Goal: Task Accomplishment & Management: Manage account settings

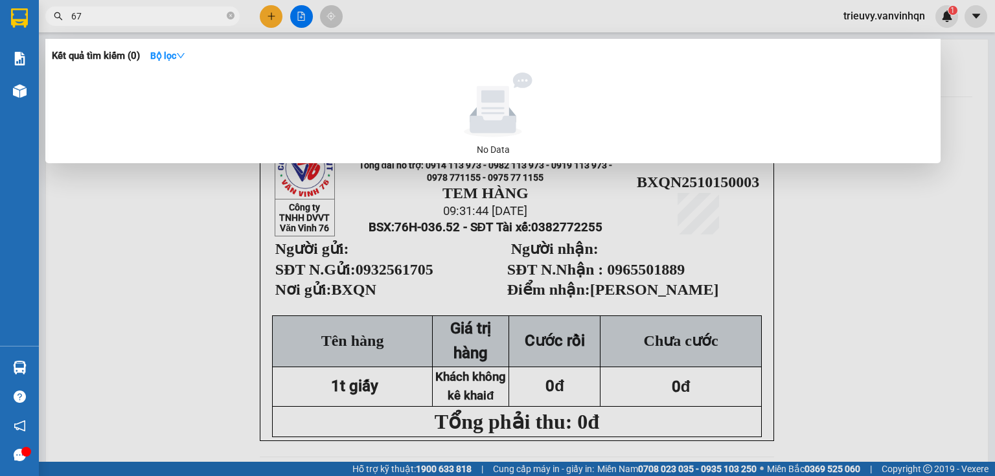
type input "670"
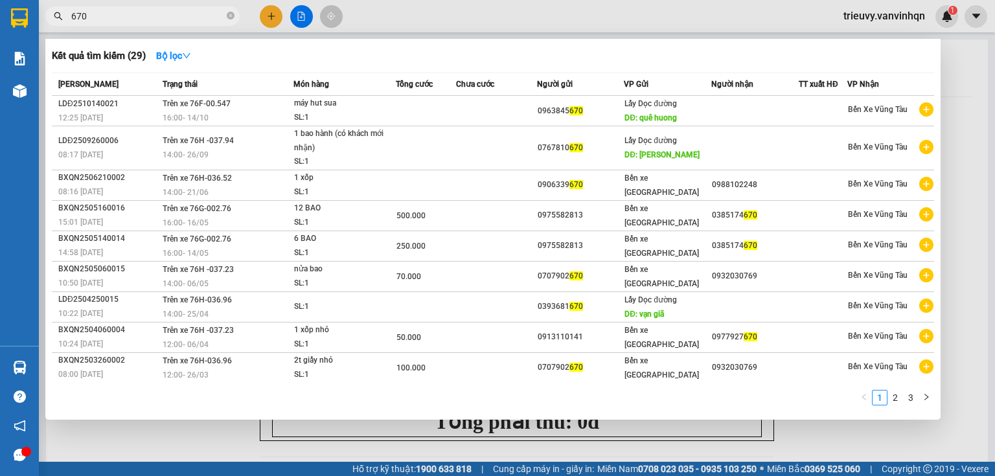
click at [224, 14] on span "670" at bounding box center [142, 15] width 194 height 19
click at [228, 16] on icon "close-circle" at bounding box center [231, 16] width 8 height 8
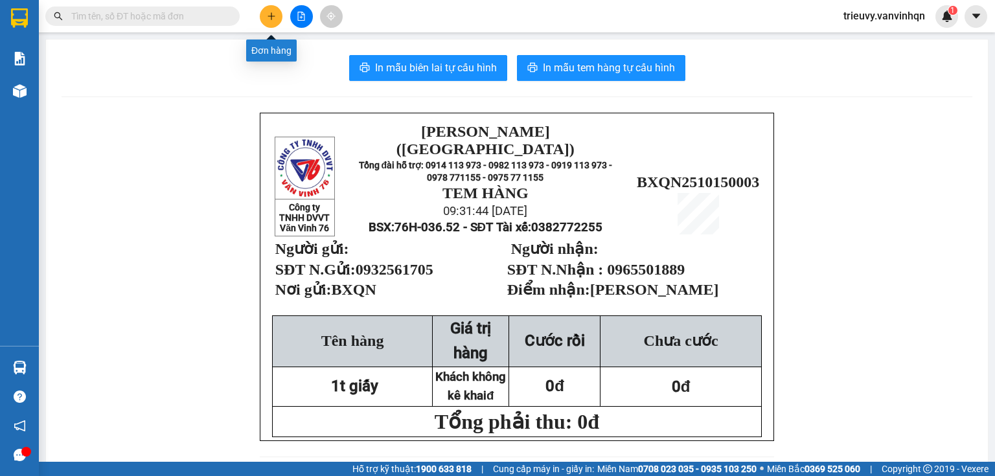
click at [264, 19] on button at bounding box center [271, 16] width 23 height 23
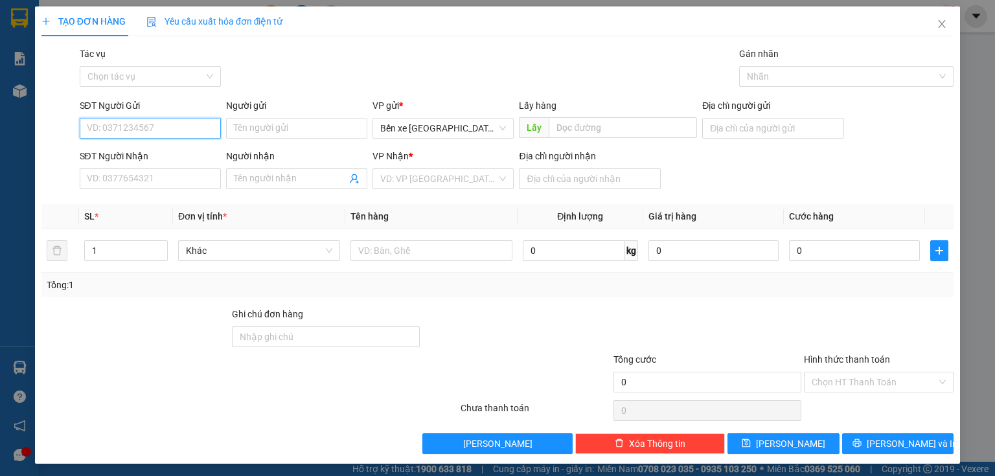
click at [193, 127] on input "SĐT Người Gửi" at bounding box center [150, 128] width 141 height 21
click at [104, 124] on input "0963845670" at bounding box center [150, 128] width 141 height 21
click at [106, 124] on input "0963845670" at bounding box center [150, 128] width 141 height 21
click at [119, 127] on input "0963845670" at bounding box center [150, 128] width 141 height 21
click at [400, 126] on span "Bến xe [GEOGRAPHIC_DATA]" at bounding box center [443, 128] width 126 height 19
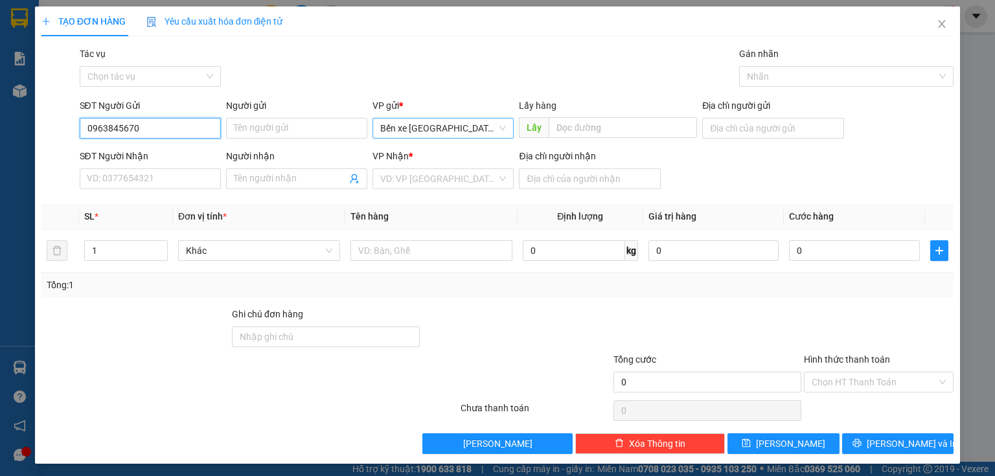
type input "0963845670"
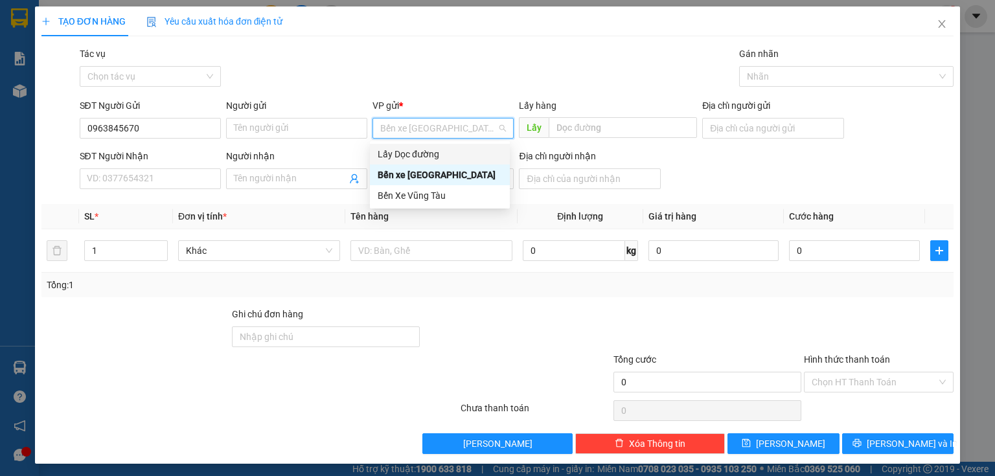
click at [399, 159] on div "Lấy Dọc đường" at bounding box center [440, 154] width 124 height 14
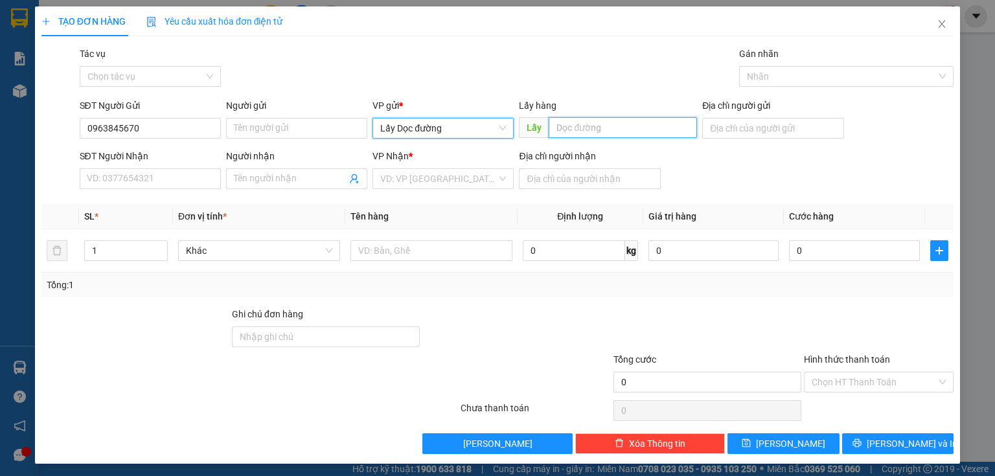
click at [585, 128] on input "text" at bounding box center [623, 127] width 148 height 21
type input "d"
type input "đức phổ"
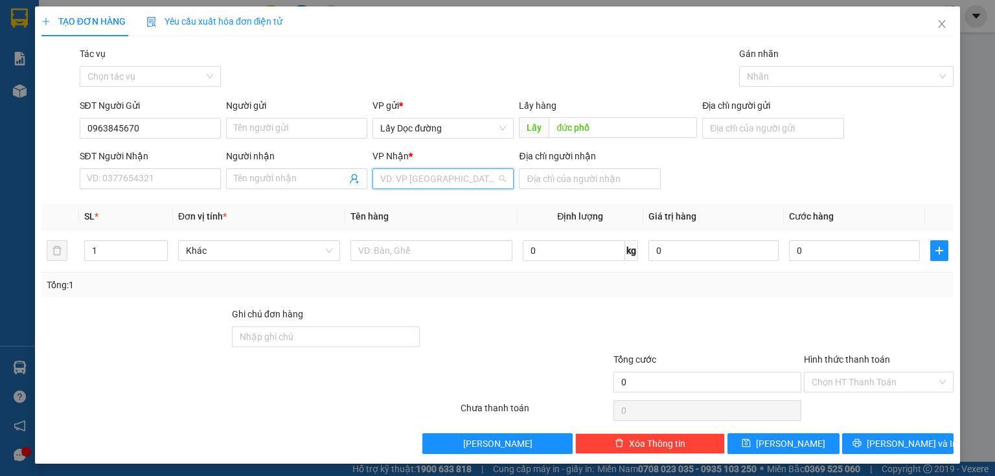
click at [492, 187] on input "search" at bounding box center [438, 178] width 117 height 19
click at [462, 230] on div "Bến xe [GEOGRAPHIC_DATA]" at bounding box center [440, 225] width 124 height 14
click at [466, 182] on span "Bến xe [GEOGRAPHIC_DATA]" at bounding box center [443, 178] width 126 height 19
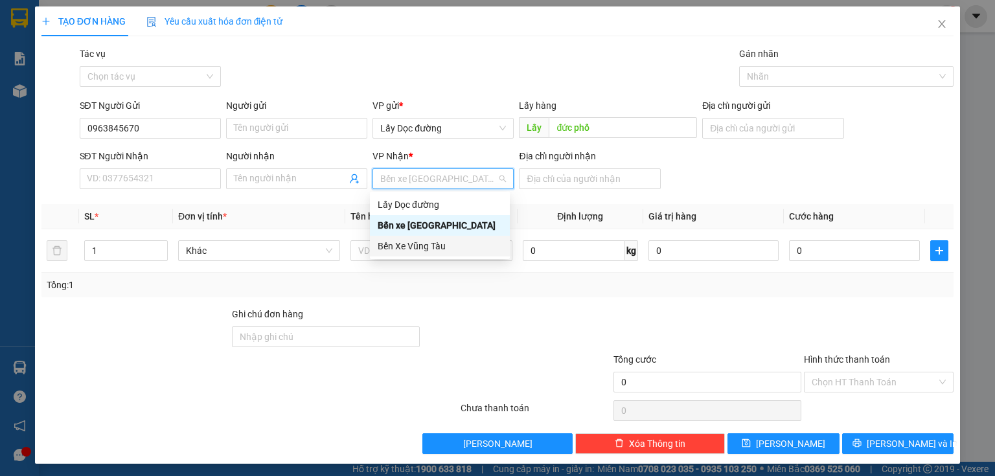
click at [431, 248] on div "Bến Xe Vũng Tàu" at bounding box center [440, 246] width 124 height 14
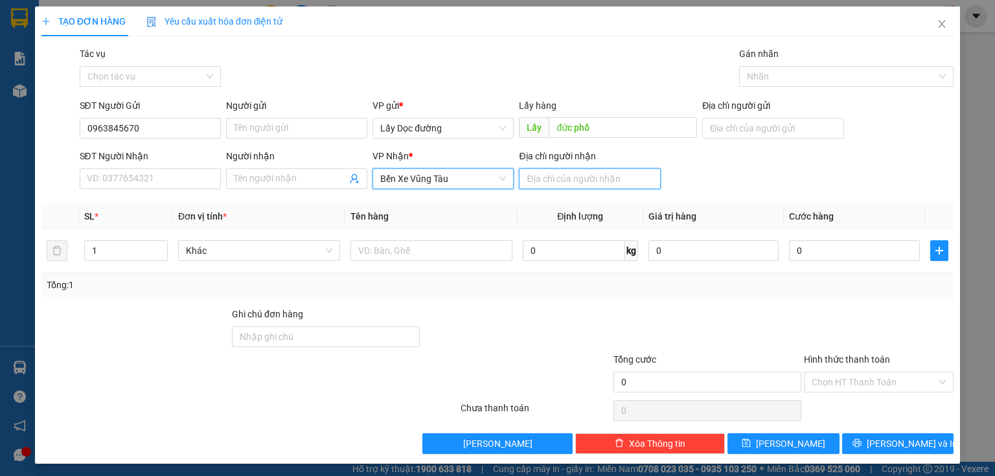
click at [533, 177] on input "Địa chỉ người nhận" at bounding box center [589, 178] width 141 height 21
type input "d"
type input "đức mỹ"
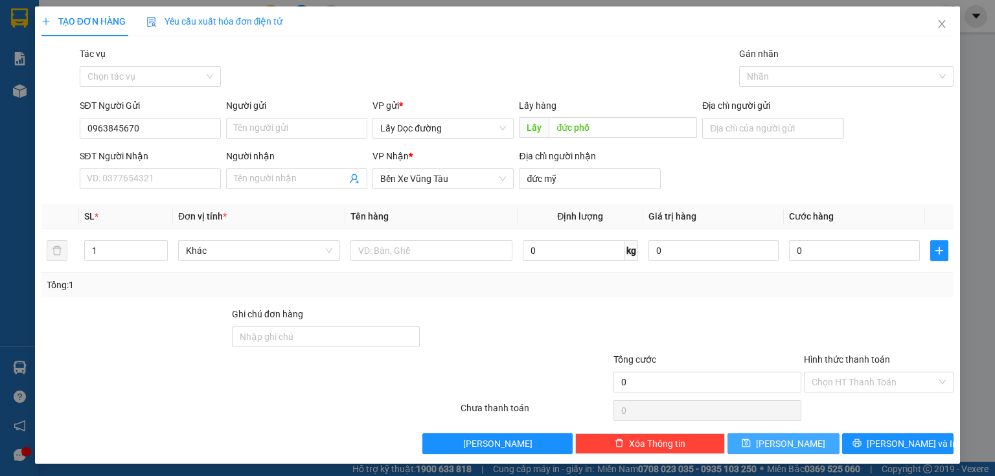
click at [775, 452] on button "[PERSON_NAME]" at bounding box center [784, 444] width 112 height 21
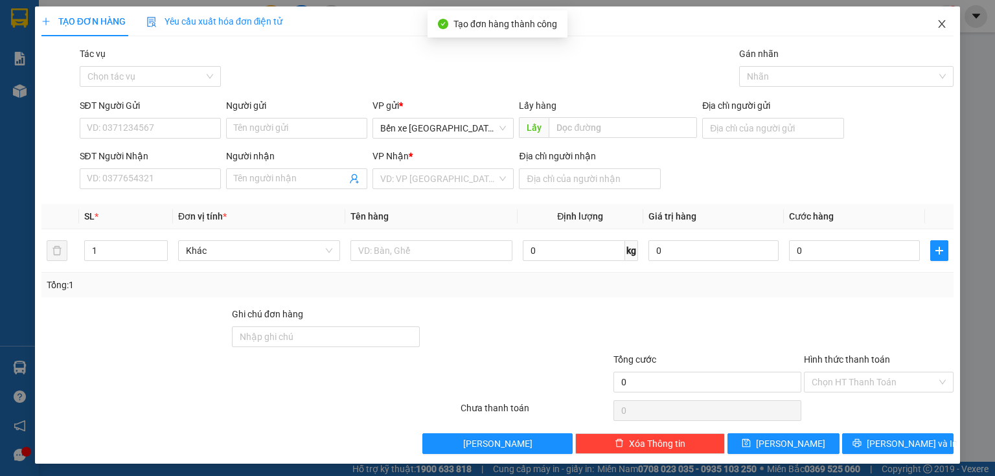
click at [938, 23] on icon "close" at bounding box center [942, 24] width 10 height 10
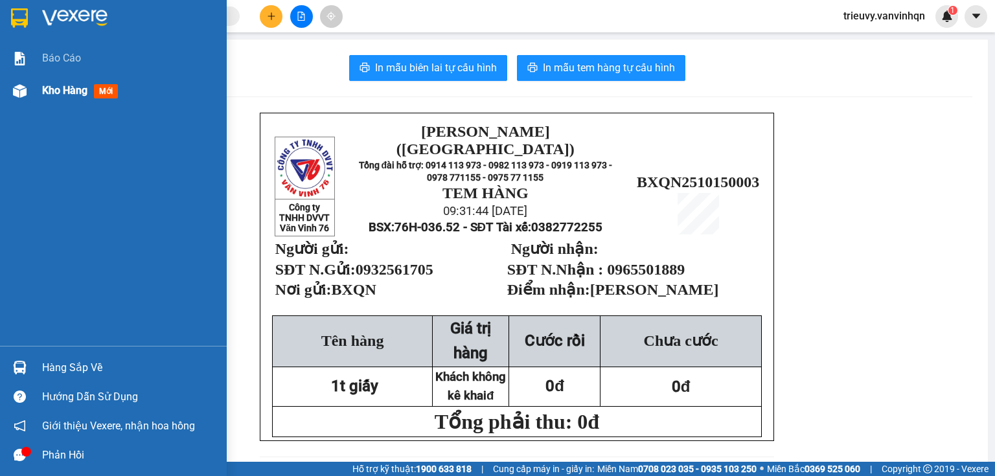
click at [49, 89] on span "Kho hàng" at bounding box center [64, 90] width 45 height 12
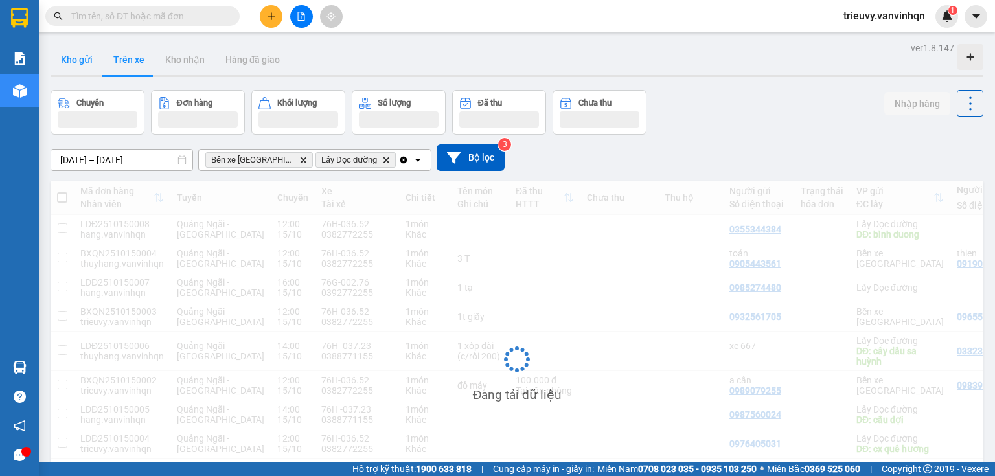
click at [78, 64] on button "Kho gửi" at bounding box center [77, 59] width 52 height 31
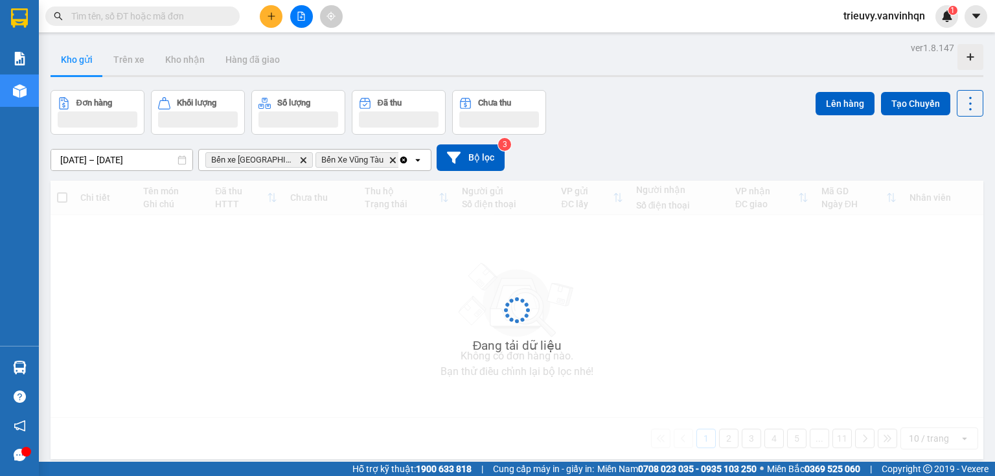
click at [78, 64] on button "Kho gửi" at bounding box center [77, 59] width 52 height 31
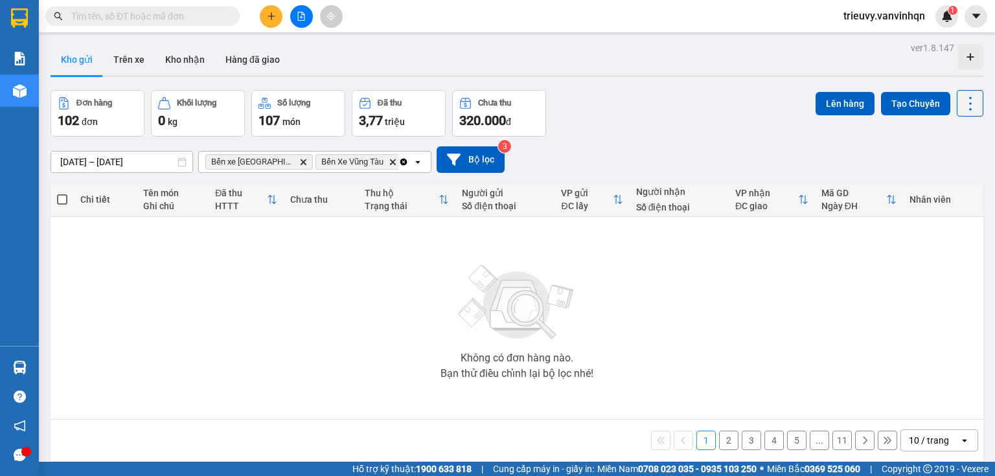
click at [78, 64] on button "Kho gửi" at bounding box center [77, 59] width 52 height 31
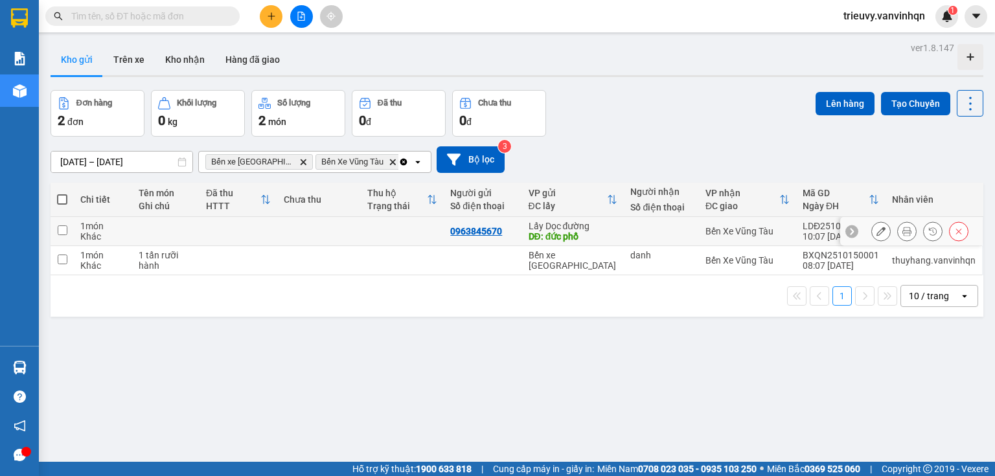
click at [163, 236] on td at bounding box center [165, 231] width 67 height 29
checkbox input "true"
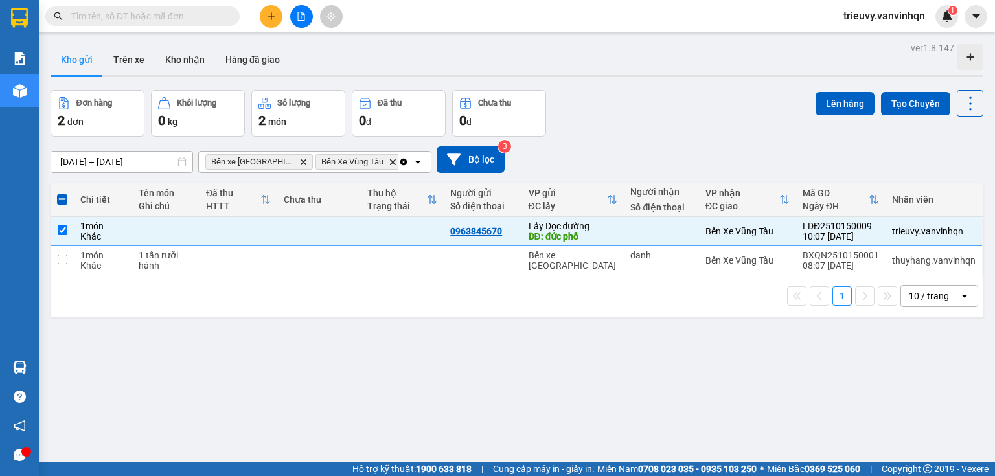
click at [872, 100] on div "Lên hàng Tạo Chuyến" at bounding box center [900, 103] width 168 height 27
click at [857, 102] on button "Lên hàng" at bounding box center [845, 103] width 59 height 23
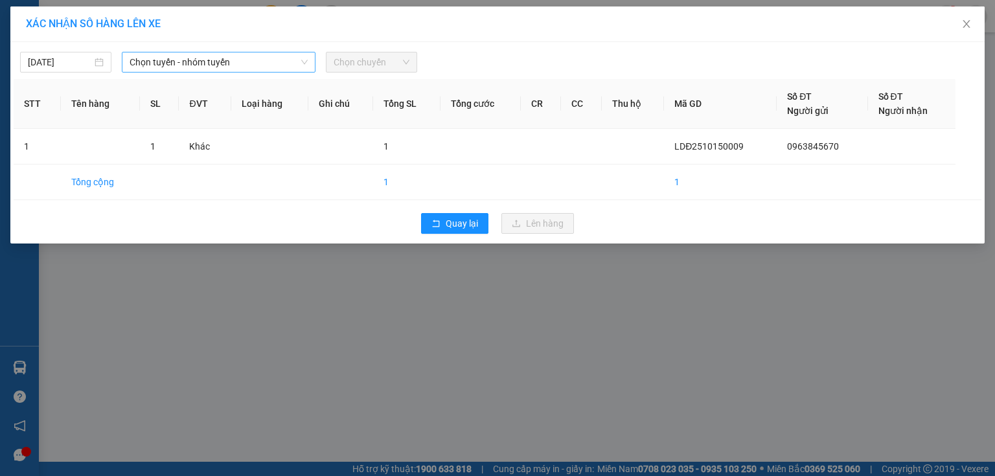
click at [281, 64] on span "Chọn tuyến - nhóm tuyến" at bounding box center [219, 61] width 178 height 19
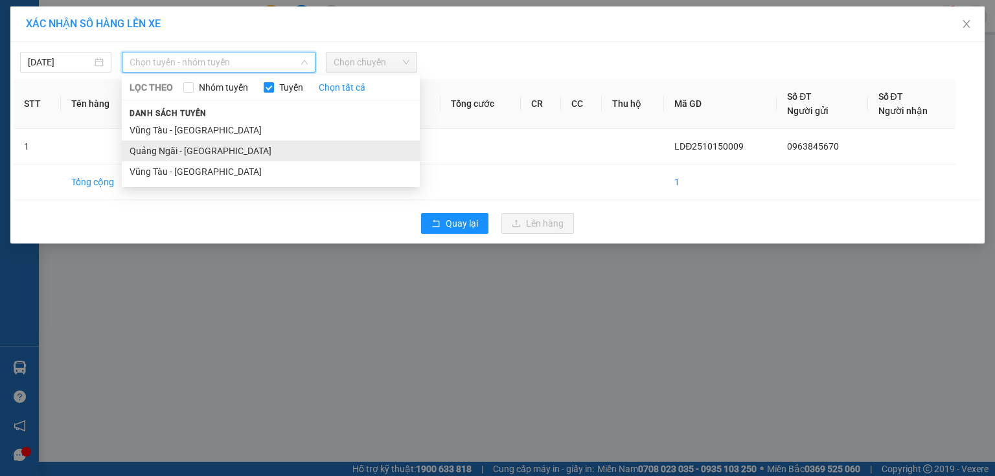
click at [210, 158] on li "Quảng Ngãi - [GEOGRAPHIC_DATA]" at bounding box center [271, 151] width 298 height 21
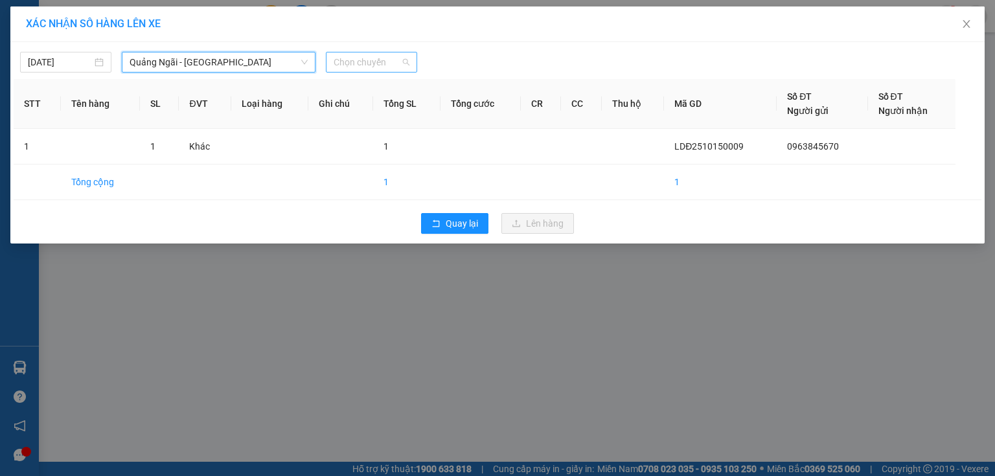
click at [376, 61] on span "Chọn chuyến" at bounding box center [372, 61] width 76 height 19
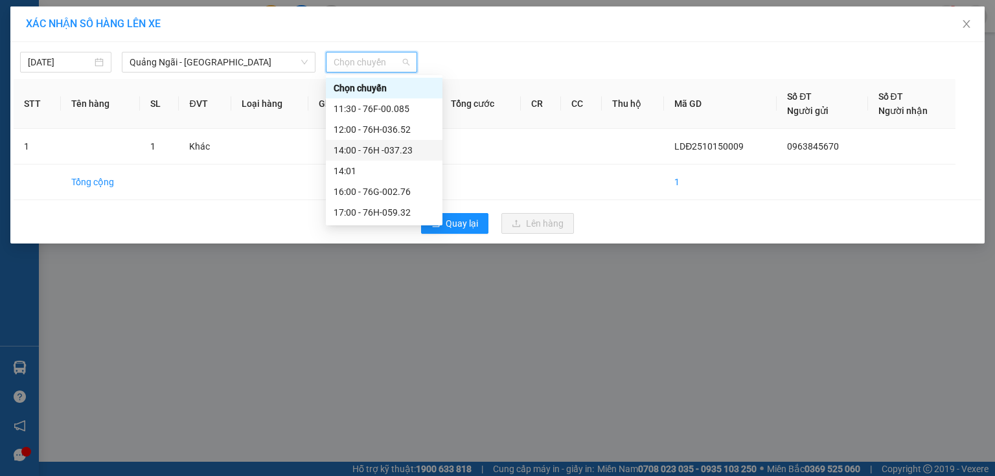
click at [390, 148] on div "14:00 - 76H -037.23" at bounding box center [384, 150] width 101 height 14
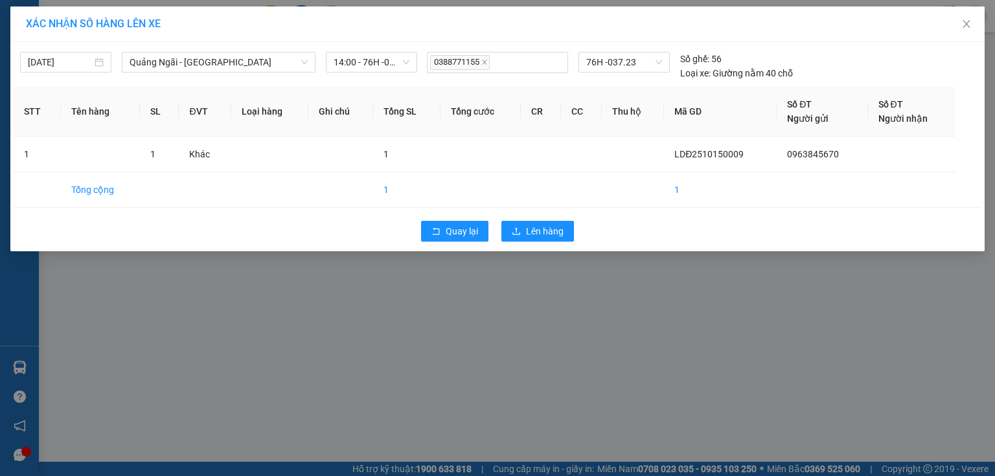
click at [531, 218] on div "Quay lại Lên hàng" at bounding box center [498, 232] width 968 height 34
click at [531, 226] on span "Lên hàng" at bounding box center [545, 231] width 38 height 14
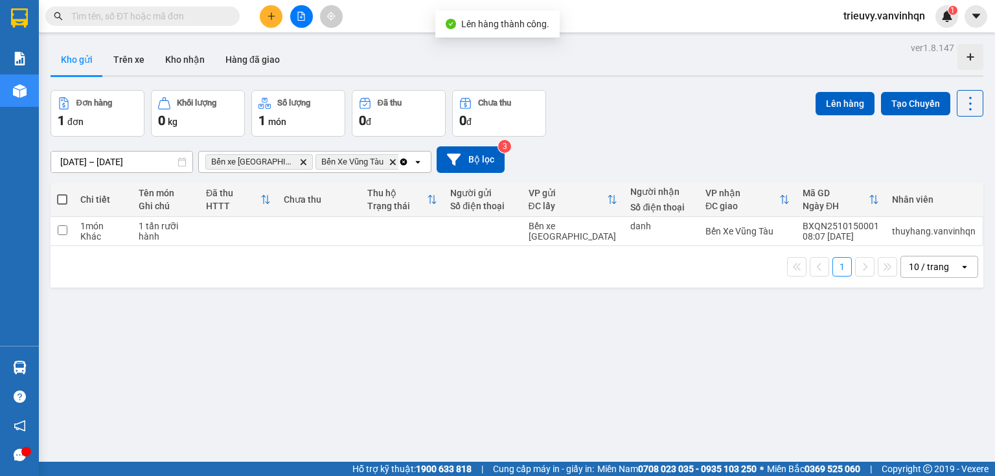
click at [590, 130] on div "Đơn hàng 1 đơn Khối lượng 0 kg Số lượng 1 món Đã thu 0 đ Chưa thu 0 đ Lên hàng …" at bounding box center [517, 113] width 933 height 47
click at [285, 17] on div at bounding box center [301, 16] width 97 height 23
click at [274, 18] on icon "plus" at bounding box center [271, 16] width 9 height 9
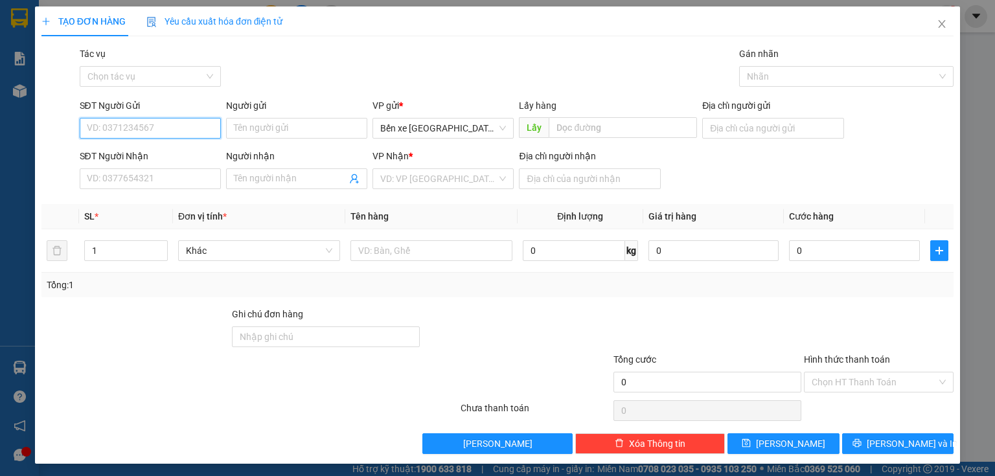
click at [152, 118] on input "SĐT Người Gửi" at bounding box center [150, 128] width 141 height 21
click at [186, 127] on input "SĐT Người Gửi" at bounding box center [150, 128] width 141 height 21
click at [186, 150] on div "0977229782 - xe ngọc giàu" at bounding box center [149, 154] width 124 height 14
type input "0977229782"
type input "xe ngọc giàu"
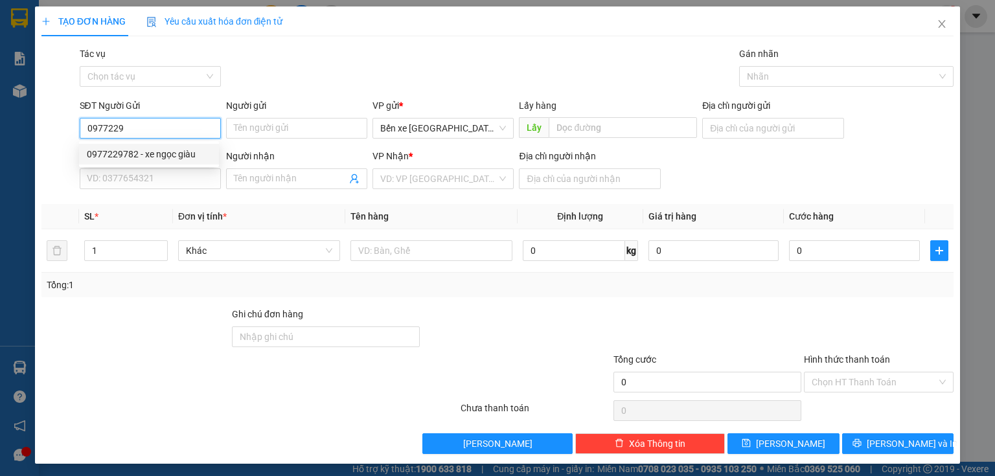
type input "0839212102"
type input "đất đỏ"
type input "0977229782"
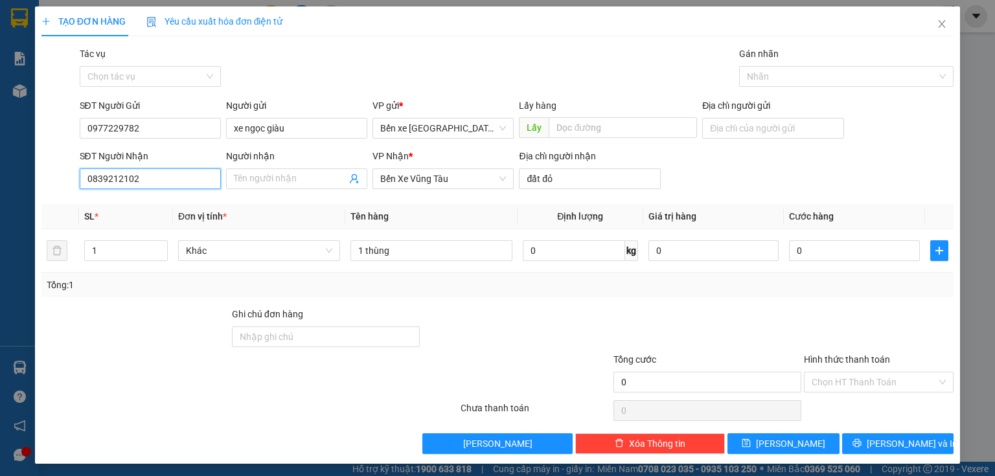
click at [181, 175] on input "0839212102" at bounding box center [150, 178] width 141 height 21
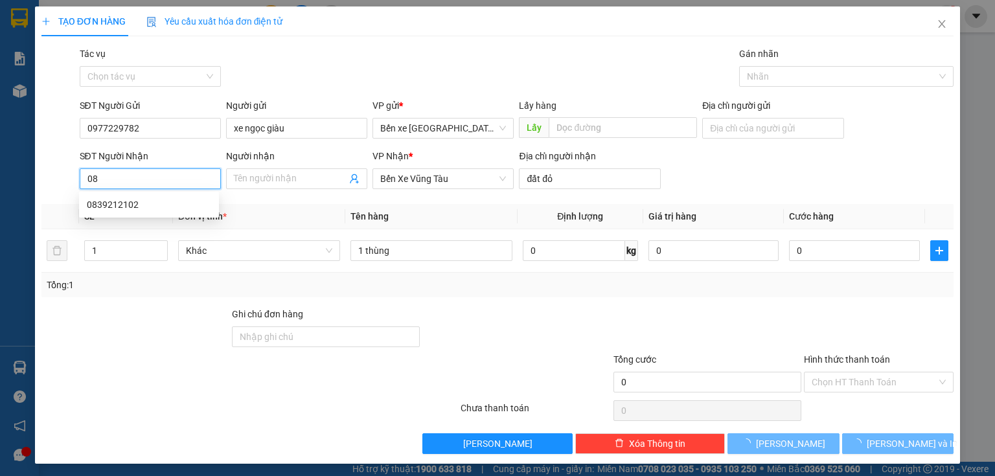
type input "0"
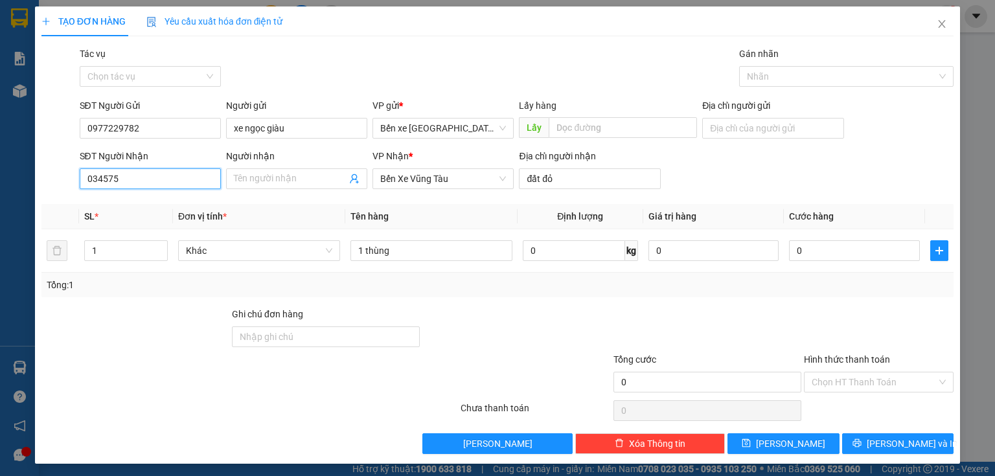
type input "0345755"
click at [167, 200] on div "0345755161" at bounding box center [149, 205] width 124 height 14
type input "BXQN"
type input "0345755161"
type input "long hải"
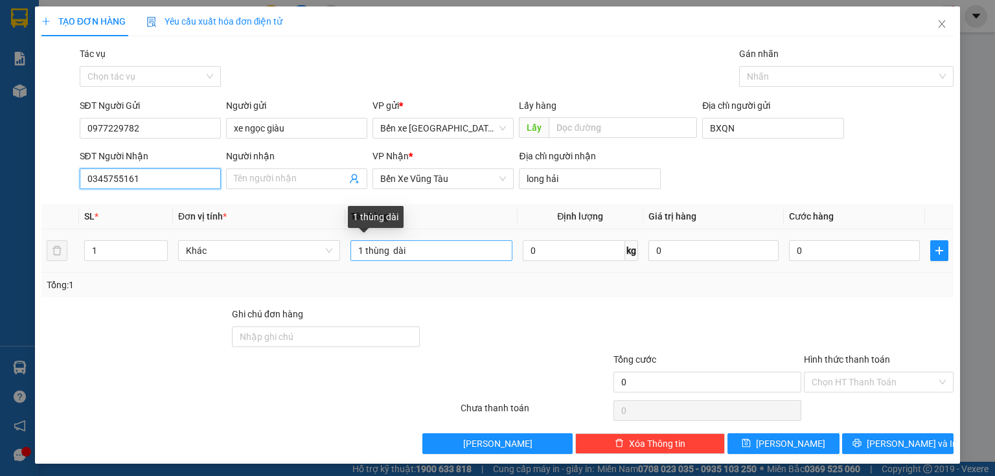
type input "0345755161"
click at [358, 252] on input "1 thùng dài" at bounding box center [432, 250] width 162 height 21
click at [392, 247] on input "3 thùng dài" at bounding box center [432, 250] width 162 height 21
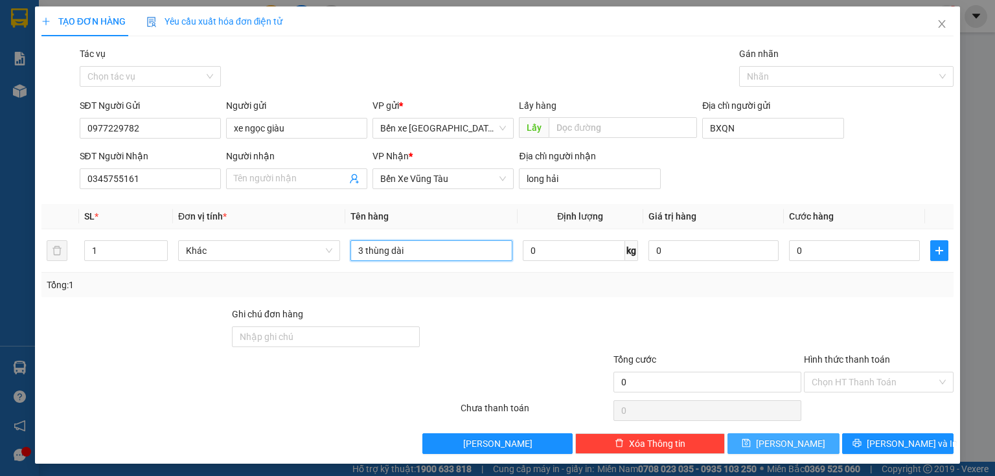
type input "3 thùng dài"
click at [795, 445] on button "[PERSON_NAME]" at bounding box center [784, 444] width 112 height 21
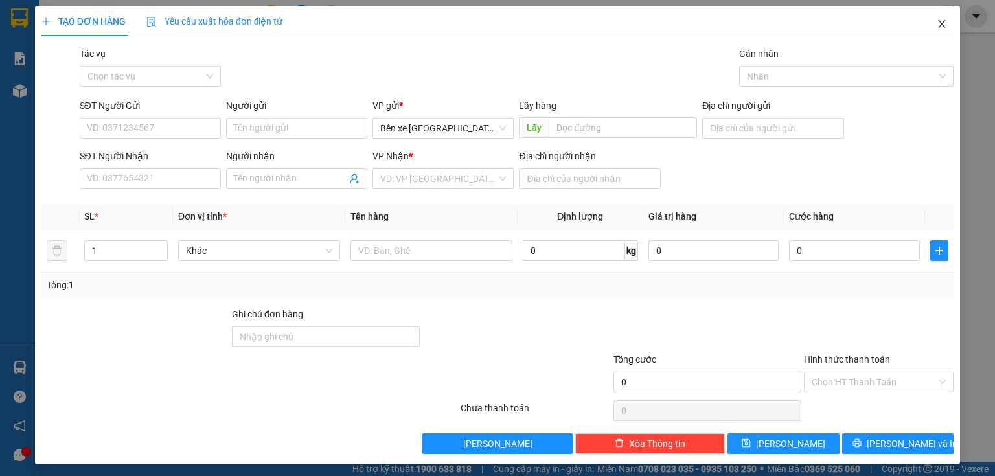
click at [938, 21] on icon "close" at bounding box center [942, 24] width 10 height 10
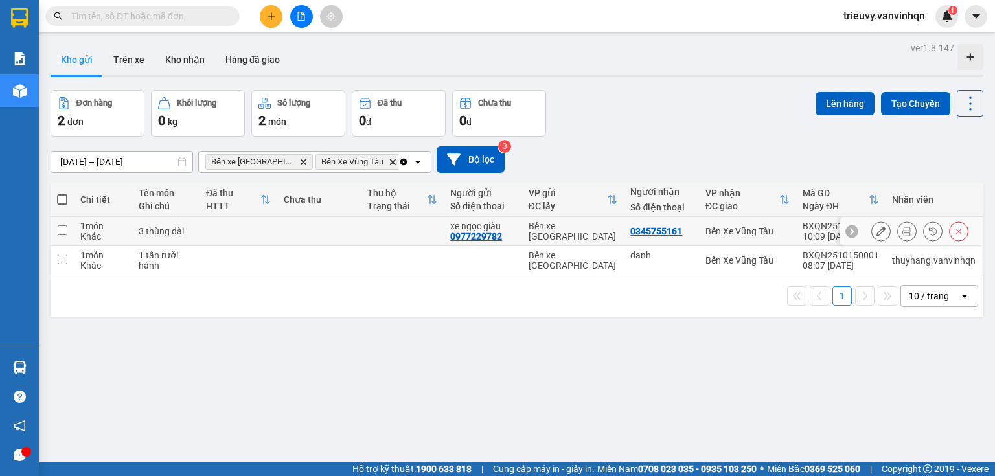
click at [168, 228] on div "3 thùng dài" at bounding box center [166, 231] width 54 height 10
checkbox input "true"
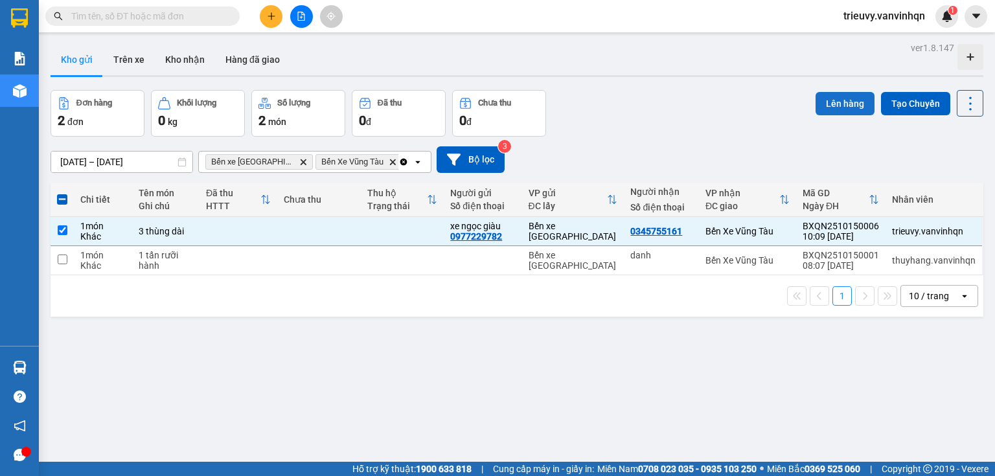
click at [816, 103] on button "Lên hàng" at bounding box center [845, 103] width 59 height 23
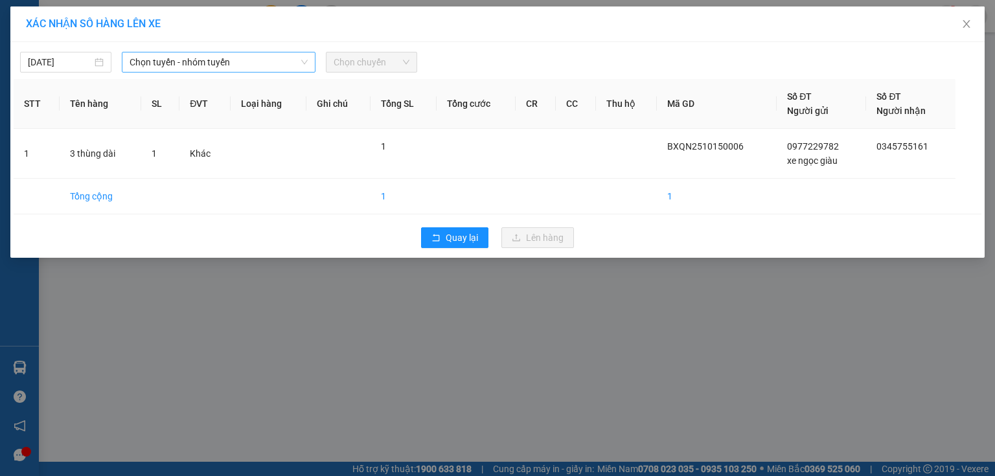
click at [257, 60] on span "Chọn tuyến - nhóm tuyến" at bounding box center [219, 61] width 178 height 19
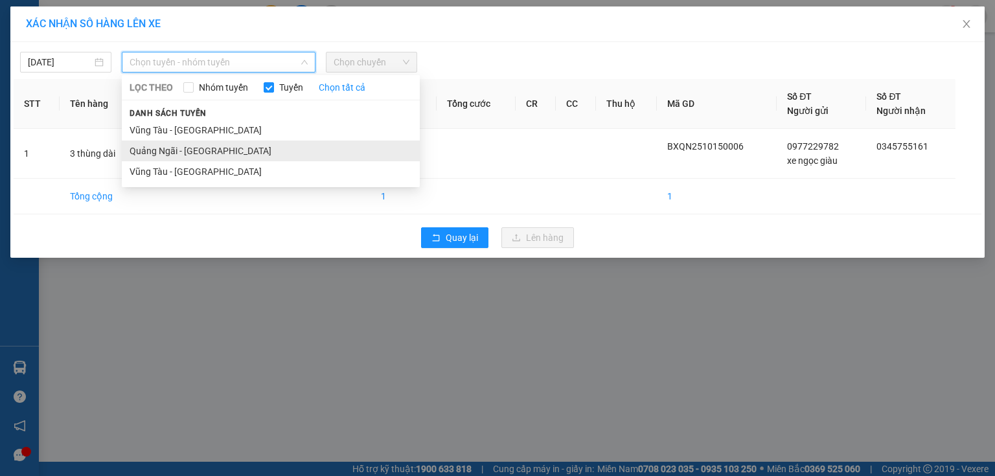
click at [197, 150] on li "Quảng Ngãi - [GEOGRAPHIC_DATA]" at bounding box center [271, 151] width 298 height 21
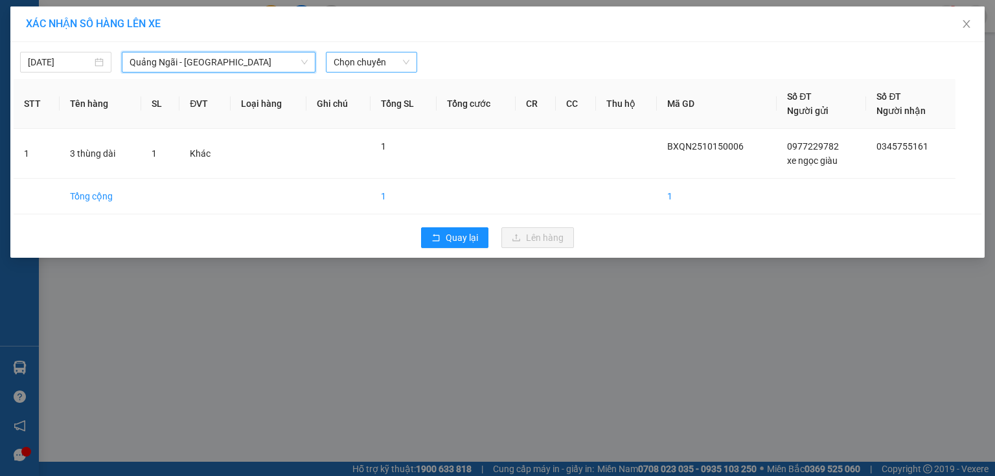
click at [387, 64] on span "Chọn chuyến" at bounding box center [372, 61] width 76 height 19
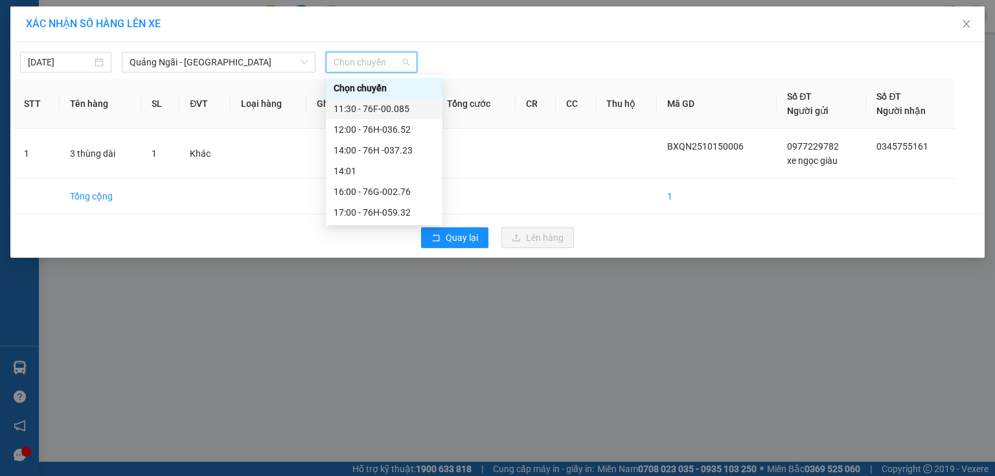
drag, startPoint x: 404, startPoint y: 103, endPoint x: 413, endPoint y: 117, distance: 16.4
click at [404, 104] on div "11:30 - 76F-00.085" at bounding box center [384, 109] width 101 height 14
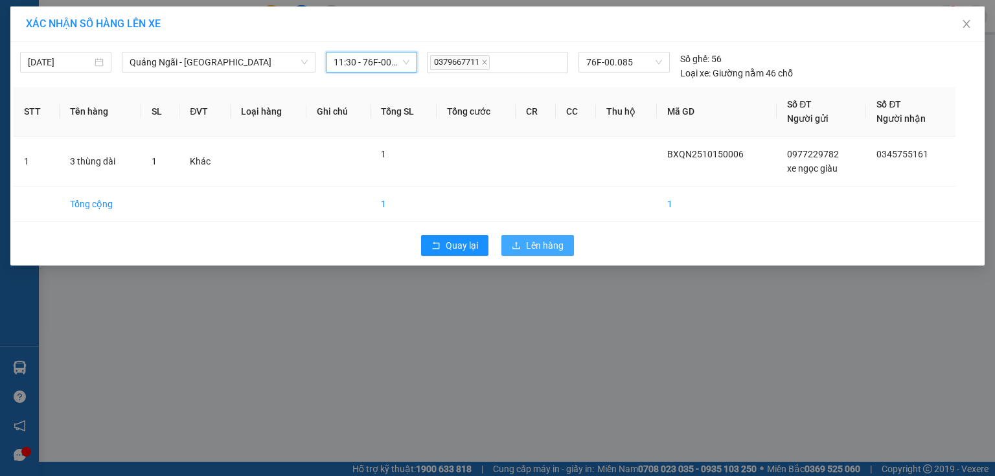
click at [520, 244] on icon "upload" at bounding box center [516, 245] width 9 height 9
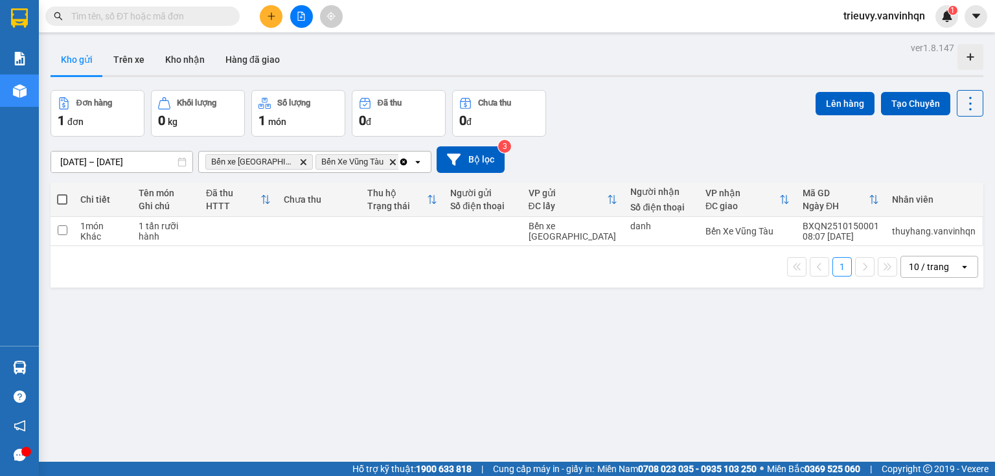
click at [272, 13] on icon "plus" at bounding box center [271, 15] width 1 height 7
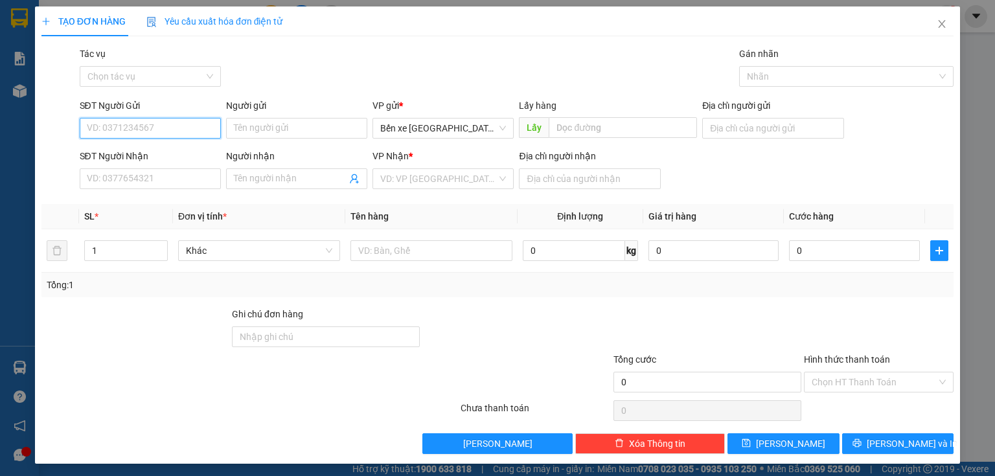
click at [177, 128] on input "SĐT Người Gửi" at bounding box center [150, 128] width 141 height 21
click at [150, 157] on div "0976101097 - hồng" at bounding box center [149, 154] width 124 height 14
type input "0976101097"
type input "hồng"
type input "BXQN"
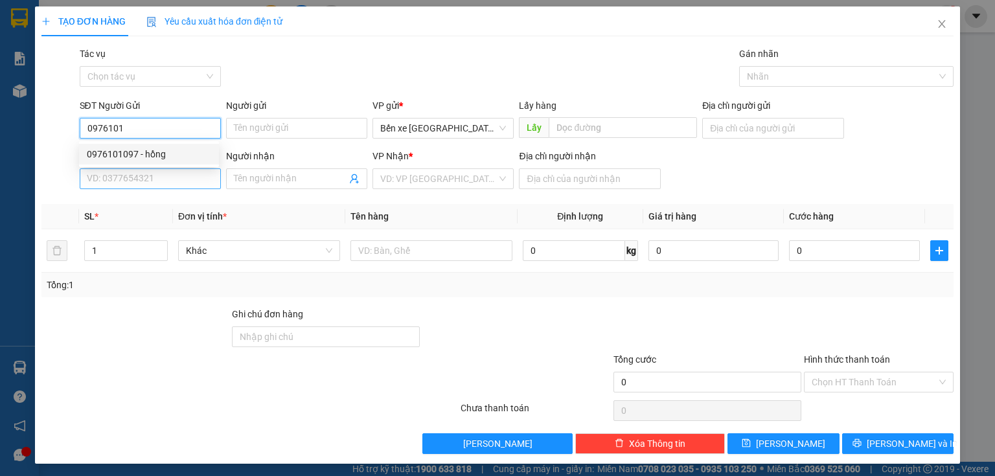
type input "0559549600"
type input "vũng tàu"
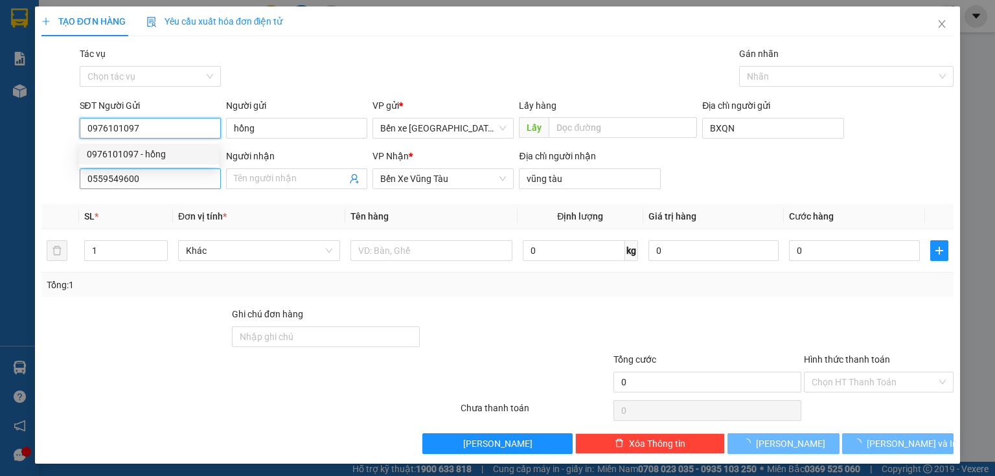
type input "50.000"
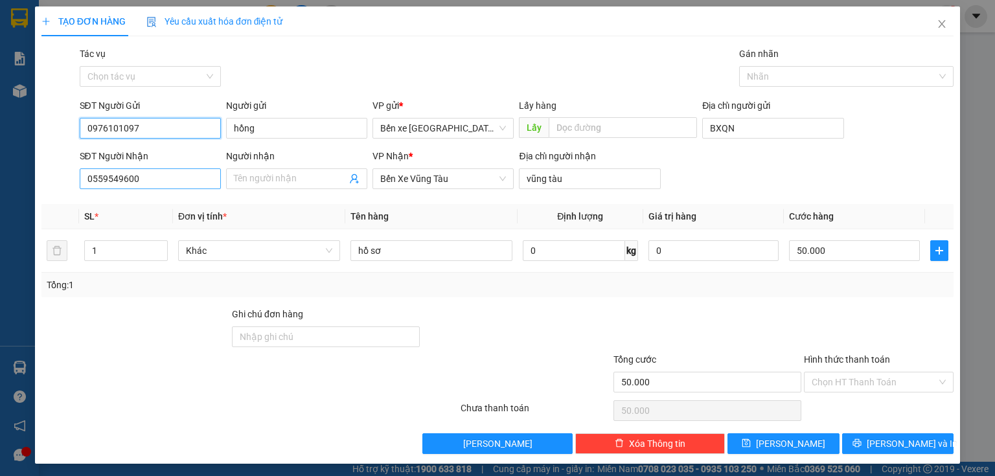
type input "0976101097"
click at [161, 185] on input "0559549600" at bounding box center [150, 178] width 141 height 21
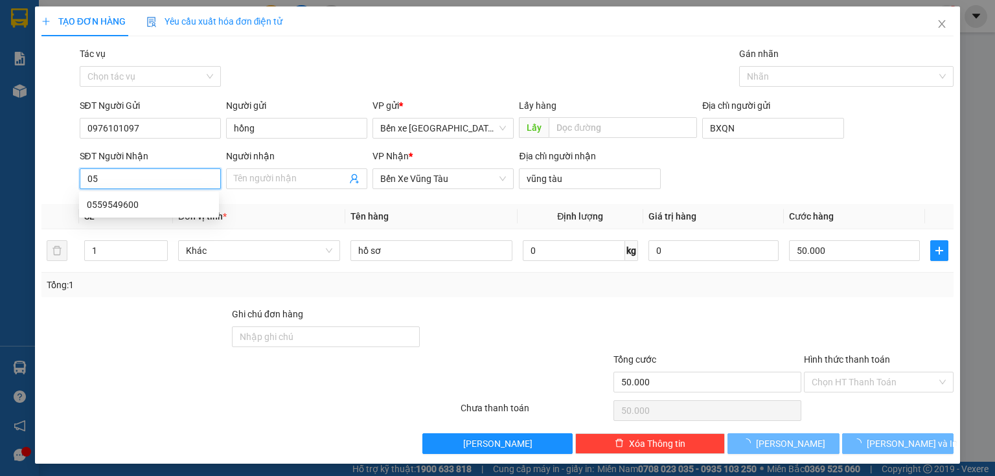
type input "0"
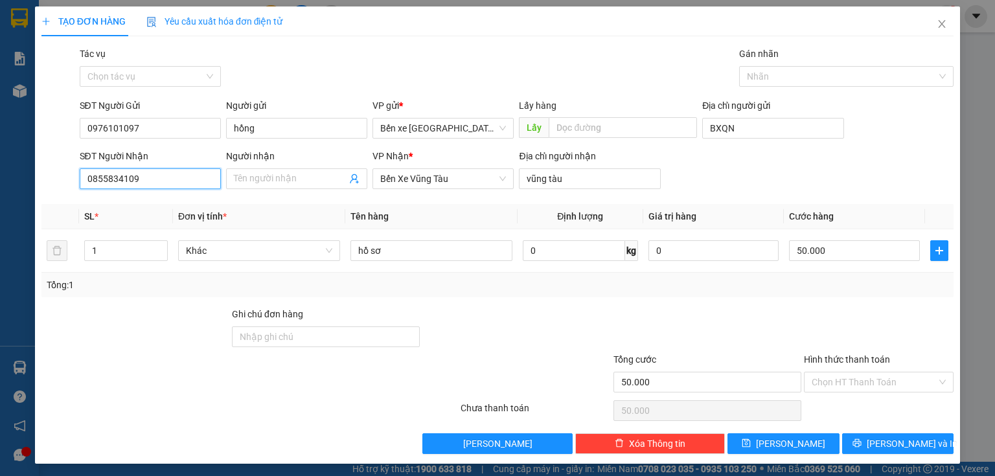
click at [106, 174] on input "0855834109" at bounding box center [150, 178] width 141 height 21
click at [122, 176] on input "0855834109" at bounding box center [150, 178] width 141 height 21
type input "0855834109"
click at [815, 378] on input "Hình thức thanh toán" at bounding box center [874, 382] width 125 height 19
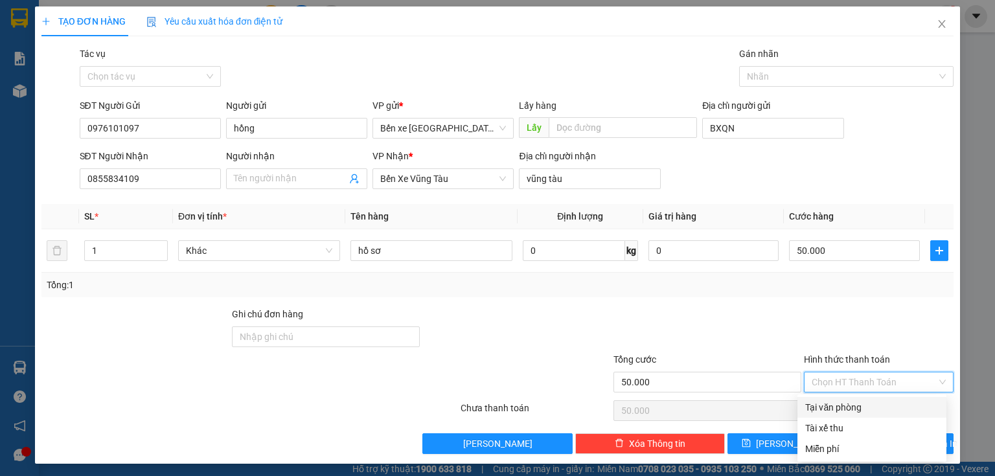
click at [846, 410] on div "Tại văn phòng" at bounding box center [872, 407] width 133 height 14
type input "0"
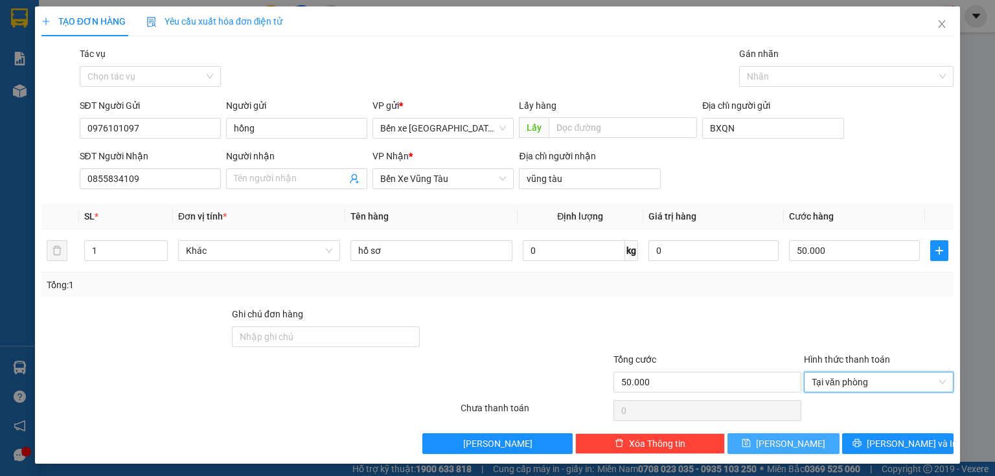
click at [800, 441] on button "[PERSON_NAME]" at bounding box center [784, 444] width 112 height 21
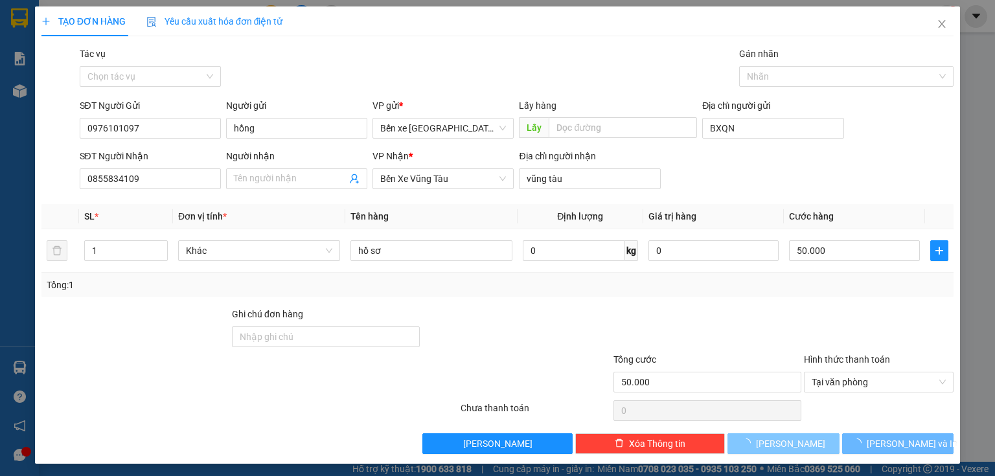
type input "0"
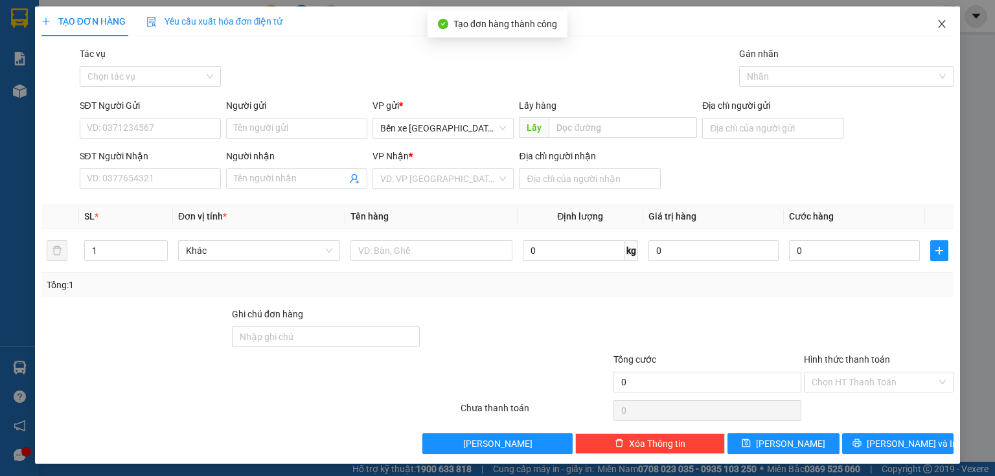
click at [933, 14] on span "Close" at bounding box center [942, 24] width 36 height 36
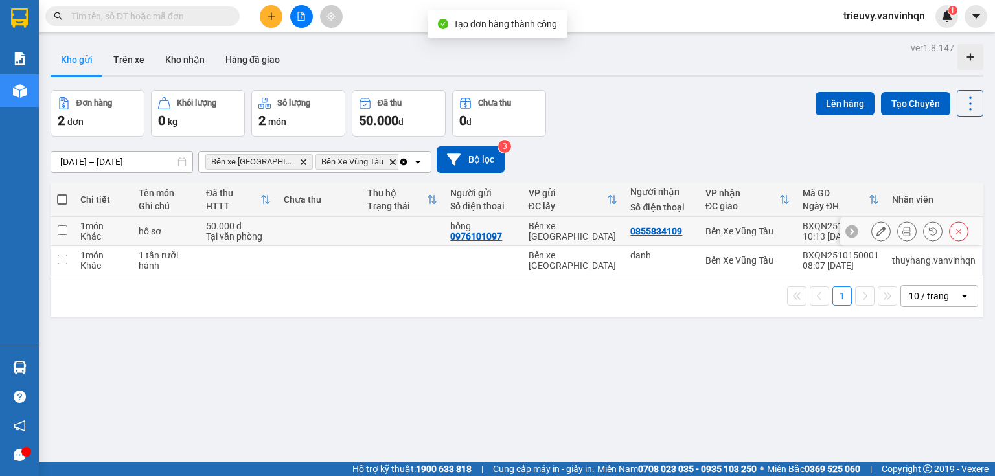
click at [165, 234] on div "hồ sơ" at bounding box center [166, 231] width 54 height 10
checkbox input "true"
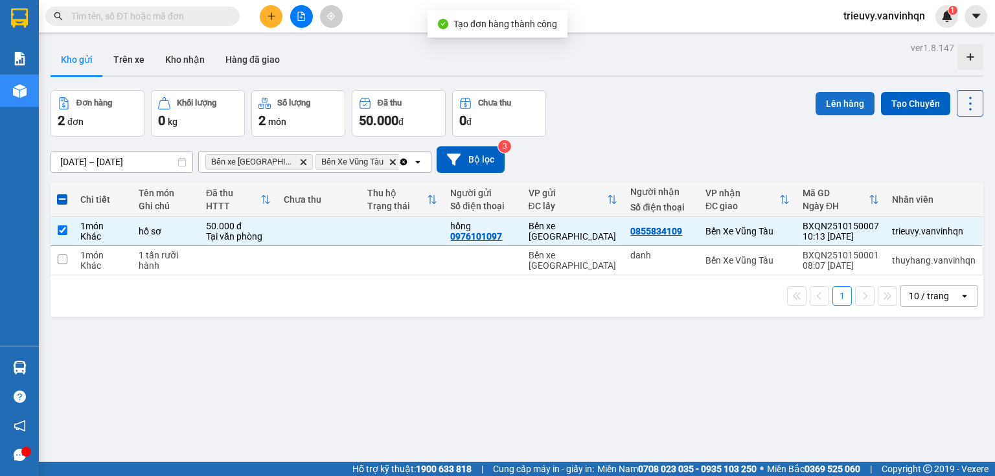
click at [830, 106] on button "Lên hàng" at bounding box center [845, 103] width 59 height 23
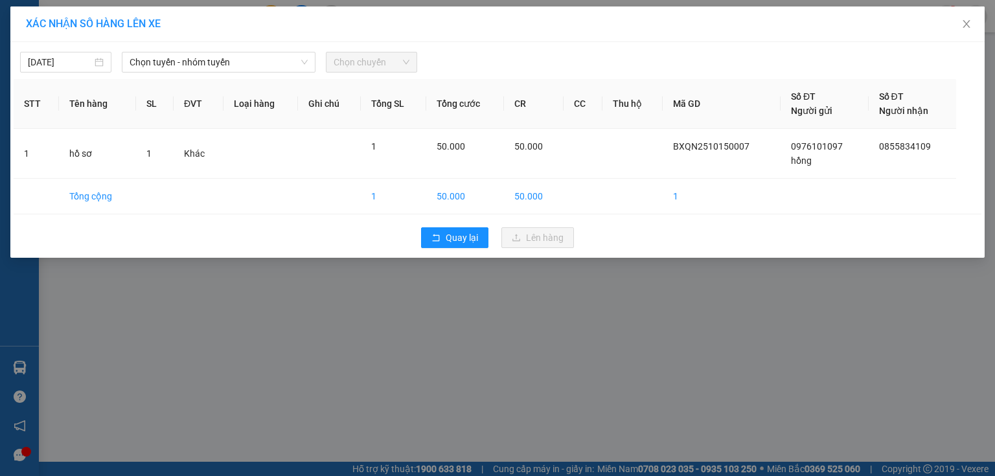
drag, startPoint x: 262, startPoint y: 50, endPoint x: 243, endPoint y: 100, distance: 53.6
click at [261, 59] on div "[DATE] Chọn tuyến - nhóm tuyến Chọn chuyến" at bounding box center [498, 58] width 968 height 27
drag, startPoint x: 220, startPoint y: 57, endPoint x: 215, endPoint y: 71, distance: 14.6
click at [217, 66] on span "Chọn tuyến - nhóm tuyến" at bounding box center [219, 61] width 178 height 19
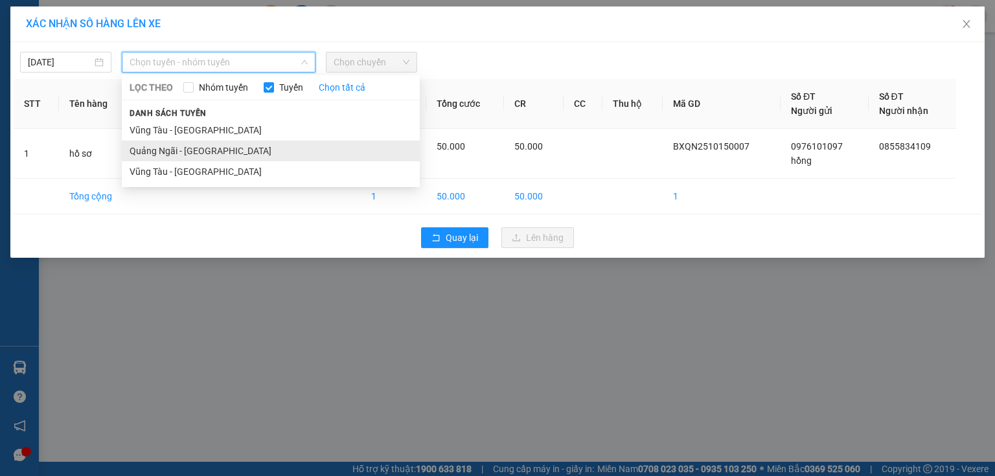
click at [197, 150] on li "Quảng Ngãi - [GEOGRAPHIC_DATA]" at bounding box center [271, 151] width 298 height 21
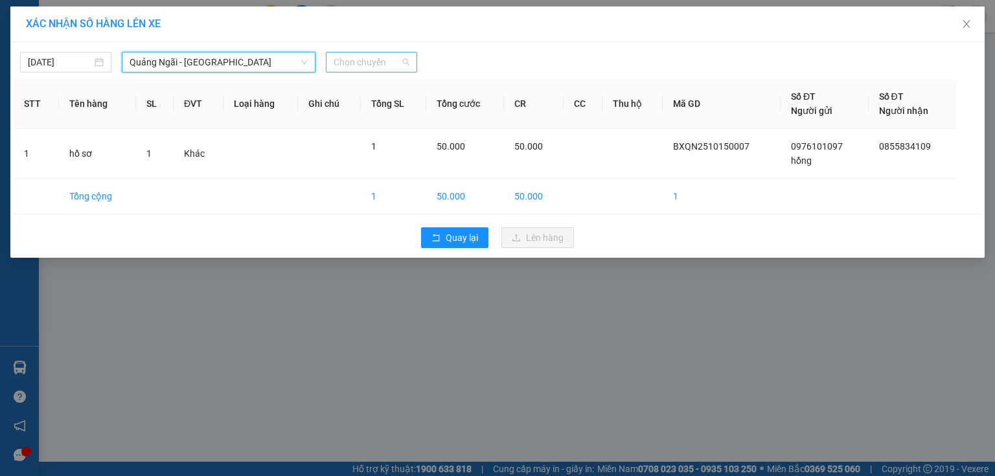
click at [376, 62] on span "Chọn chuyến" at bounding box center [372, 61] width 76 height 19
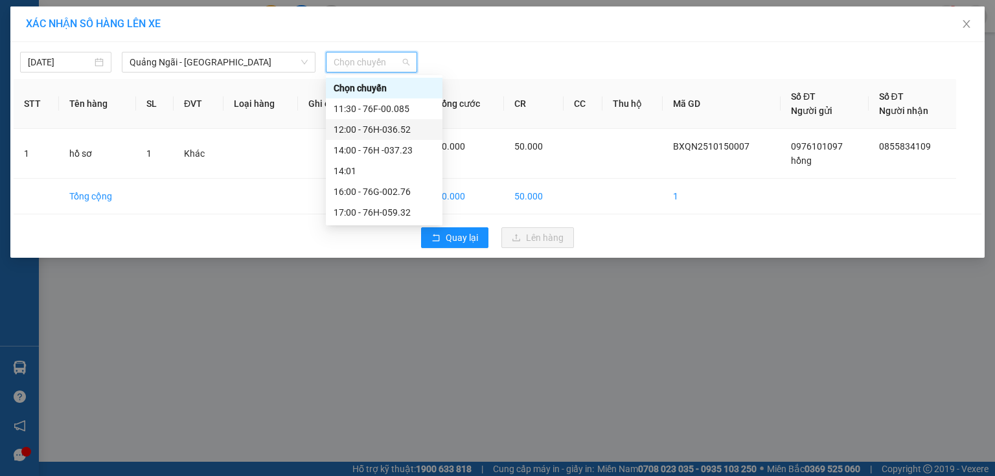
click at [388, 132] on div "12:00 - 76H-036.52" at bounding box center [384, 129] width 101 height 14
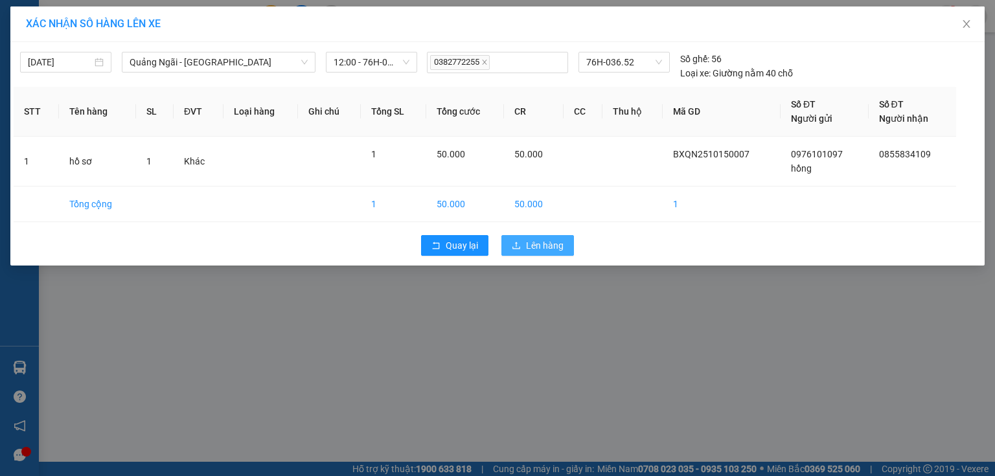
click at [525, 249] on button "Lên hàng" at bounding box center [538, 245] width 73 height 21
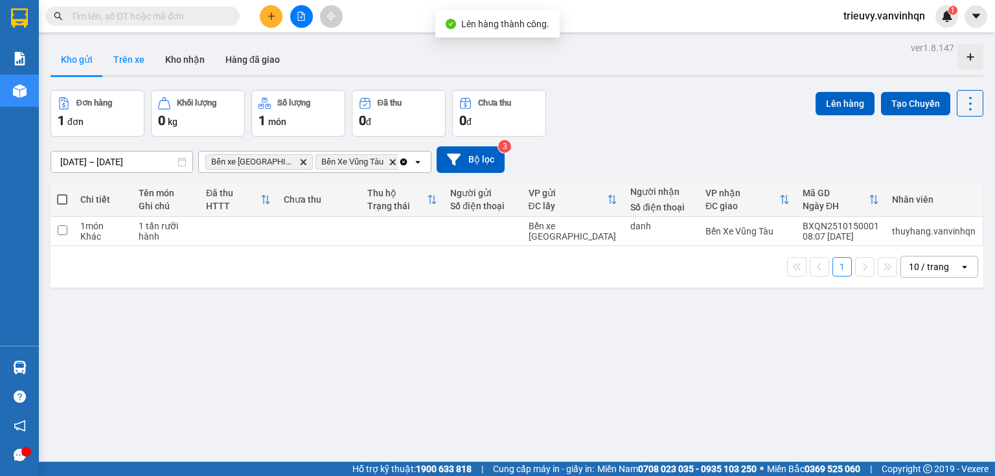
click at [141, 59] on button "Trên xe" at bounding box center [129, 59] width 52 height 31
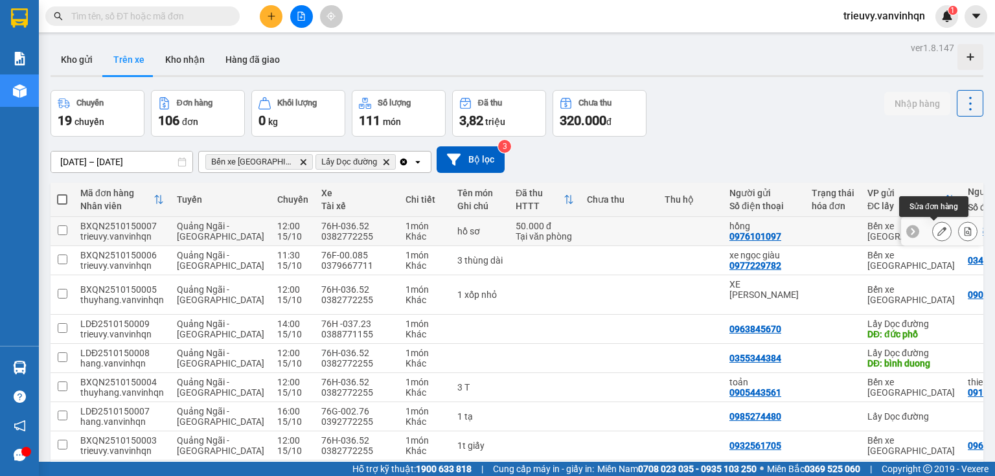
click at [933, 234] on button at bounding box center [942, 231] width 18 height 23
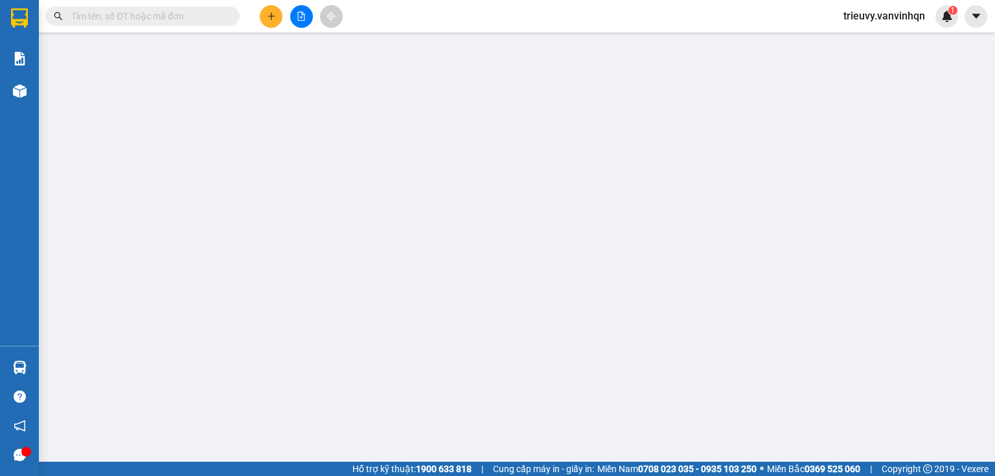
type input "0976101097"
type input "hồng"
type input "BXQN"
type input "0855834109"
type input "vũng tàu"
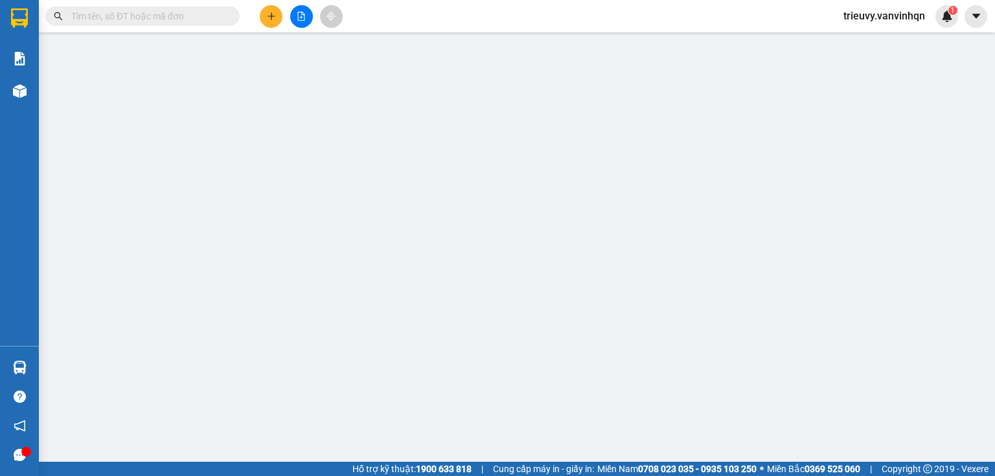
type input "50.000"
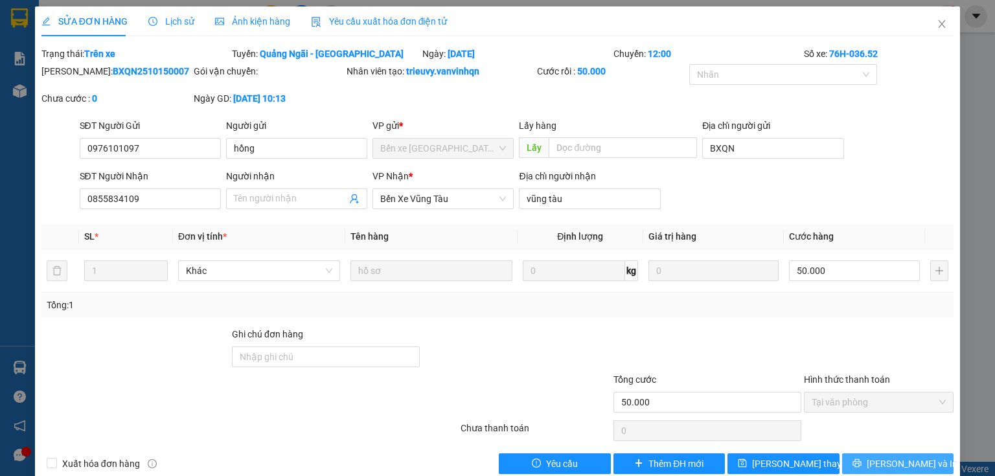
drag, startPoint x: 919, startPoint y: 446, endPoint x: 916, endPoint y: 463, distance: 17.7
click at [916, 461] on div "Total Paid Fee 50.000 Total UnPaid Fee 0 Cash Collection Total Fee Trạng thái: …" at bounding box center [497, 261] width 912 height 428
click at [916, 467] on button "[PERSON_NAME] và In" at bounding box center [898, 464] width 112 height 21
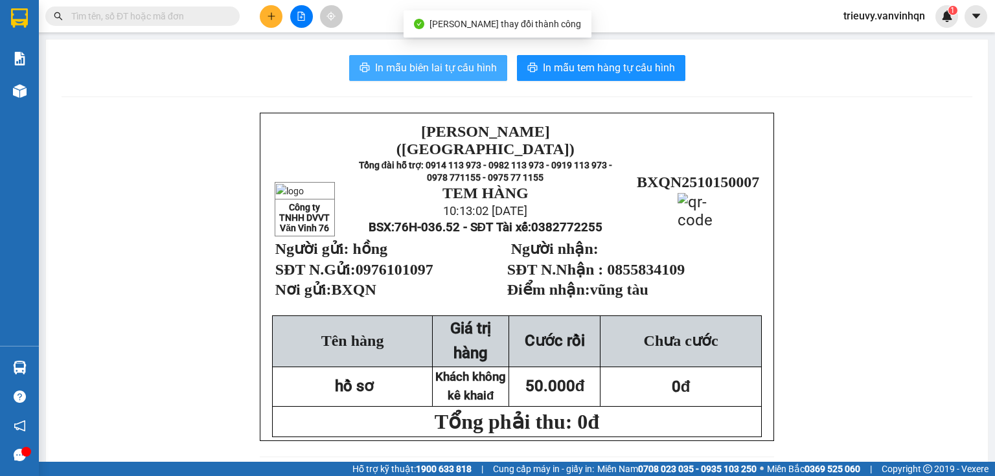
click at [480, 69] on span "In mẫu biên lai tự cấu hình" at bounding box center [436, 68] width 122 height 16
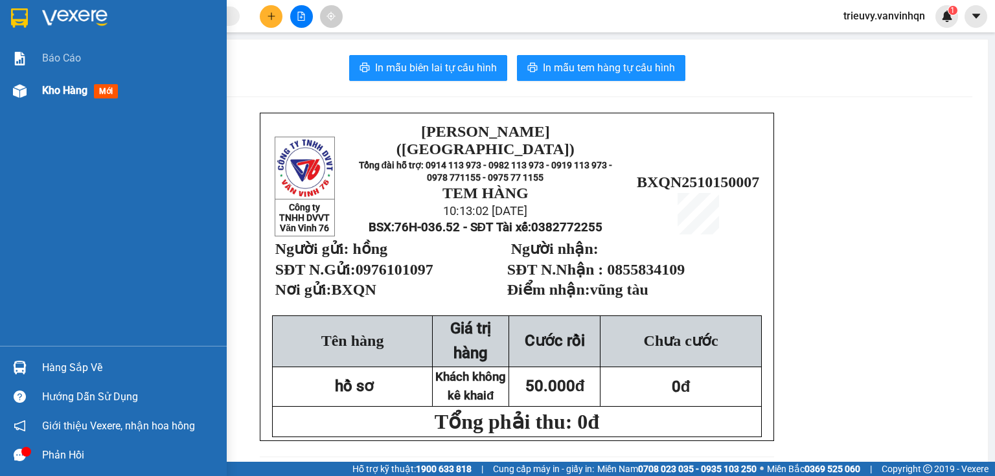
click at [64, 92] on span "Kho hàng" at bounding box center [64, 90] width 45 height 12
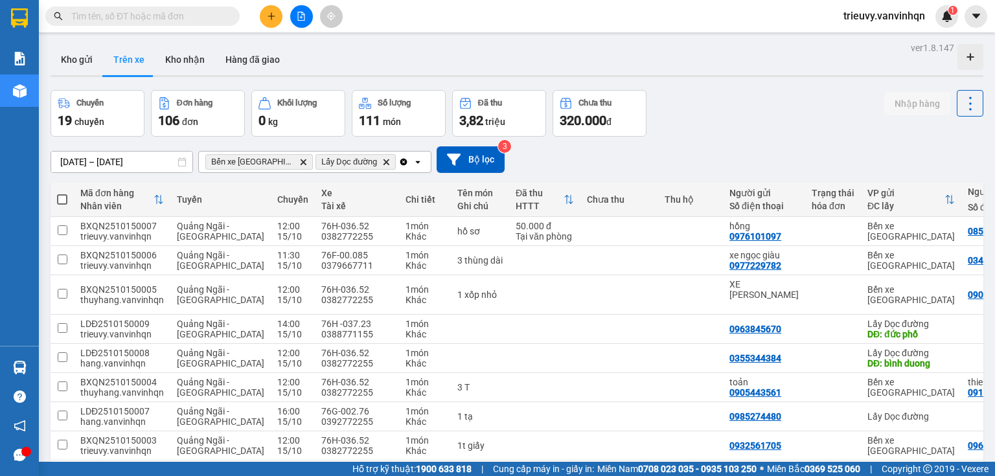
click at [715, 158] on div "[DATE] – [DATE] Press the down arrow key to interact with the calendar and sele…" at bounding box center [517, 159] width 933 height 27
click at [214, 13] on input "text" at bounding box center [147, 16] width 153 height 14
click at [86, 60] on button "Kho gửi" at bounding box center [77, 59] width 52 height 31
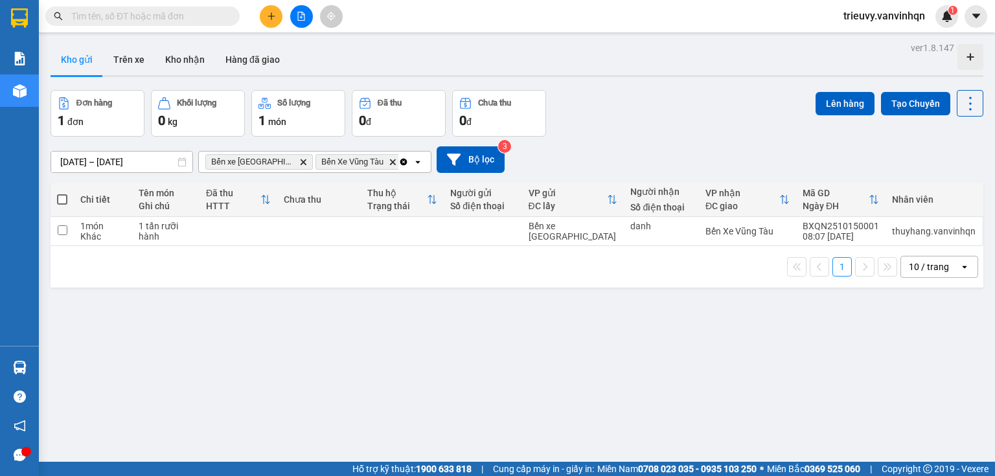
click at [193, 21] on input "text" at bounding box center [147, 16] width 153 height 14
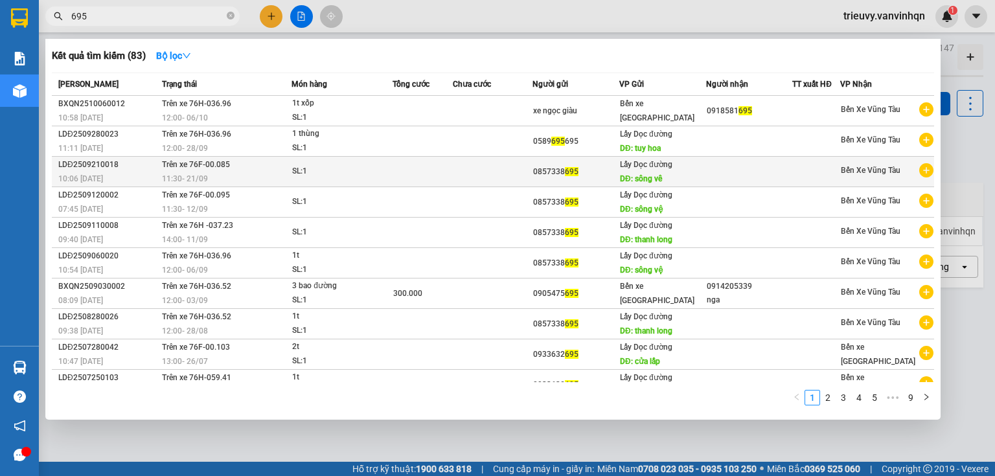
type input "695"
click at [611, 174] on div "0857338 695" at bounding box center [576, 172] width 86 height 14
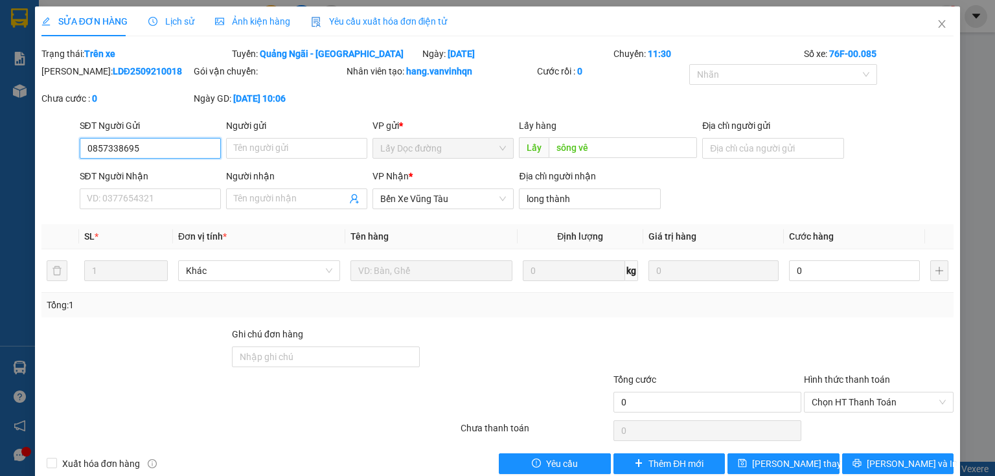
drag, startPoint x: 87, startPoint y: 146, endPoint x: 159, endPoint y: 149, distance: 72.6
click at [159, 149] on input "0857338695" at bounding box center [150, 148] width 141 height 21
click at [937, 27] on icon "close" at bounding box center [942, 24] width 10 height 10
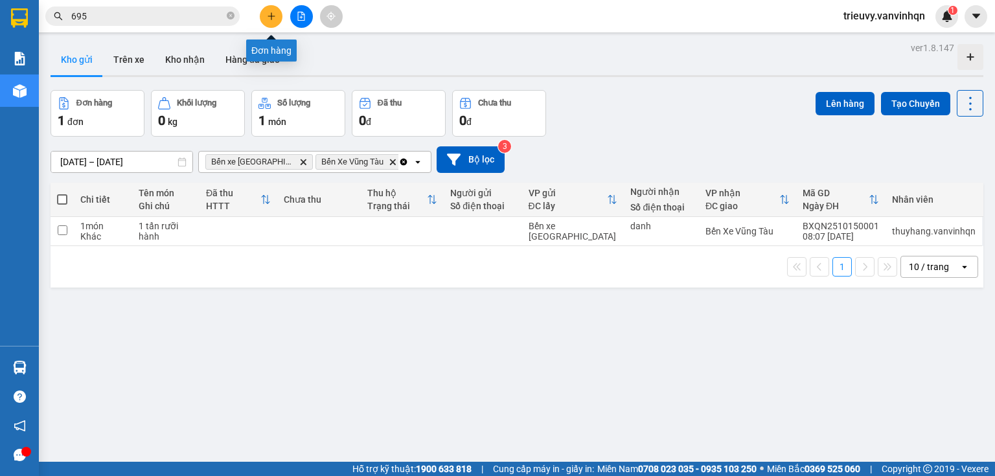
click at [276, 17] on button at bounding box center [271, 16] width 23 height 23
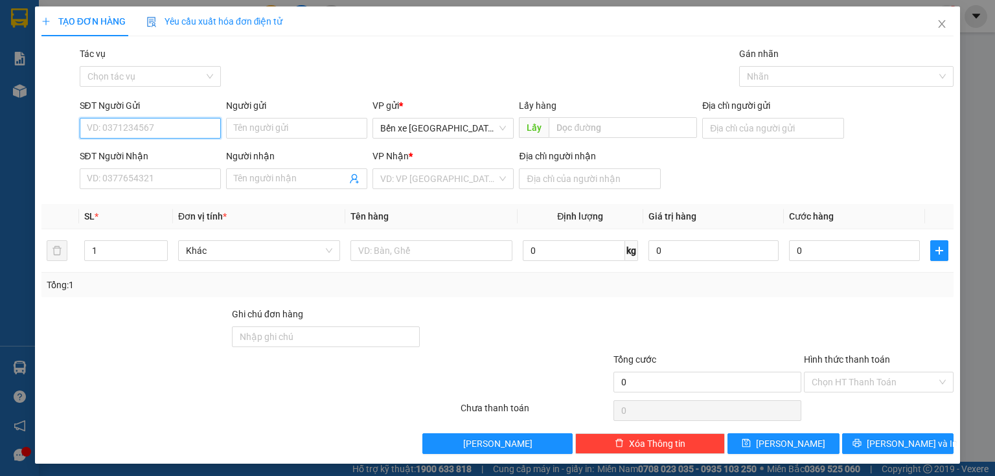
paste input "0857338695"
click at [152, 132] on input "0857338695" at bounding box center [150, 128] width 141 height 21
click at [497, 128] on span "Bến xe [GEOGRAPHIC_DATA]" at bounding box center [443, 128] width 126 height 19
type input "0857338695"
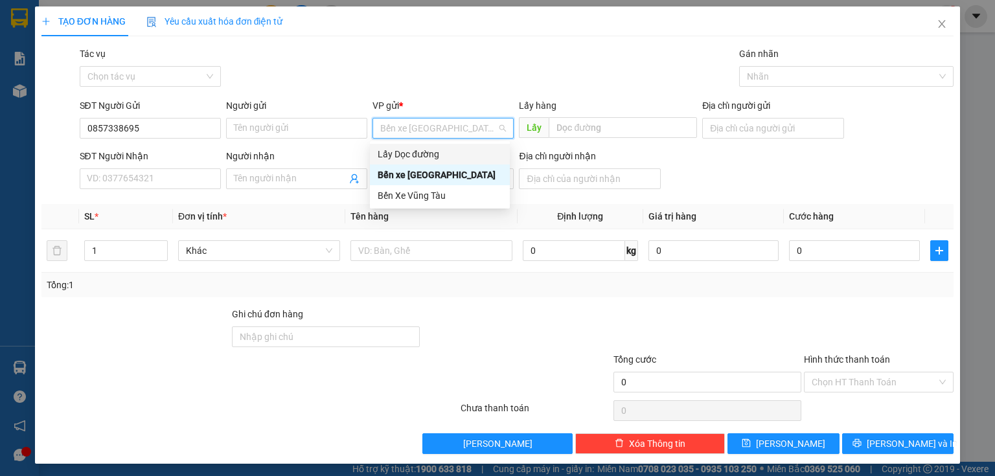
click at [469, 154] on div "Lấy Dọc đường" at bounding box center [440, 154] width 124 height 14
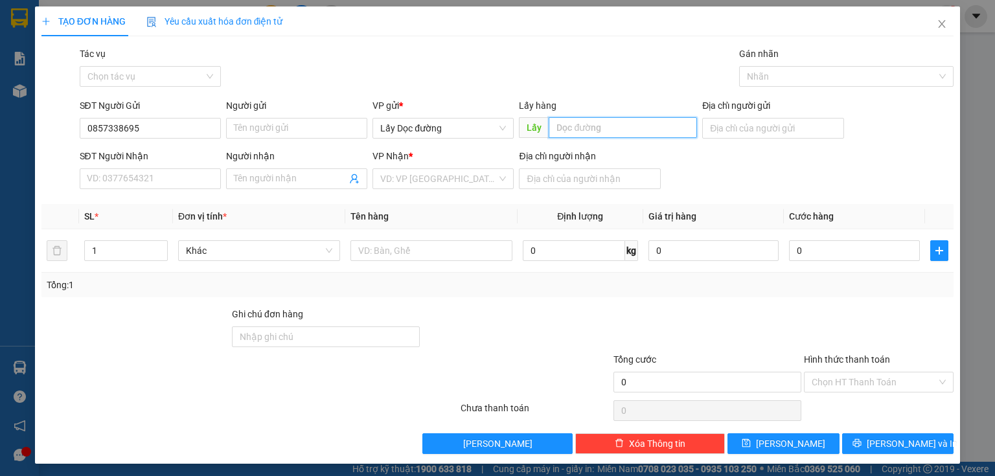
click at [562, 125] on input "text" at bounding box center [623, 127] width 148 height 21
type input "sông vệ"
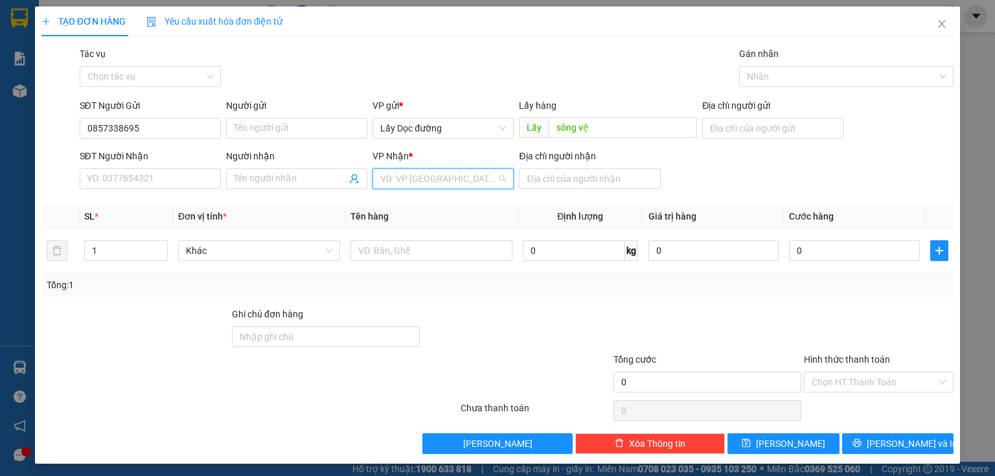
click at [464, 188] on input "search" at bounding box center [438, 178] width 117 height 19
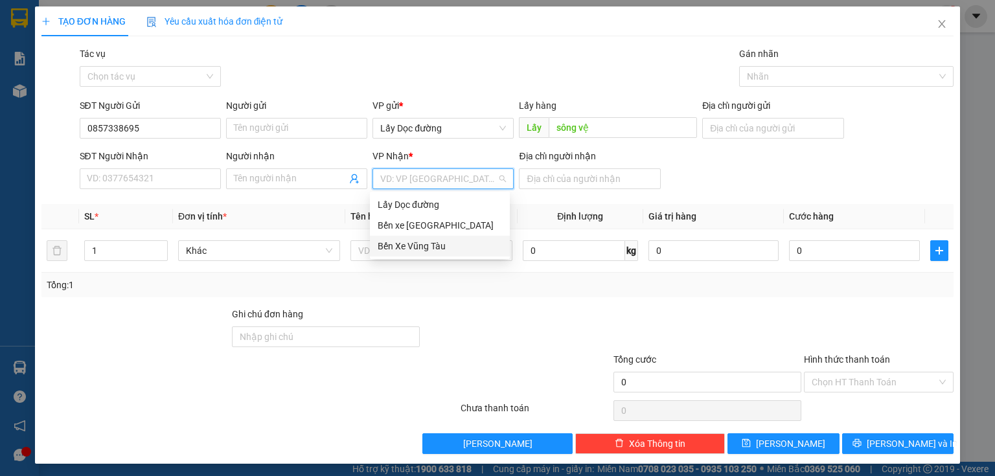
click at [441, 240] on div "Bến Xe Vũng Tàu" at bounding box center [440, 246] width 124 height 14
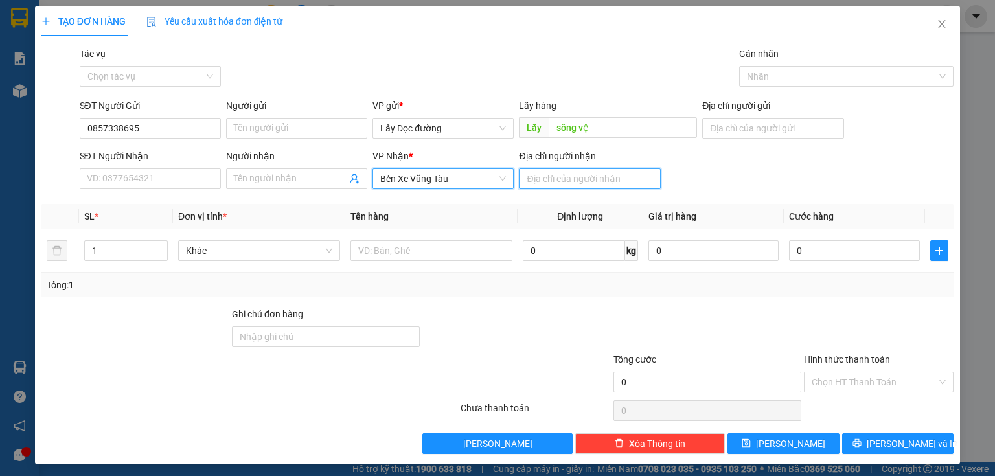
click at [568, 172] on input "Địa chỉ người nhận" at bounding box center [589, 178] width 141 height 21
type input "[GEOGRAPHIC_DATA]"
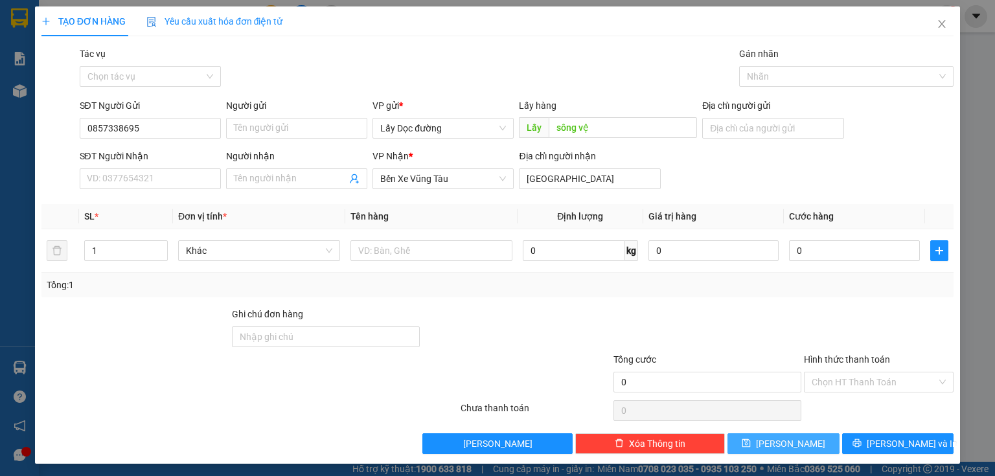
click at [776, 447] on button "[PERSON_NAME]" at bounding box center [784, 444] width 112 height 21
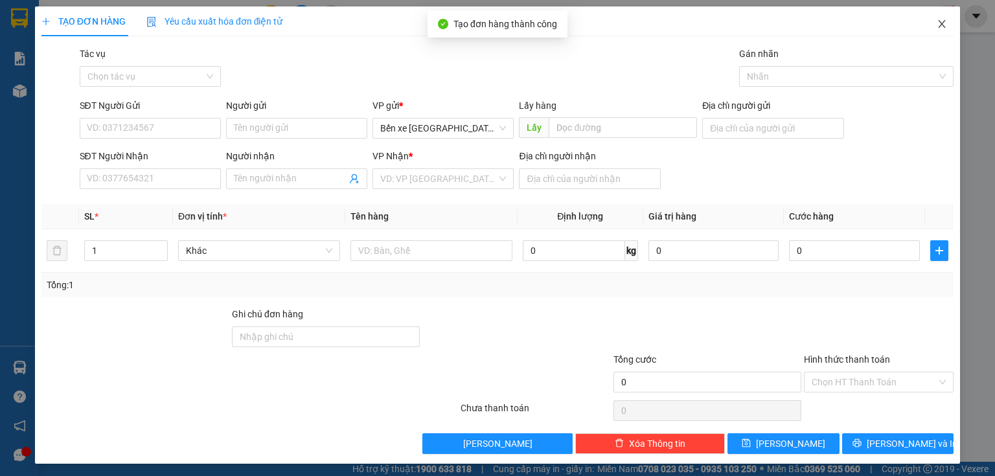
click at [945, 10] on span "Close" at bounding box center [942, 24] width 36 height 36
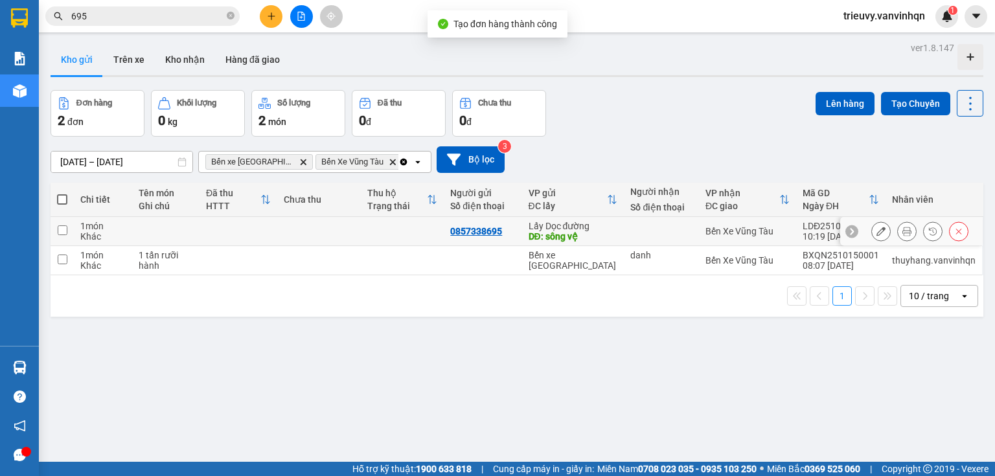
click at [249, 233] on td at bounding box center [239, 231] width 78 height 29
checkbox input "true"
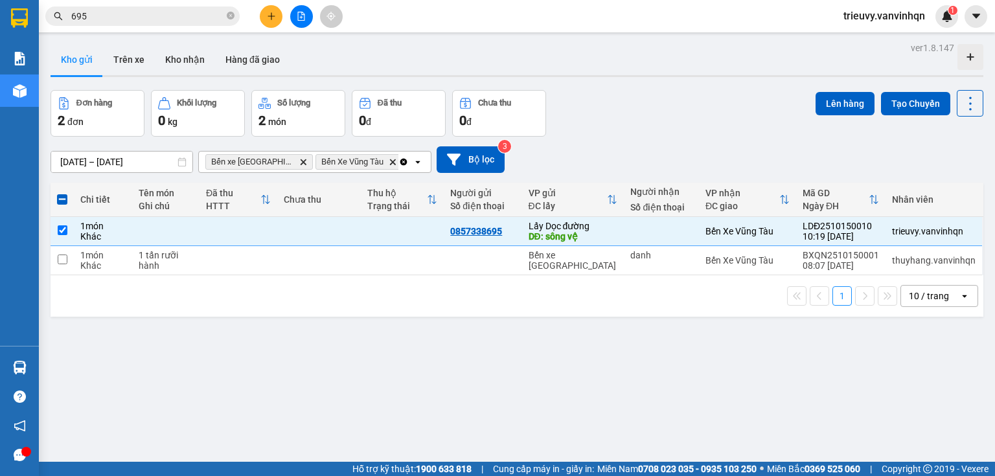
click at [843, 91] on div "Lên hàng Tạo Chuyến" at bounding box center [900, 103] width 168 height 27
click at [837, 98] on button "Lên hàng" at bounding box center [845, 103] width 59 height 23
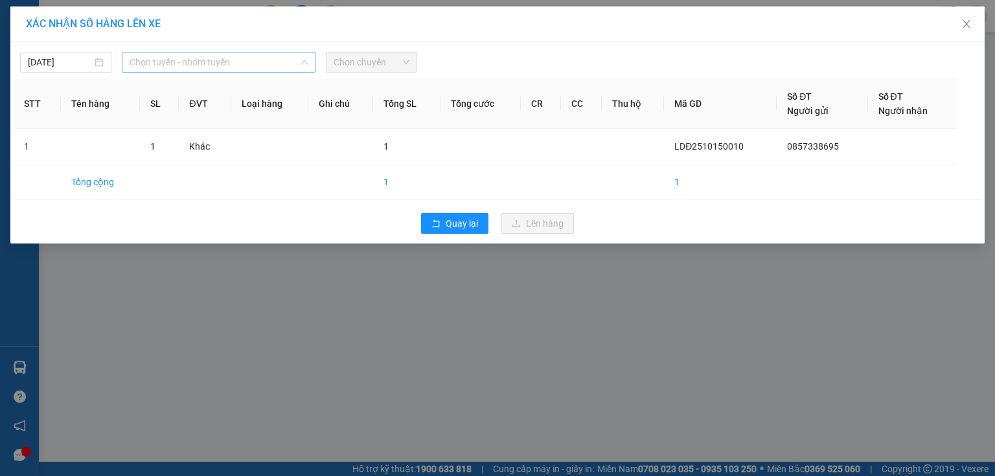
click at [227, 61] on span "Chọn tuyến - nhóm tuyến" at bounding box center [219, 61] width 178 height 19
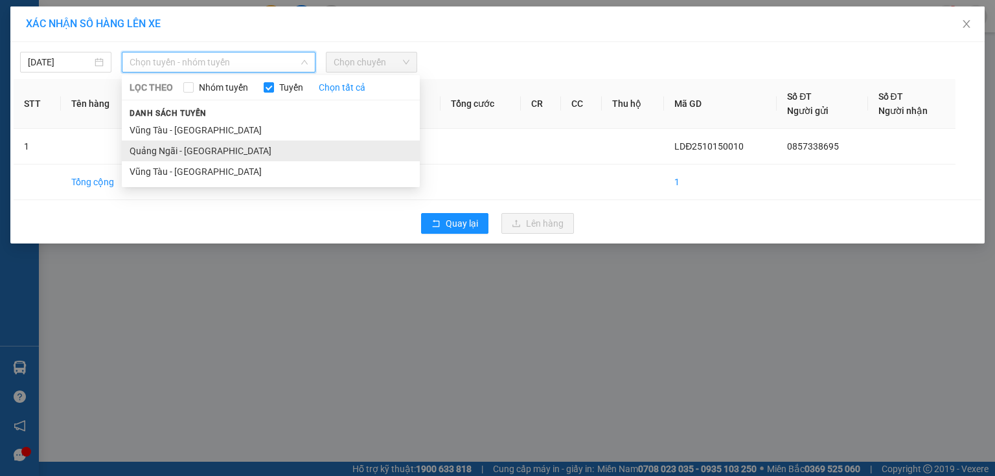
click at [170, 148] on li "Quảng Ngãi - [GEOGRAPHIC_DATA]" at bounding box center [271, 151] width 298 height 21
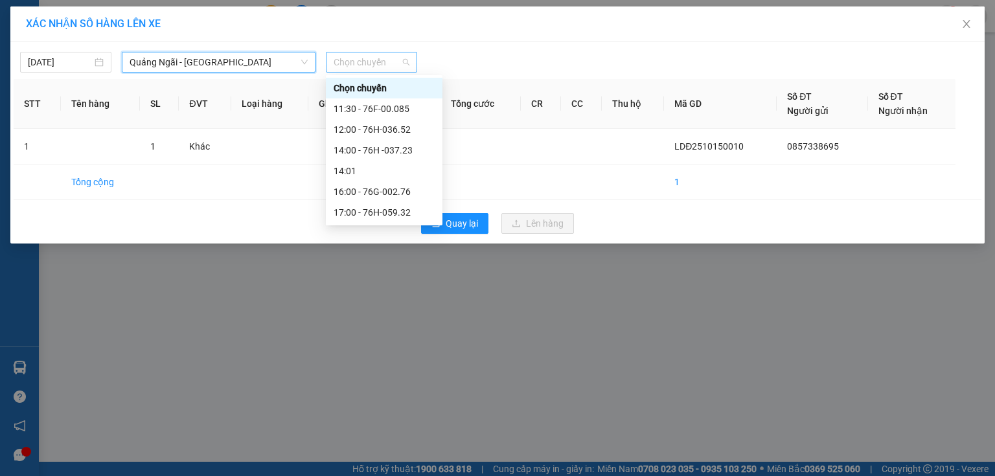
click at [389, 62] on span "Chọn chuyến" at bounding box center [372, 61] width 76 height 19
click at [404, 129] on div "12:00 - 76H-036.52" at bounding box center [384, 129] width 101 height 14
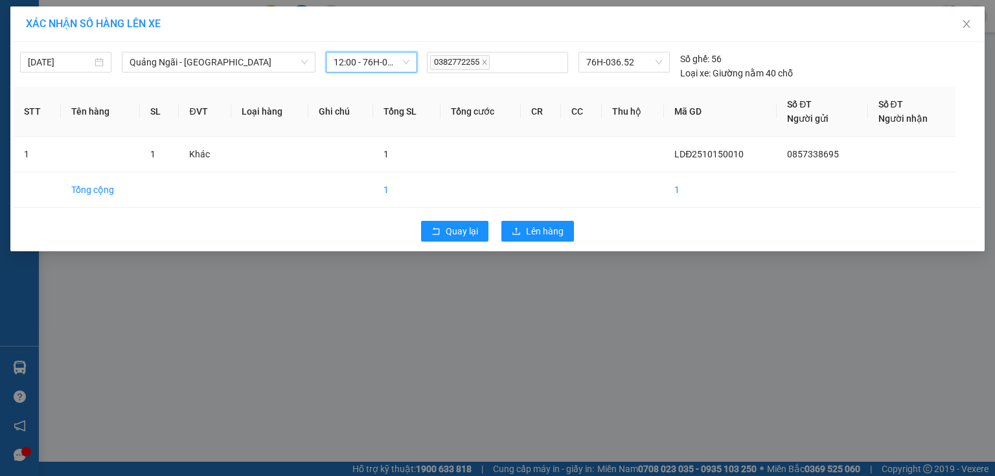
click at [551, 241] on div "Quay lại Lên hàng" at bounding box center [498, 232] width 968 height 34
click at [552, 235] on span "Lên hàng" at bounding box center [545, 231] width 38 height 14
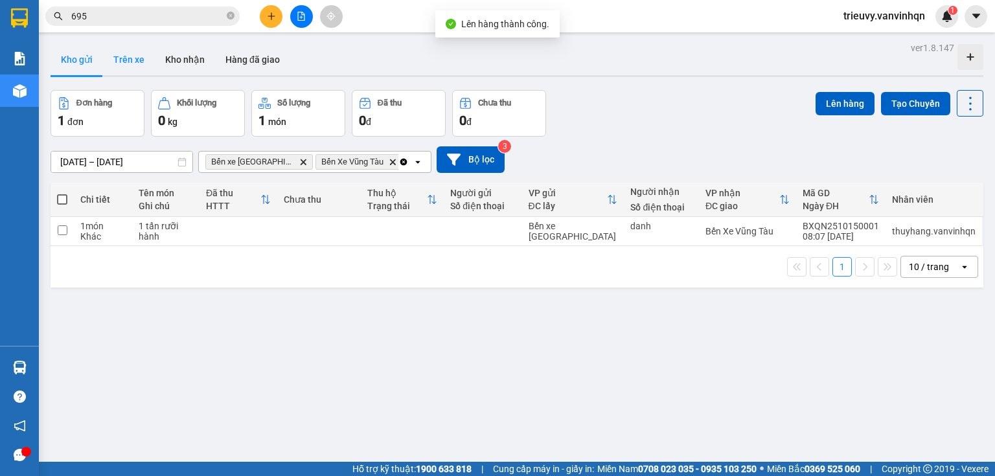
click at [130, 62] on button "Trên xe" at bounding box center [129, 59] width 52 height 31
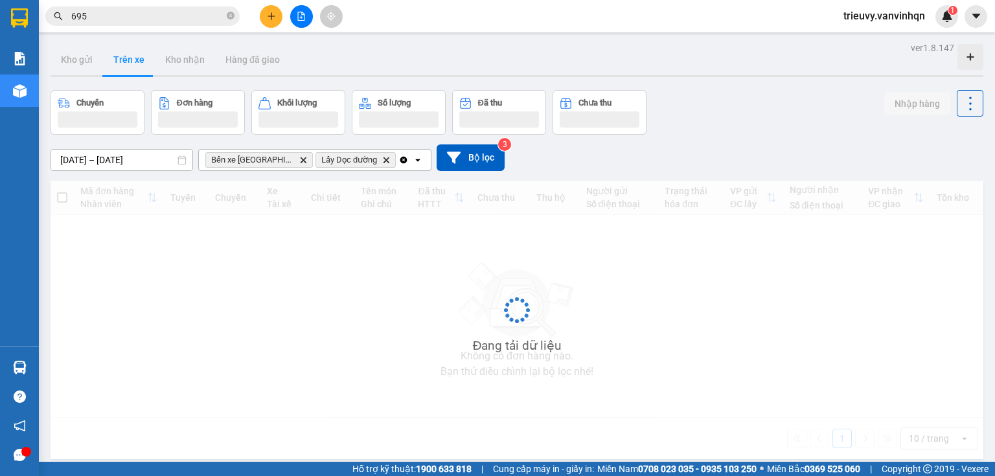
click at [306, 14] on button at bounding box center [301, 16] width 23 height 23
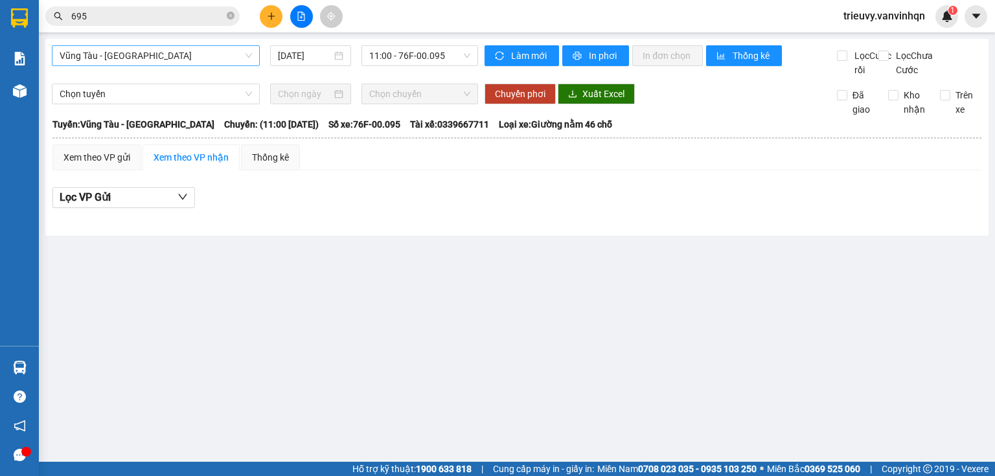
click at [199, 60] on span "Vũng Tàu - [GEOGRAPHIC_DATA]" at bounding box center [156, 55] width 192 height 19
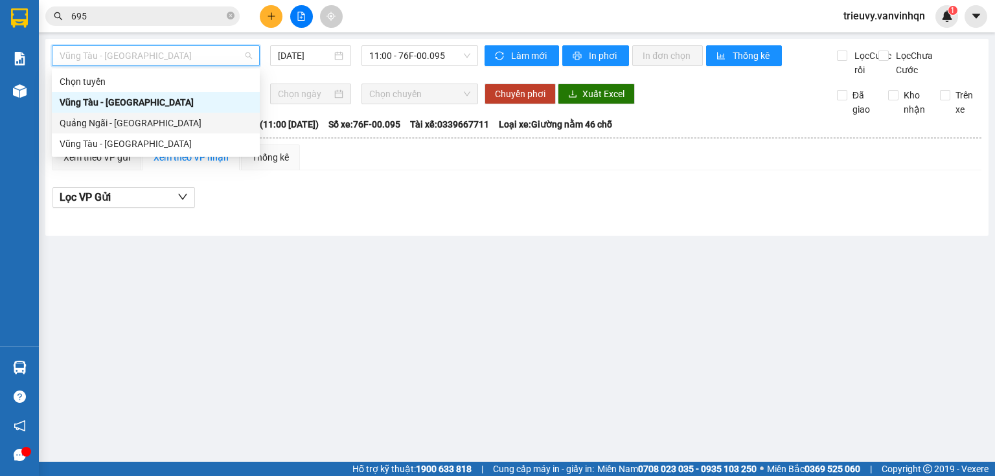
click at [168, 122] on div "Quảng Ngãi - [GEOGRAPHIC_DATA]" at bounding box center [156, 123] width 192 height 14
type input "[DATE]"
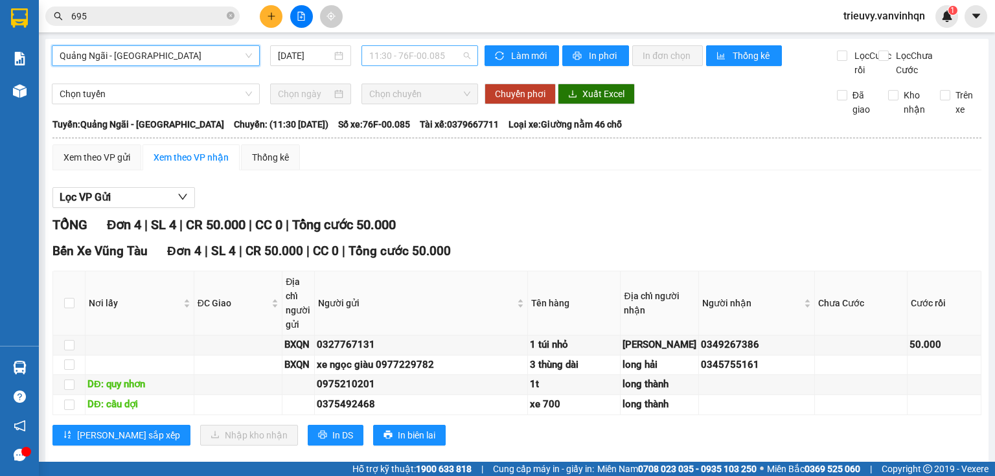
click at [460, 55] on span "11:30 - 76F-00.085" at bounding box center [420, 55] width 102 height 19
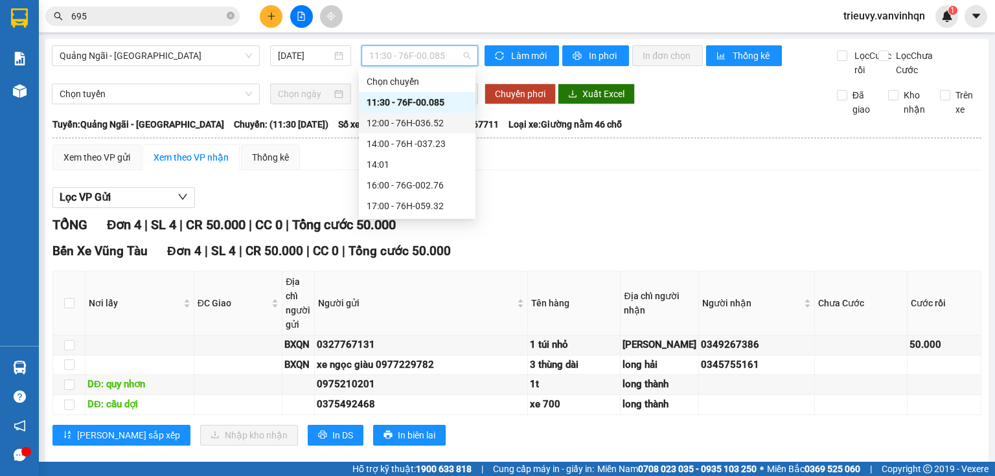
click at [454, 123] on div "12:00 - 76H-036.52" at bounding box center [417, 123] width 101 height 14
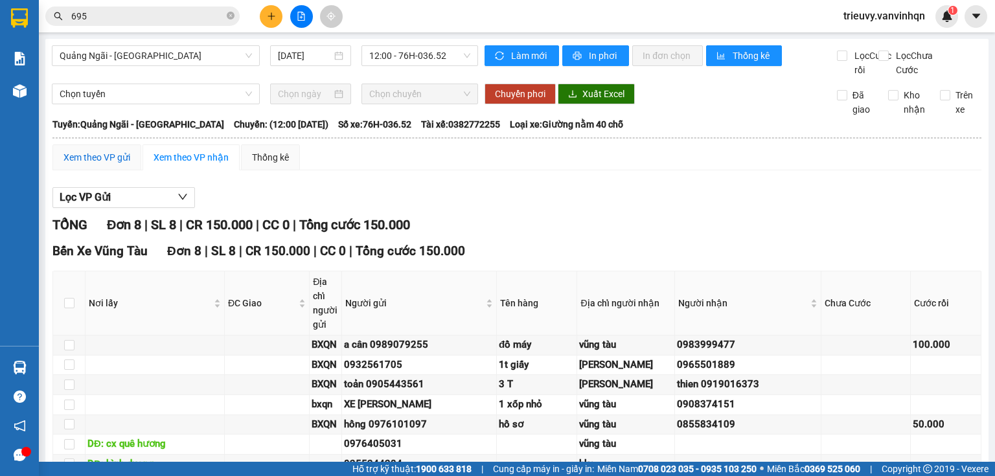
click at [91, 165] on div "Xem theo VP gửi" at bounding box center [97, 157] width 67 height 14
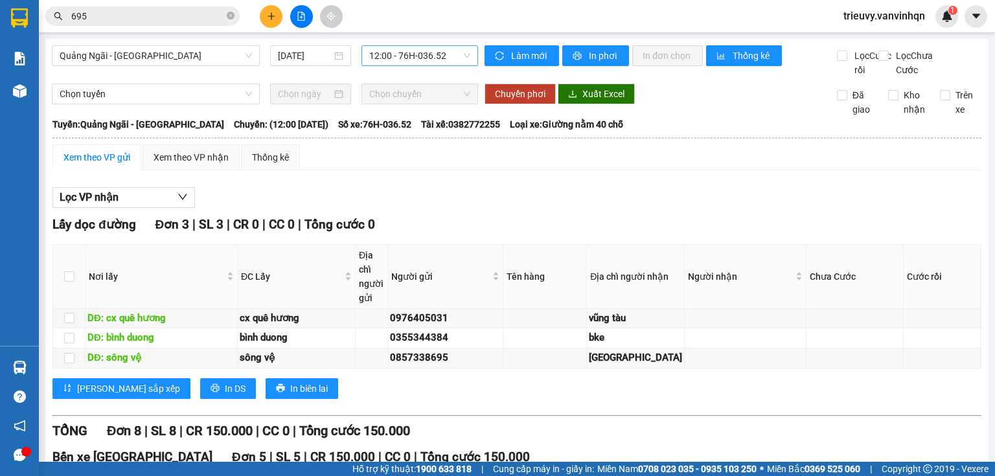
click at [423, 54] on span "12:00 - 76H-036.52" at bounding box center [420, 55] width 102 height 19
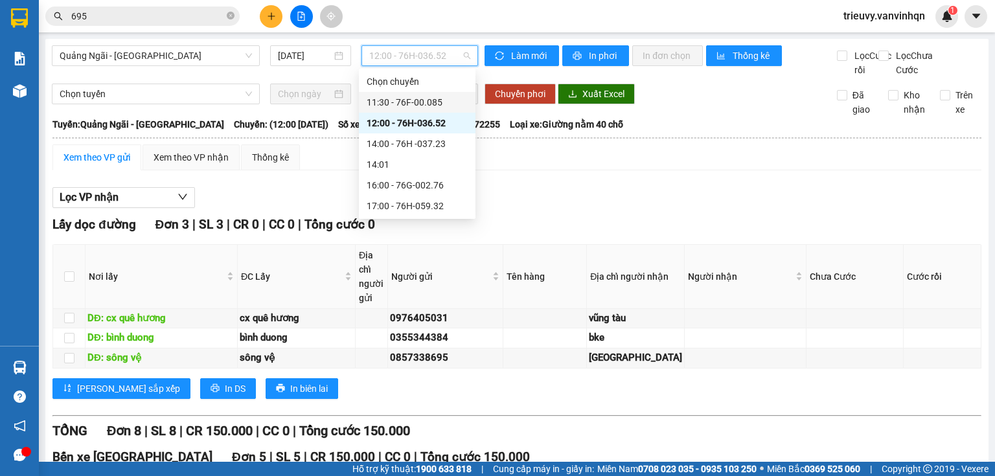
click at [420, 103] on div "11:30 - 76F-00.085" at bounding box center [417, 102] width 101 height 14
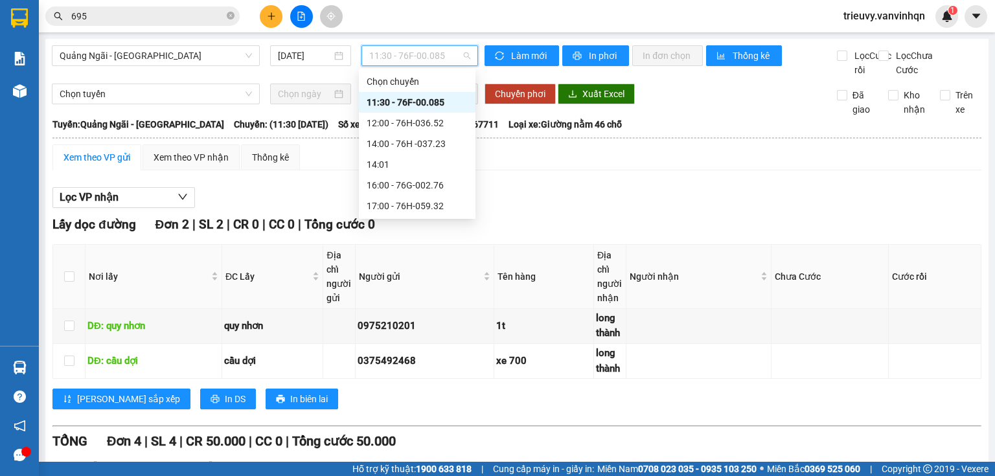
click at [417, 57] on span "11:30 - 76F-00.085" at bounding box center [420, 55] width 102 height 19
click at [430, 119] on div "12:00 - 76H-036.52" at bounding box center [417, 123] width 101 height 14
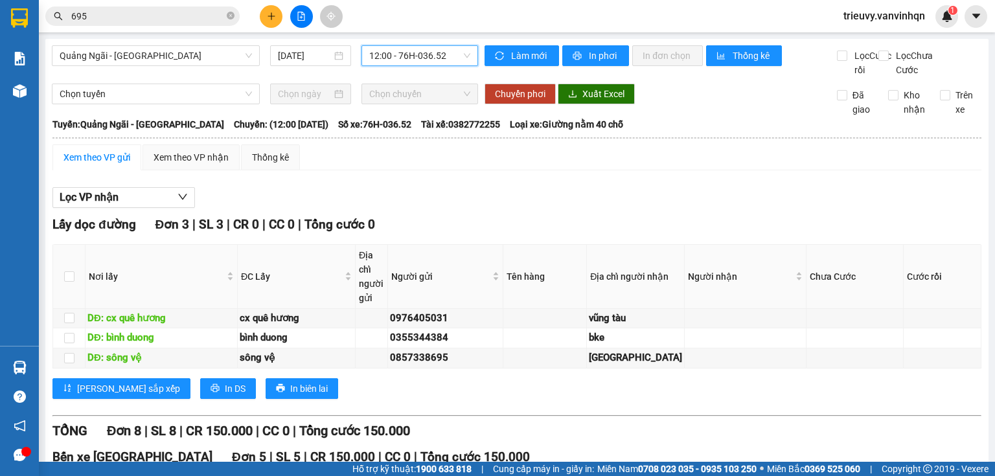
click at [447, 60] on span "12:00 - 76H-036.52" at bounding box center [420, 55] width 102 height 19
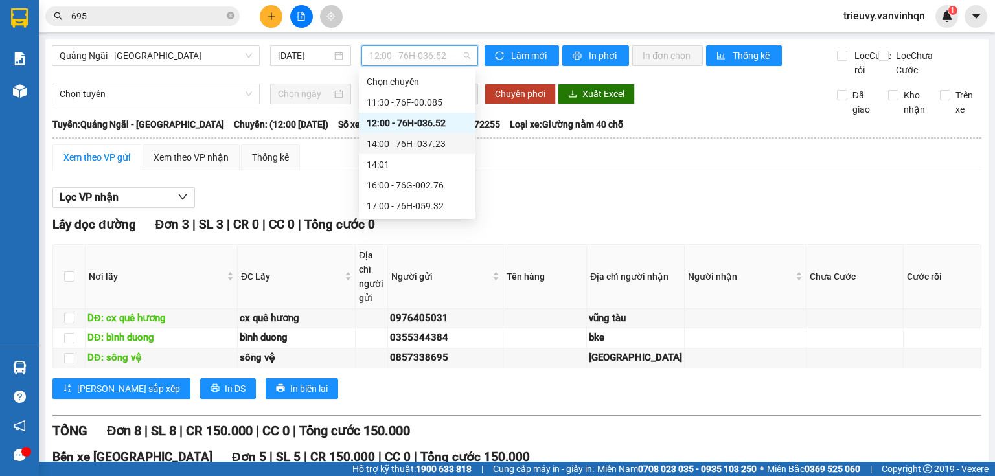
click at [441, 141] on div "14:00 - 76H -037.23" at bounding box center [417, 144] width 101 height 14
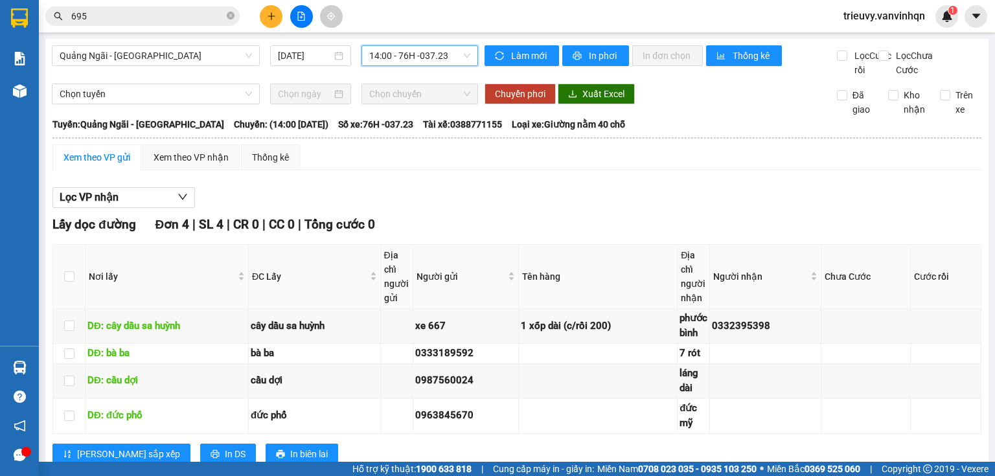
click at [444, 63] on span "14:00 - 76H -037.23" at bounding box center [420, 55] width 102 height 19
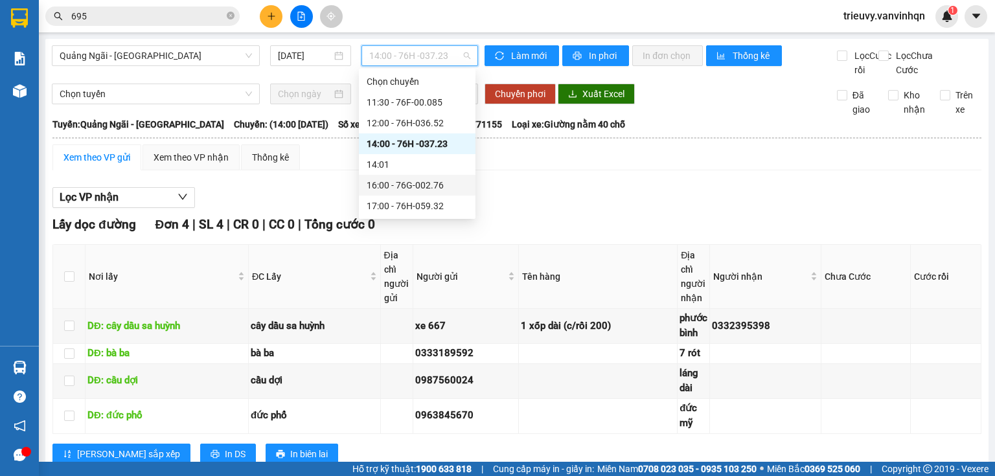
click at [443, 182] on div "16:00 - 76G-002.76" at bounding box center [417, 185] width 101 height 14
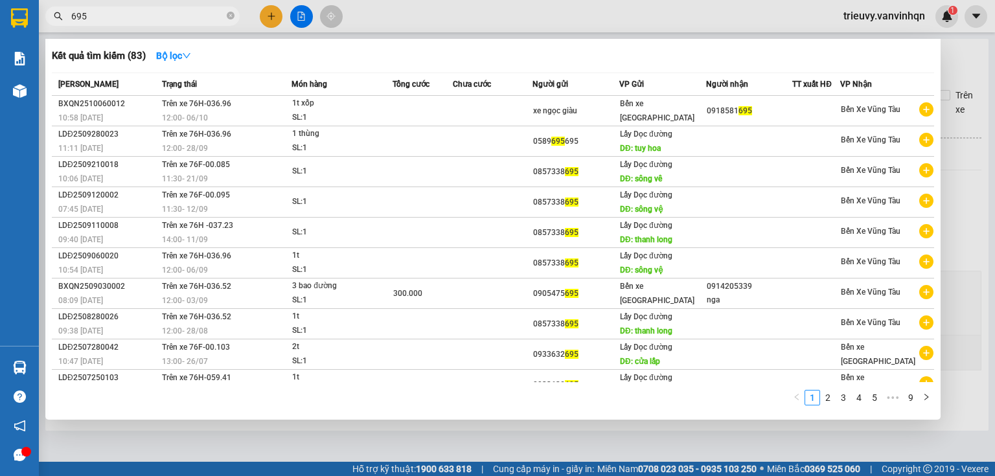
click at [205, 16] on input "695" at bounding box center [147, 16] width 153 height 14
type input "6"
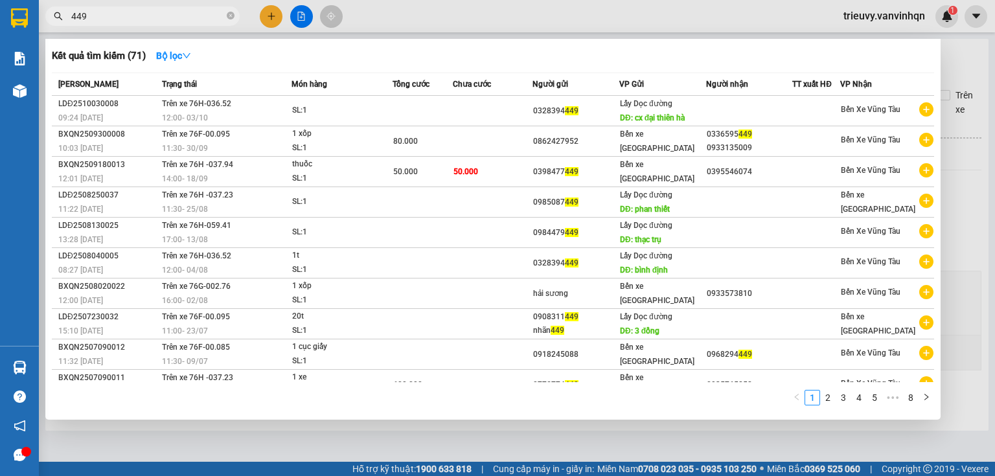
type input "449"
click at [267, 20] on div at bounding box center [497, 238] width 995 height 476
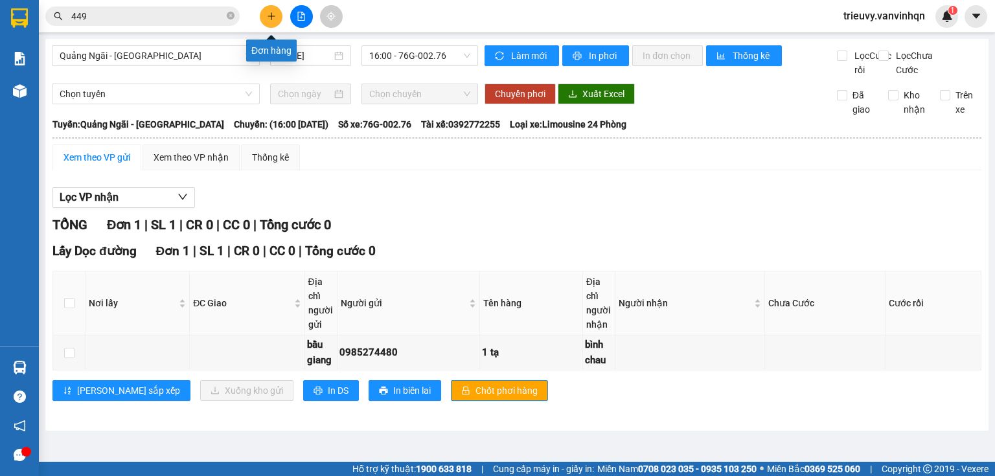
click at [270, 16] on icon "plus" at bounding box center [271, 16] width 9 height 9
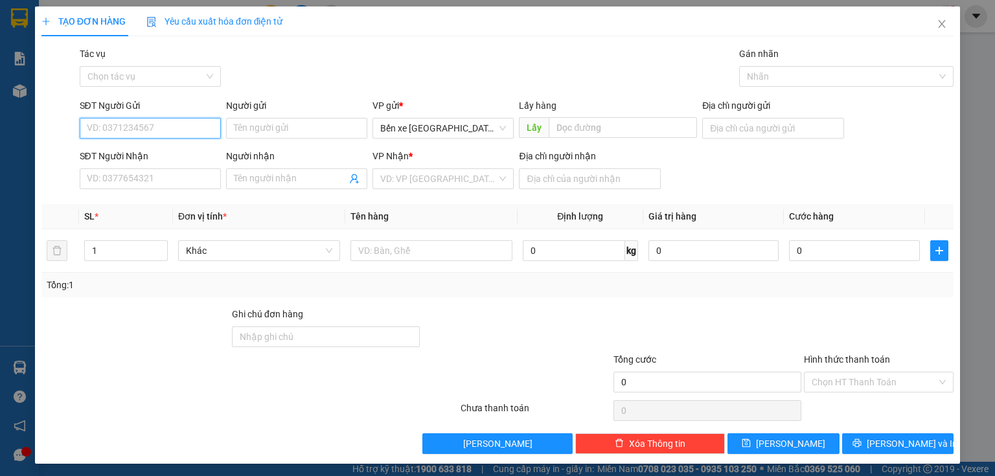
click at [197, 130] on input "SĐT Người Gửi" at bounding box center [150, 128] width 141 height 21
type input "0"
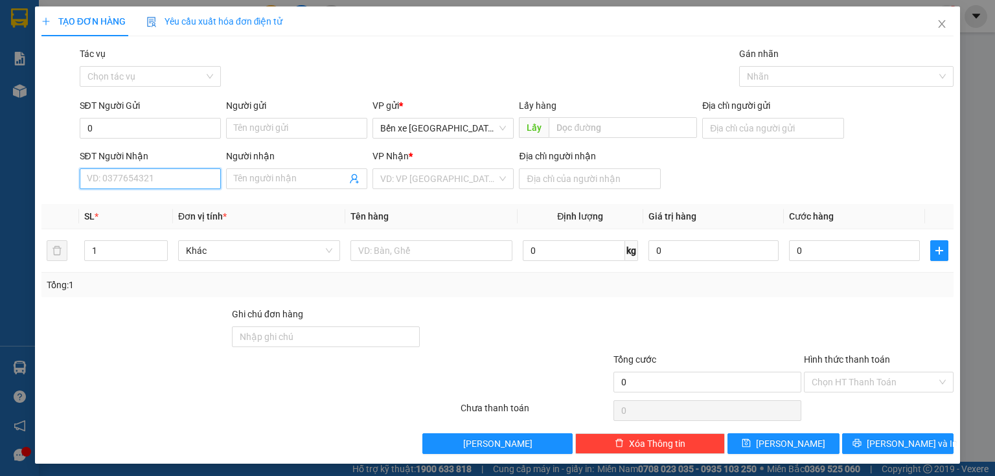
click at [106, 170] on input "SĐT Người Nhận" at bounding box center [150, 178] width 141 height 21
type input "033417"
click at [127, 199] on div "0334172535 - tín" at bounding box center [149, 205] width 124 height 14
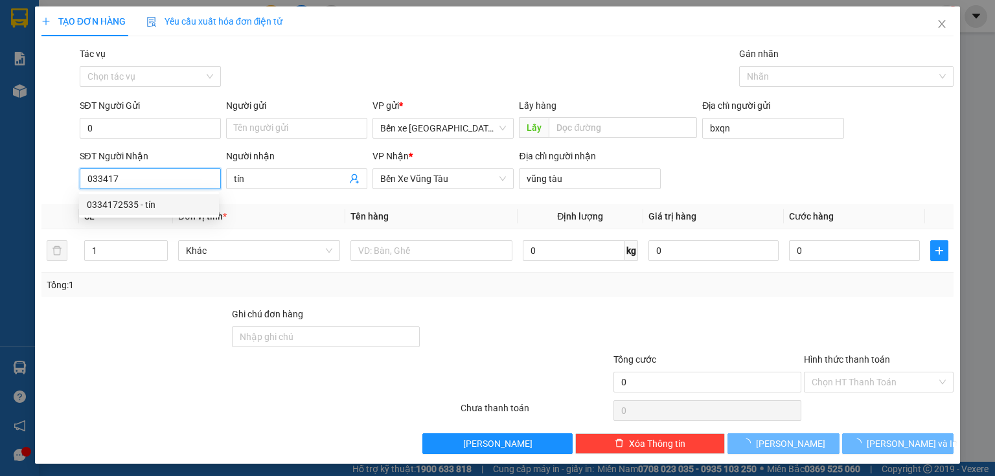
type input "bxqn"
type input "0334172535"
type input "tín"
type input "vũng tàu"
type input "70.000"
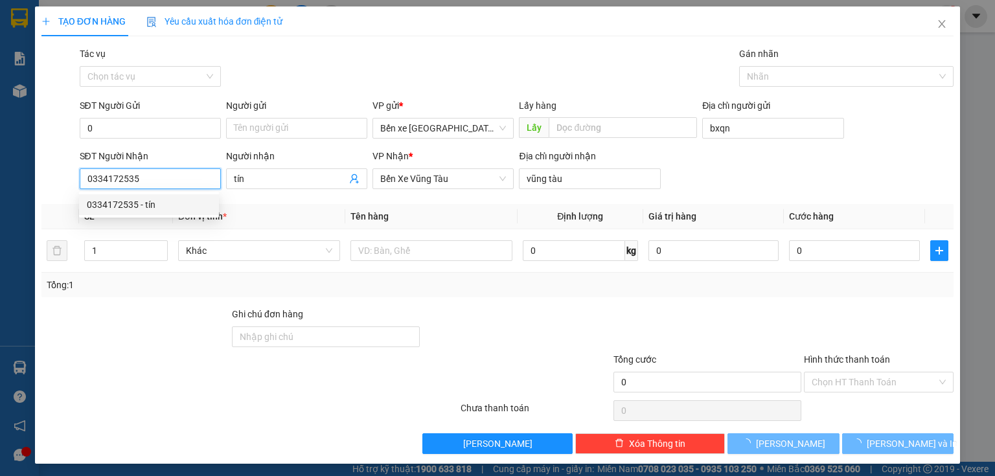
type input "70.000"
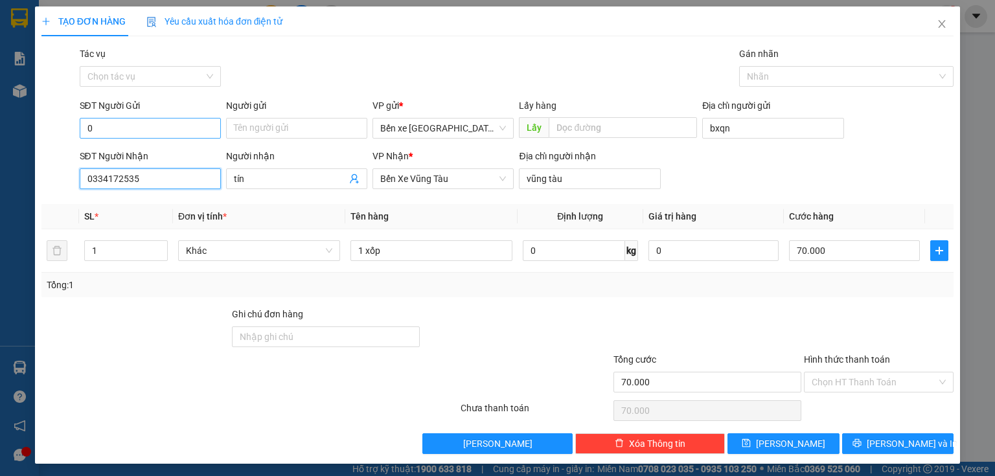
type input "0334172535"
click at [156, 133] on input "0" at bounding box center [150, 128] width 141 height 21
click at [135, 154] on div "0912824232 - hoa" at bounding box center [149, 154] width 124 height 14
type input "0912824232"
type input "hoa"
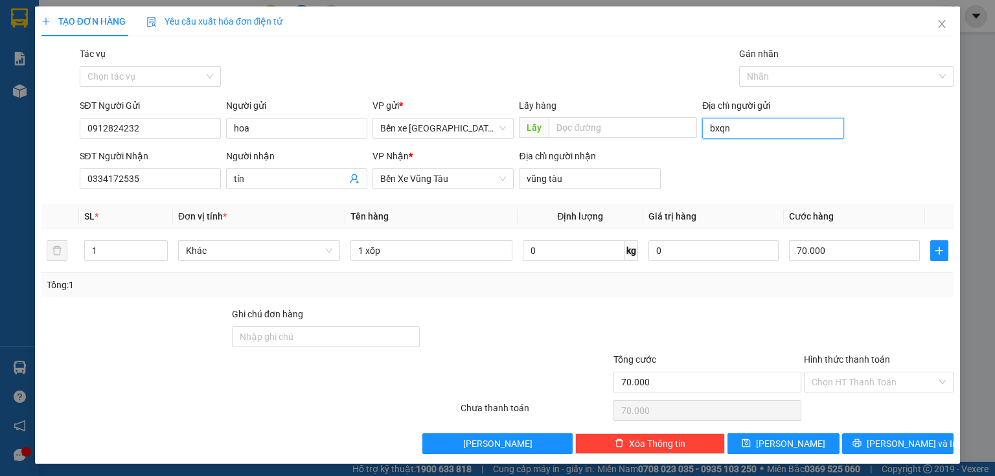
click at [757, 126] on input "bxqn" at bounding box center [772, 128] width 141 height 21
type input "BXQN"
click at [150, 130] on input "0912824232" at bounding box center [150, 128] width 141 height 21
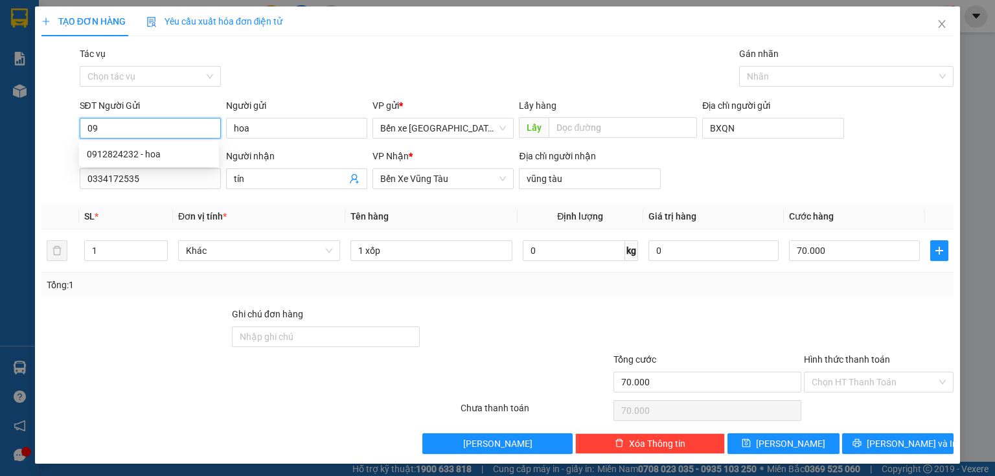
type input "0"
type input "0367307369"
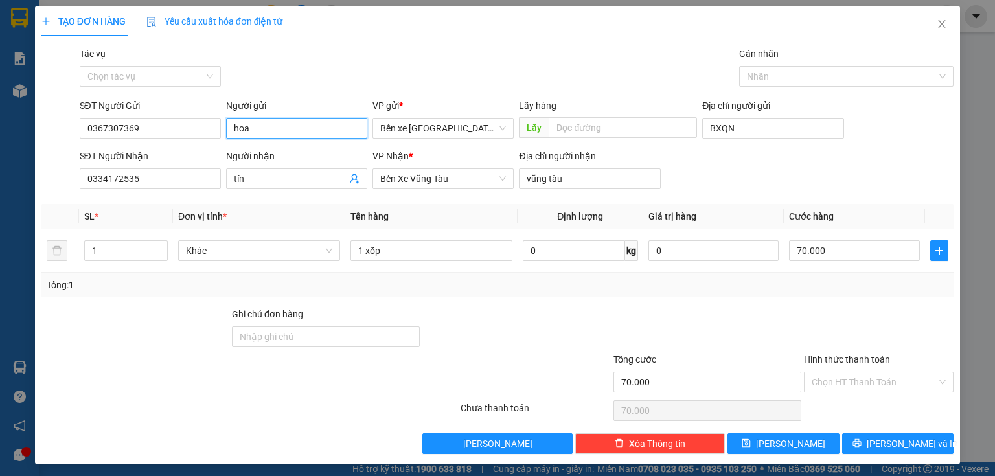
click at [255, 132] on input "hoa" at bounding box center [296, 128] width 141 height 21
type input "h"
click at [853, 253] on input "70.000" at bounding box center [854, 250] width 131 height 21
type input "0"
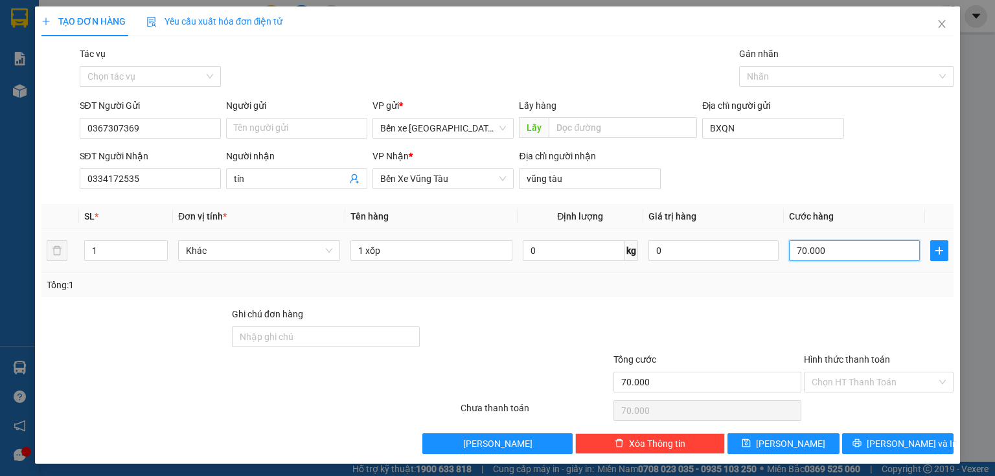
type input "0"
type input "5"
type input "05"
type input "50"
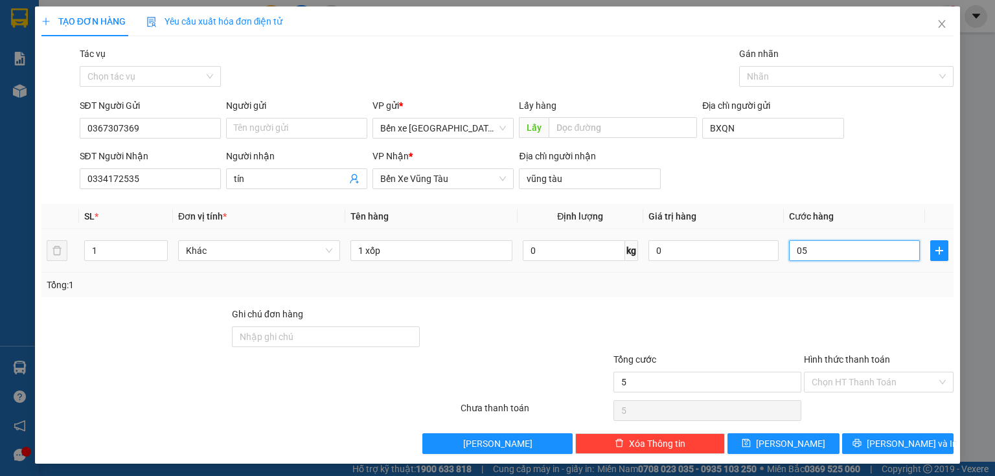
type input "50"
type input "050"
type input "50.000"
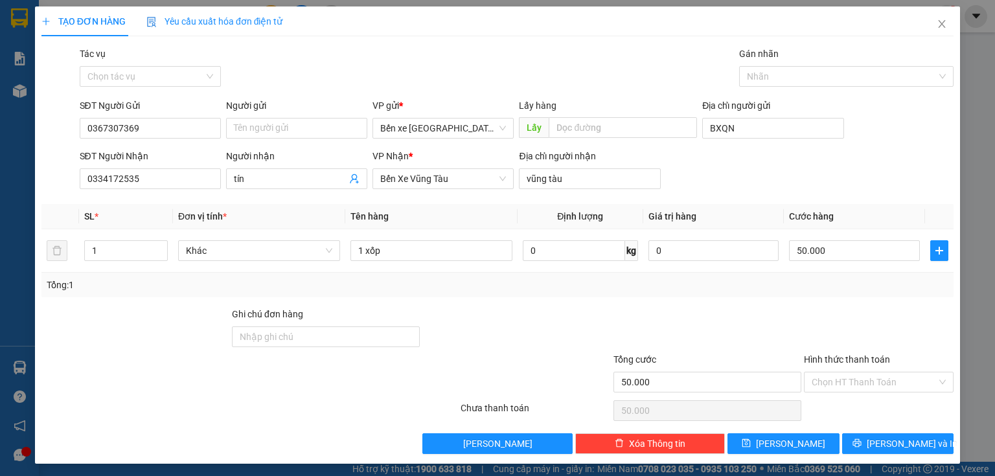
click at [838, 337] on div at bounding box center [879, 329] width 152 height 45
click at [832, 375] on input "Hình thức thanh toán" at bounding box center [874, 382] width 125 height 19
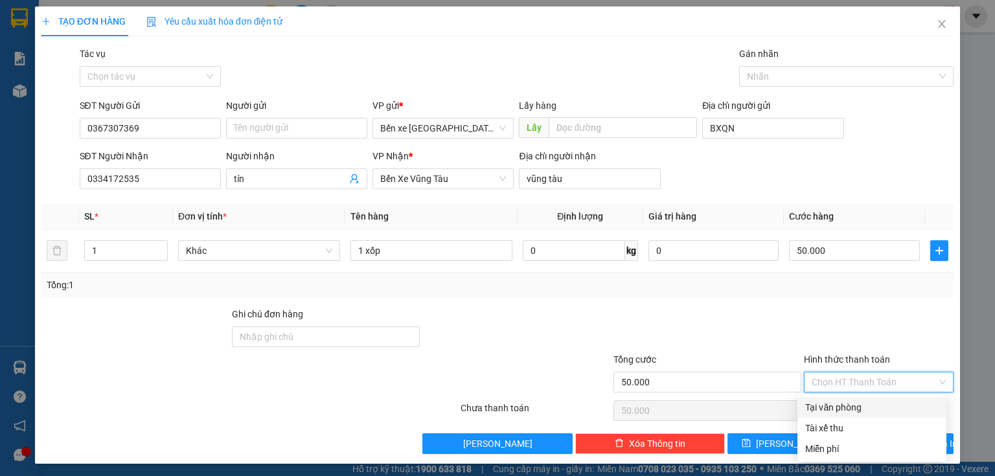
click at [851, 406] on div "Tại văn phòng" at bounding box center [872, 407] width 133 height 14
type input "0"
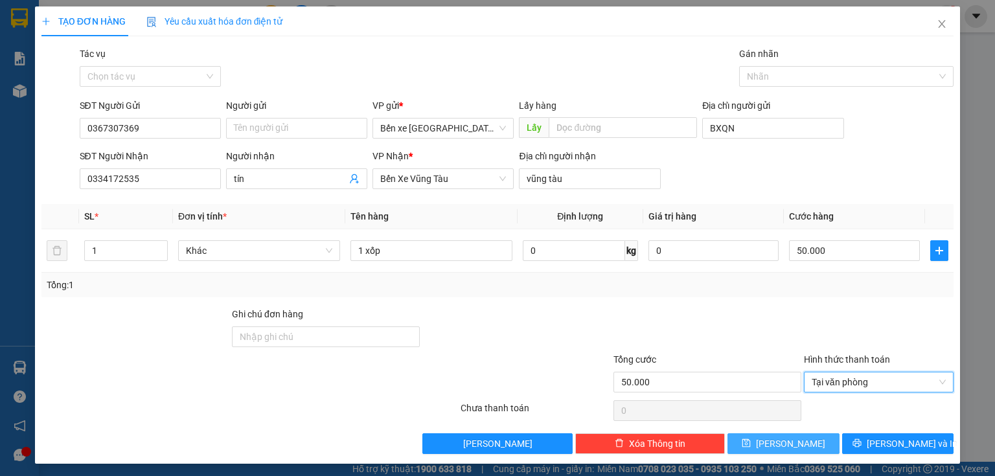
click at [786, 441] on span "[PERSON_NAME]" at bounding box center [790, 444] width 69 height 14
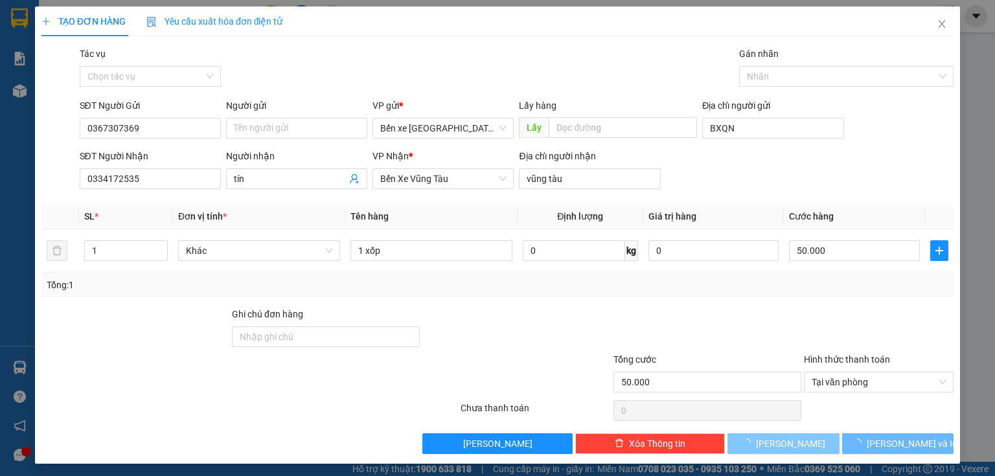
type input "0"
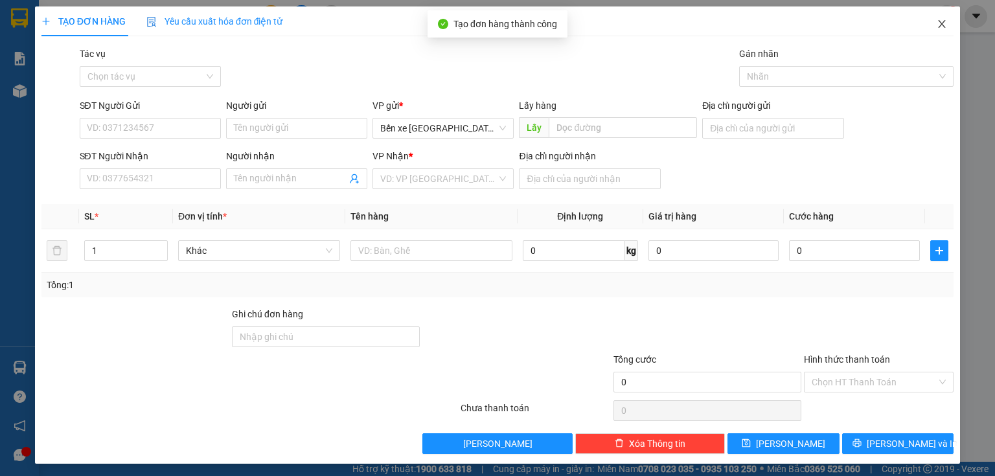
click at [940, 24] on icon "close" at bounding box center [942, 24] width 10 height 10
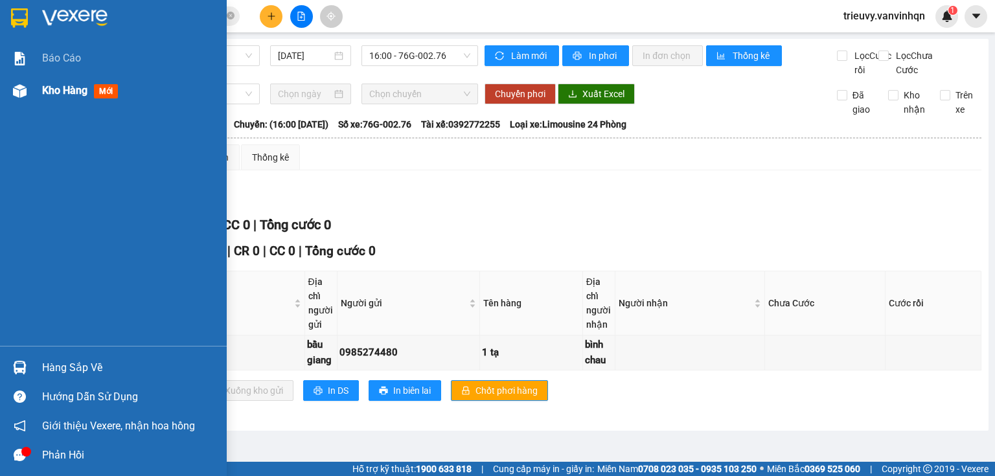
click at [67, 90] on span "Kho hàng" at bounding box center [64, 90] width 45 height 12
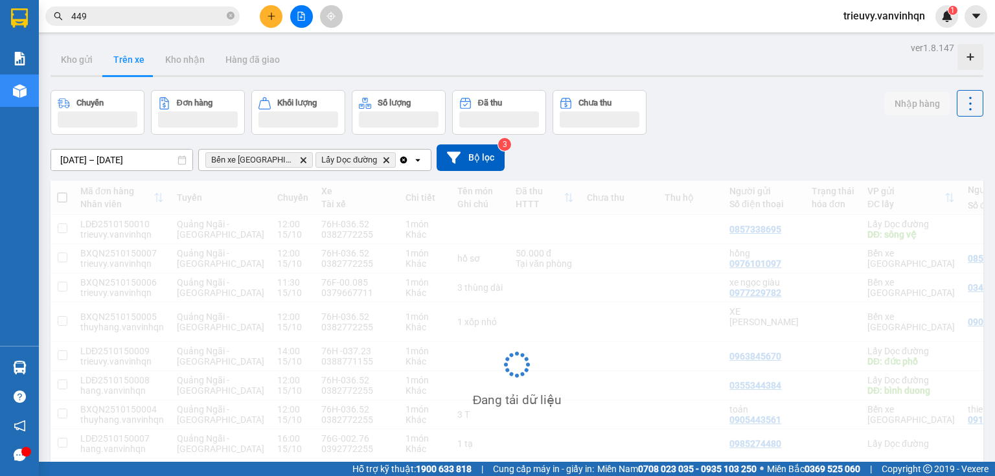
click at [710, 104] on div "Chuyến Đơn hàng Khối lượng Số lượng Đã thu Chưa thu Nhập hàng" at bounding box center [517, 112] width 933 height 45
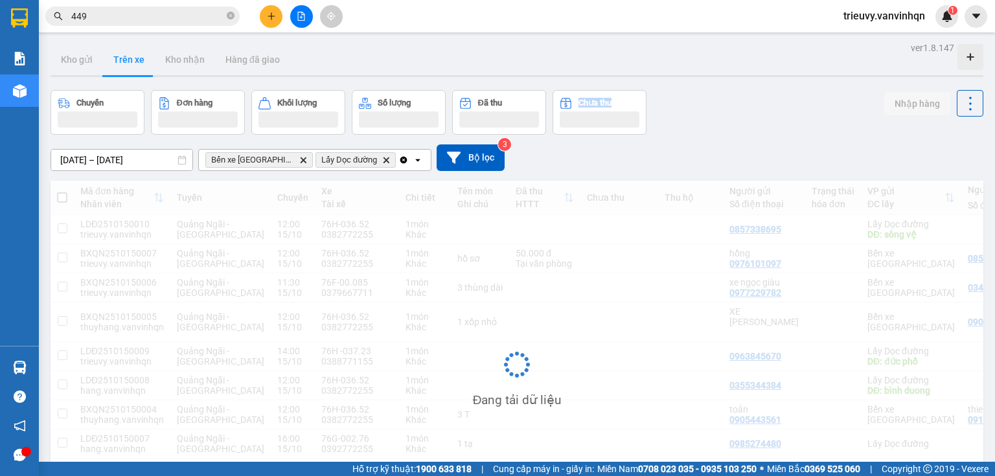
drag, startPoint x: 712, startPoint y: 103, endPoint x: 719, endPoint y: 103, distance: 7.1
click at [713, 103] on div "Chuyến Đơn hàng Khối lượng Số lượng Đã thu Chưa thu Nhập hàng" at bounding box center [517, 112] width 933 height 45
click at [717, 102] on div "Chuyến Đơn hàng Khối lượng Số lượng Đã thu Chưa thu Nhập hàng" at bounding box center [517, 112] width 933 height 45
click at [726, 105] on div "Chuyến Đơn hàng Khối lượng Số lượng Đã thu Chưa thu Nhập hàng" at bounding box center [517, 112] width 933 height 45
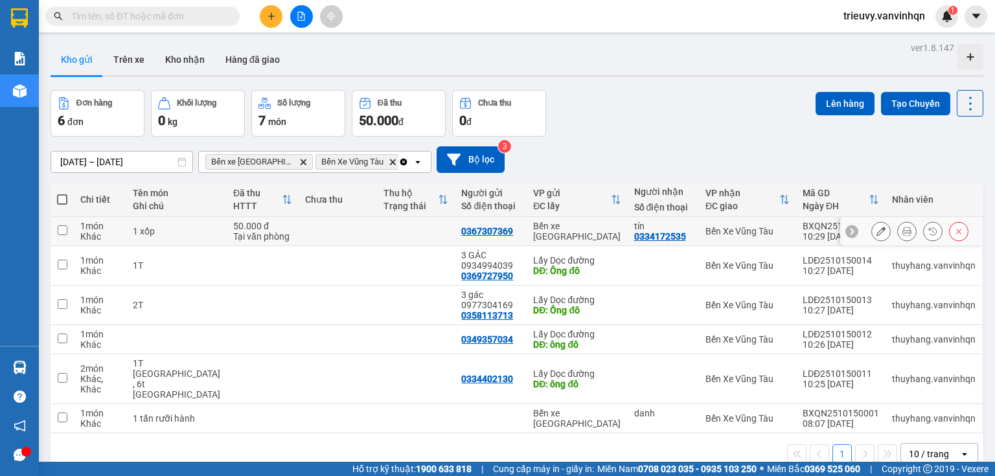
click at [299, 240] on td at bounding box center [338, 231] width 78 height 29
checkbox input "true"
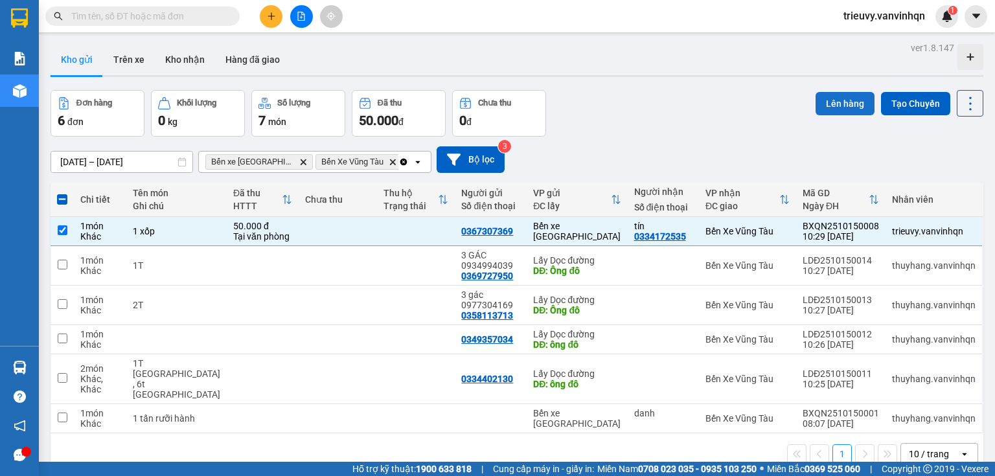
click at [835, 100] on button "Lên hàng" at bounding box center [845, 103] width 59 height 23
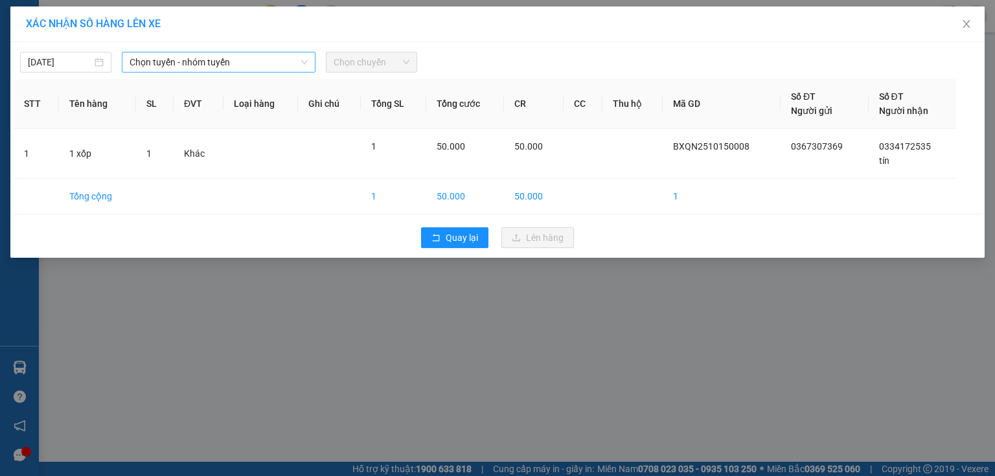
click at [282, 65] on span "Chọn tuyến - nhóm tuyến" at bounding box center [219, 61] width 178 height 19
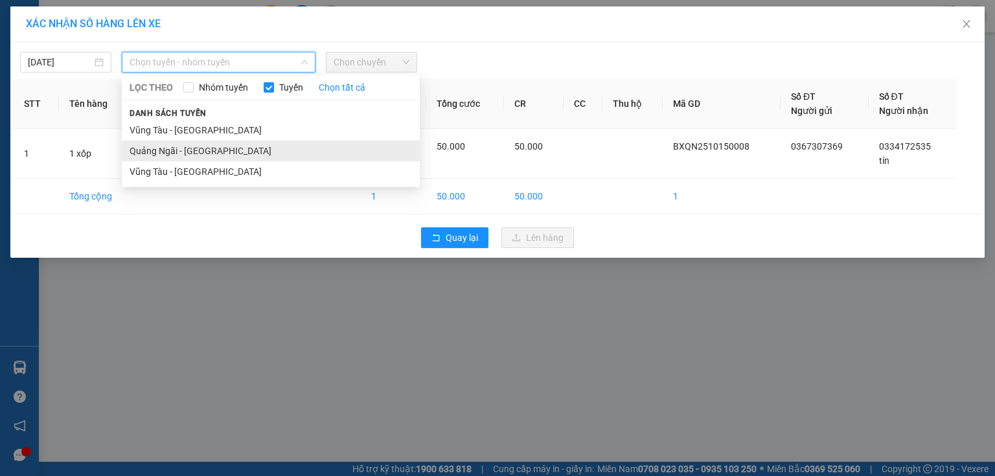
click at [233, 148] on li "Quảng Ngãi - [GEOGRAPHIC_DATA]" at bounding box center [271, 151] width 298 height 21
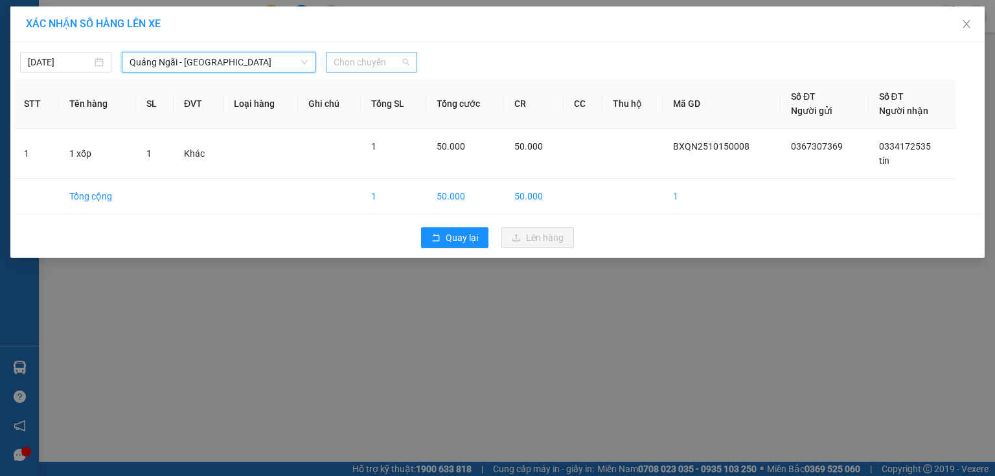
click at [375, 63] on span "Chọn chuyến" at bounding box center [372, 61] width 76 height 19
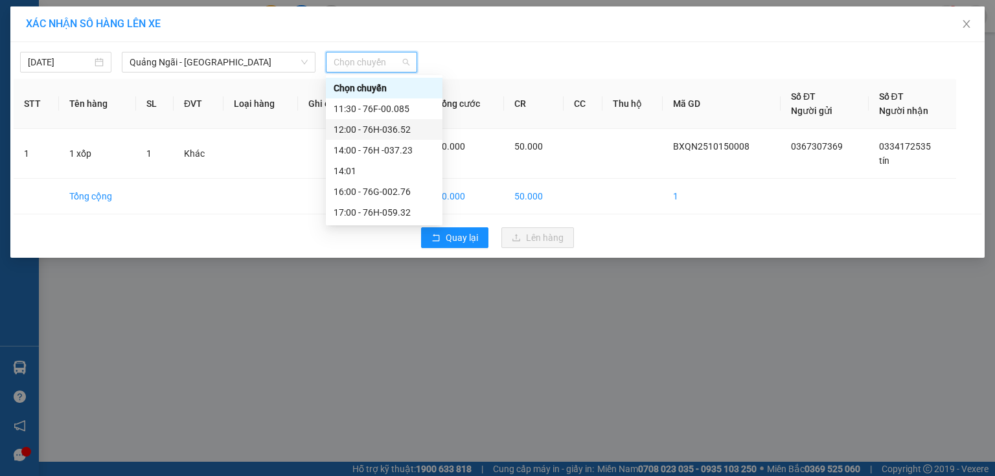
click at [408, 134] on div "12:00 - 76H-036.52" at bounding box center [384, 129] width 101 height 14
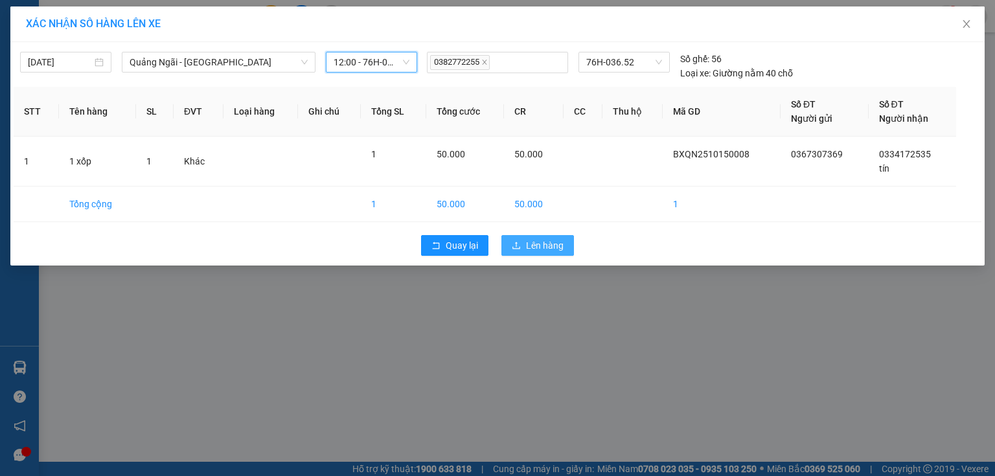
click at [524, 253] on button "Lên hàng" at bounding box center [538, 245] width 73 height 21
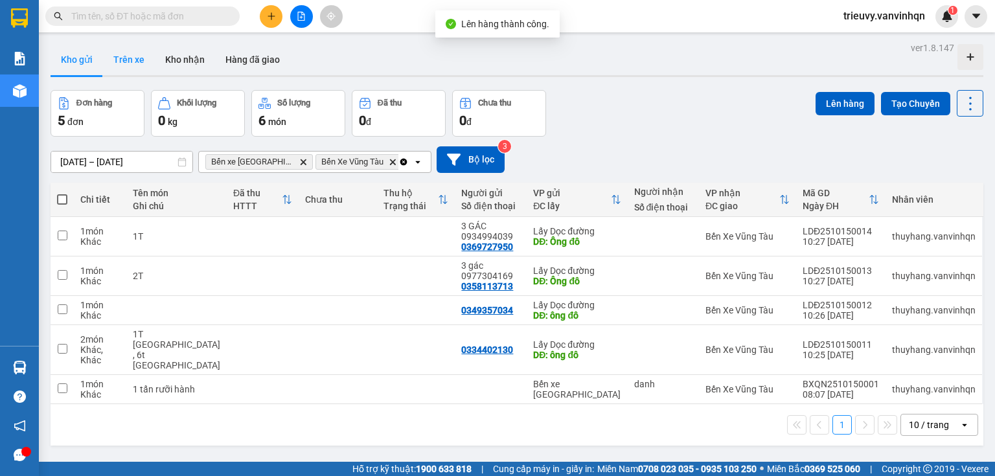
click at [124, 58] on button "Trên xe" at bounding box center [129, 59] width 52 height 31
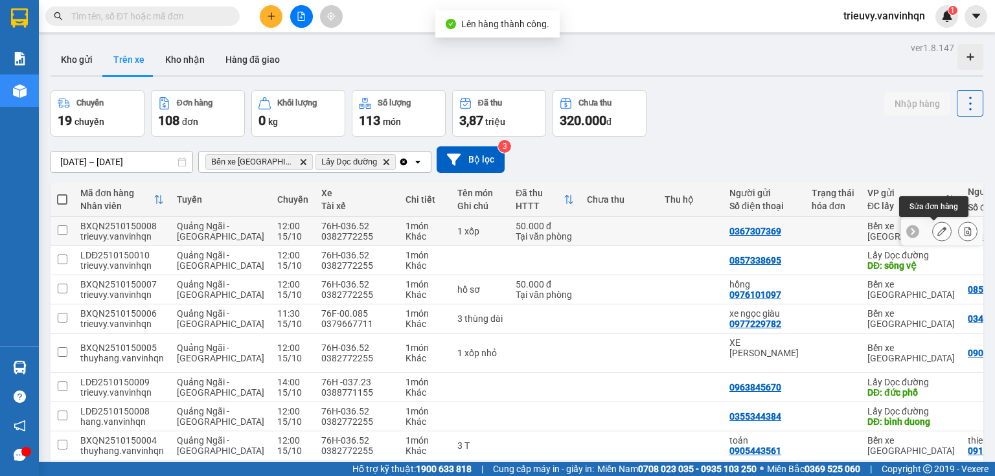
click at [938, 233] on icon at bounding box center [942, 231] width 9 height 9
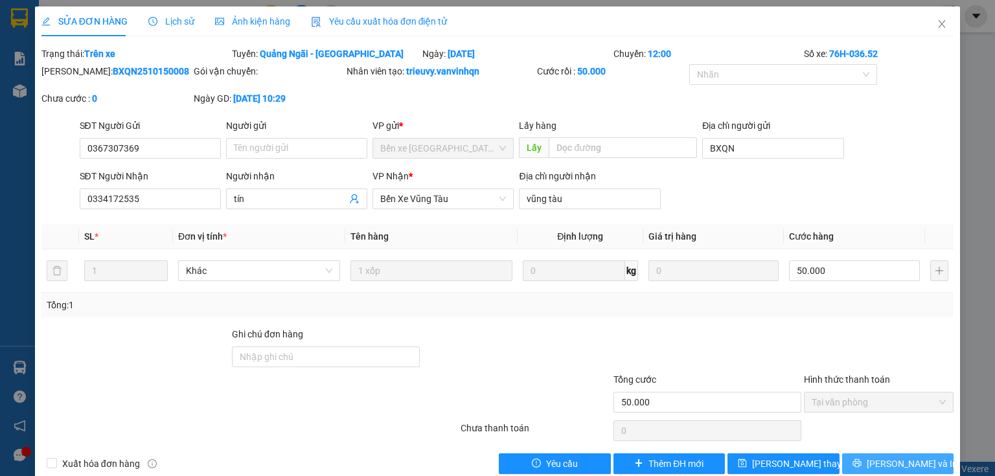
click at [862, 466] on icon "printer" at bounding box center [857, 463] width 9 height 9
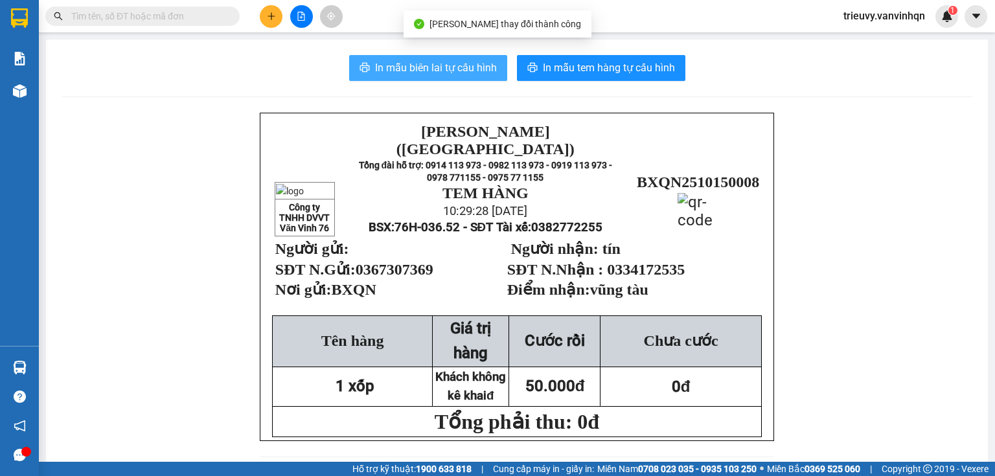
click at [409, 74] on span "In mẫu biên lai tự cấu hình" at bounding box center [436, 68] width 122 height 16
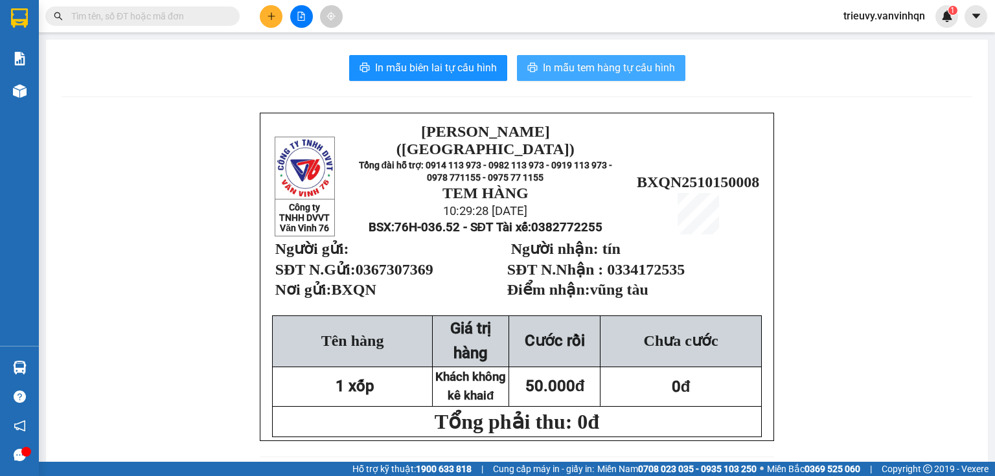
click at [537, 75] on button "In mẫu tem hàng tự cấu hình" at bounding box center [601, 68] width 168 height 26
click at [301, 17] on icon "file-add" at bounding box center [301, 16] width 7 height 9
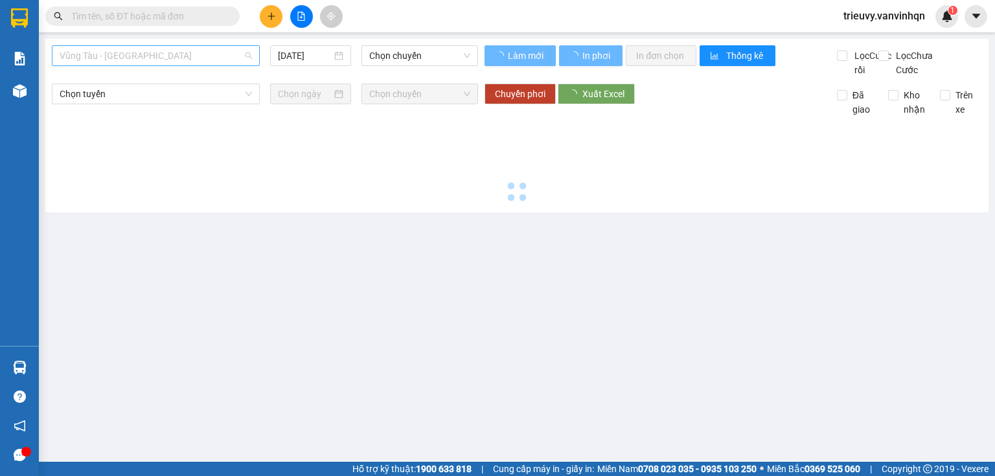
click at [166, 65] on span "Vũng Tàu - [GEOGRAPHIC_DATA]" at bounding box center [156, 55] width 192 height 19
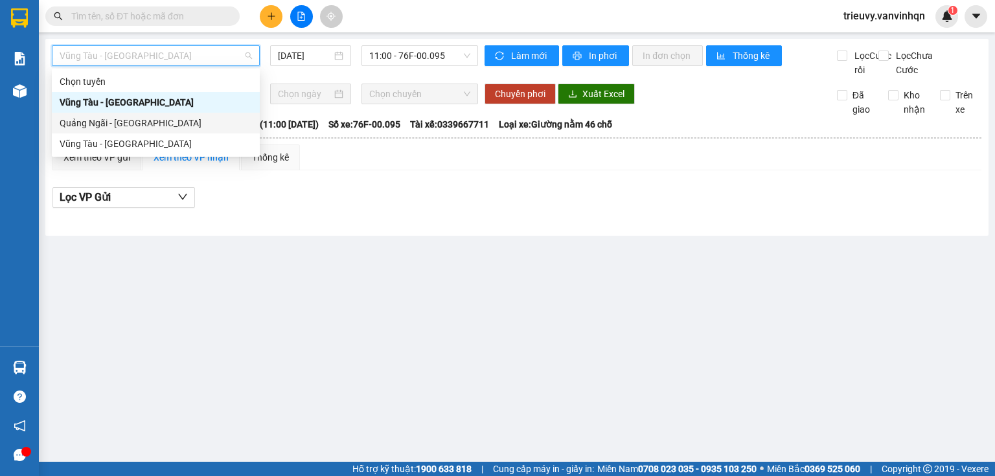
click at [126, 121] on div "Quảng Ngãi - [GEOGRAPHIC_DATA]" at bounding box center [156, 123] width 192 height 14
type input "[DATE]"
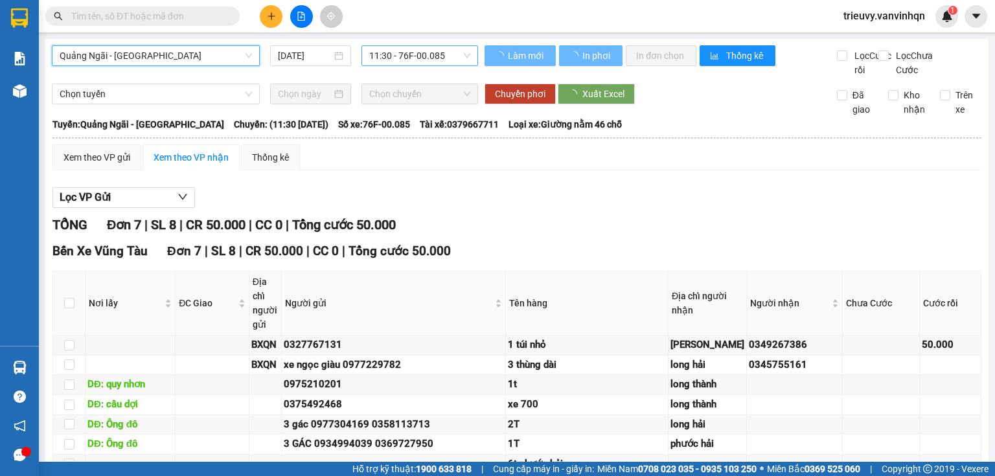
click at [400, 58] on span "11:30 - 76F-00.085" at bounding box center [420, 55] width 102 height 19
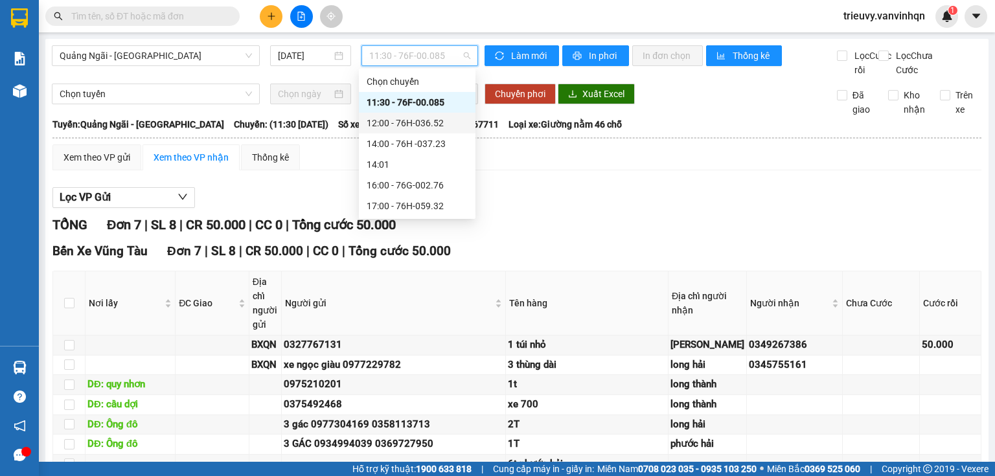
click at [424, 121] on div "12:00 - 76H-036.52" at bounding box center [417, 123] width 101 height 14
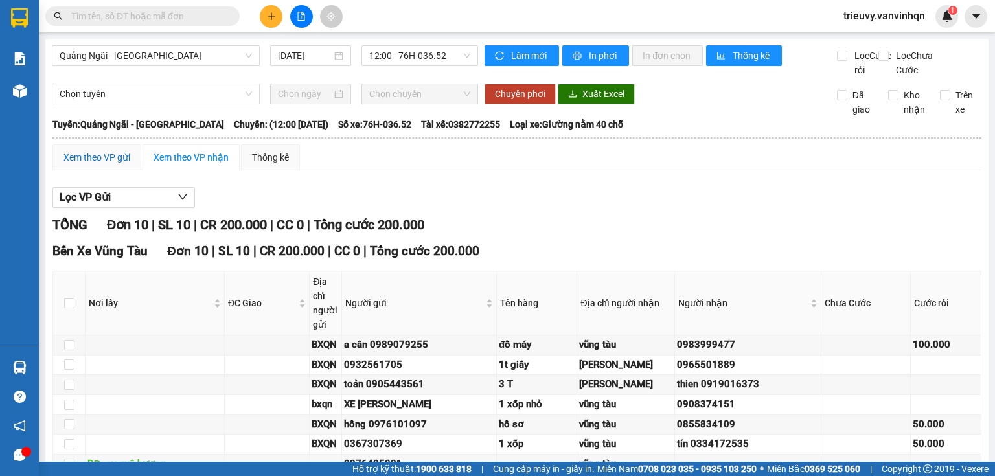
click at [126, 165] on div "Xem theo VP gửi" at bounding box center [97, 157] width 67 height 14
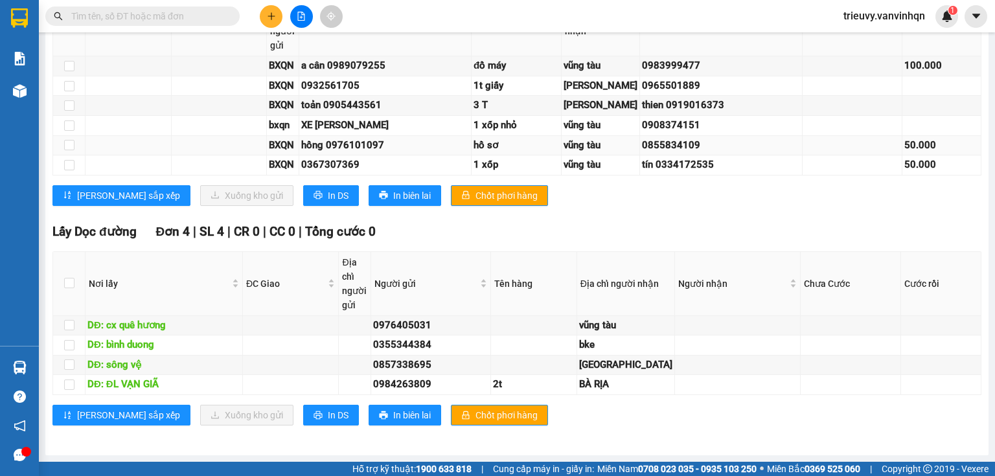
scroll to position [570, 0]
click at [65, 150] on input "checkbox" at bounding box center [69, 145] width 10 height 10
checkbox input "true"
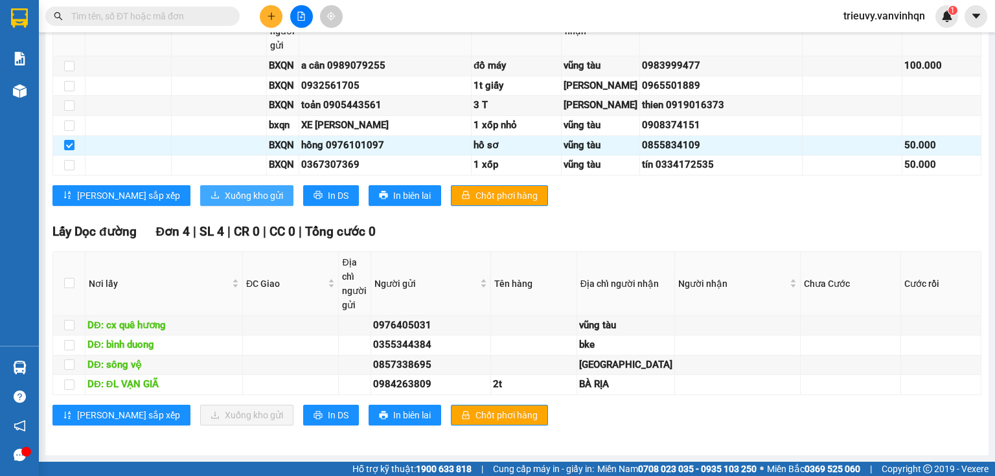
click at [225, 203] on span "Xuống kho gửi" at bounding box center [254, 196] width 58 height 14
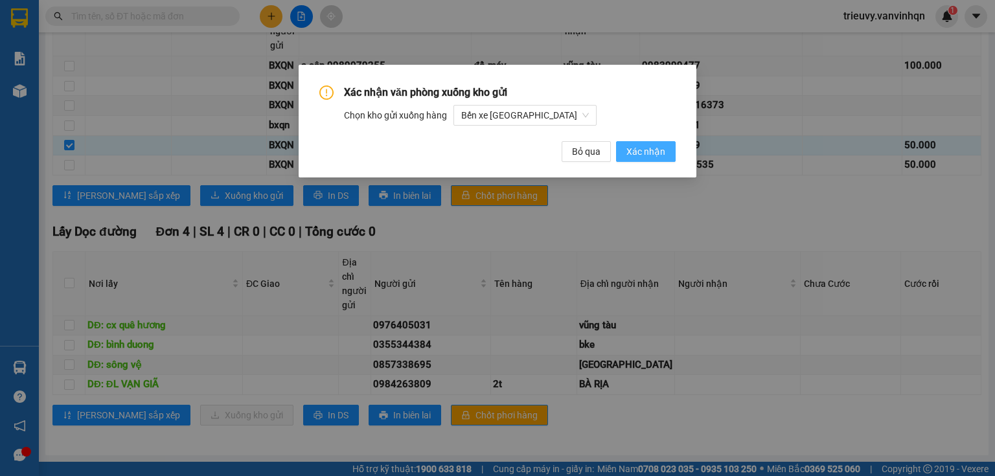
click at [635, 154] on span "Xác nhận" at bounding box center [646, 152] width 39 height 14
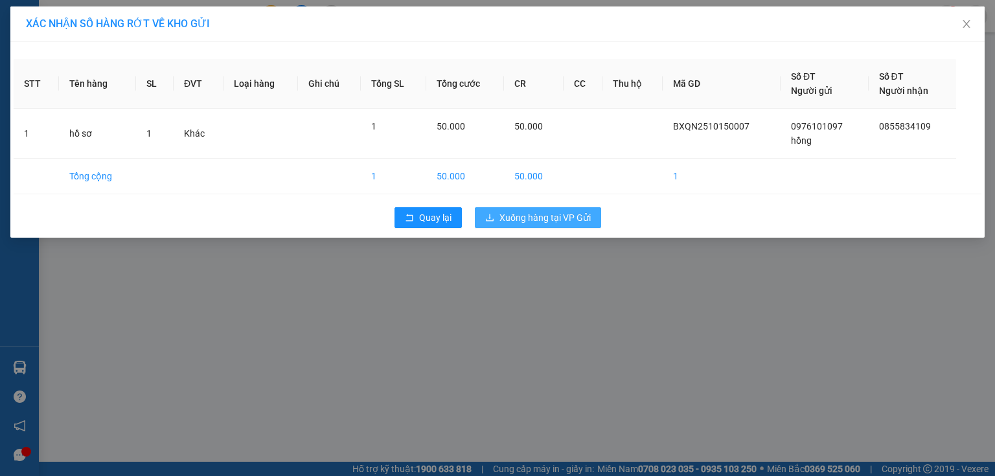
click at [579, 215] on span "Xuống hàng tại VP Gửi" at bounding box center [545, 218] width 91 height 14
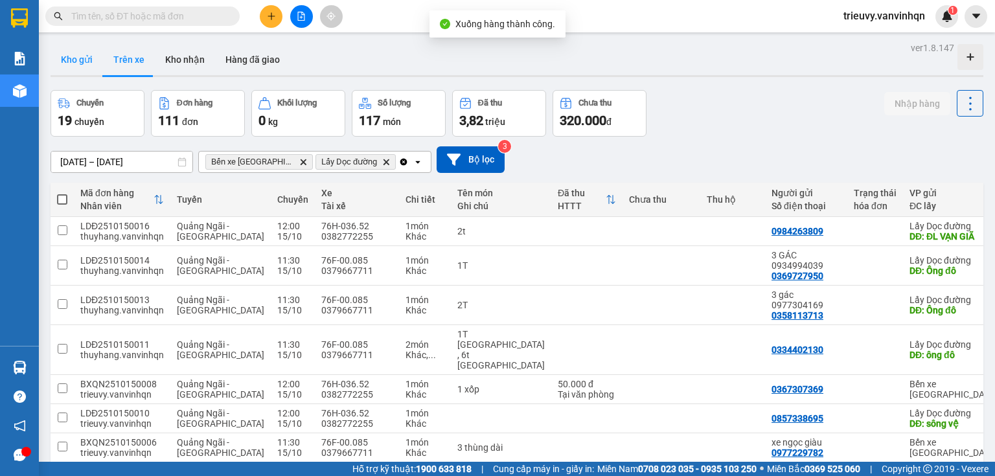
click at [87, 66] on button "Kho gửi" at bounding box center [77, 59] width 52 height 31
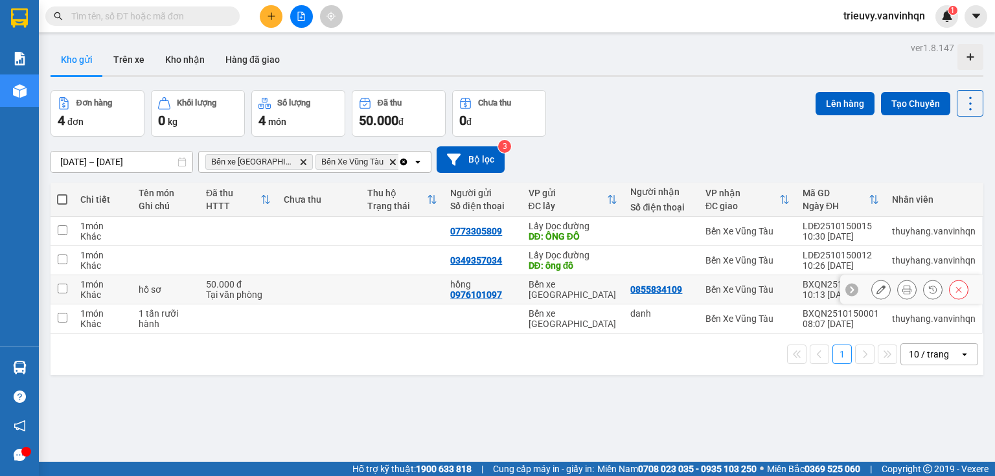
click at [400, 283] on td at bounding box center [403, 289] width 84 height 29
checkbox input "true"
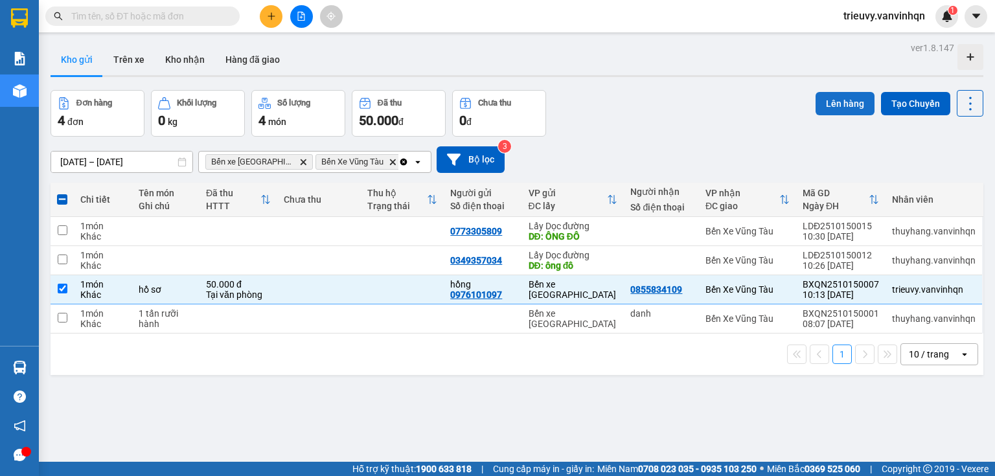
click at [828, 101] on button "Lên hàng" at bounding box center [845, 103] width 59 height 23
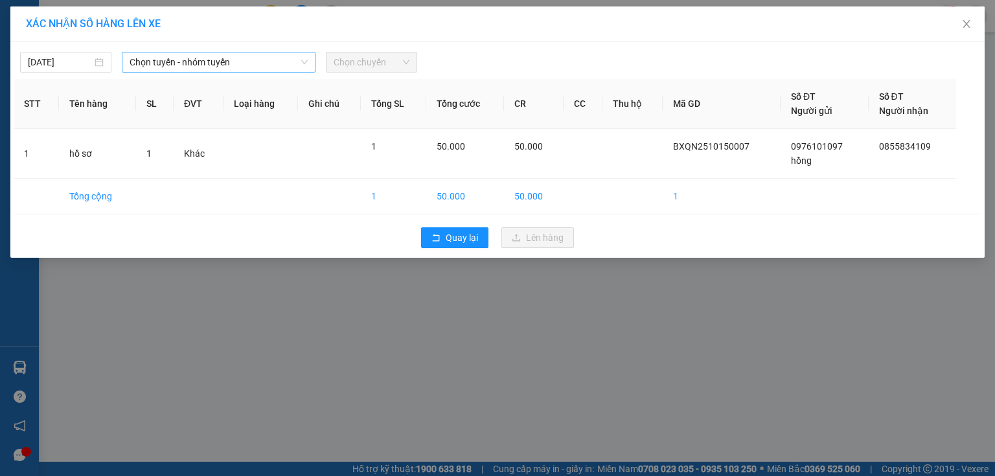
click at [272, 68] on span "Chọn tuyến - nhóm tuyến" at bounding box center [219, 61] width 178 height 19
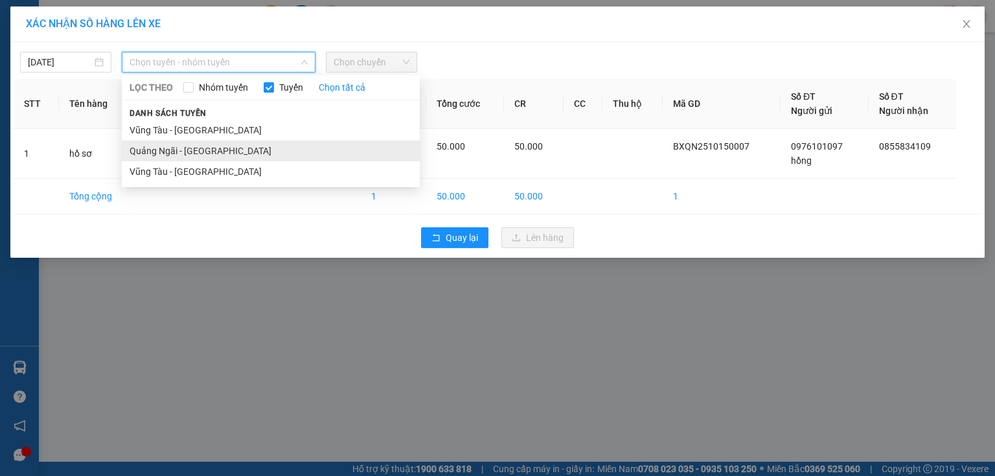
click at [207, 153] on li "Quảng Ngãi - [GEOGRAPHIC_DATA]" at bounding box center [271, 151] width 298 height 21
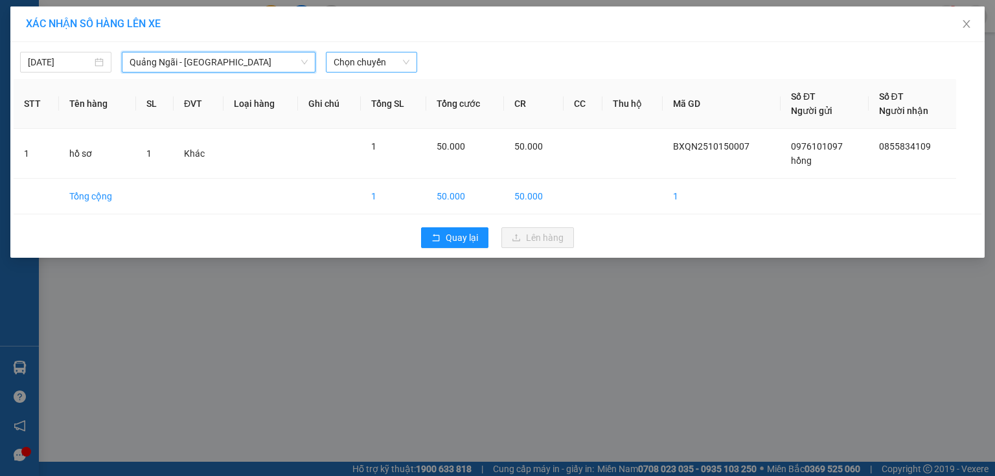
click at [378, 62] on span "Chọn chuyến" at bounding box center [372, 61] width 76 height 19
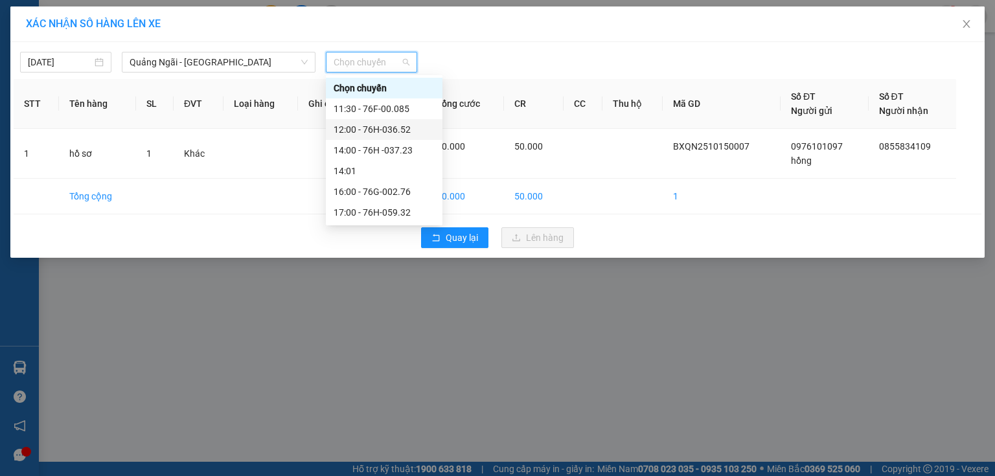
click at [389, 129] on div "12:00 - 76H-036.52" at bounding box center [384, 129] width 101 height 14
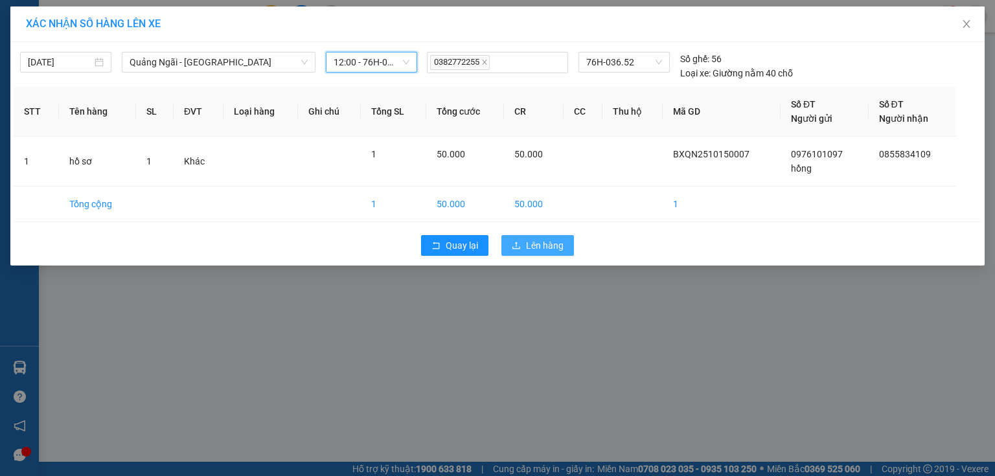
click at [543, 253] on button "Lên hàng" at bounding box center [538, 245] width 73 height 21
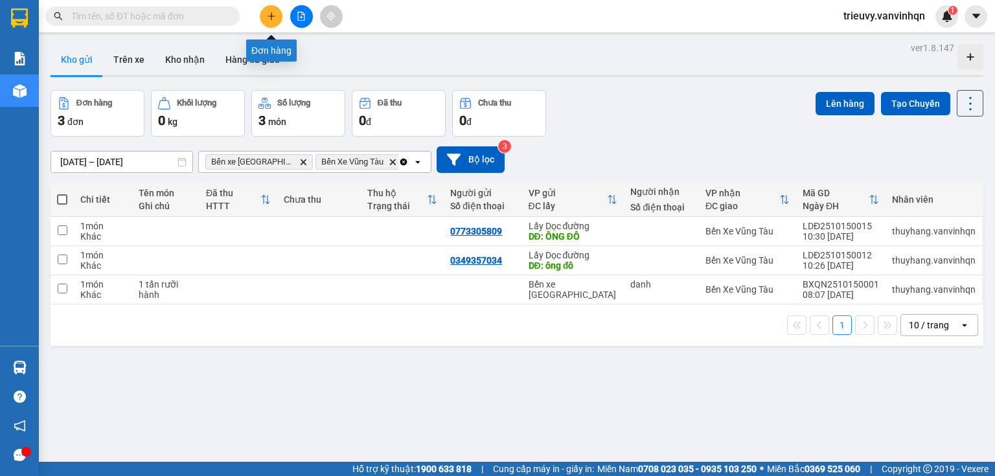
click at [272, 12] on icon "plus" at bounding box center [271, 16] width 9 height 9
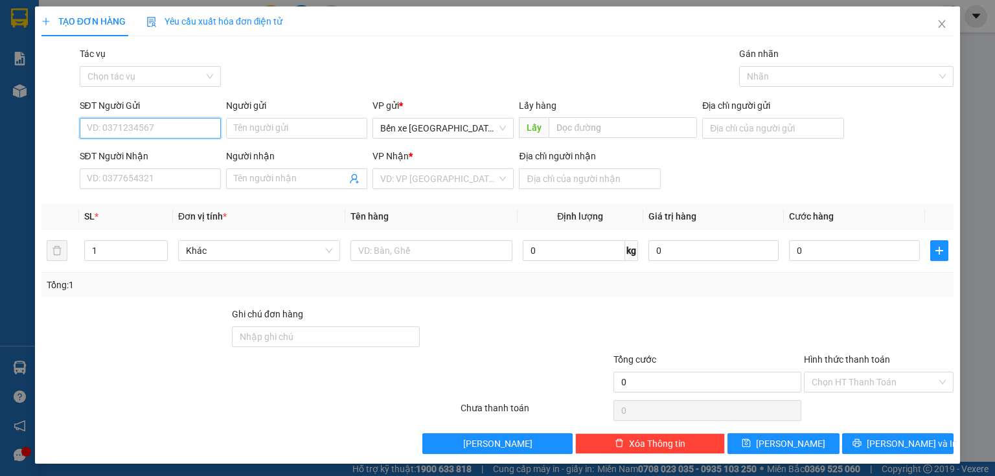
click at [184, 129] on input "SĐT Người Gửi" at bounding box center [150, 128] width 141 height 21
click at [172, 154] on div "0348535320" at bounding box center [149, 154] width 124 height 14
type input "0348535320"
type input "0358739365"
type input "lagi"
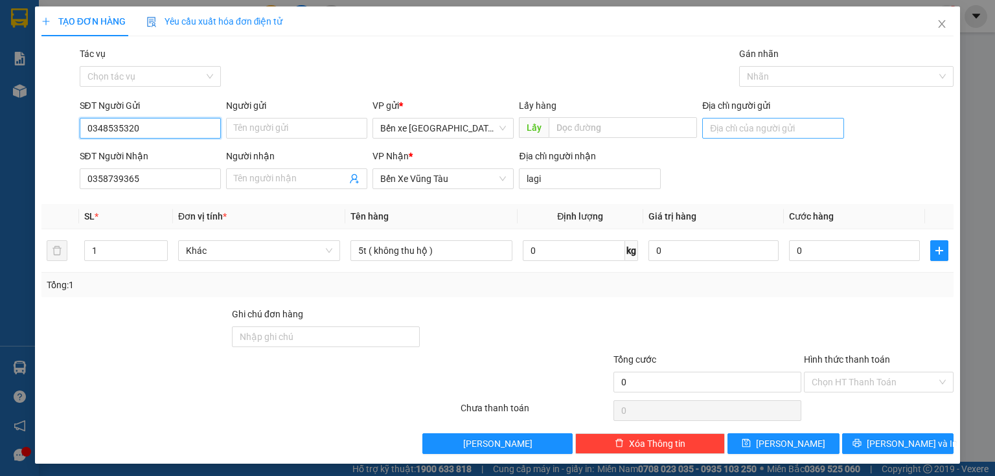
type input "0348535320"
click at [743, 135] on input "Địa chỉ người gửi" at bounding box center [772, 128] width 141 height 21
type input "BXQN"
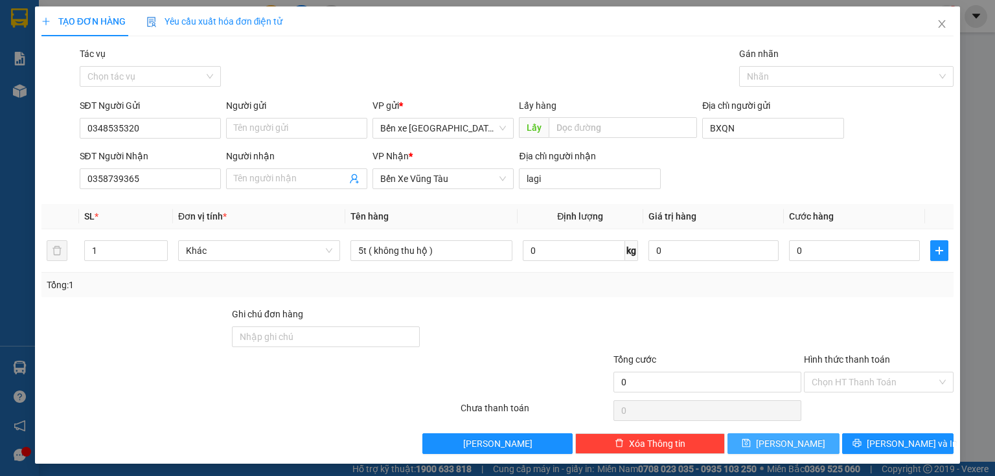
click at [752, 450] on button "[PERSON_NAME]" at bounding box center [784, 444] width 112 height 21
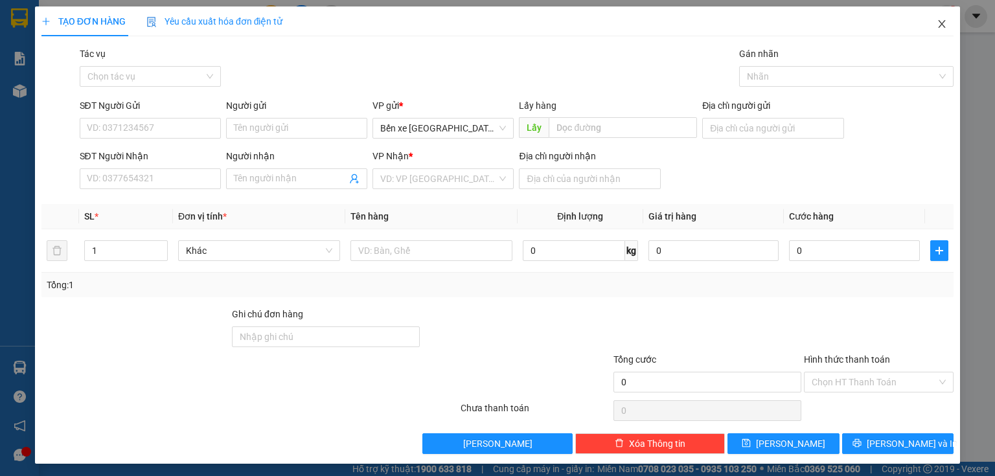
click at [937, 29] on icon "close" at bounding box center [942, 24] width 10 height 10
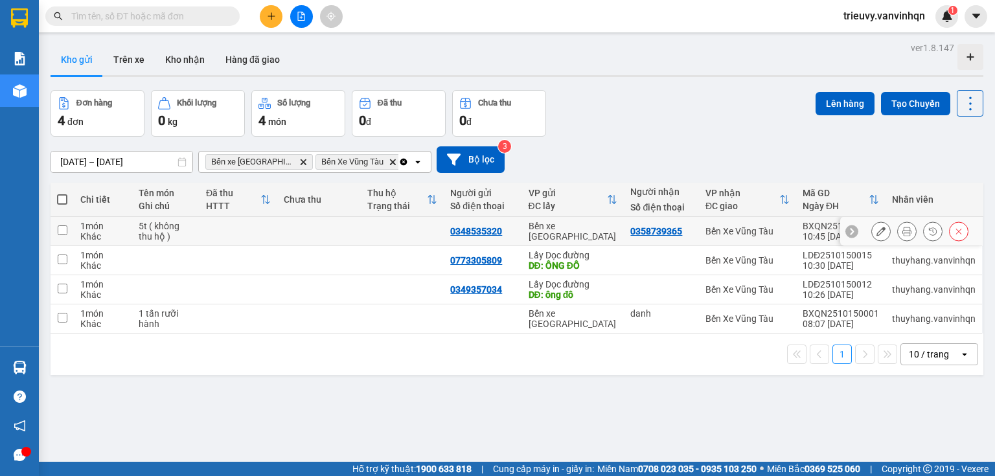
click at [395, 229] on td at bounding box center [403, 231] width 84 height 29
checkbox input "true"
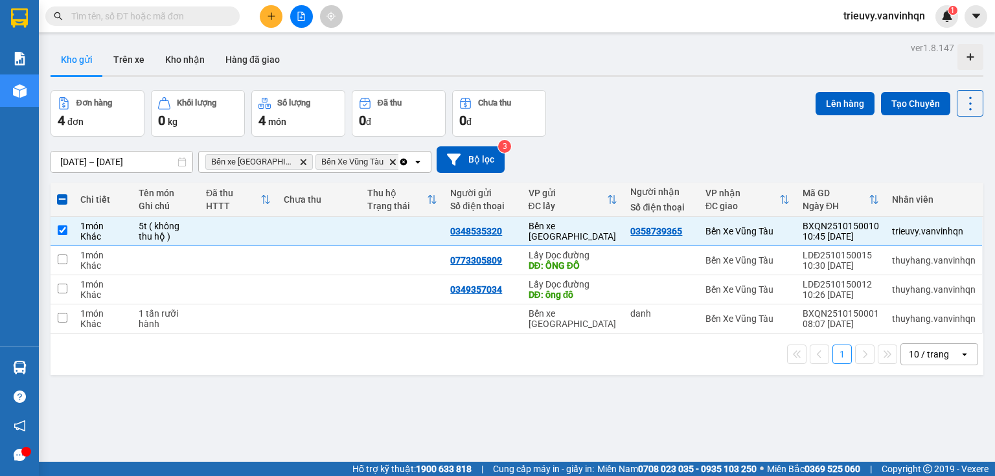
click at [742, 130] on div "Đơn hàng 4 đơn Khối lượng 0 kg Số lượng 4 món Đã thu 0 đ Chưa thu 0 đ Lên hàng …" at bounding box center [517, 113] width 933 height 47
click at [279, 14] on button at bounding box center [271, 16] width 23 height 23
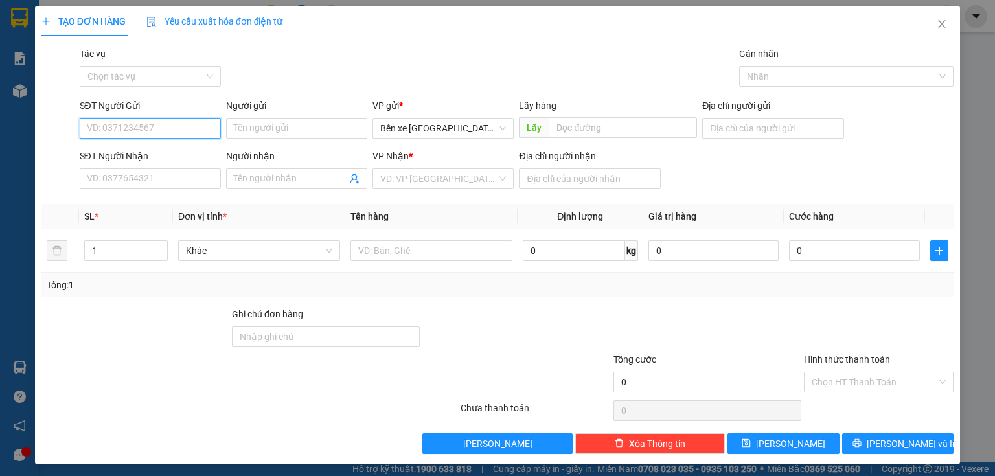
click at [158, 121] on input "SĐT Người Gửi" at bounding box center [150, 128] width 141 height 21
click at [155, 128] on input "SĐT Người Gửi" at bounding box center [150, 128] width 141 height 21
type input "0338222620"
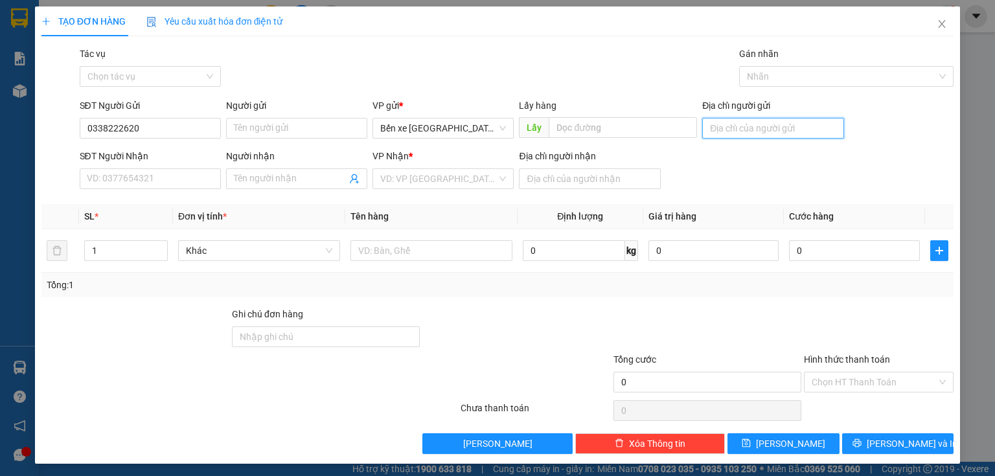
click at [772, 122] on input "Địa chỉ người gửi" at bounding box center [772, 128] width 141 height 21
type input "BXQN"
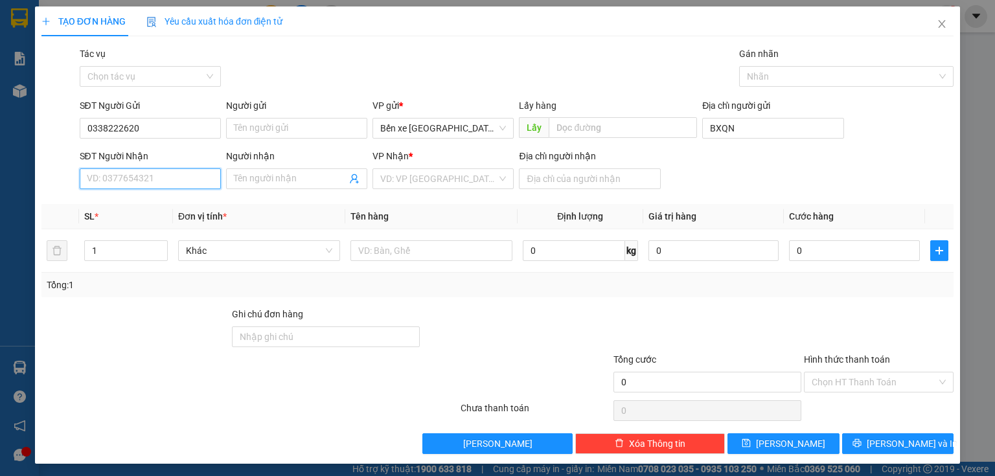
click at [143, 176] on input "SĐT Người Nhận" at bounding box center [150, 178] width 141 height 21
type input "0937474734"
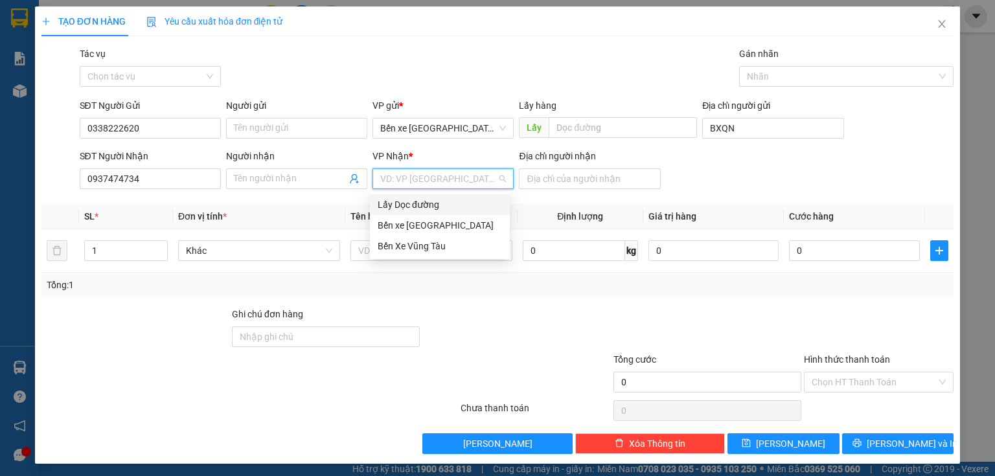
drag, startPoint x: 464, startPoint y: 169, endPoint x: 441, endPoint y: 216, distance: 52.7
click at [464, 170] on input "search" at bounding box center [438, 178] width 117 height 19
click at [438, 249] on div "Bến Xe Vũng Tàu" at bounding box center [440, 246] width 124 height 14
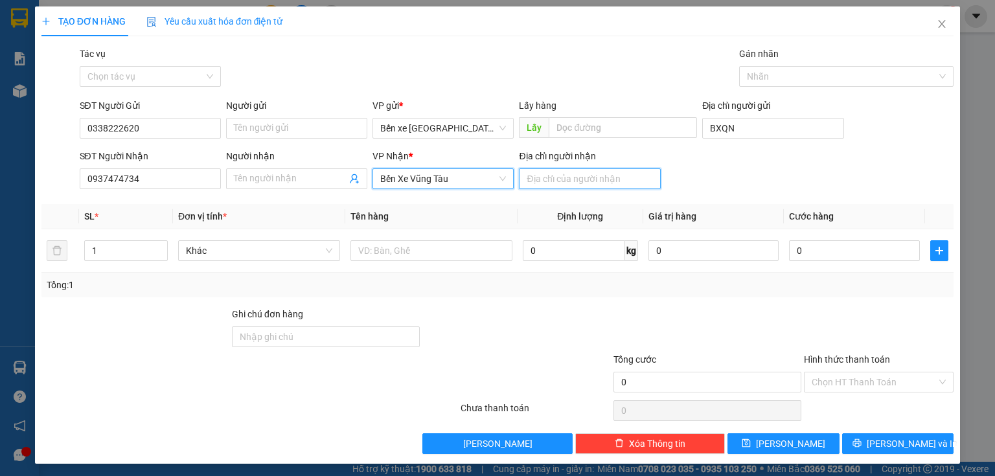
click at [563, 174] on input "Địa chỉ người nhận" at bounding box center [589, 178] width 141 height 21
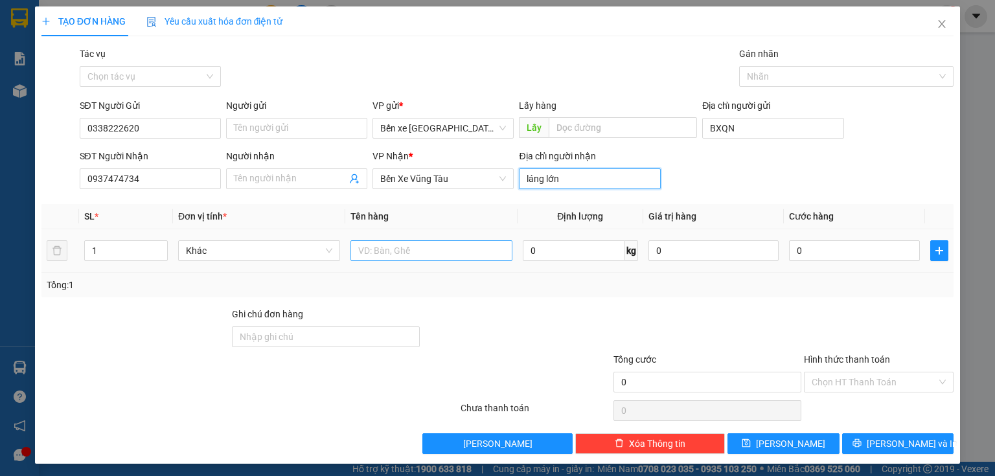
type input "láng lớn"
click at [465, 251] on input "text" at bounding box center [432, 250] width 162 height 21
type input "1"
type input "3"
type input "2 món"
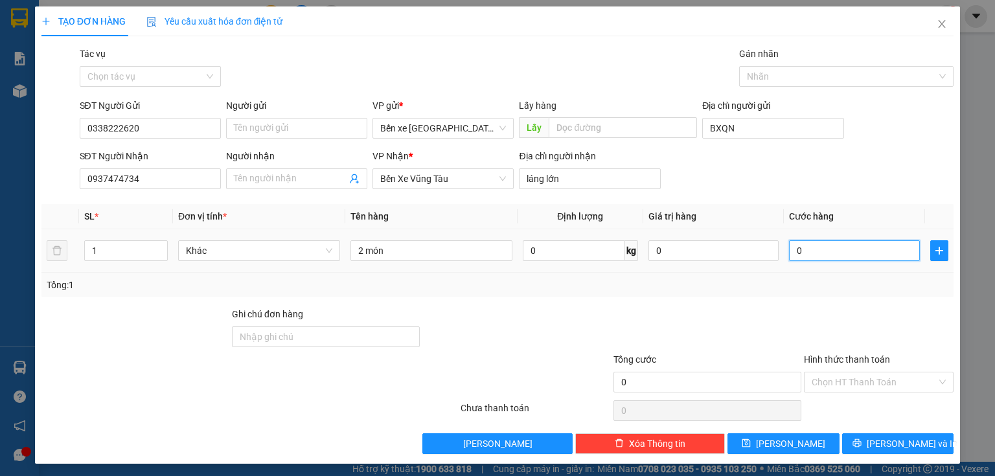
click at [850, 251] on input "0" at bounding box center [854, 250] width 131 height 21
type input "1"
type input "15"
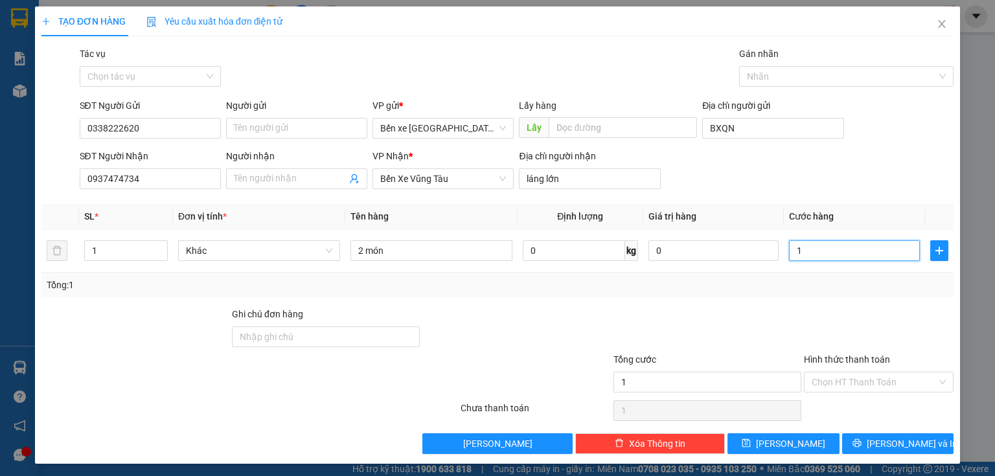
type input "15"
type input "150"
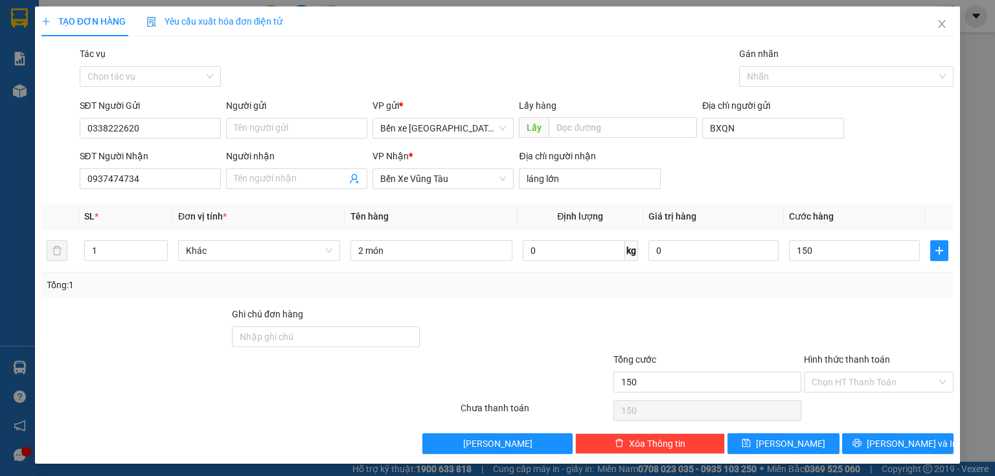
type input "150.000"
click at [921, 307] on div at bounding box center [879, 329] width 152 height 45
click at [853, 377] on input "Hình thức thanh toán" at bounding box center [874, 382] width 125 height 19
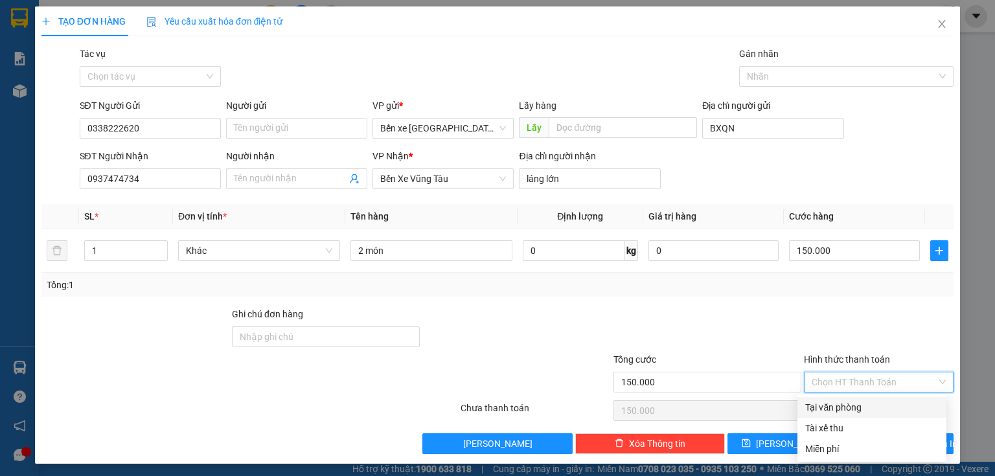
click at [832, 416] on div "Tại văn phòng" at bounding box center [872, 407] width 149 height 21
type input "0"
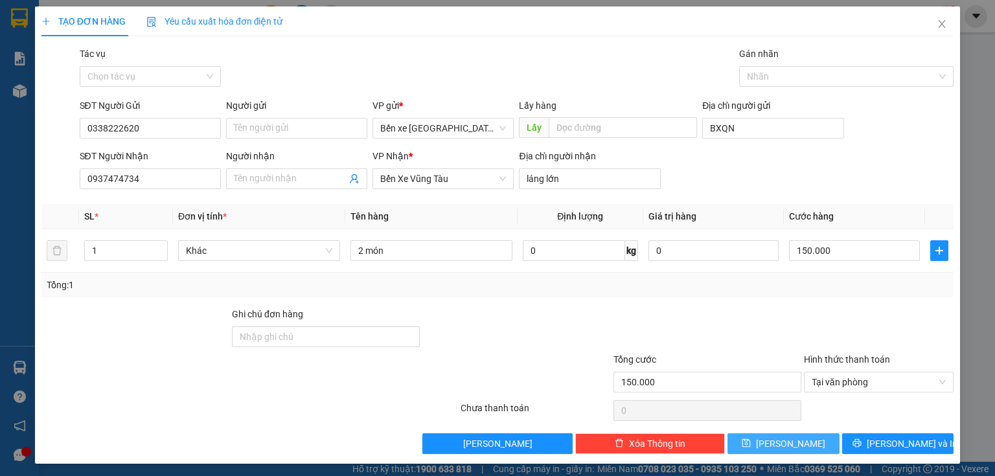
click at [791, 441] on span "[PERSON_NAME]" at bounding box center [790, 444] width 69 height 14
type input "0"
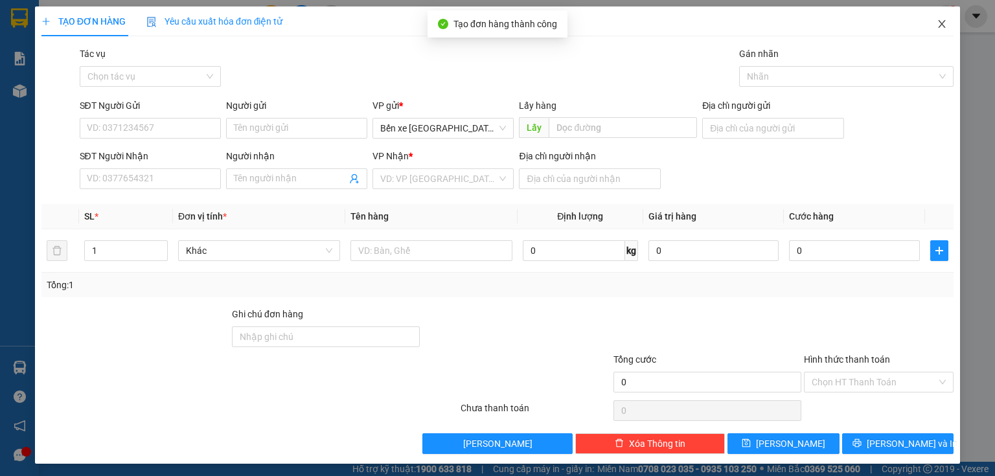
click at [940, 26] on icon "close" at bounding box center [942, 24] width 10 height 10
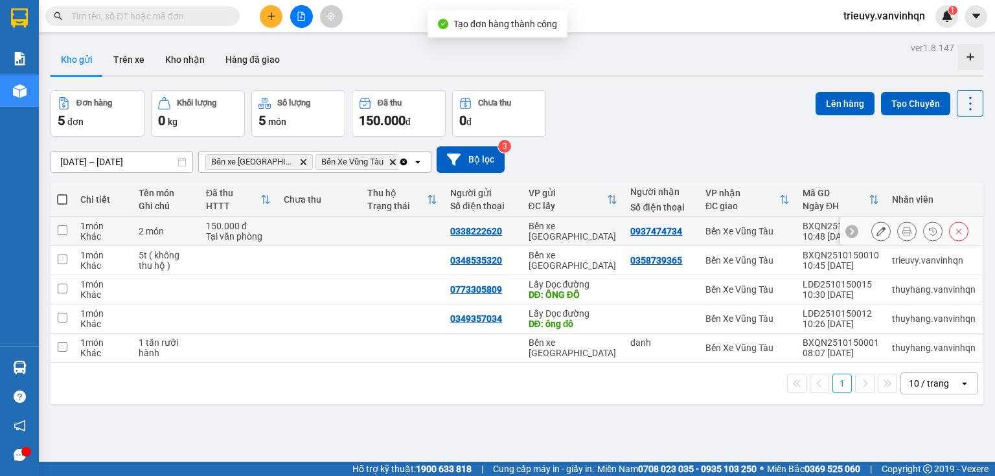
click at [290, 233] on td at bounding box center [319, 231] width 84 height 29
checkbox input "true"
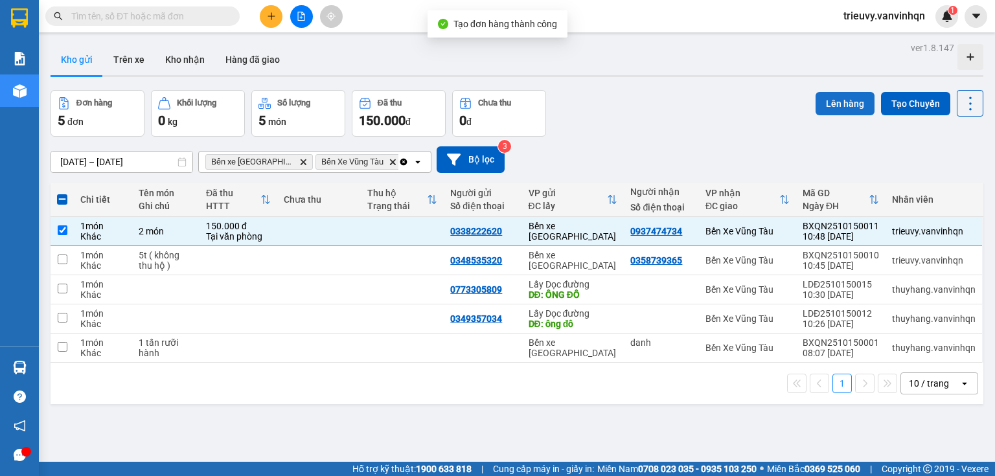
click at [853, 93] on button "Lên hàng" at bounding box center [845, 103] width 59 height 23
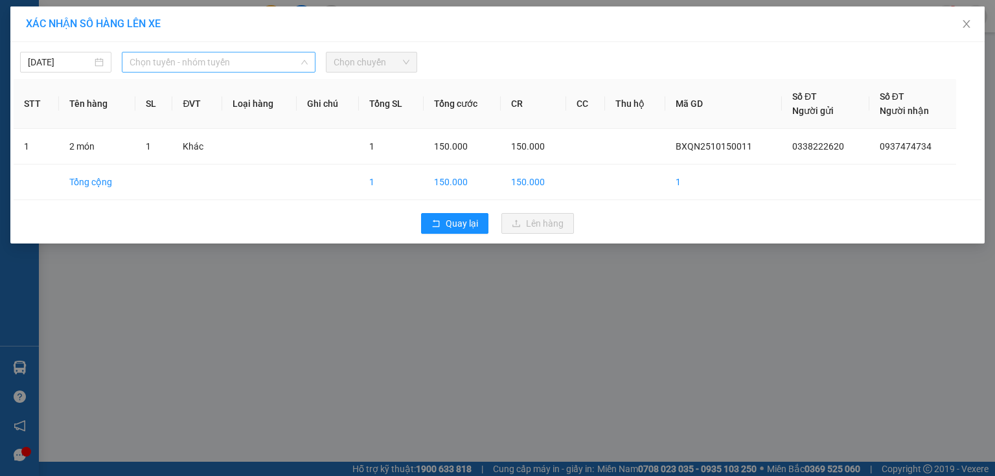
drag, startPoint x: 288, startPoint y: 55, endPoint x: 263, endPoint y: 102, distance: 52.8
click at [287, 60] on span "Chọn tuyến - nhóm tuyến" at bounding box center [219, 61] width 178 height 19
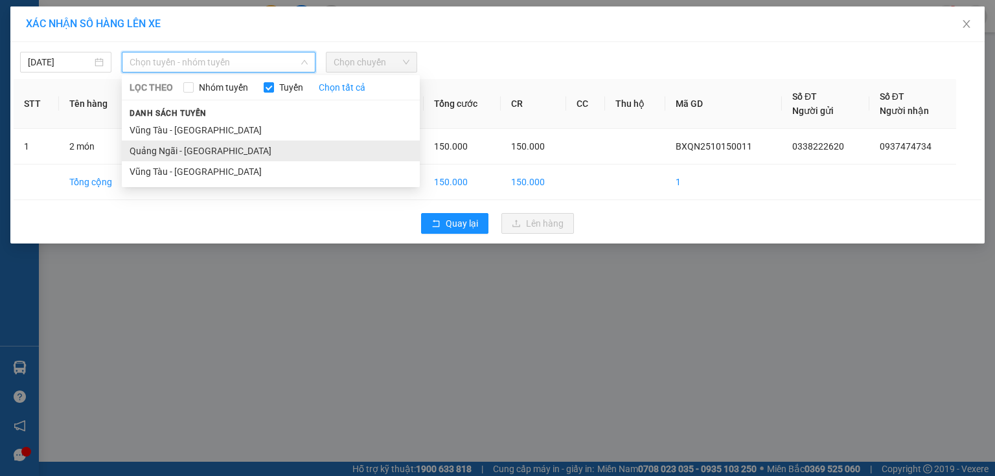
click at [235, 148] on li "Quảng Ngãi - [GEOGRAPHIC_DATA]" at bounding box center [271, 151] width 298 height 21
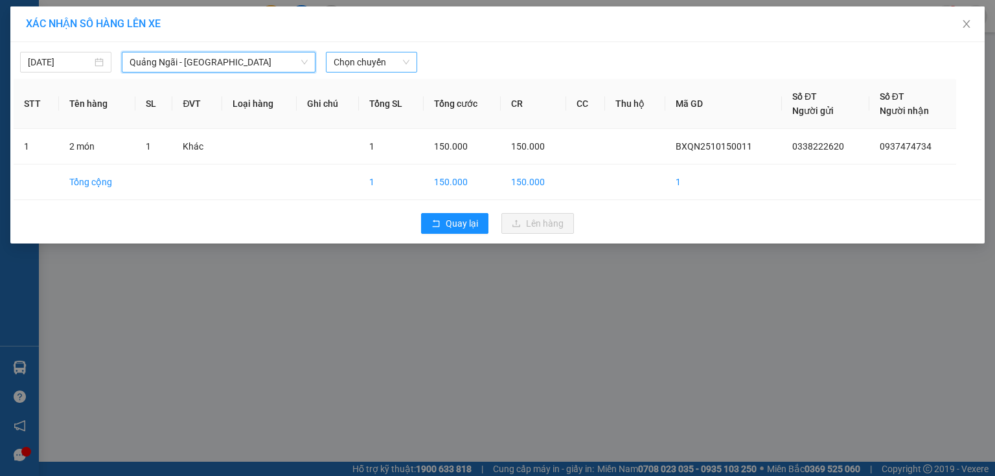
click at [394, 61] on span "Chọn chuyến" at bounding box center [372, 61] width 76 height 19
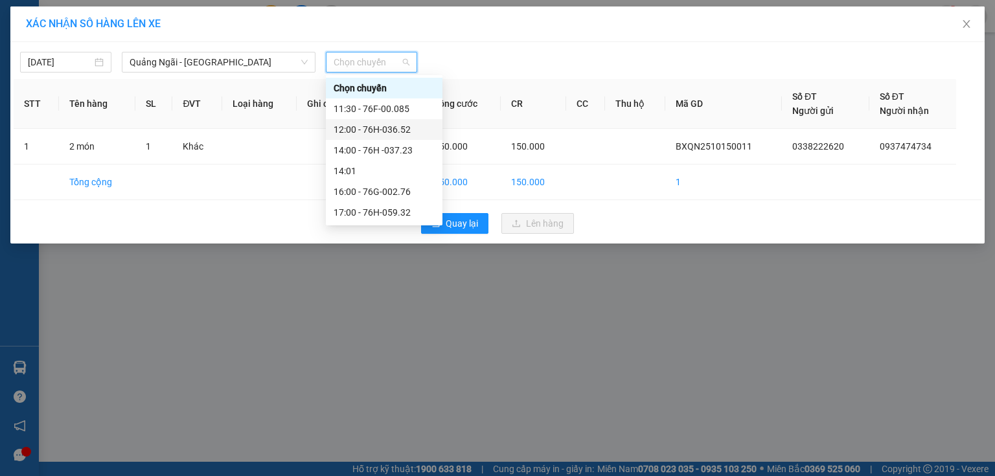
click at [428, 132] on div "12:00 - 76H-036.52" at bounding box center [384, 129] width 101 height 14
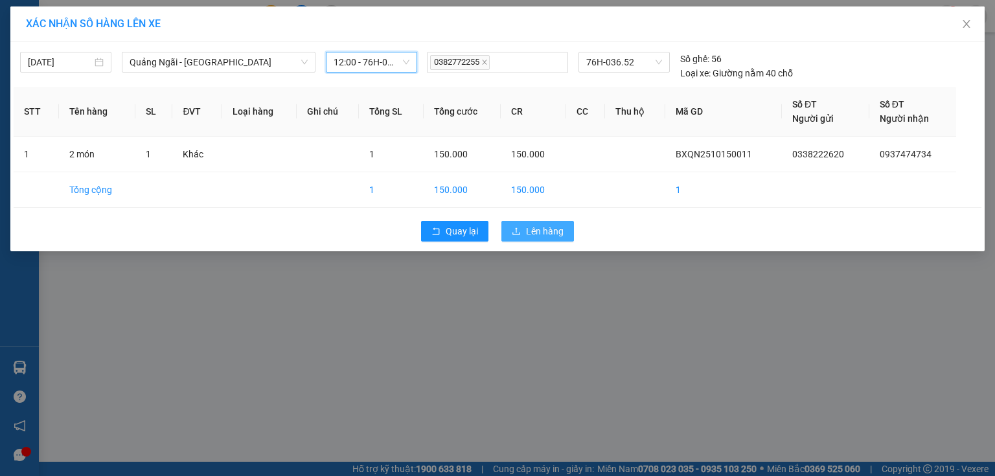
click at [521, 229] on button "Lên hàng" at bounding box center [538, 231] width 73 height 21
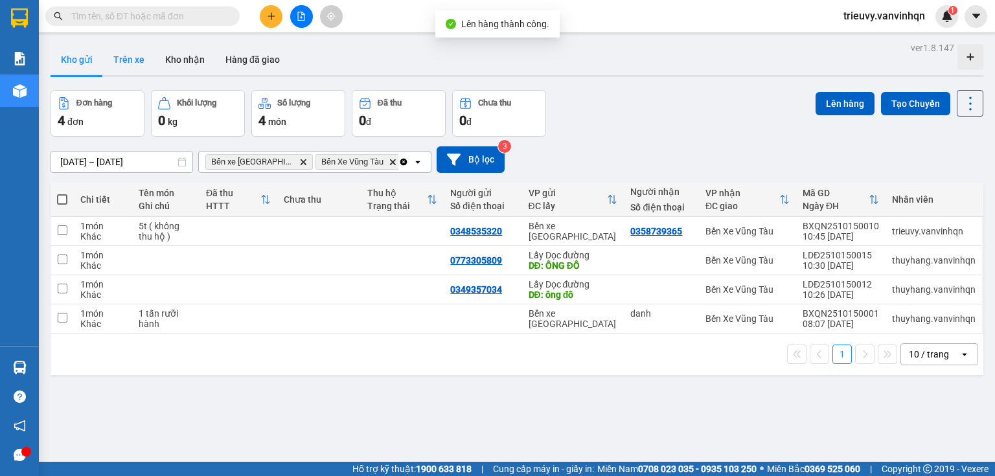
click at [127, 54] on button "Trên xe" at bounding box center [129, 59] width 52 height 31
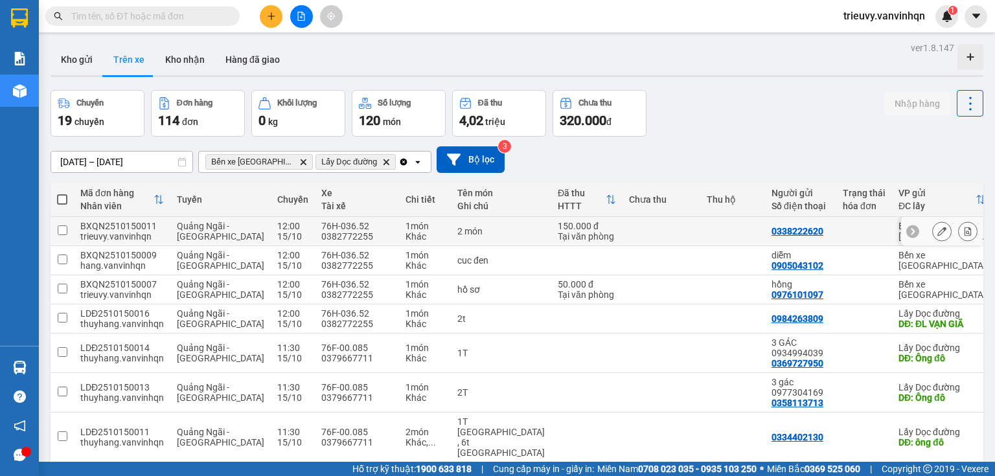
click at [938, 230] on icon at bounding box center [942, 231] width 9 height 9
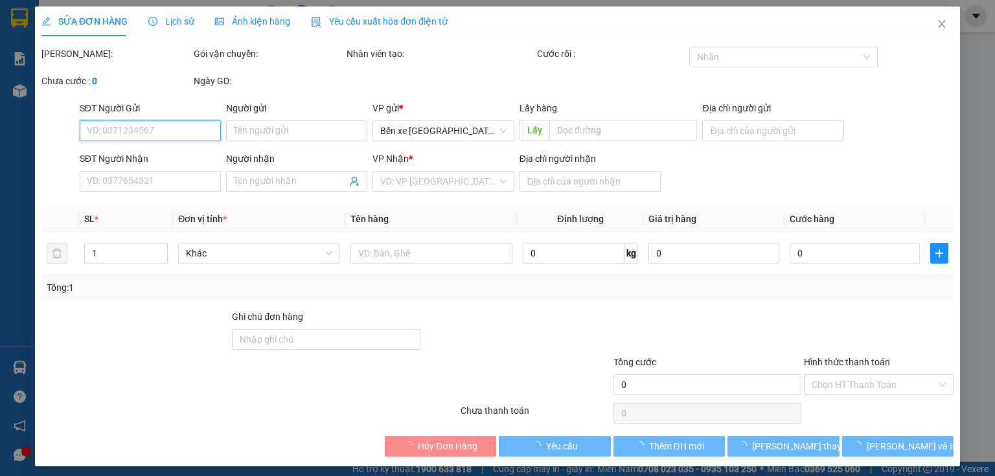
type input "0338222620"
type input "BXQN"
type input "0937474734"
type input "láng lớn"
type input "150.000"
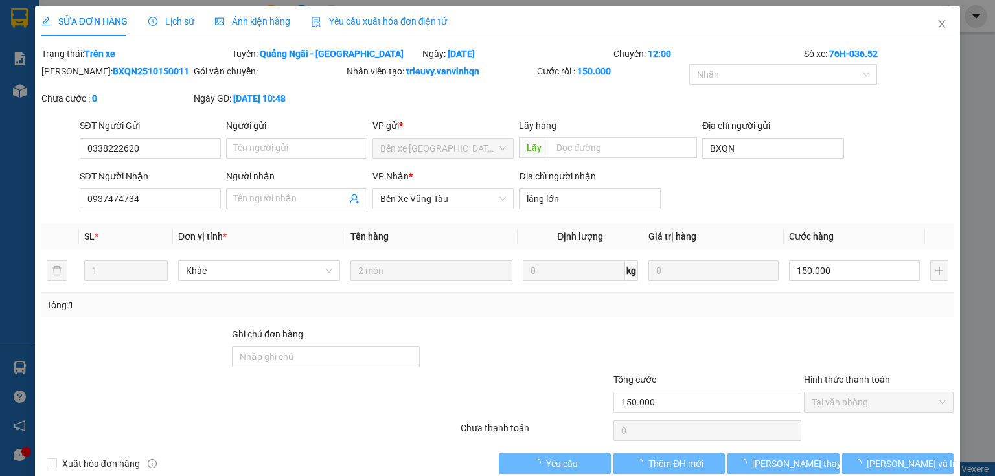
click at [889, 451] on div "Total Paid Fee 150.000 Total UnPaid Fee 0 Cash Collection Total Fee Trạng thái:…" at bounding box center [497, 261] width 912 height 428
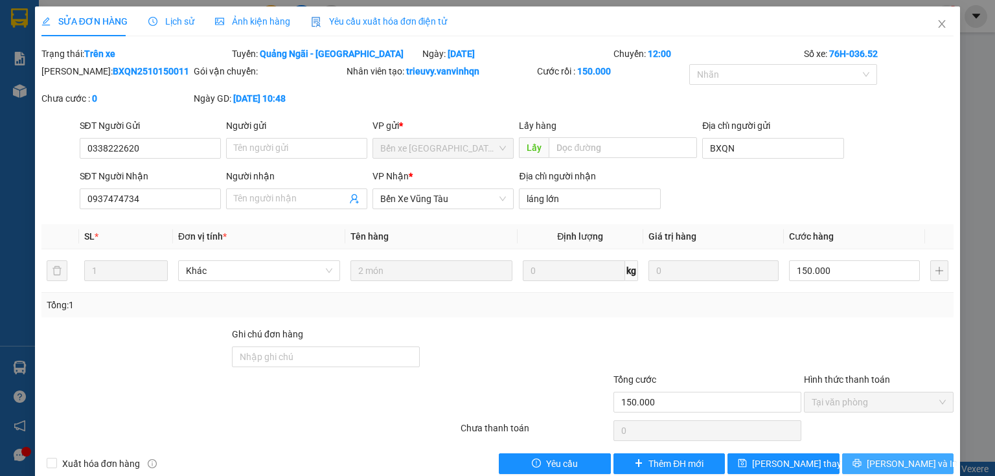
click at [890, 467] on span "[PERSON_NAME] và In" at bounding box center [912, 464] width 91 height 14
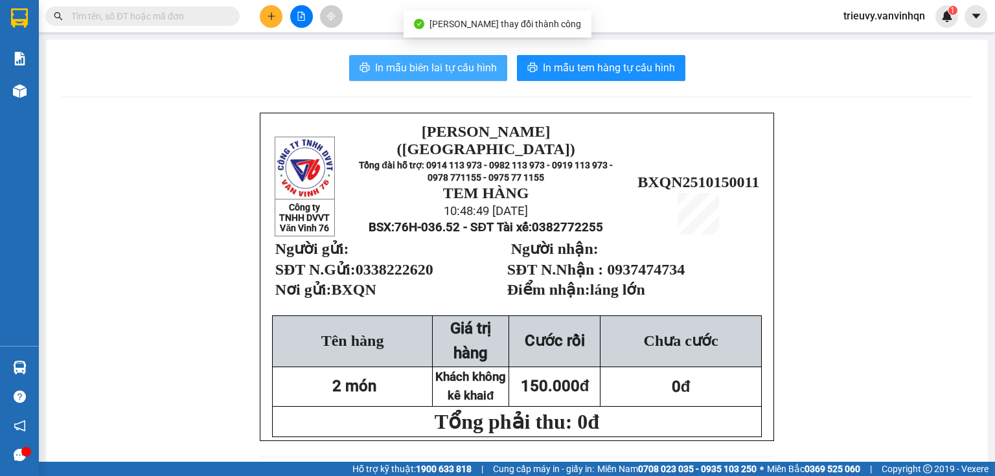
click at [496, 79] on button "In mẫu biên lai tự cấu hình" at bounding box center [428, 68] width 158 height 26
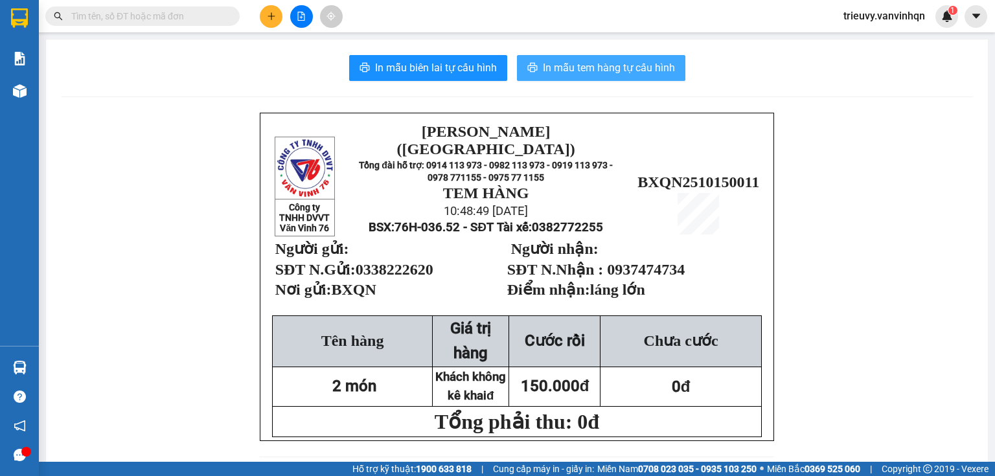
click at [592, 76] on button "In mẫu tem hàng tự cấu hình" at bounding box center [601, 68] width 168 height 26
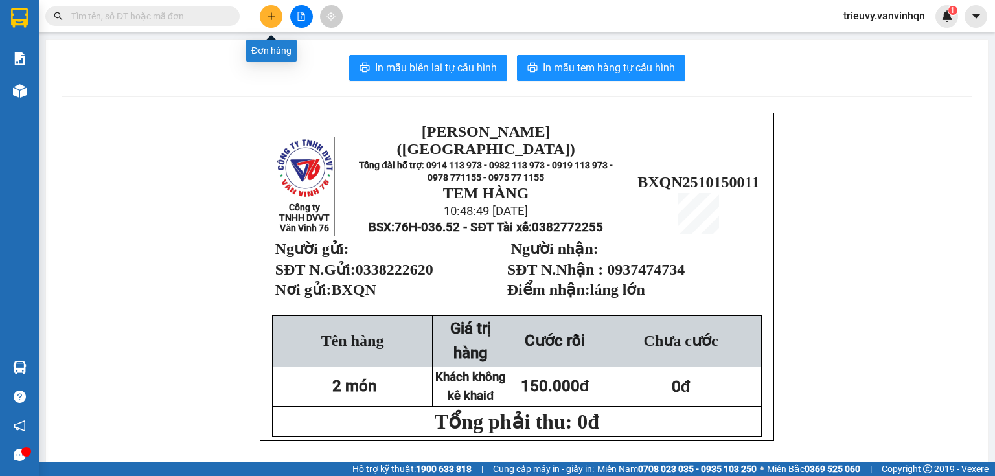
click at [274, 17] on icon "plus" at bounding box center [271, 16] width 9 height 9
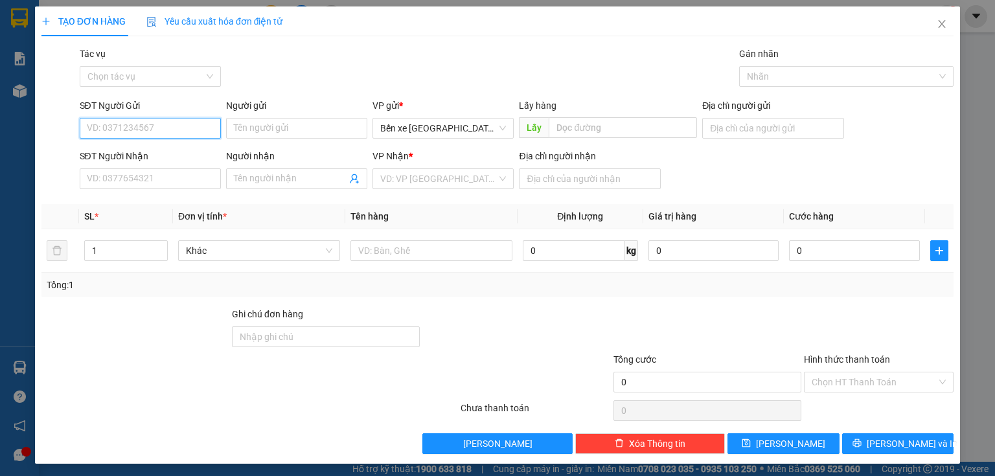
click at [192, 125] on input "SĐT Người Gửi" at bounding box center [150, 128] width 141 height 21
type input "0795616762"
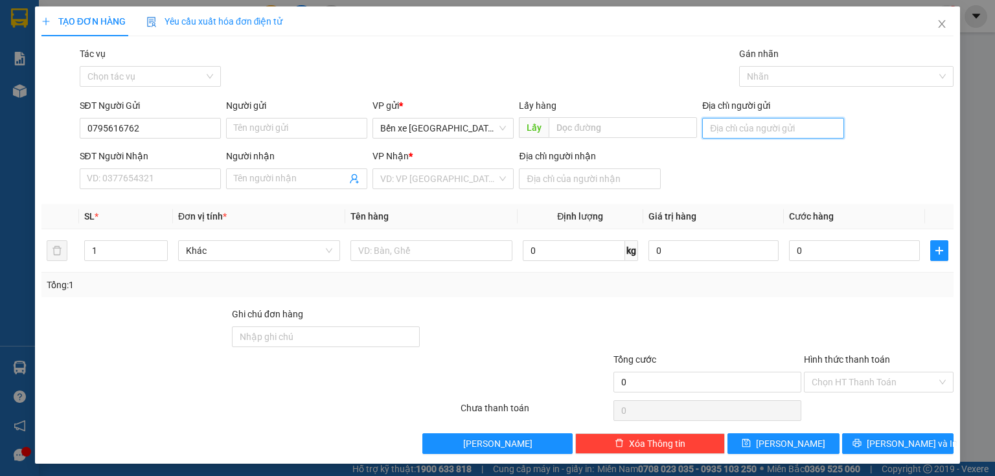
click at [798, 134] on input "Địa chỉ người gửi" at bounding box center [772, 128] width 141 height 21
type input "BXQN"
click at [408, 185] on input "search" at bounding box center [438, 178] width 117 height 19
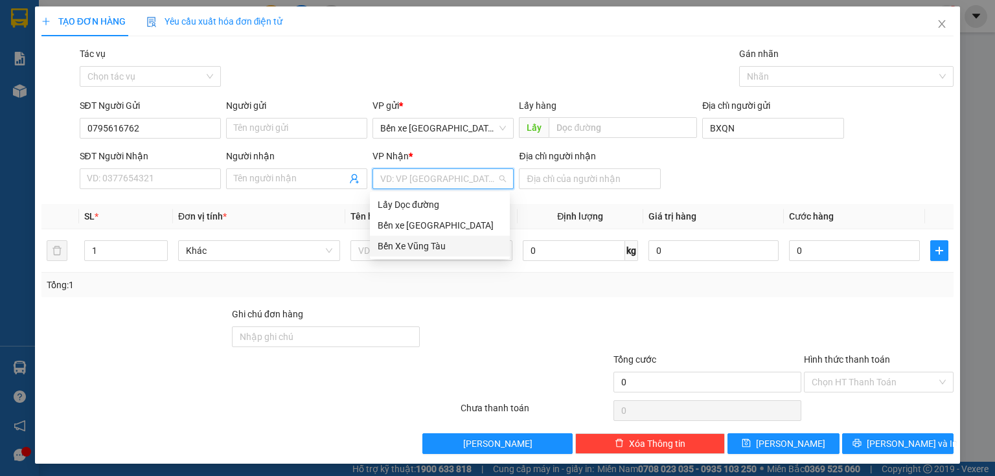
drag, startPoint x: 403, startPoint y: 249, endPoint x: 467, endPoint y: 220, distance: 70.5
click at [403, 249] on div "Bến Xe Vũng Tàu" at bounding box center [440, 246] width 124 height 14
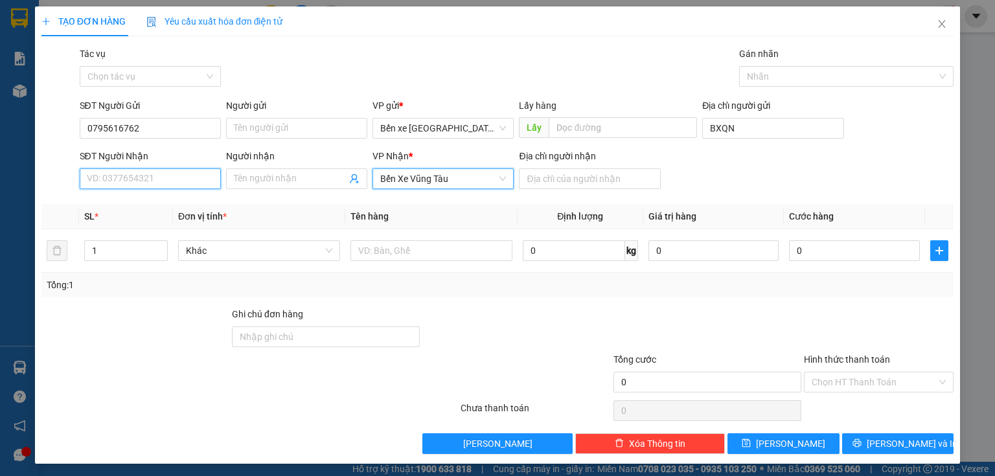
click at [132, 181] on input "SĐT Người Nhận" at bounding box center [150, 178] width 141 height 21
type input "0937785269"
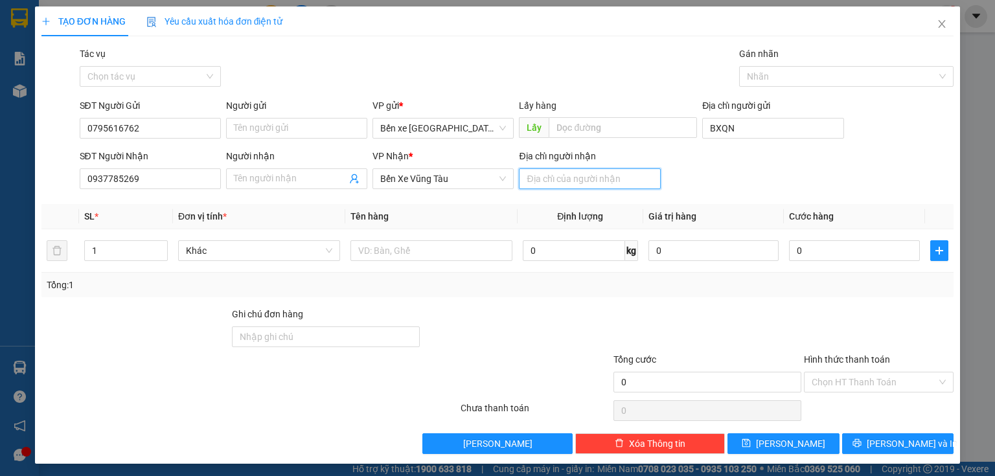
click at [523, 174] on input "Địa chỉ người nhận" at bounding box center [589, 178] width 141 height 21
type input "phan rang"
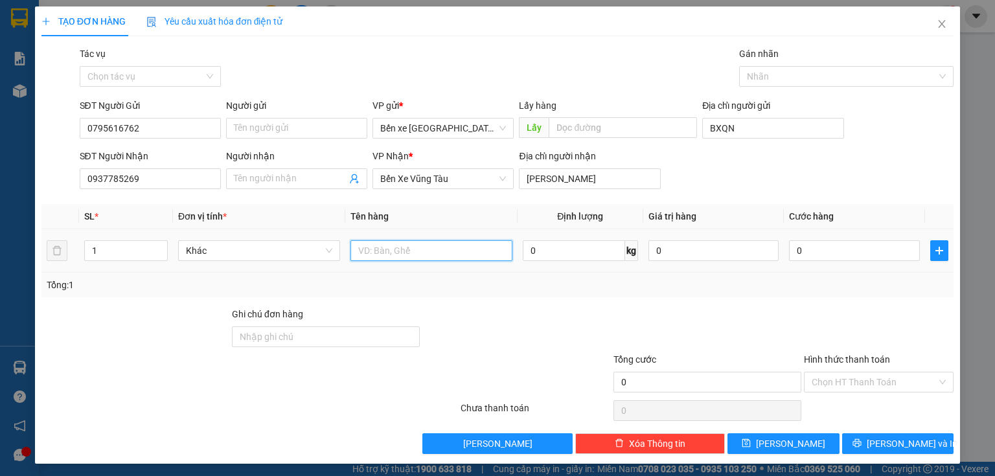
click at [457, 251] on input "text" at bounding box center [432, 250] width 162 height 21
type input "1 hộp số"
click at [710, 171] on div "SĐT Người Nhận 0937785269 Người nhận Tên người nhận VP Nhận * Bến Xe Vũng Tàu Đ…" at bounding box center [517, 171] width 880 height 45
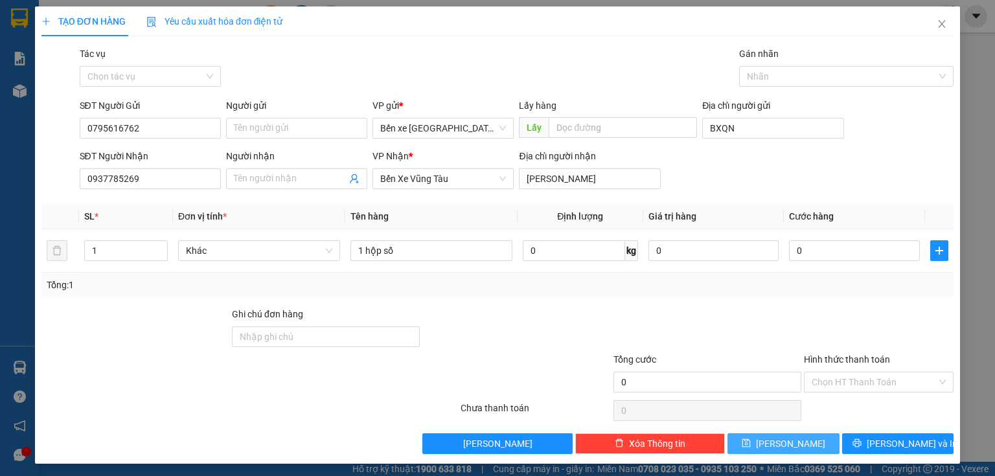
click at [741, 441] on button "[PERSON_NAME]" at bounding box center [784, 444] width 112 height 21
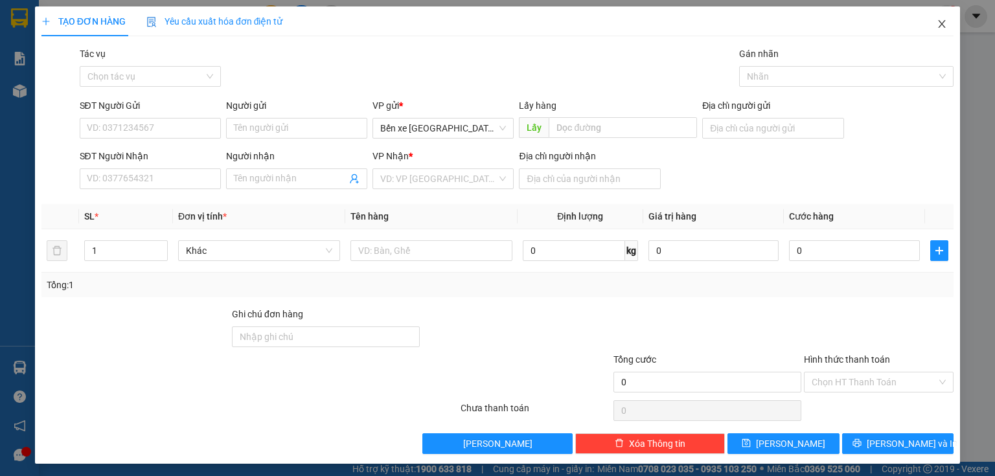
click at [939, 28] on icon "close" at bounding box center [942, 24] width 7 height 8
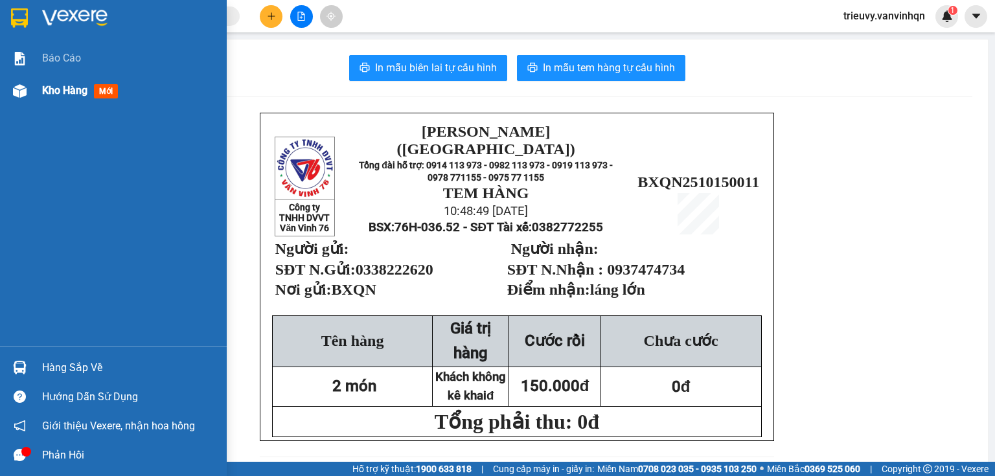
click at [58, 93] on span "Kho hàng" at bounding box center [64, 90] width 45 height 12
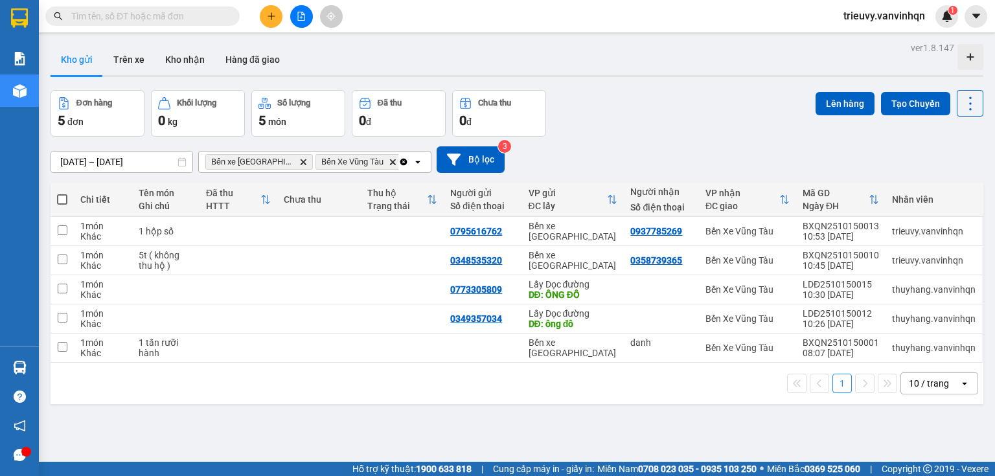
click at [197, 20] on input "text" at bounding box center [147, 16] width 153 height 14
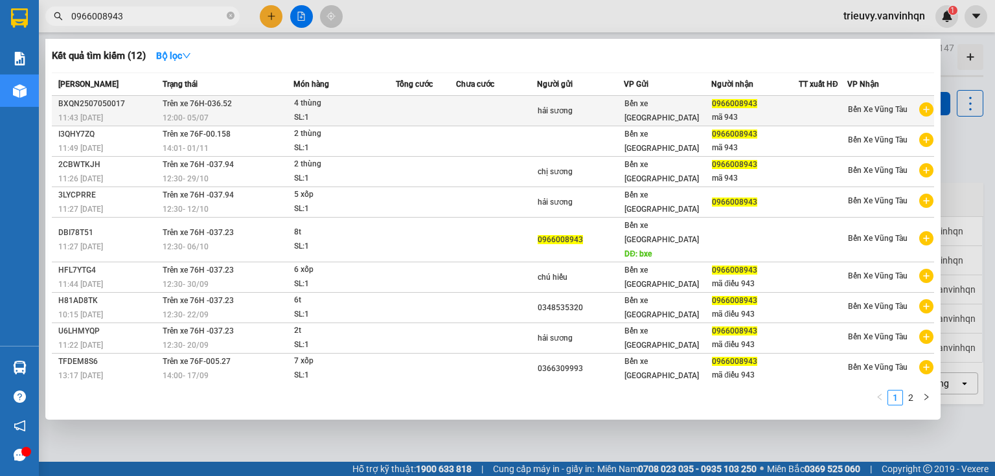
type input "0966008943"
click at [317, 108] on div "4 thùng" at bounding box center [342, 104] width 97 height 14
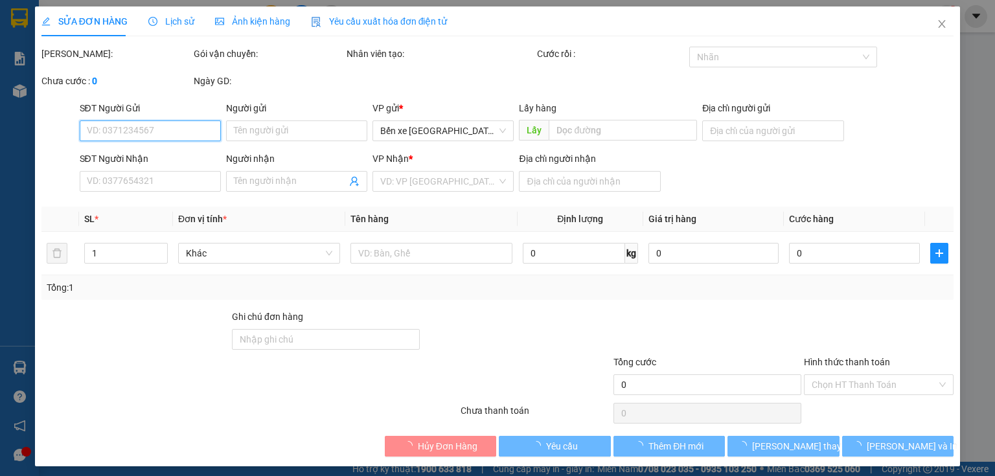
type input "hải sương"
type input "BXQN"
type input "0966008943"
type input "mã 943"
type input "lagi"
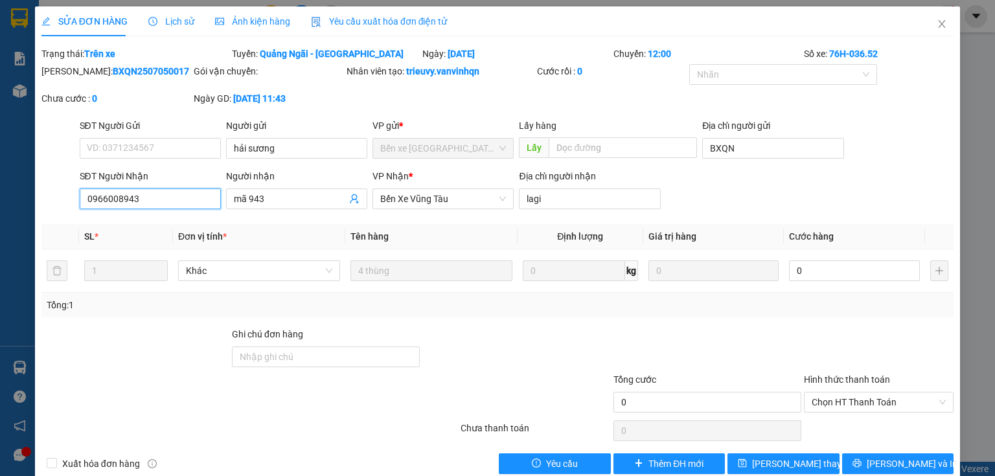
drag, startPoint x: 85, startPoint y: 197, endPoint x: 135, endPoint y: 198, distance: 49.9
click at [135, 198] on input "0966008943" at bounding box center [150, 199] width 141 height 21
click at [924, 21] on span "Close" at bounding box center [942, 24] width 36 height 36
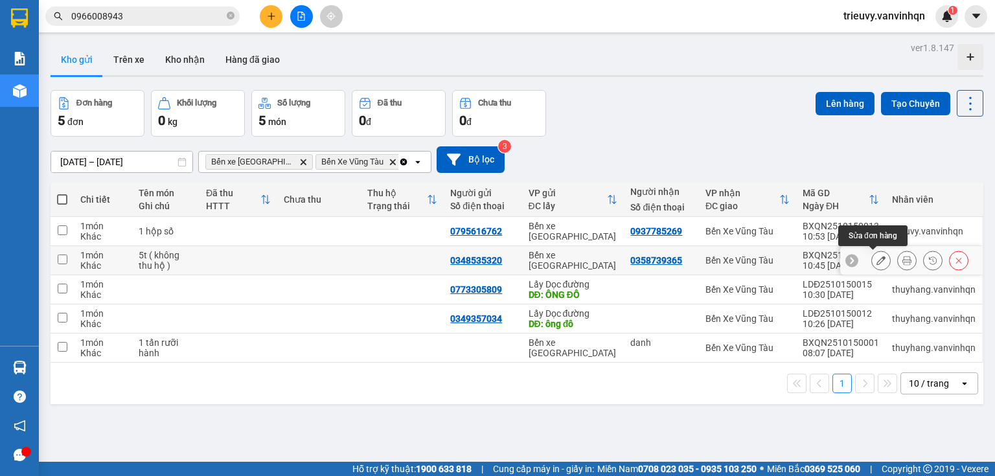
click at [877, 261] on icon at bounding box center [881, 260] width 9 height 9
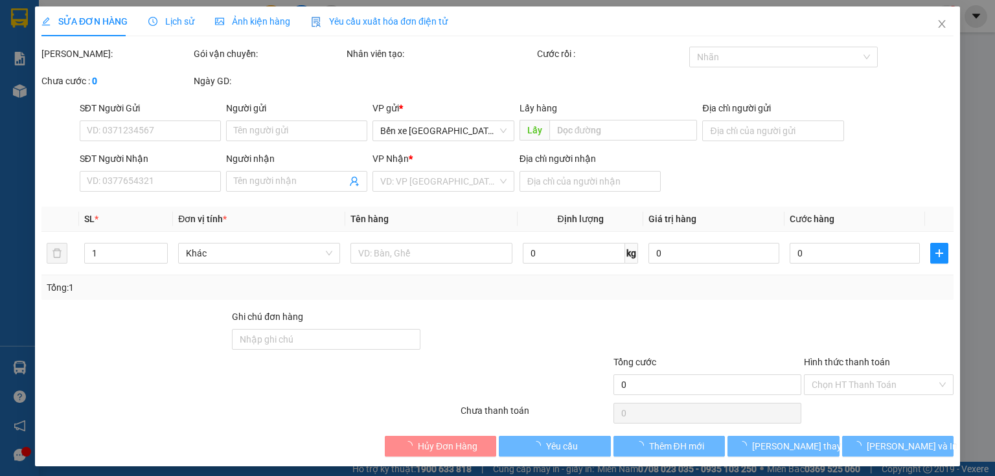
type input "0348535320"
type input "BXQN"
type input "0358739365"
type input "lagi"
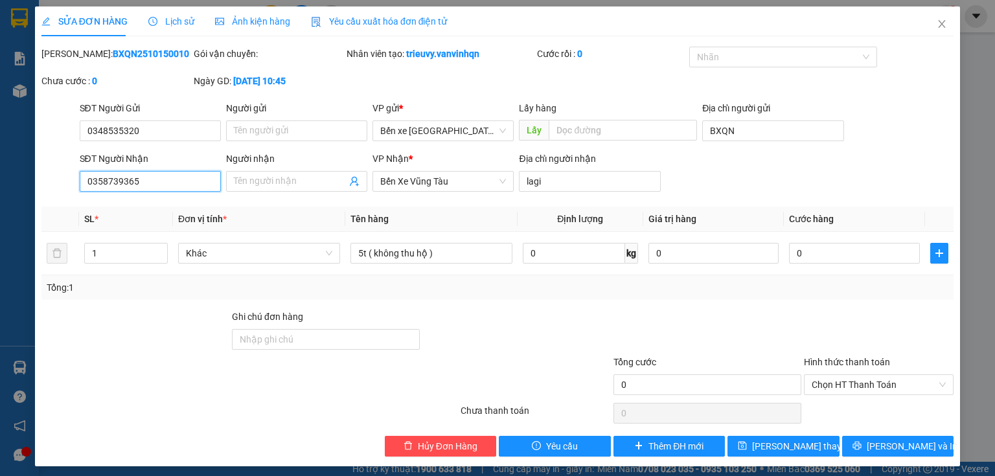
click at [186, 181] on input "0358739365" at bounding box center [150, 181] width 141 height 21
type input "0"
paste input "0966008943"
type input "0966008943"
click at [768, 448] on span "[PERSON_NAME] thay đổi" at bounding box center [804, 446] width 104 height 14
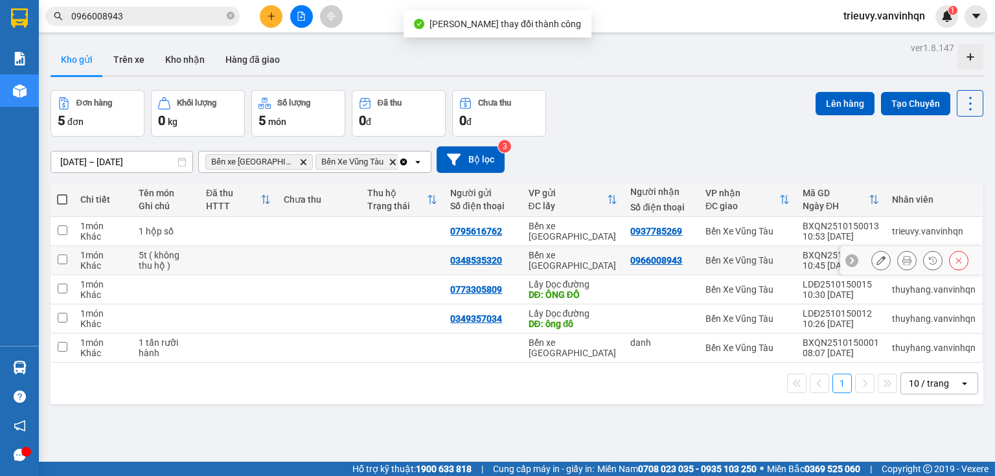
click at [526, 259] on td "Bến xe [GEOGRAPHIC_DATA]" at bounding box center [573, 260] width 102 height 29
checkbox input "true"
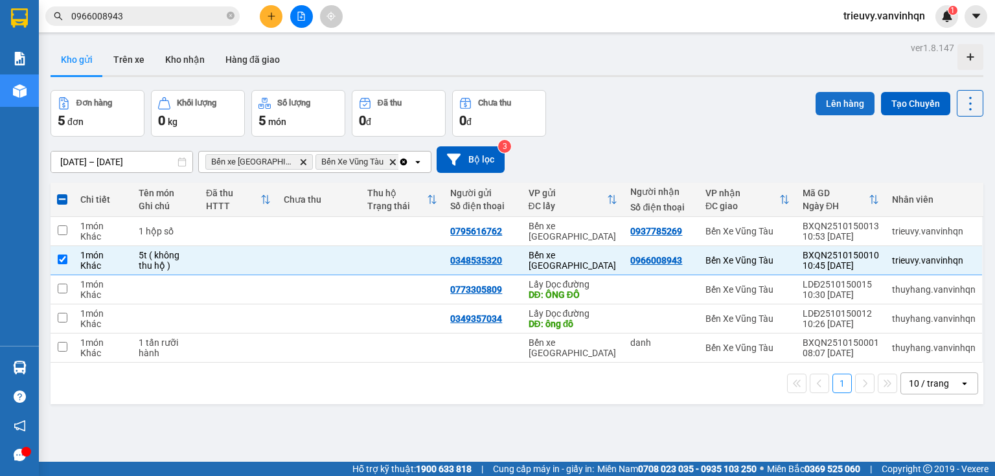
click at [842, 100] on button "Lên hàng" at bounding box center [845, 103] width 59 height 23
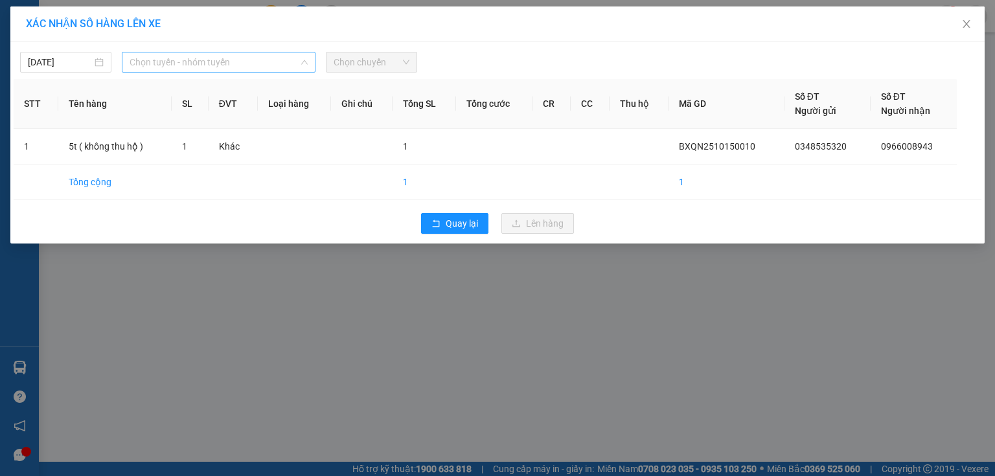
click at [224, 64] on span "Chọn tuyến - nhóm tuyến" at bounding box center [219, 61] width 178 height 19
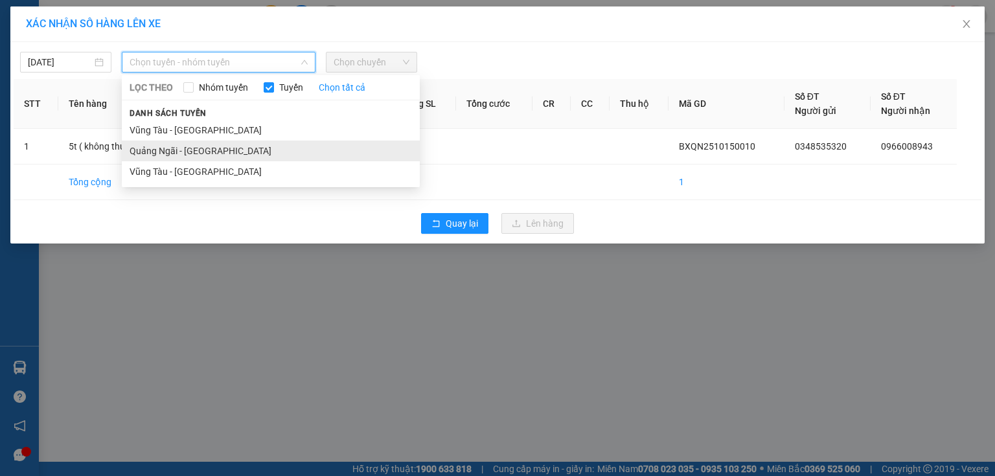
click at [173, 148] on li "Quảng Ngãi - [GEOGRAPHIC_DATA]" at bounding box center [271, 151] width 298 height 21
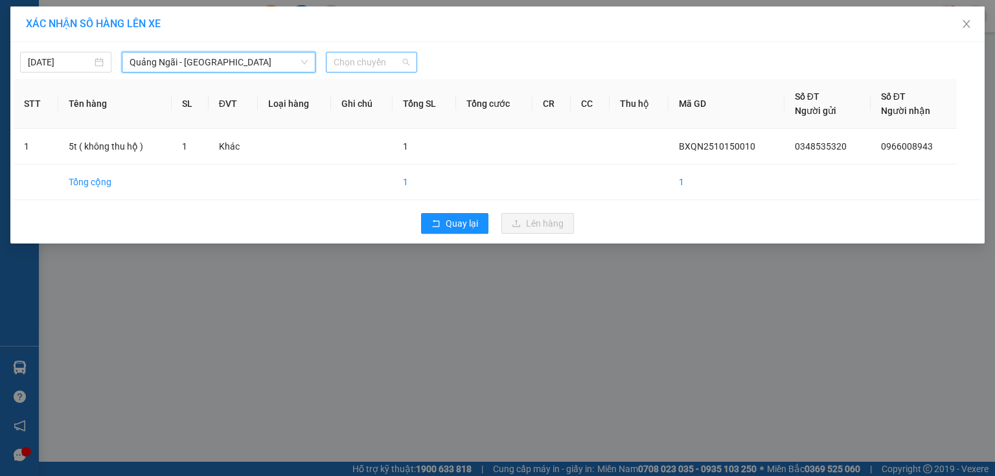
click at [369, 65] on span "Chọn chuyến" at bounding box center [372, 61] width 76 height 19
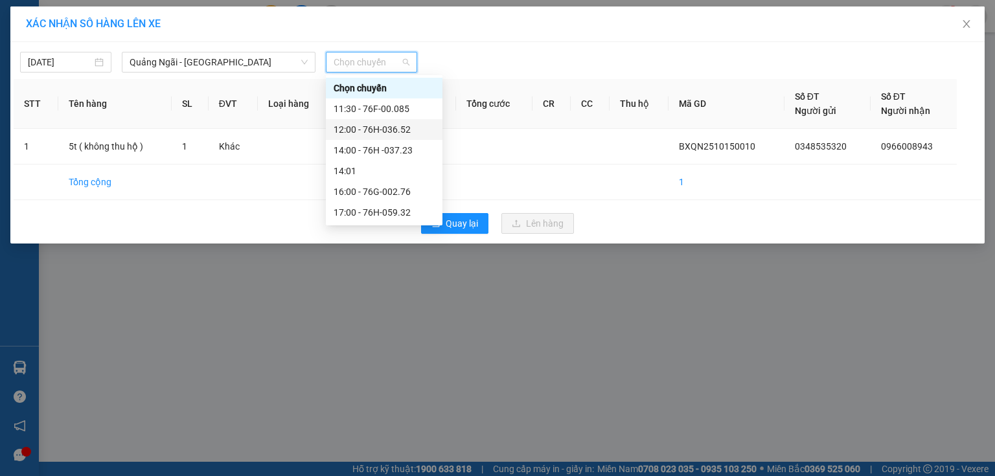
click at [402, 128] on div "12:00 - 76H-036.52" at bounding box center [384, 129] width 101 height 14
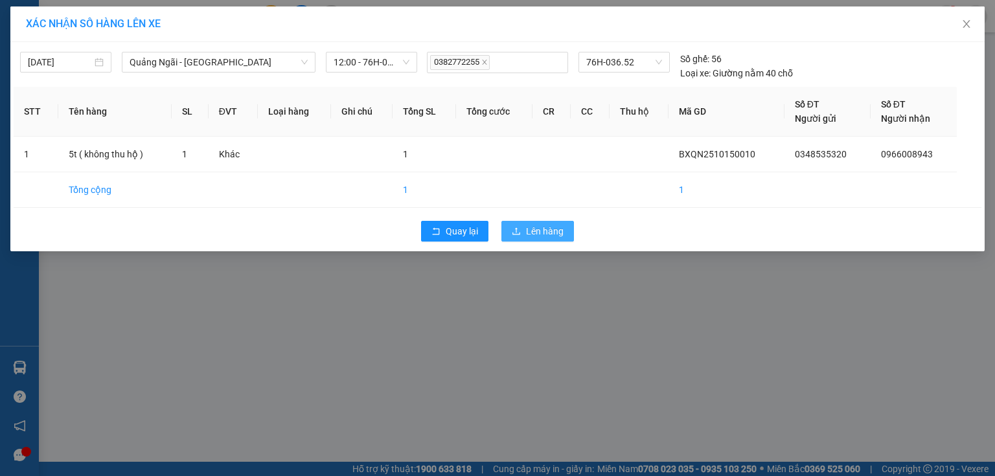
click at [528, 228] on span "Lên hàng" at bounding box center [545, 231] width 38 height 14
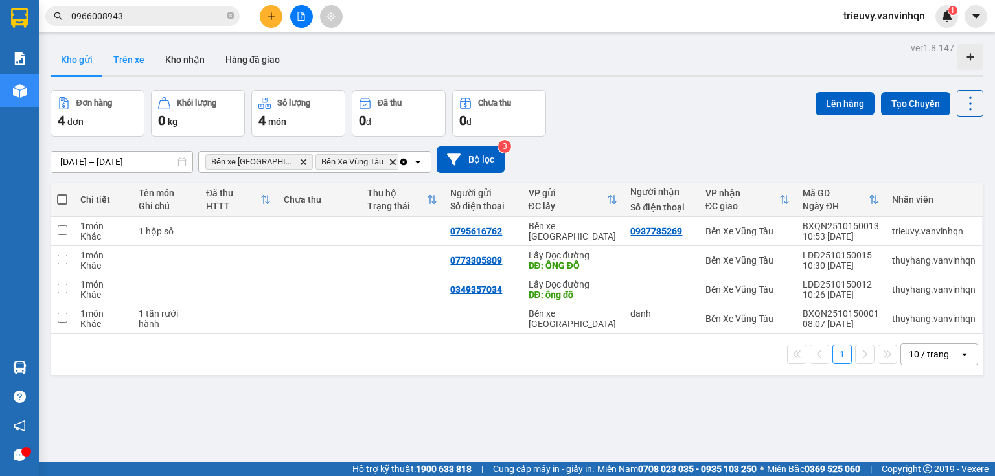
click at [134, 53] on button "Trên xe" at bounding box center [129, 59] width 52 height 31
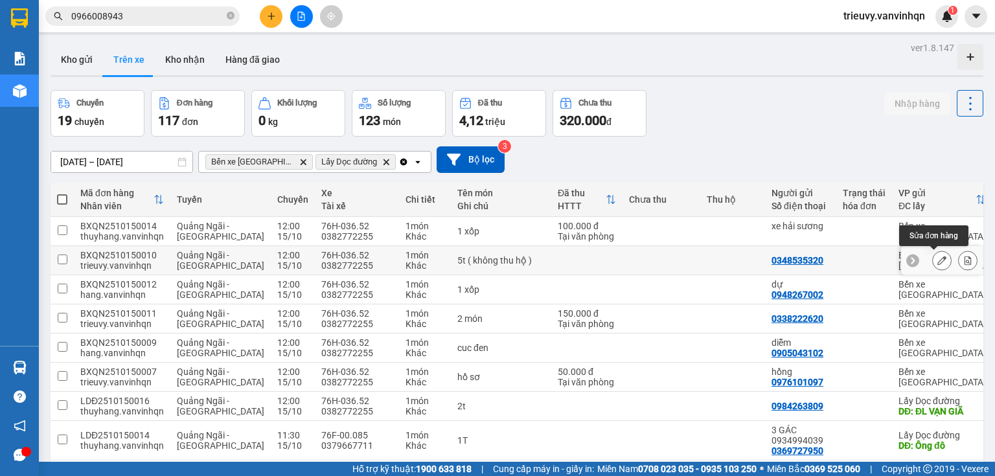
click at [939, 259] on button at bounding box center [942, 260] width 18 height 23
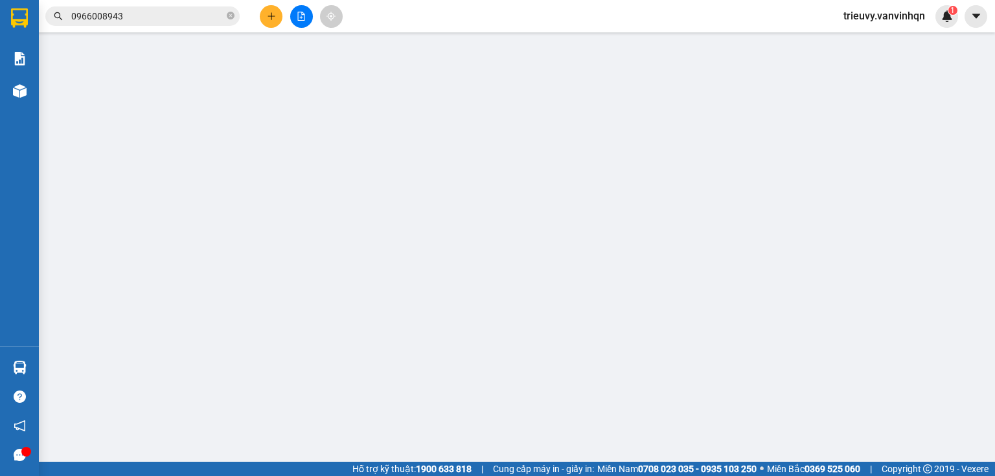
type input "0348535320"
type input "BXQN"
type input "0966008943"
type input "lagi"
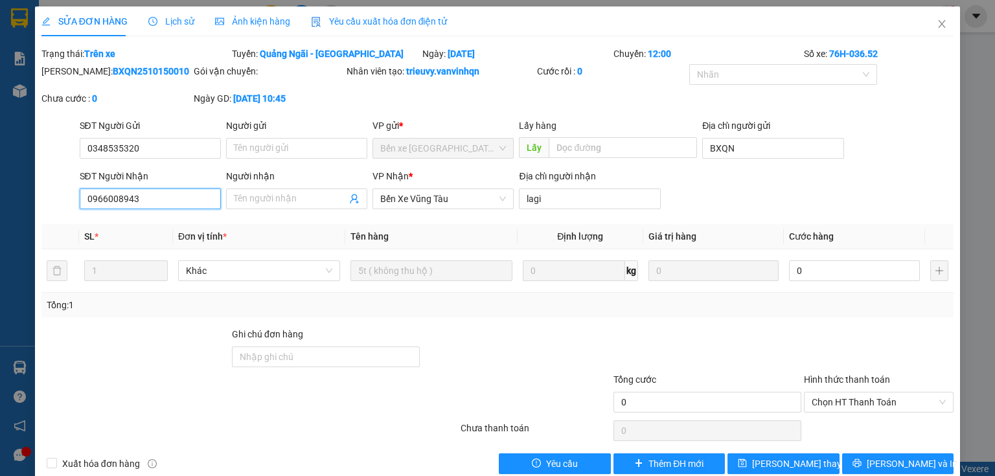
drag, startPoint x: 137, startPoint y: 199, endPoint x: 187, endPoint y: 210, distance: 50.5
drag, startPoint x: 187, startPoint y: 210, endPoint x: 141, endPoint y: 198, distance: 47.6
click at [141, 198] on input "0966008943" at bounding box center [150, 199] width 141 height 21
click at [251, 199] on input "Người nhận" at bounding box center [290, 199] width 113 height 14
paste input "0966008943"
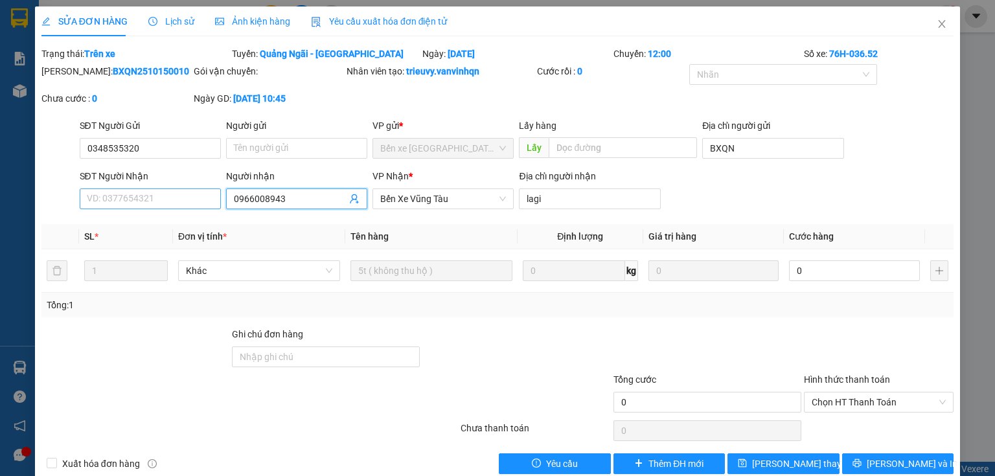
type input "0966008943"
click at [185, 199] on input "SĐT Người Nhận" at bounding box center [150, 199] width 141 height 21
click at [106, 191] on input "0797848582" at bounding box center [150, 199] width 141 height 21
type input "0797848582"
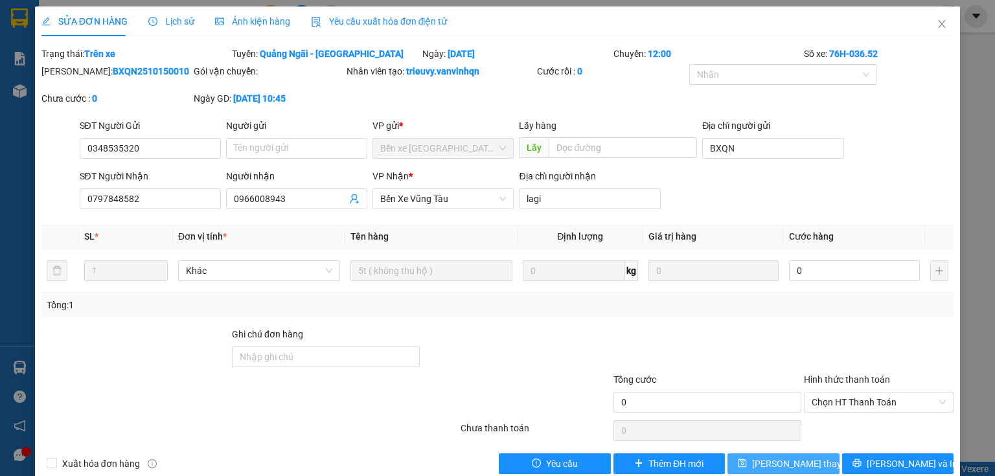
click at [795, 461] on span "[PERSON_NAME] thay đổi" at bounding box center [804, 464] width 104 height 14
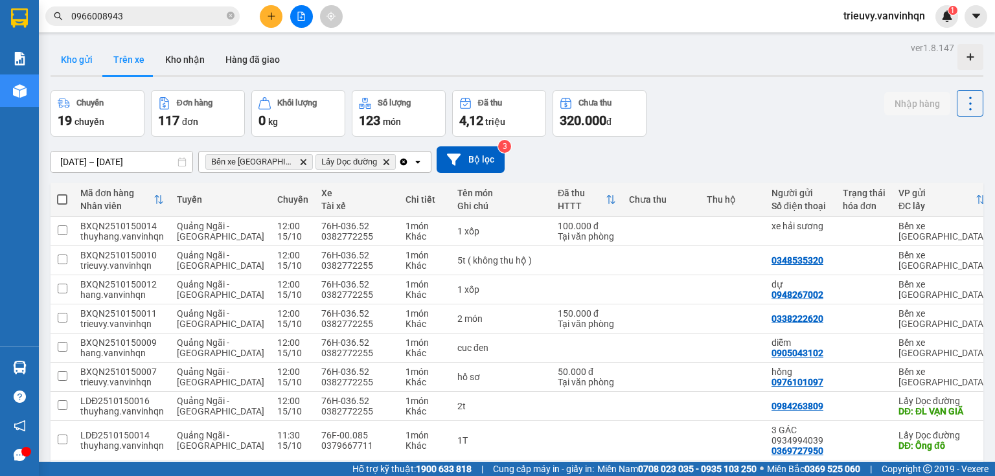
click at [71, 58] on button "Kho gửi" at bounding box center [77, 59] width 52 height 31
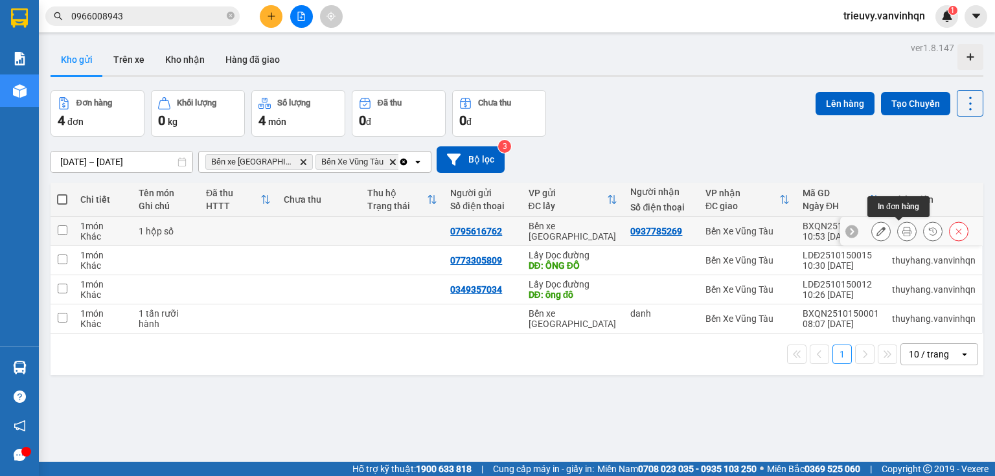
click at [877, 230] on icon at bounding box center [881, 231] width 9 height 9
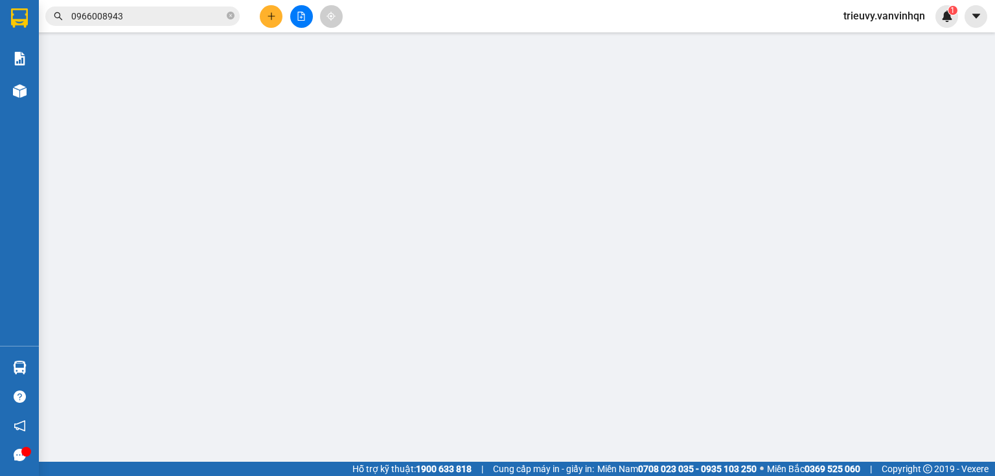
type input "0795616762"
type input "BXQN"
type input "0937785269"
type input "phan rang"
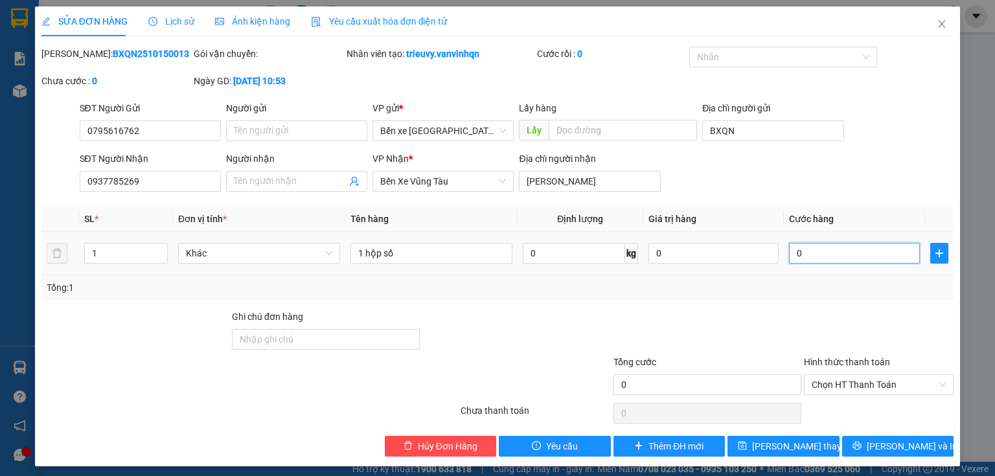
click at [833, 258] on input "0" at bounding box center [854, 253] width 131 height 21
type input "8"
type input "80"
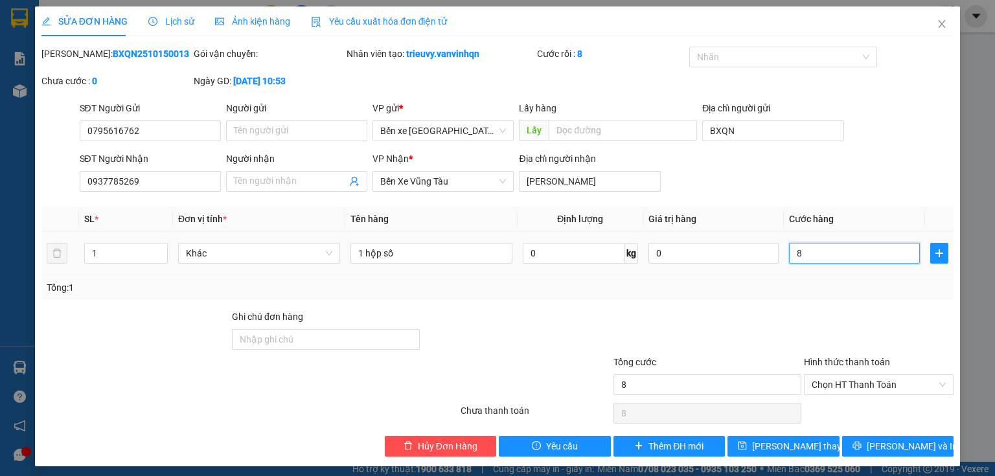
type input "80"
type input "800"
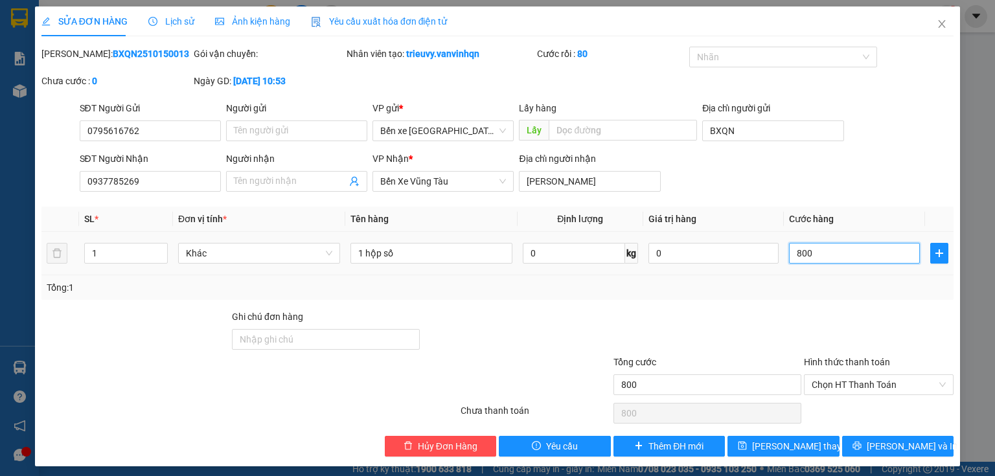
type input "8.000"
type input "800"
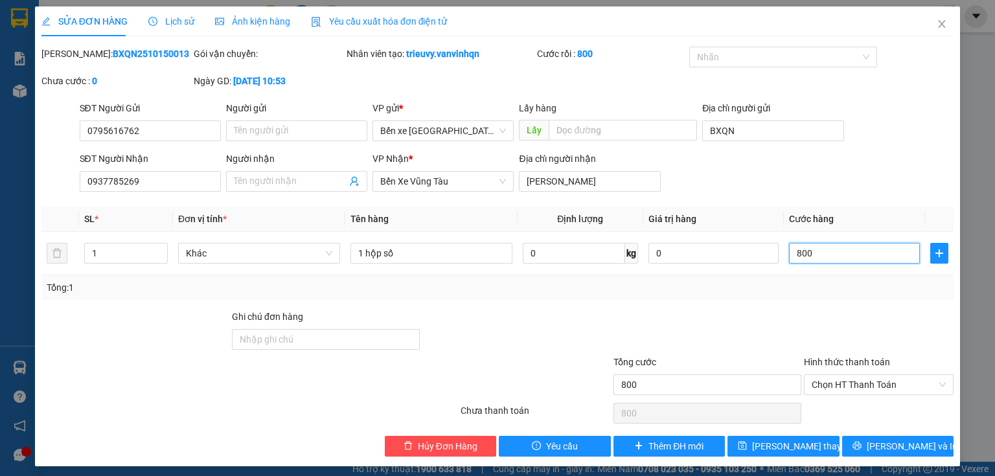
type input "800"
type input "800.000"
click at [824, 317] on div at bounding box center [879, 332] width 152 height 45
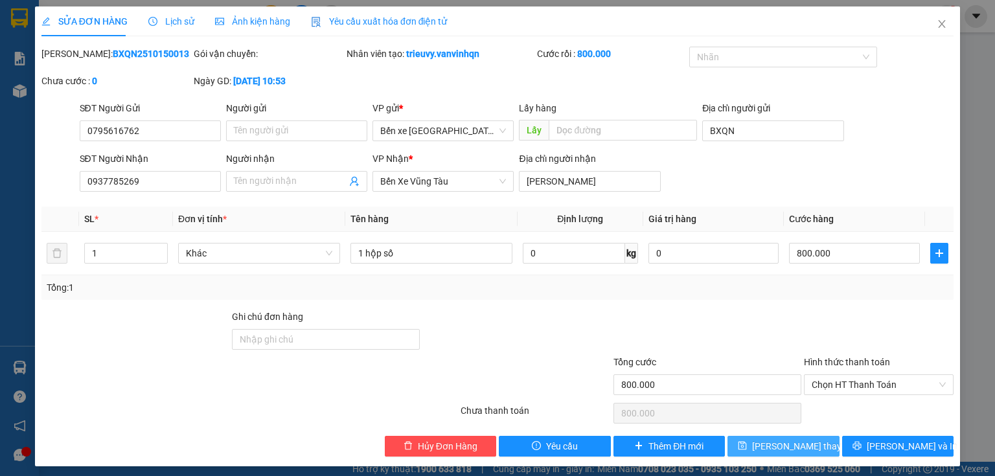
click at [797, 442] on span "[PERSON_NAME] thay đổi" at bounding box center [804, 446] width 104 height 14
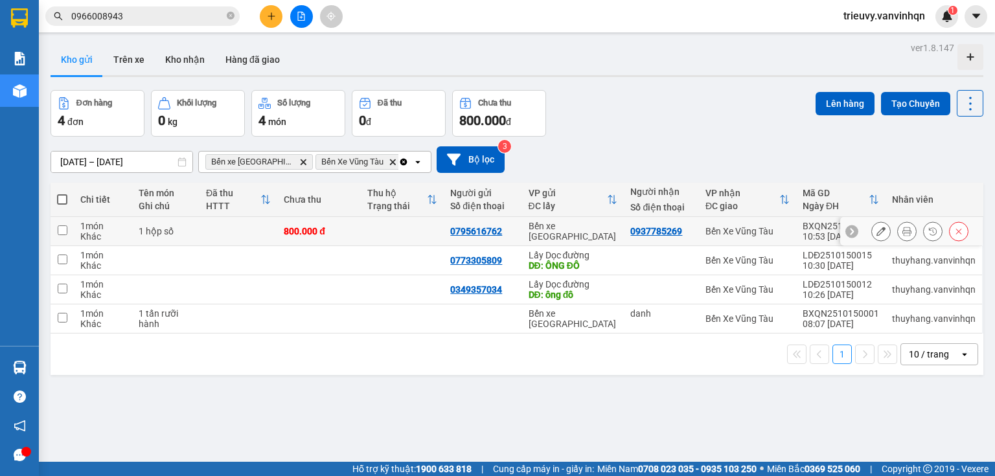
click at [772, 231] on div "Bến Xe Vũng Tàu" at bounding box center [748, 231] width 84 height 10
checkbox input "true"
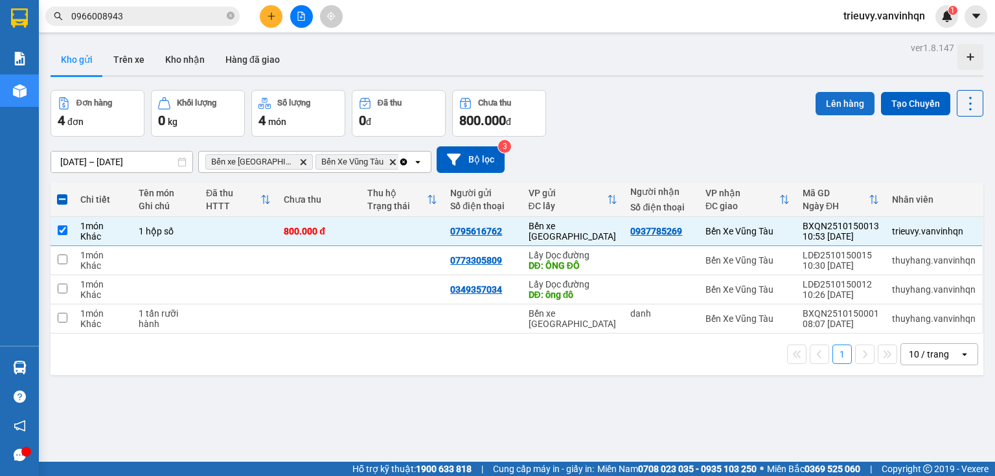
click at [822, 104] on button "Lên hàng" at bounding box center [845, 103] width 59 height 23
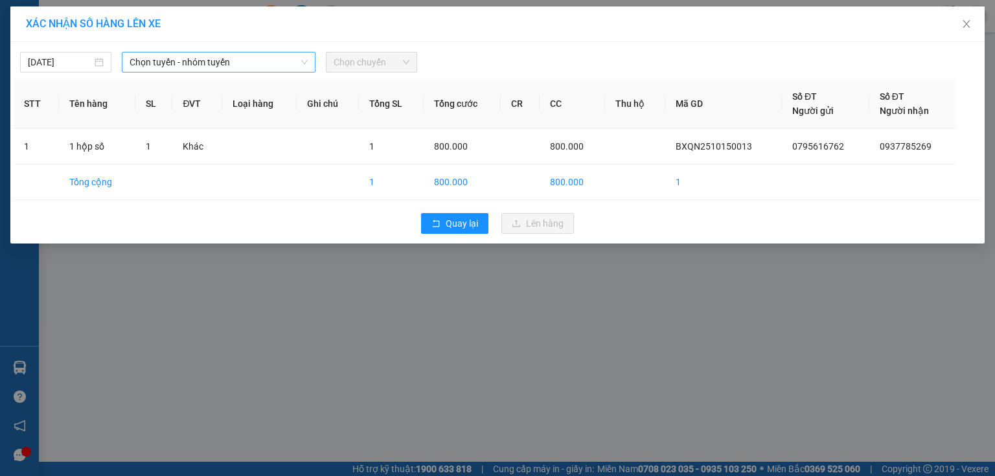
drag, startPoint x: 187, startPoint y: 62, endPoint x: 187, endPoint y: 73, distance: 10.4
click at [187, 64] on span "Chọn tuyến - nhóm tuyến" at bounding box center [219, 61] width 178 height 19
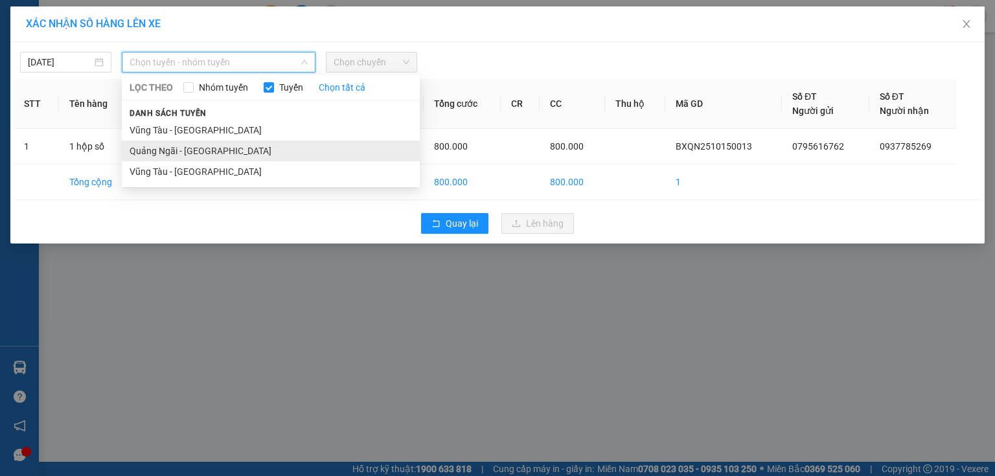
click at [187, 150] on li "Quảng Ngãi - [GEOGRAPHIC_DATA]" at bounding box center [271, 151] width 298 height 21
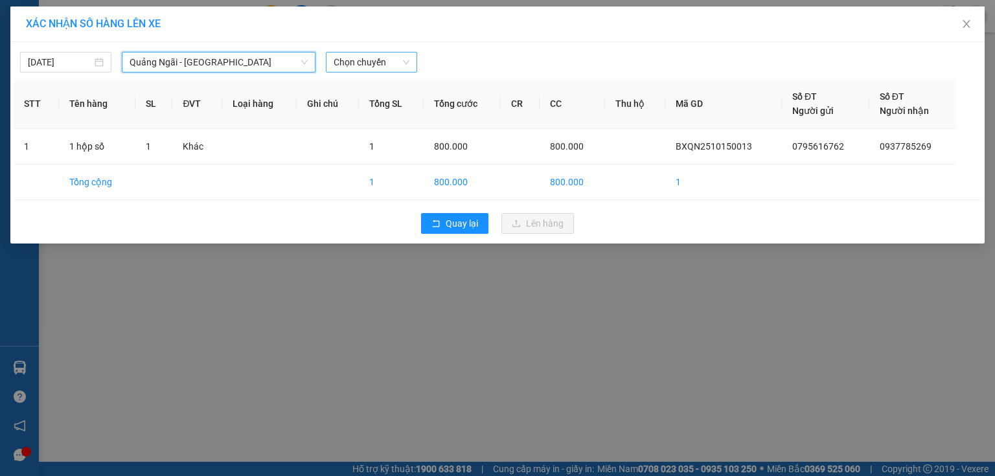
click at [366, 68] on span "Chọn chuyến" at bounding box center [372, 61] width 76 height 19
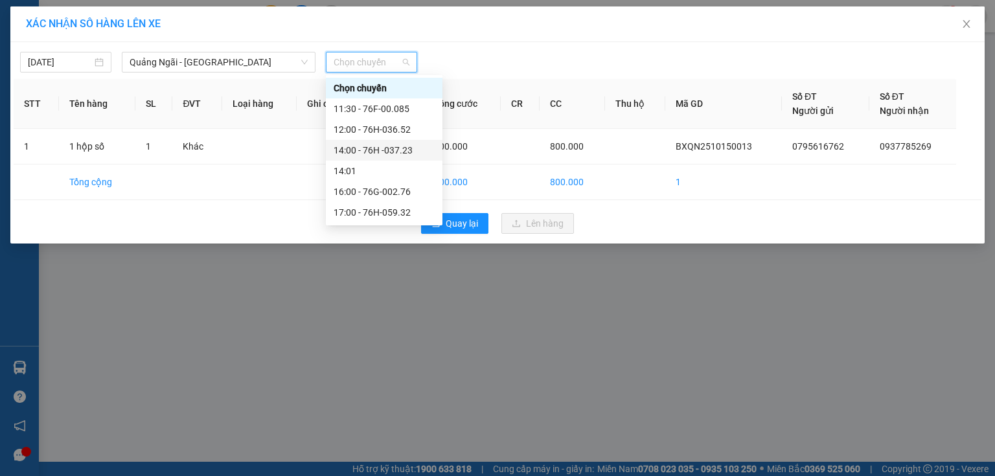
click at [397, 149] on div "14:00 - 76H -037.23" at bounding box center [384, 150] width 101 height 14
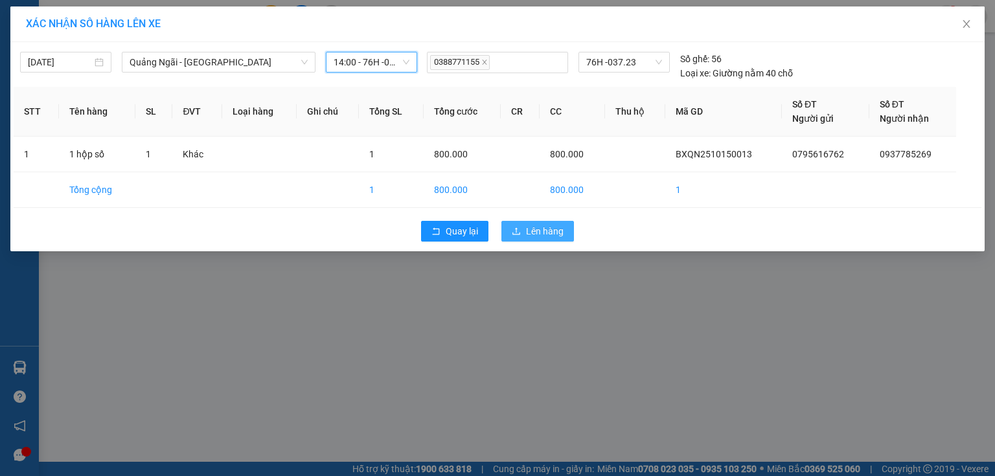
click at [513, 229] on icon "upload" at bounding box center [516, 231] width 9 height 9
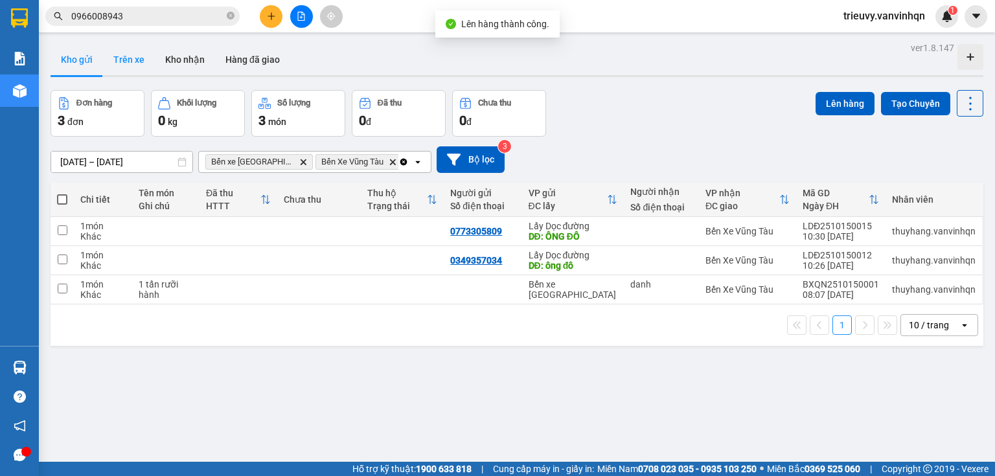
click at [137, 60] on button "Trên xe" at bounding box center [129, 59] width 52 height 31
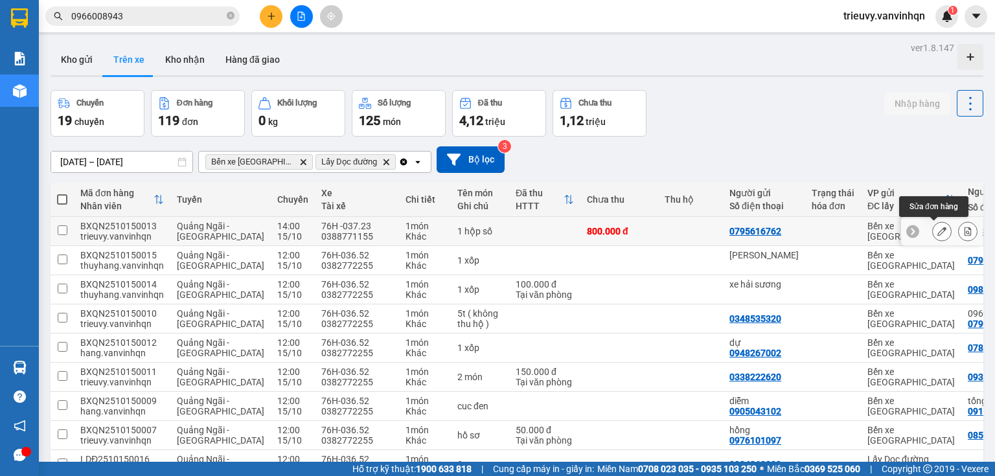
click at [938, 234] on icon at bounding box center [942, 231] width 9 height 9
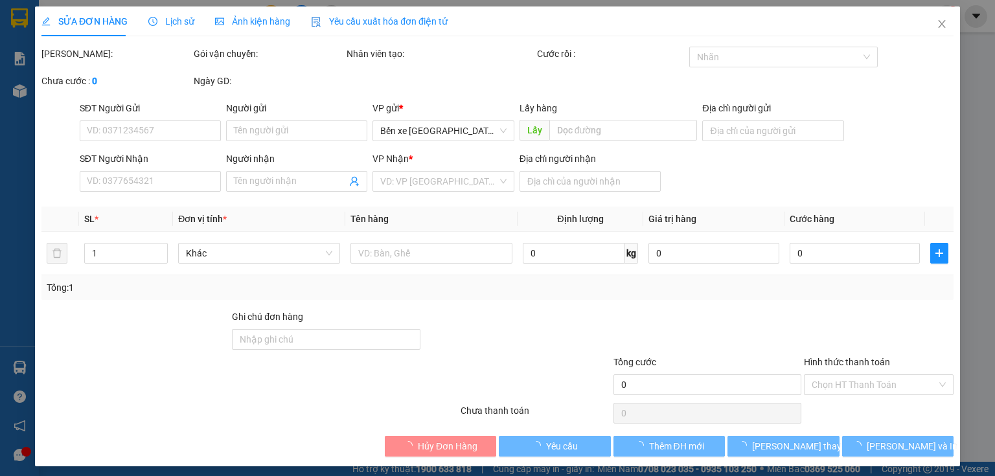
type input "0795616762"
type input "BXQN"
type input "0937785269"
type input "phan rang"
type input "800.000"
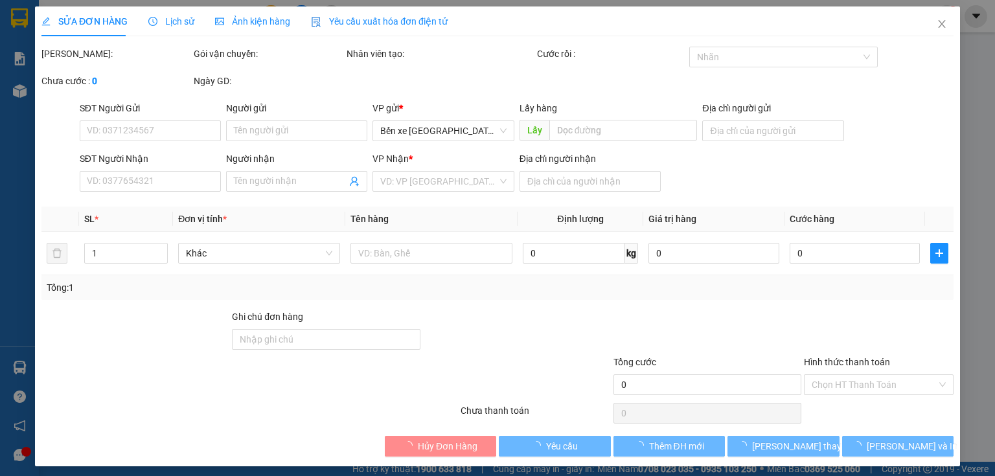
type input "800.000"
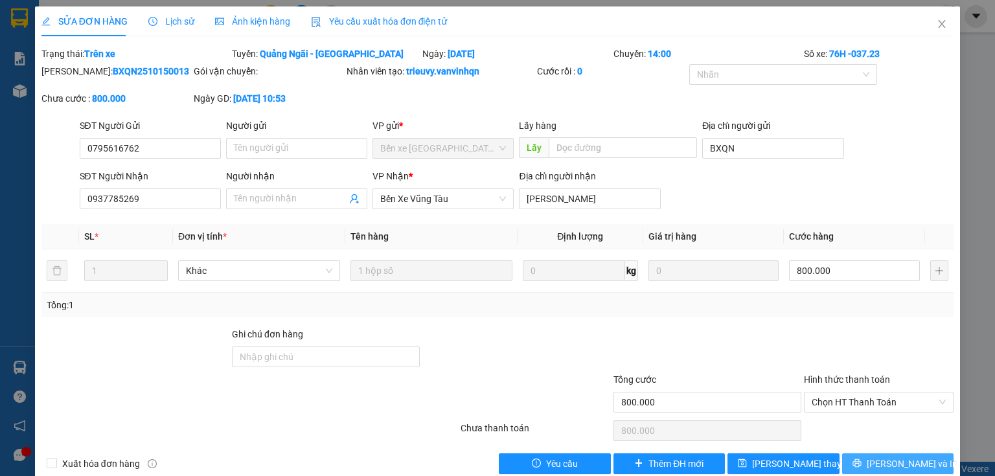
click at [903, 461] on span "[PERSON_NAME] và In" at bounding box center [912, 464] width 91 height 14
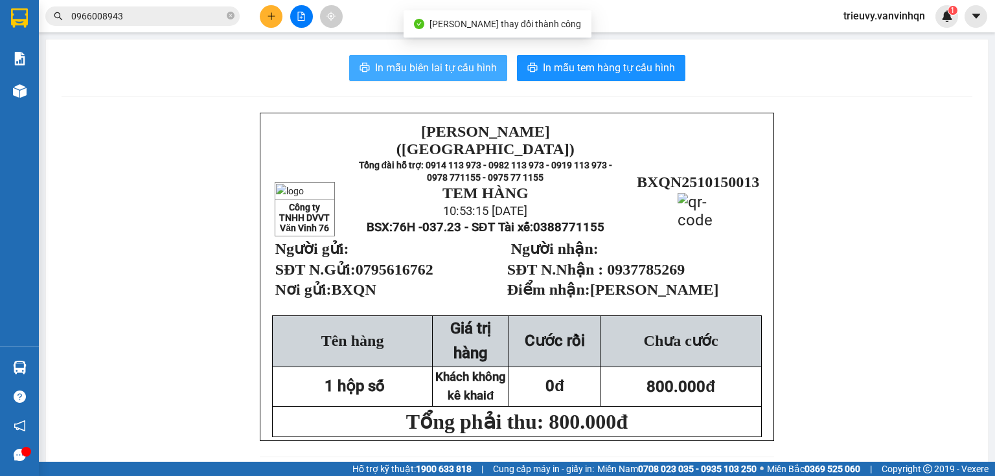
click at [421, 74] on span "In mẫu biên lai tự cấu hình" at bounding box center [436, 68] width 122 height 16
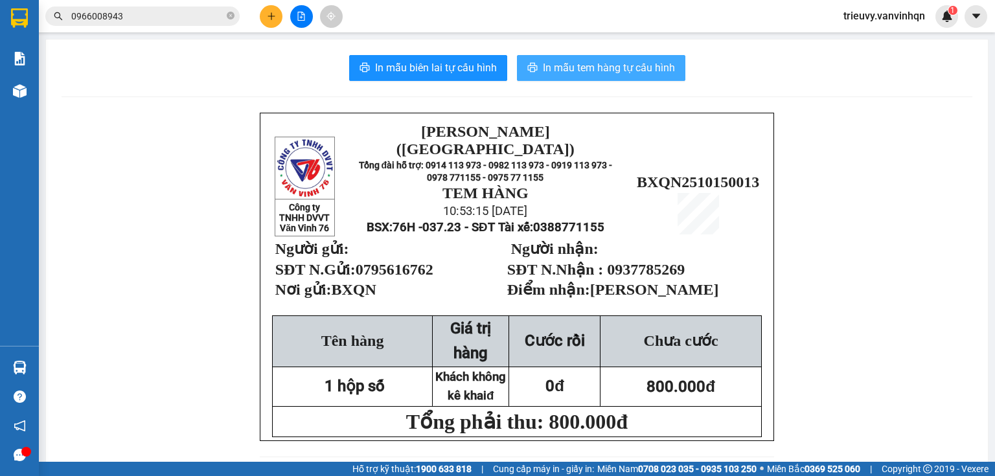
click at [569, 68] on span "In mẫu tem hàng tự cấu hình" at bounding box center [609, 68] width 132 height 16
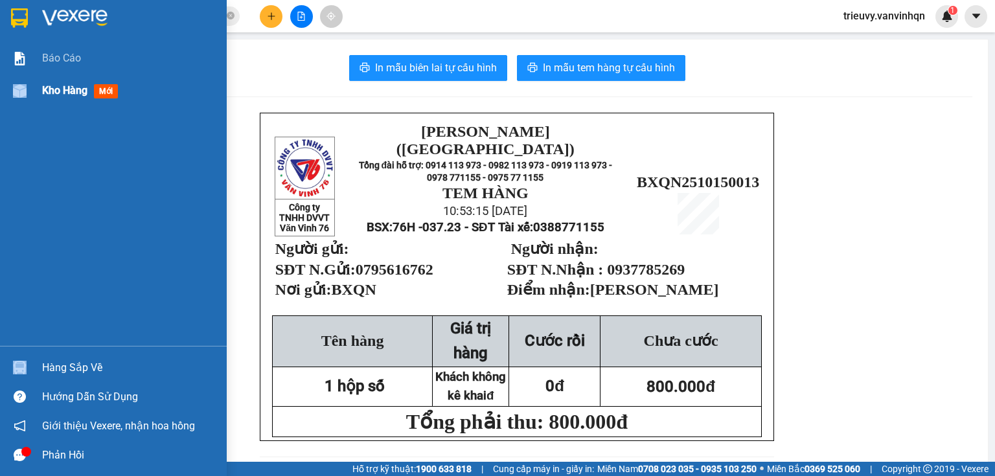
drag, startPoint x: 40, startPoint y: 95, endPoint x: 80, endPoint y: 95, distance: 39.5
click at [43, 95] on div "Kho hàng mới" at bounding box center [113, 91] width 227 height 32
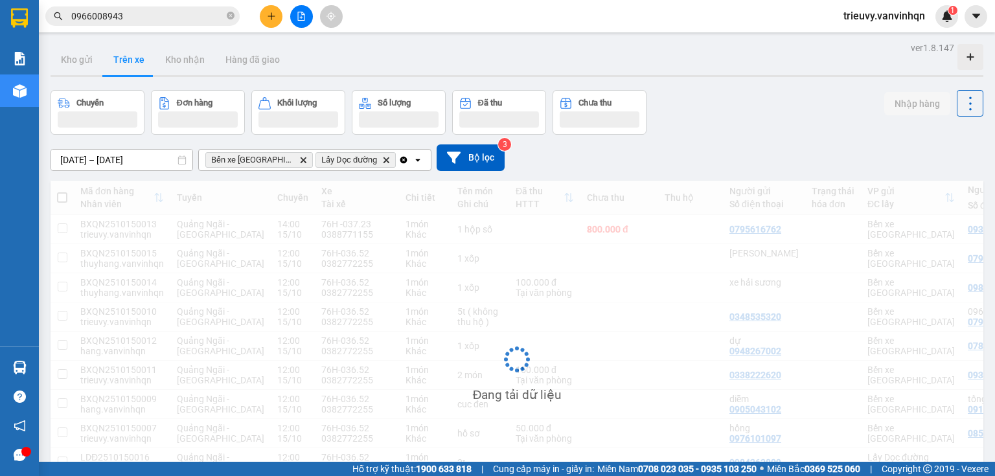
click at [272, 18] on icon "plus" at bounding box center [271, 16] width 9 height 9
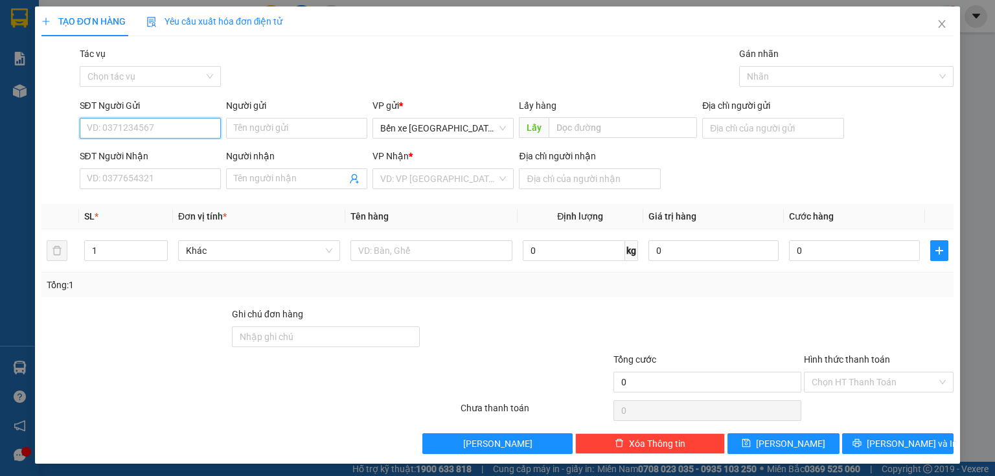
click at [182, 124] on input "SĐT Người Gửi" at bounding box center [150, 128] width 141 height 21
click at [183, 150] on div "0921278579" at bounding box center [149, 154] width 124 height 14
type input "0921278579"
type input "BXQN"
type input "0334715942"
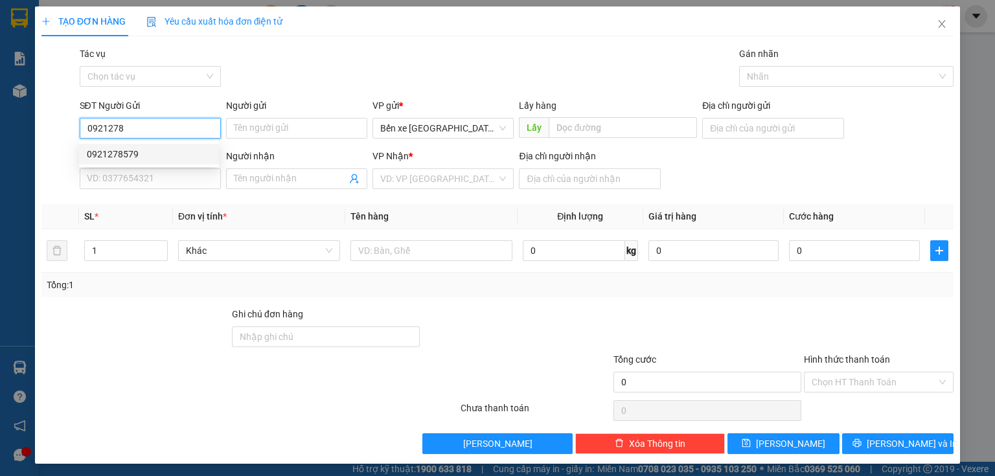
type input "dung"
type input "lagi"
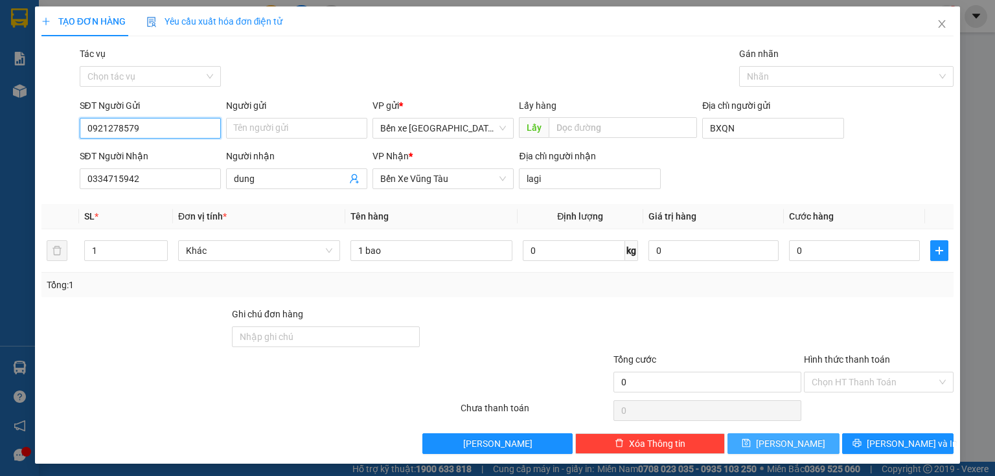
type input "0921278579"
click at [747, 443] on button "[PERSON_NAME]" at bounding box center [784, 444] width 112 height 21
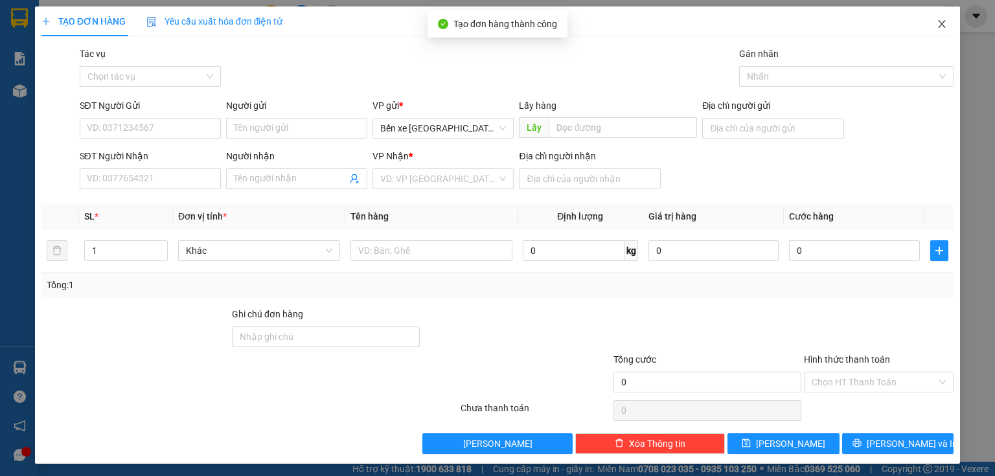
click at [937, 25] on icon "close" at bounding box center [942, 24] width 10 height 10
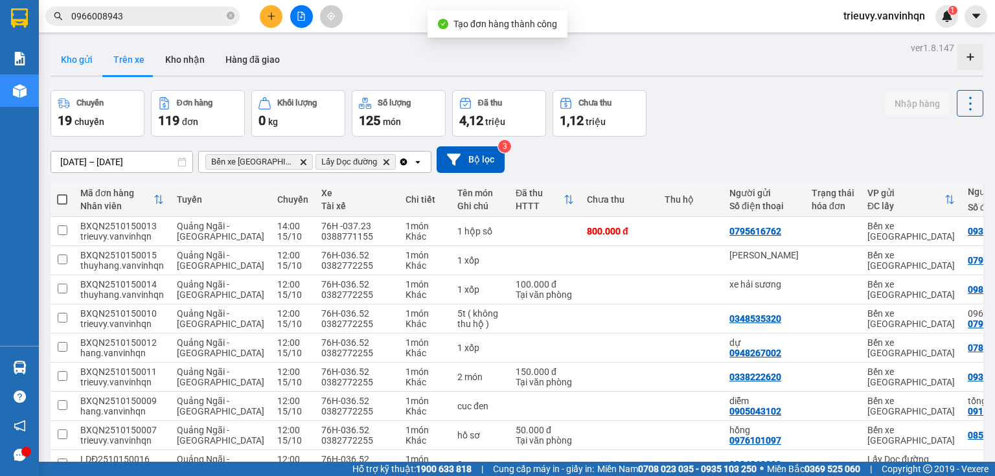
click at [78, 63] on button "Kho gửi" at bounding box center [77, 59] width 52 height 31
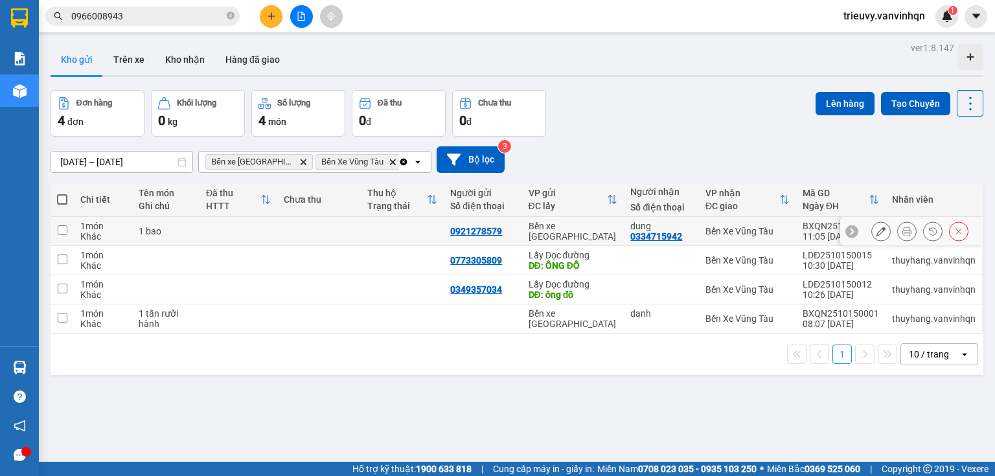
click at [174, 234] on div "1 bao" at bounding box center [166, 231] width 54 height 10
checkbox input "true"
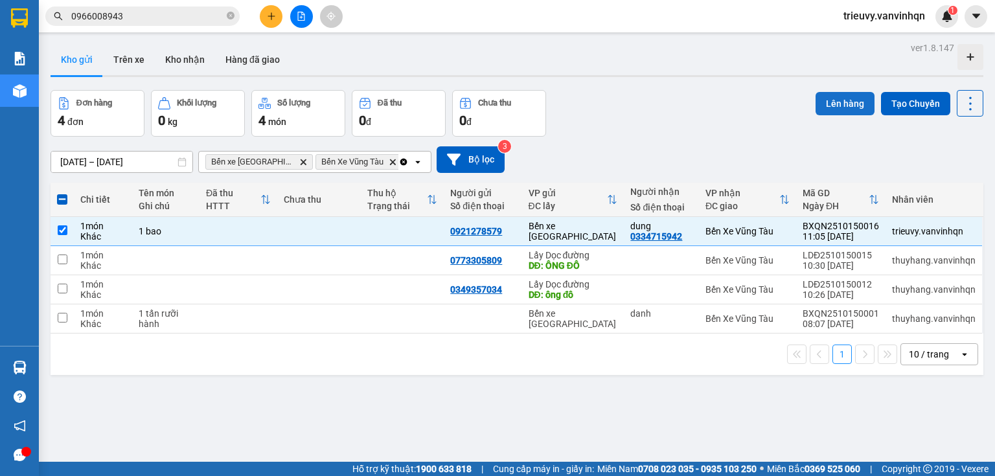
click at [832, 106] on button "Lên hàng" at bounding box center [845, 103] width 59 height 23
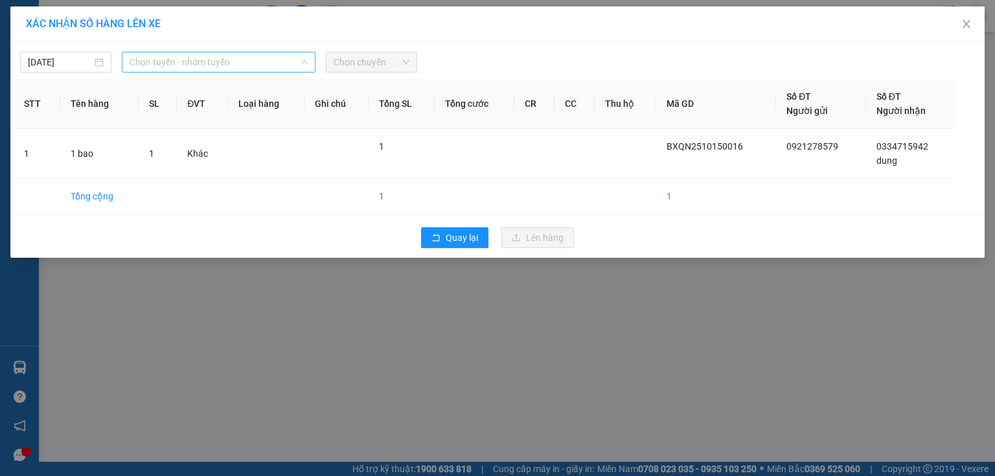
drag, startPoint x: 245, startPoint y: 60, endPoint x: 209, endPoint y: 123, distance: 72.6
click at [244, 62] on span "Chọn tuyến - nhóm tuyến" at bounding box center [219, 61] width 178 height 19
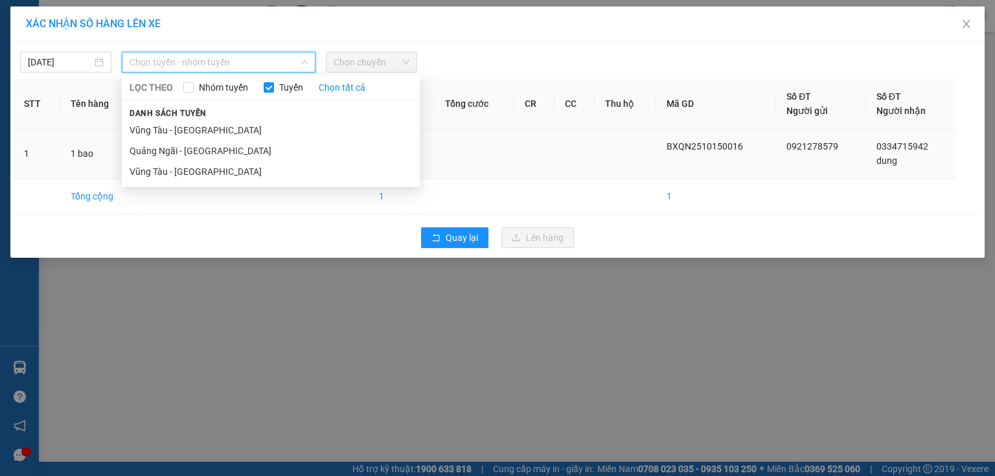
drag, startPoint x: 198, startPoint y: 149, endPoint x: 209, endPoint y: 143, distance: 12.5
click at [198, 150] on li "Quảng Ngãi - [GEOGRAPHIC_DATA]" at bounding box center [271, 151] width 298 height 21
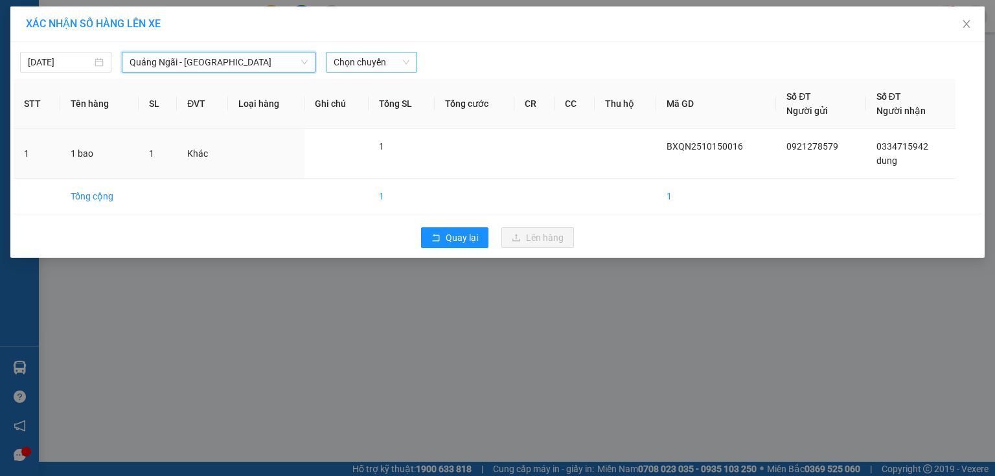
click at [403, 65] on span "Chọn chuyến" at bounding box center [372, 61] width 76 height 19
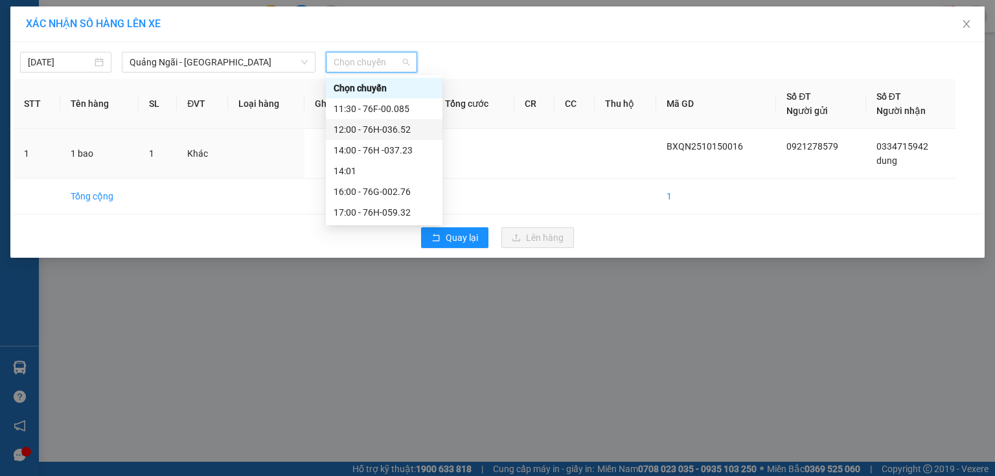
click at [398, 147] on div "14:00 - 76H -037.23" at bounding box center [384, 150] width 101 height 14
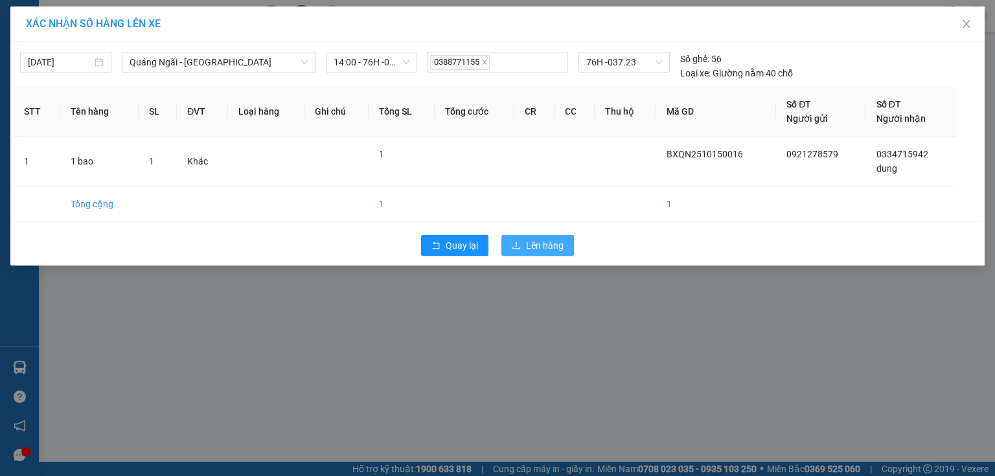
click at [537, 249] on span "Lên hàng" at bounding box center [545, 245] width 38 height 14
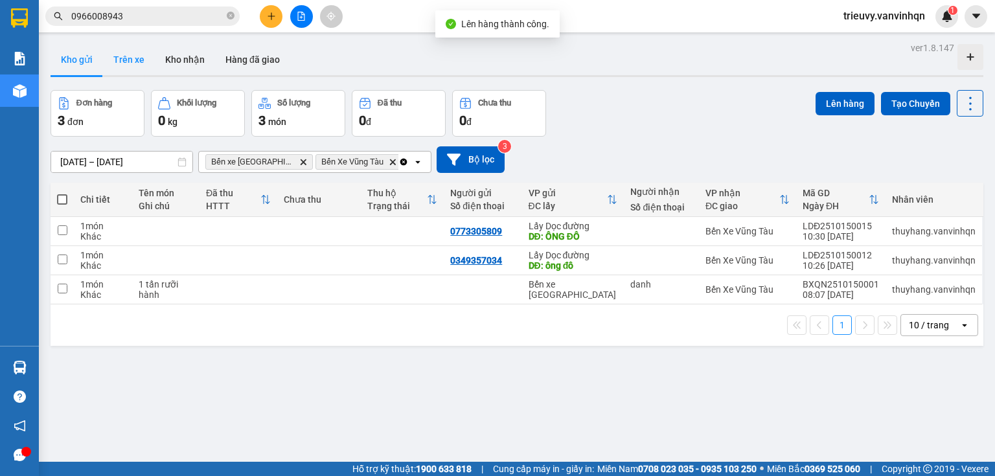
click at [125, 54] on button "Trên xe" at bounding box center [129, 59] width 52 height 31
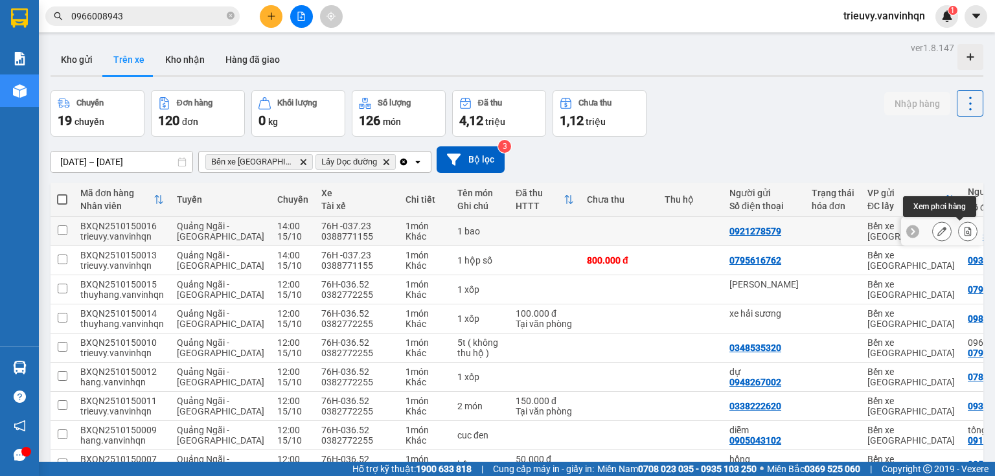
click at [939, 230] on button at bounding box center [942, 231] width 18 height 23
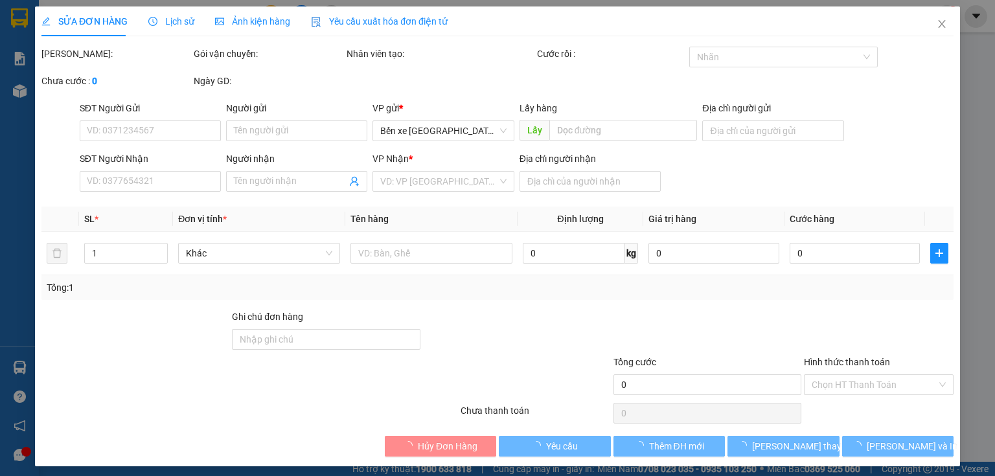
type input "0921278579"
type input "BXQN"
type input "0334715942"
type input "dung"
type input "lagi"
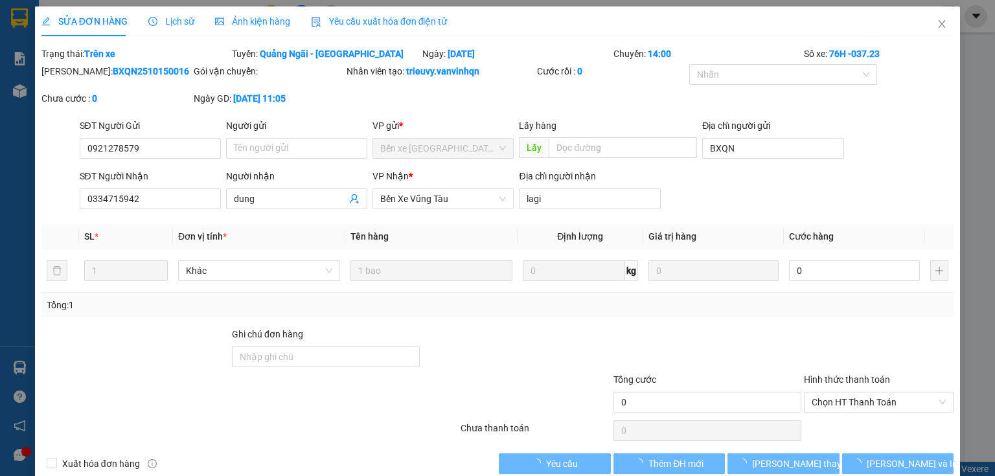
click at [909, 447] on div "Total Paid Fee 0 Total UnPaid Fee 0 Cash Collection Total Fee Trạng thái: Trên …" at bounding box center [497, 261] width 912 height 428
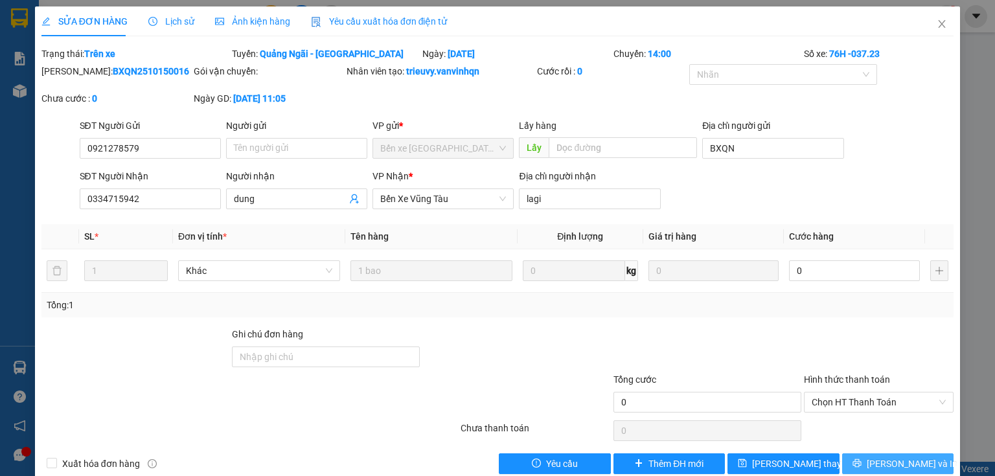
drag, startPoint x: 909, startPoint y: 458, endPoint x: 837, endPoint y: 369, distance: 114.8
click at [910, 458] on span "[PERSON_NAME] và In" at bounding box center [912, 464] width 91 height 14
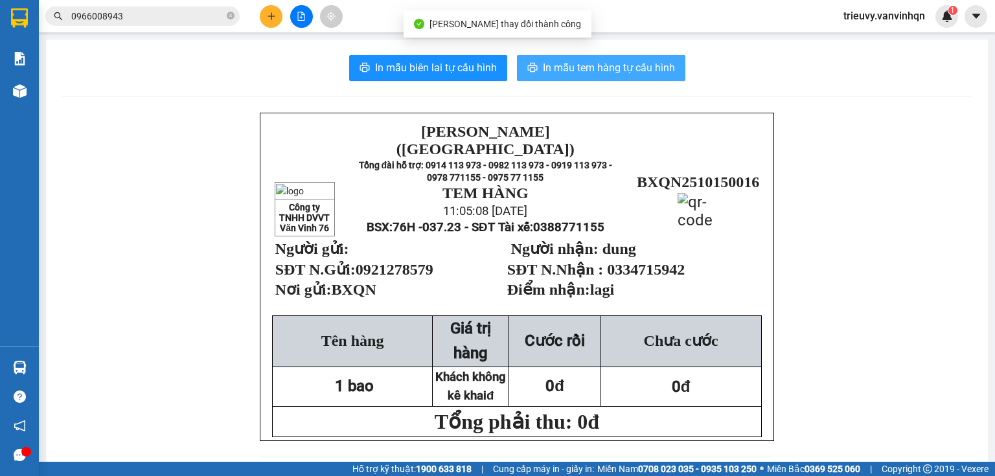
click at [627, 67] on span "In mẫu tem hàng tự cấu hình" at bounding box center [609, 68] width 132 height 16
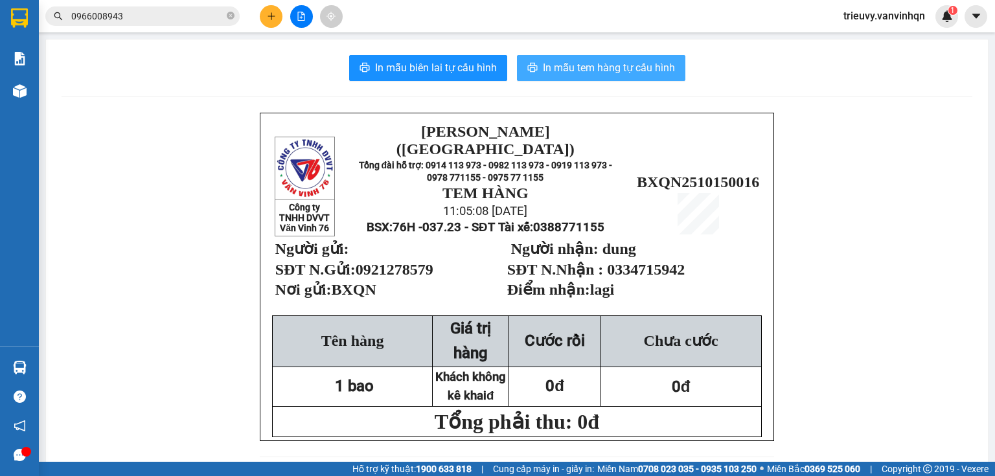
click at [609, 60] on span "In mẫu tem hàng tự cấu hình" at bounding box center [609, 68] width 132 height 16
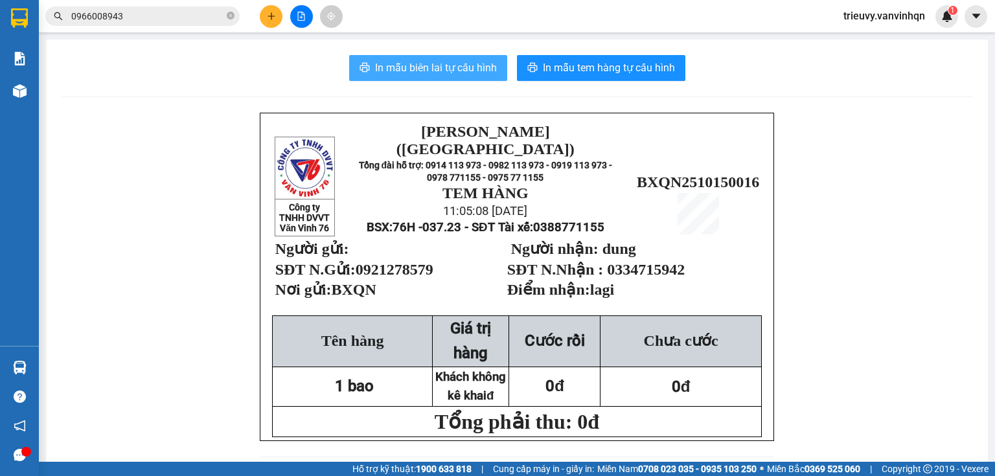
click at [432, 73] on span "In mẫu biên lai tự cấu hình" at bounding box center [436, 68] width 122 height 16
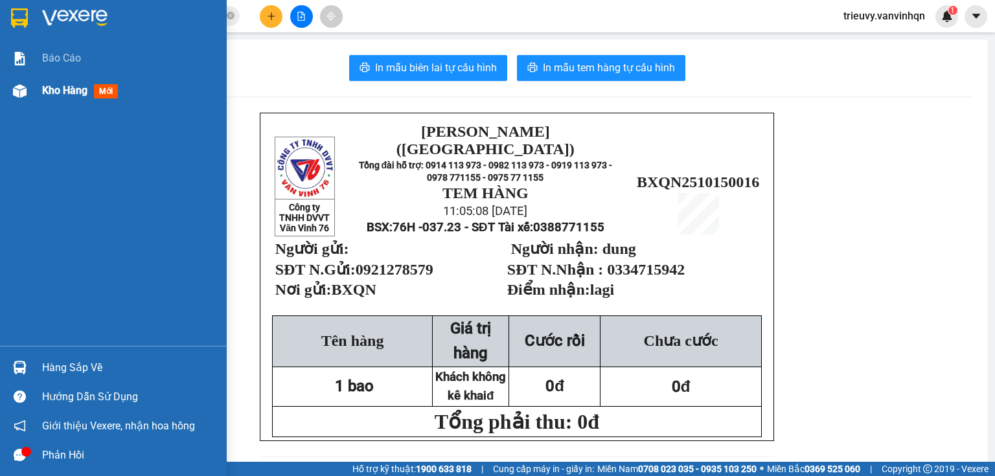
click at [52, 89] on span "Kho hàng" at bounding box center [64, 90] width 45 height 12
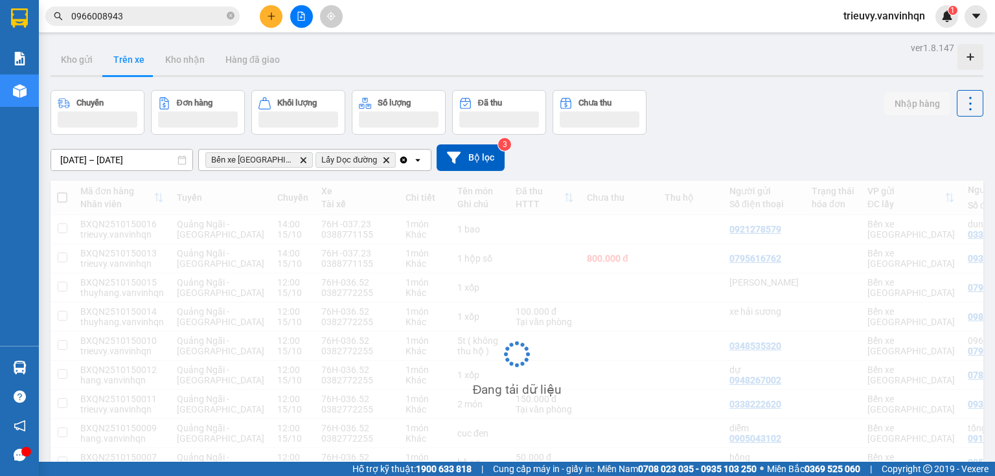
click at [106, 73] on div "Kho gửi Trên xe Kho nhận Hàng đã giao" at bounding box center [517, 61] width 933 height 34
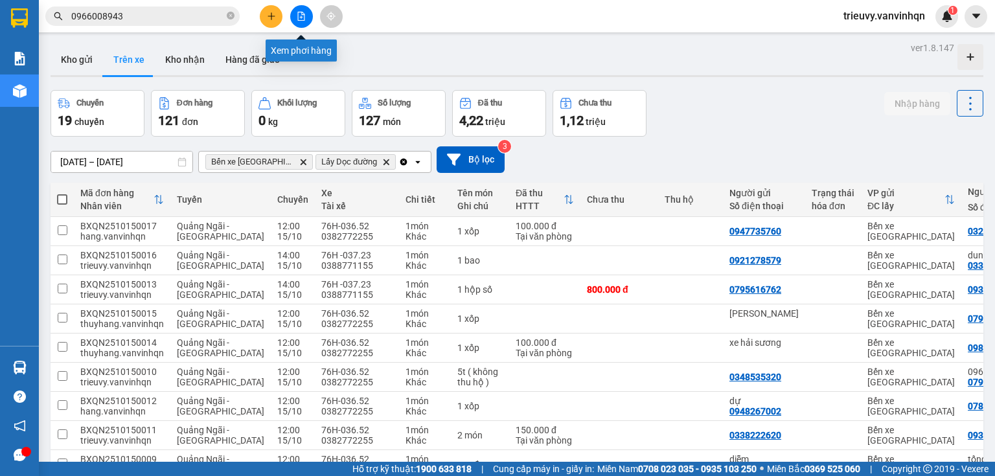
click at [297, 14] on icon "file-add" at bounding box center [301, 16] width 9 height 9
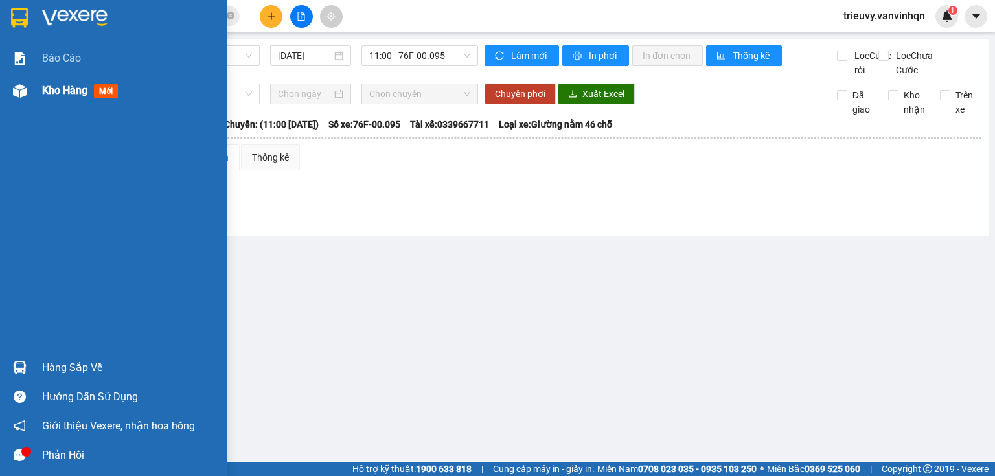
click at [62, 87] on span "Kho hàng" at bounding box center [64, 90] width 45 height 12
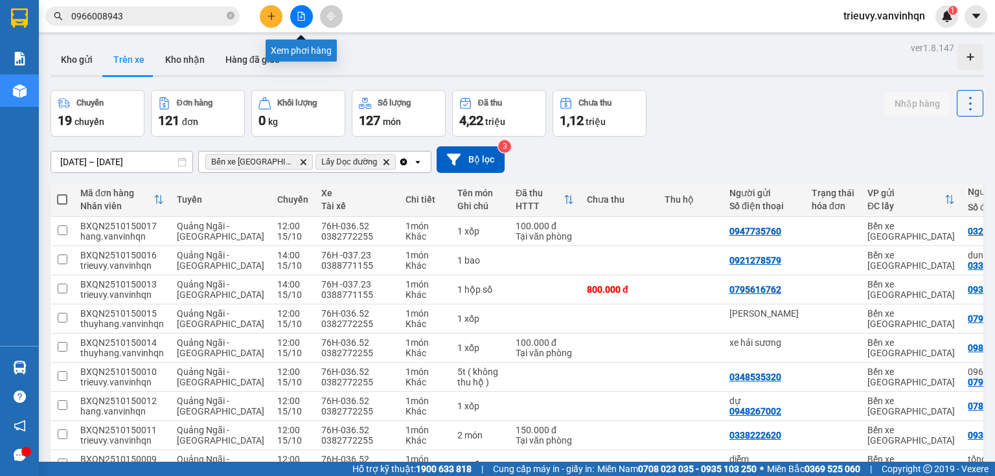
click at [294, 16] on button at bounding box center [301, 16] width 23 height 23
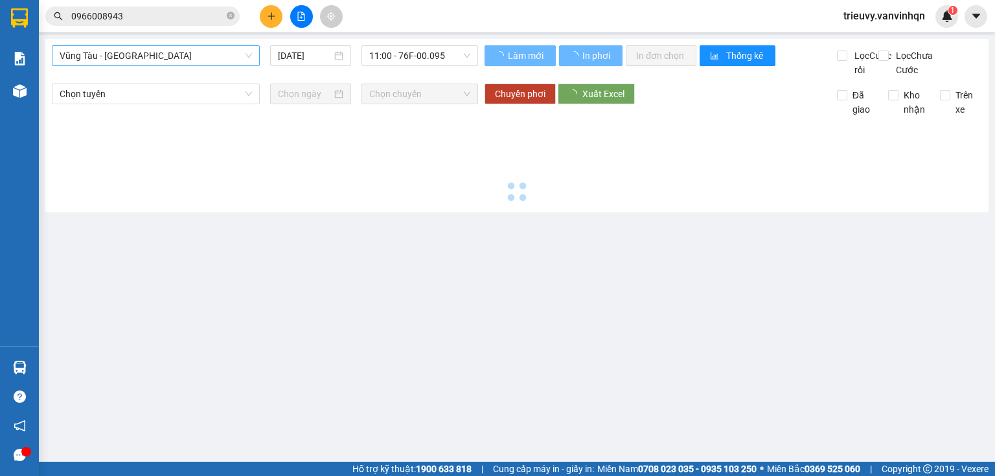
click at [176, 56] on span "Vũng Tàu - [GEOGRAPHIC_DATA]" at bounding box center [156, 55] width 192 height 19
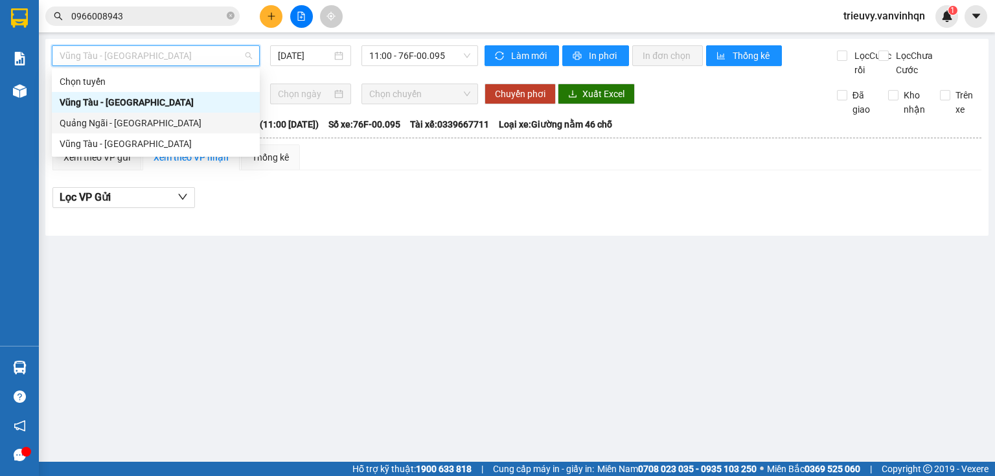
click at [133, 124] on div "Quảng Ngãi - [GEOGRAPHIC_DATA]" at bounding box center [156, 123] width 192 height 14
type input "[DATE]"
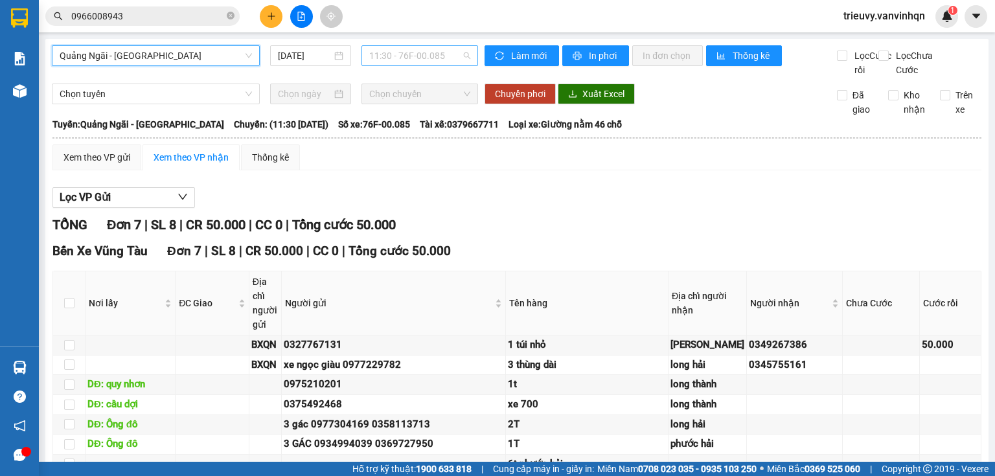
click at [439, 47] on span "11:30 - 76F-00.085" at bounding box center [420, 55] width 102 height 19
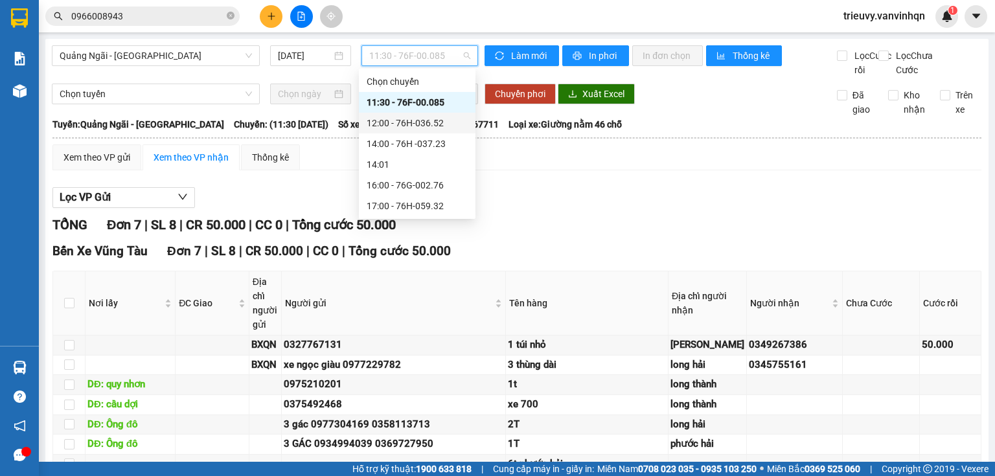
click at [443, 130] on div "12:00 - 76H-036.52" at bounding box center [417, 123] width 101 height 14
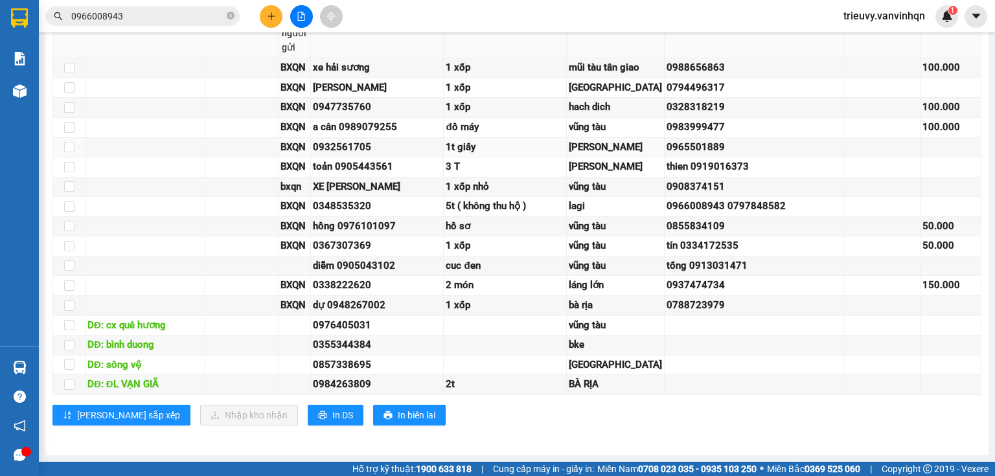
scroll to position [517, 0]
click at [332, 421] on span "In DS" at bounding box center [342, 415] width 21 height 14
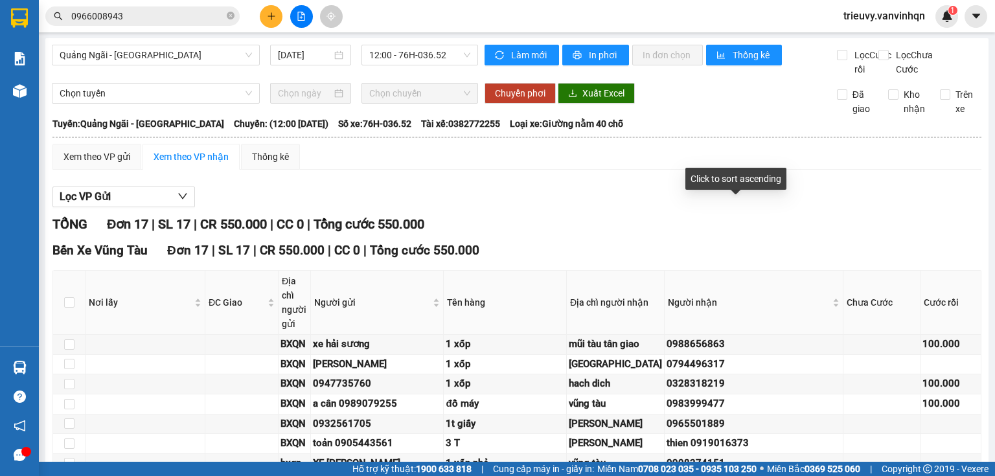
scroll to position [0, 0]
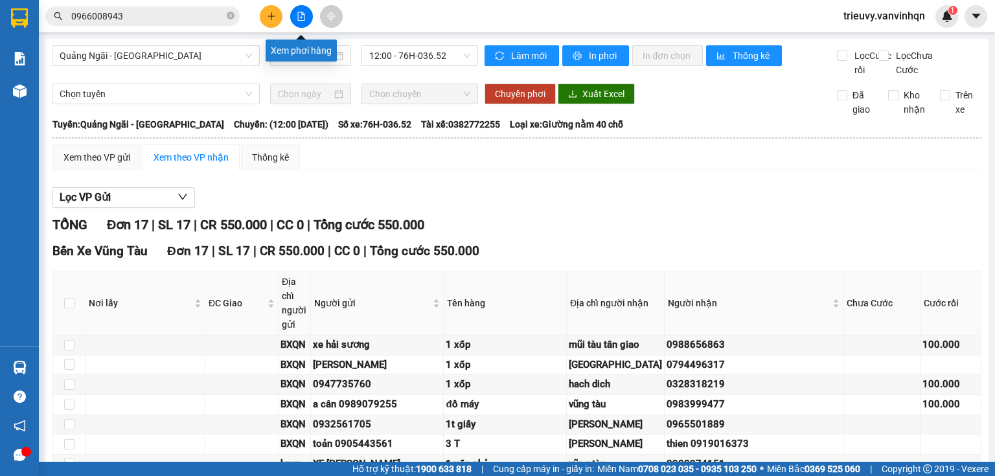
click at [303, 23] on button at bounding box center [301, 16] width 23 height 23
click at [319, 54] on input "[DATE]" at bounding box center [304, 56] width 53 height 14
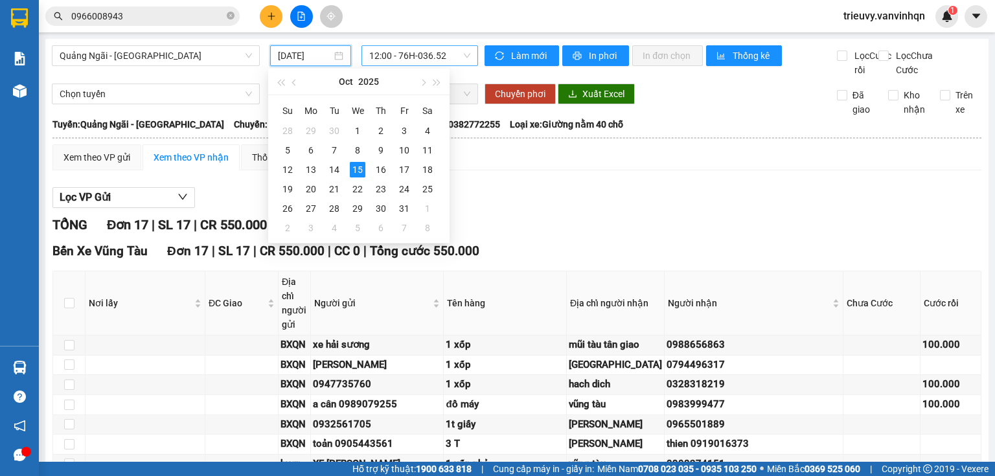
click at [402, 60] on span "12:00 - 76H-036.52" at bounding box center [420, 55] width 102 height 19
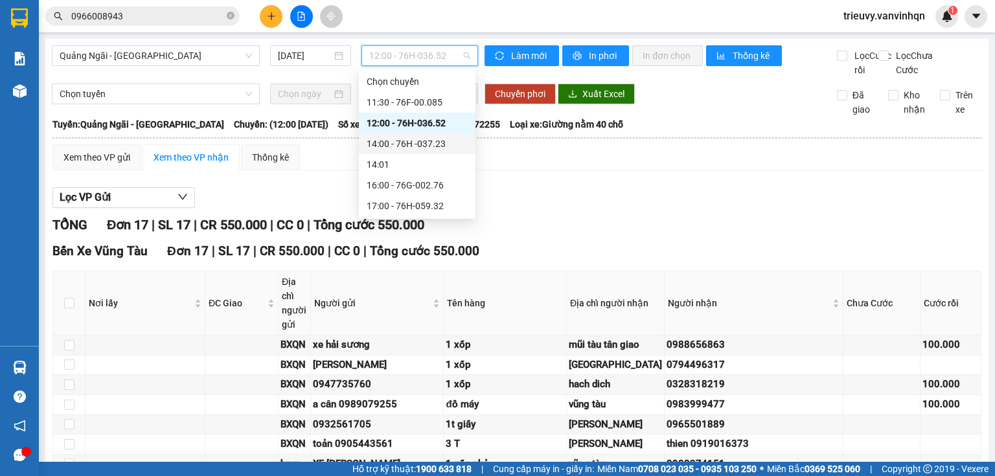
click at [430, 141] on div "14:00 - 76H -037.23" at bounding box center [417, 144] width 101 height 14
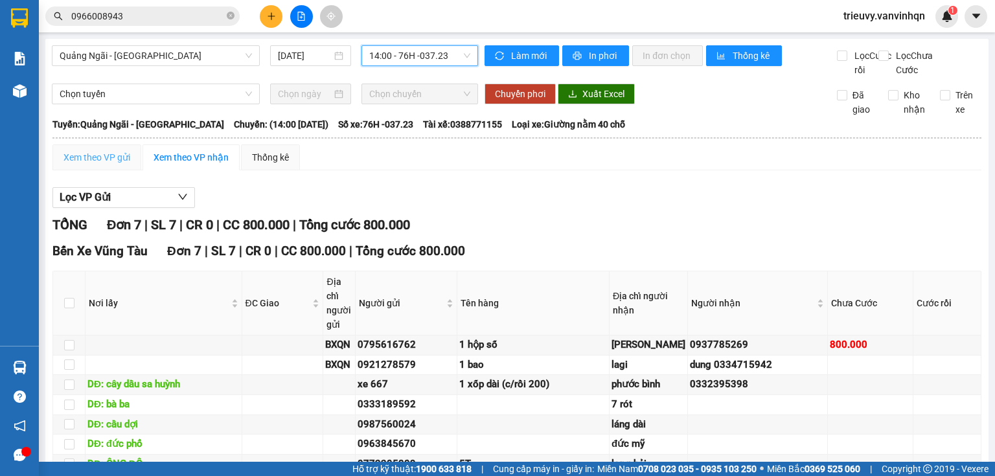
click at [130, 158] on div "Xem theo VP gửi" at bounding box center [96, 158] width 89 height 26
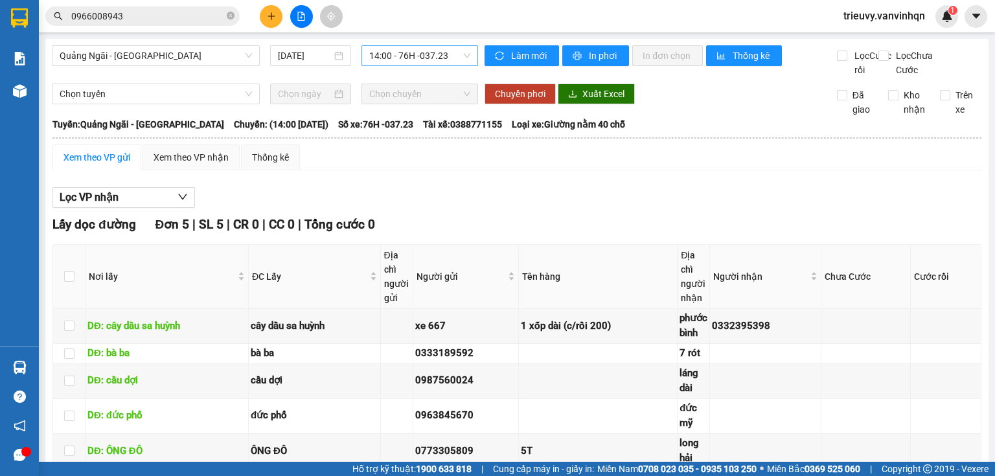
click at [373, 64] on span "14:00 - 76H -037.23" at bounding box center [420, 55] width 102 height 19
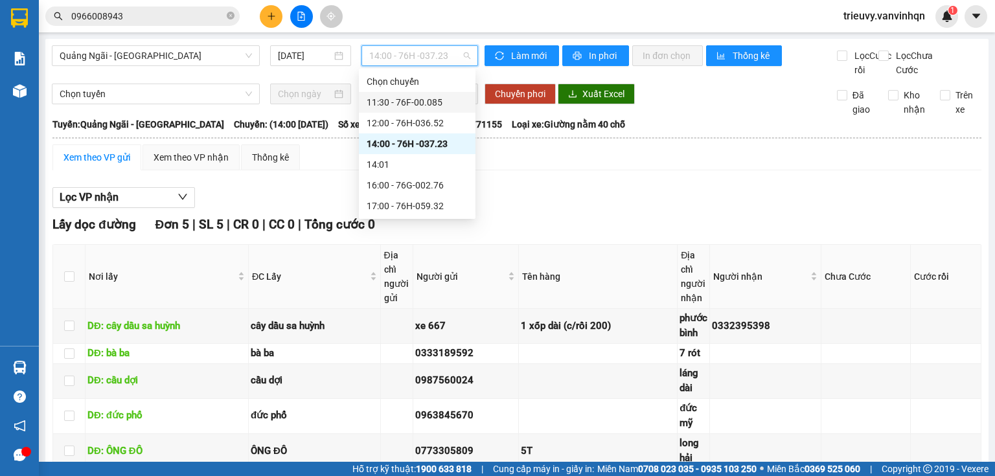
click at [391, 106] on div "11:30 - 76F-00.085" at bounding box center [417, 102] width 101 height 14
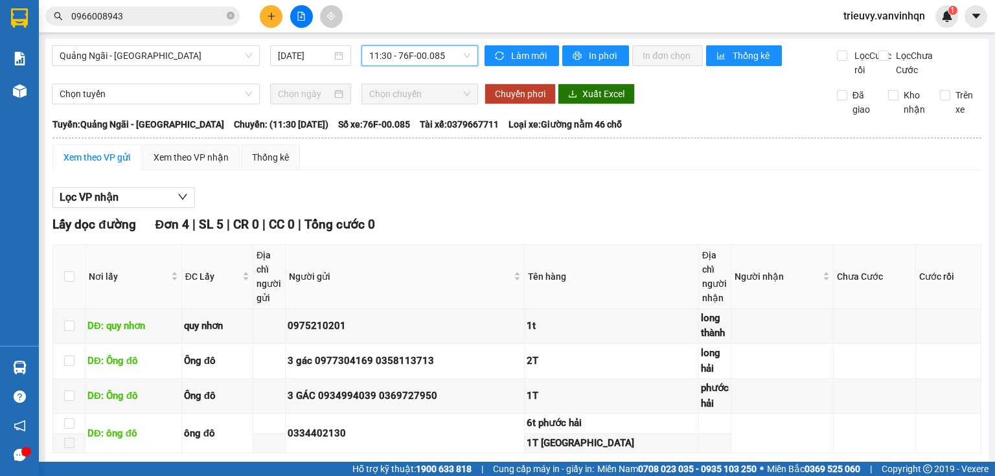
click at [108, 165] on div "Xem theo VP gửi" at bounding box center [97, 157] width 67 height 14
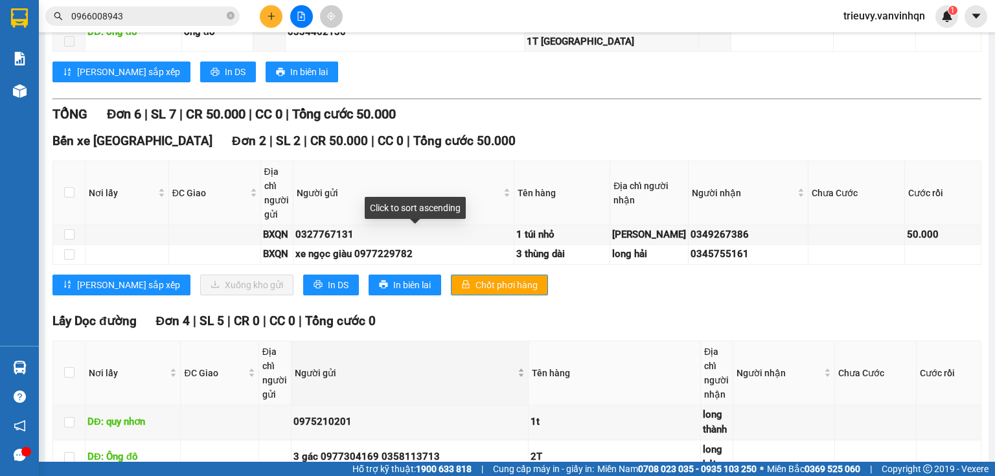
scroll to position [570, 0]
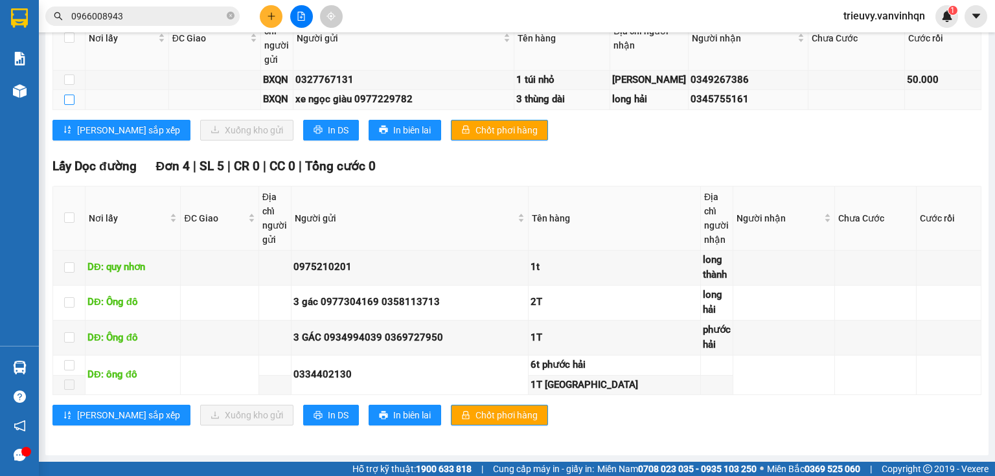
click at [67, 105] on input "checkbox" at bounding box center [69, 100] width 10 height 10
checkbox input "true"
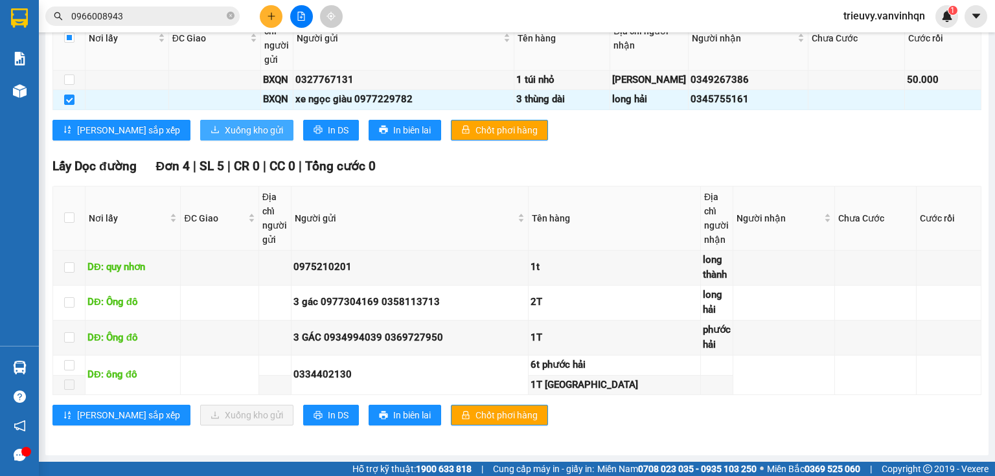
click at [225, 137] on span "Xuống kho gửi" at bounding box center [254, 130] width 58 height 14
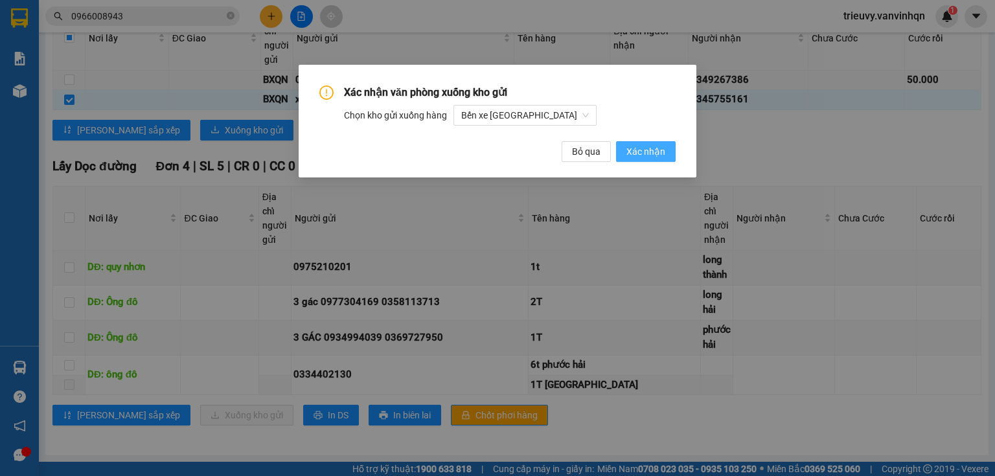
click at [670, 154] on button "Xác nhận" at bounding box center [646, 151] width 60 height 21
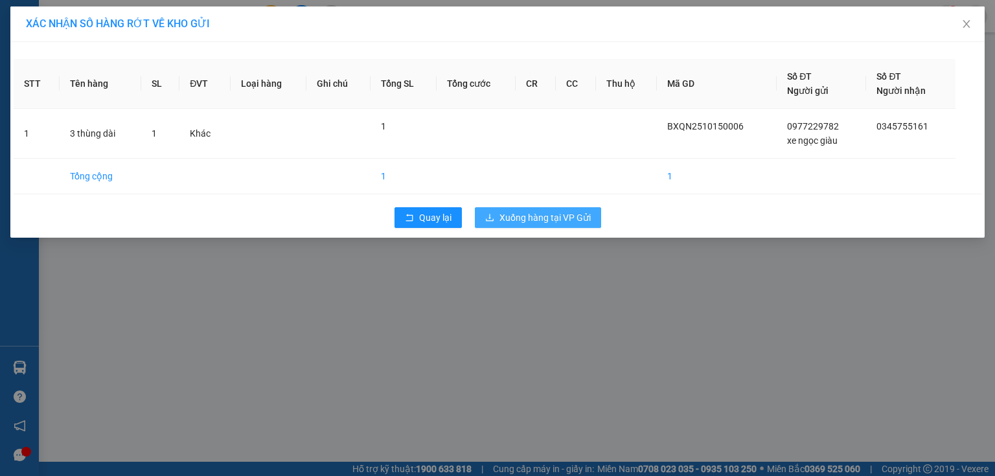
click at [573, 218] on span "Xuống hàng tại VP Gửi" at bounding box center [545, 218] width 91 height 14
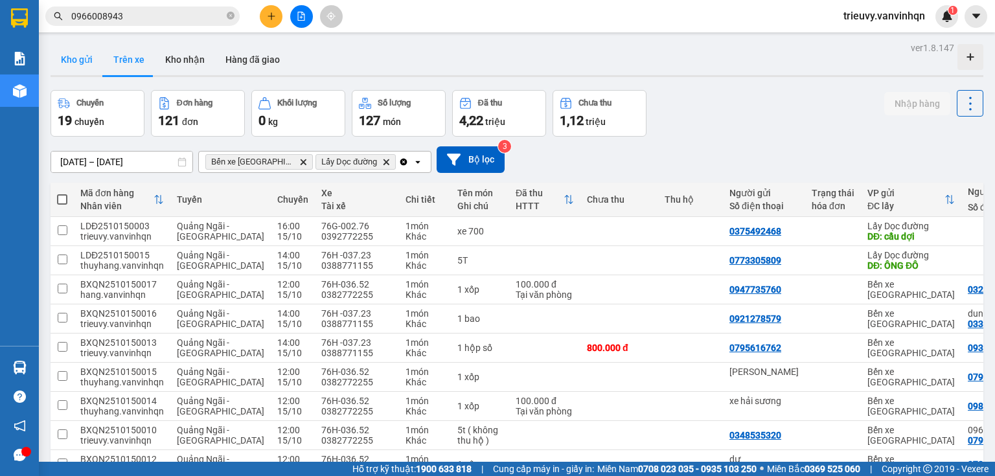
click at [95, 67] on button "Kho gửi" at bounding box center [77, 59] width 52 height 31
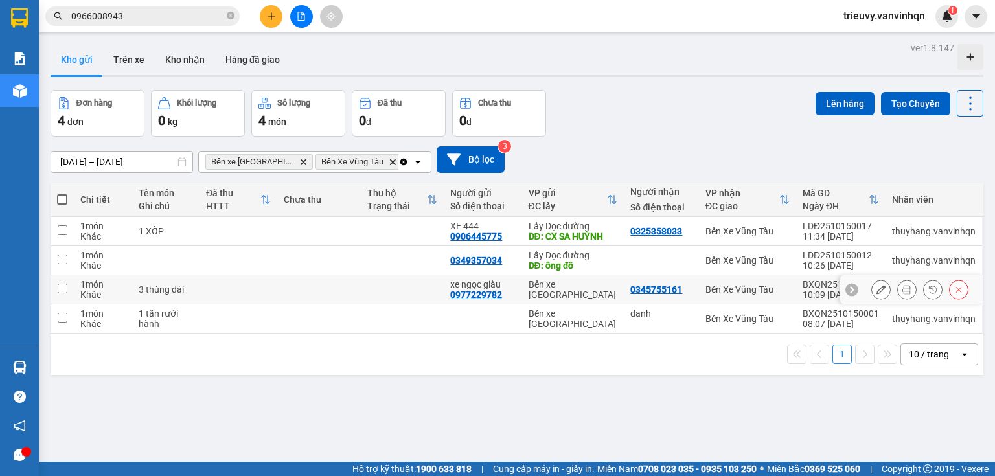
click at [278, 284] on td at bounding box center [319, 289] width 84 height 29
checkbox input "true"
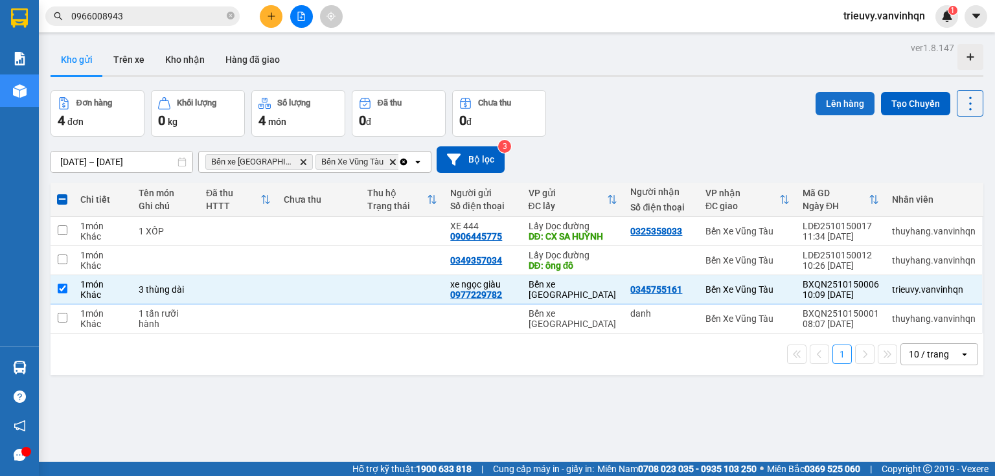
click at [826, 104] on button "Lên hàng" at bounding box center [845, 103] width 59 height 23
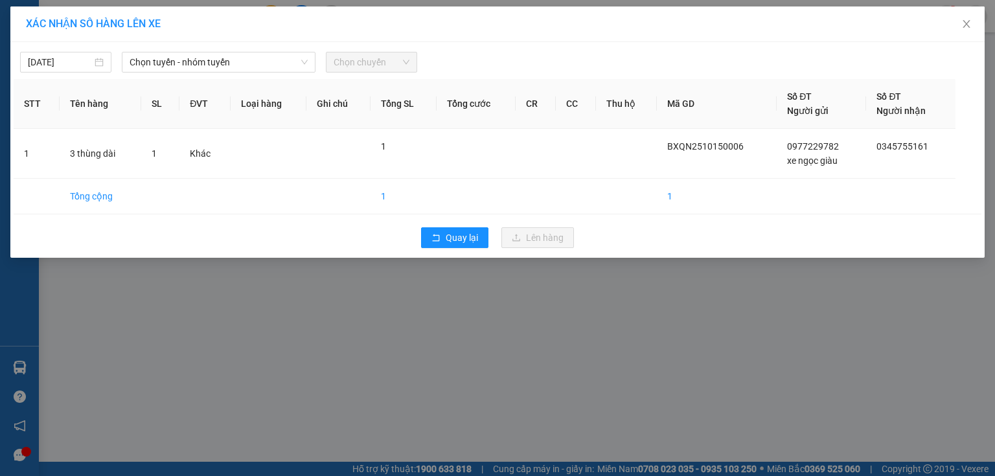
drag, startPoint x: 226, startPoint y: 72, endPoint x: 218, endPoint y: 92, distance: 21.5
click at [224, 74] on div "15/10/2025 Chọn tuyến - nhóm tuyến Chọn chuyến STT Tên hàng SL ĐVT Loại hàng Gh…" at bounding box center [497, 150] width 975 height 216
drag, startPoint x: 232, startPoint y: 69, endPoint x: 233, endPoint y: 94, distance: 25.3
click at [233, 71] on span "Chọn tuyến - nhóm tuyến" at bounding box center [219, 61] width 178 height 19
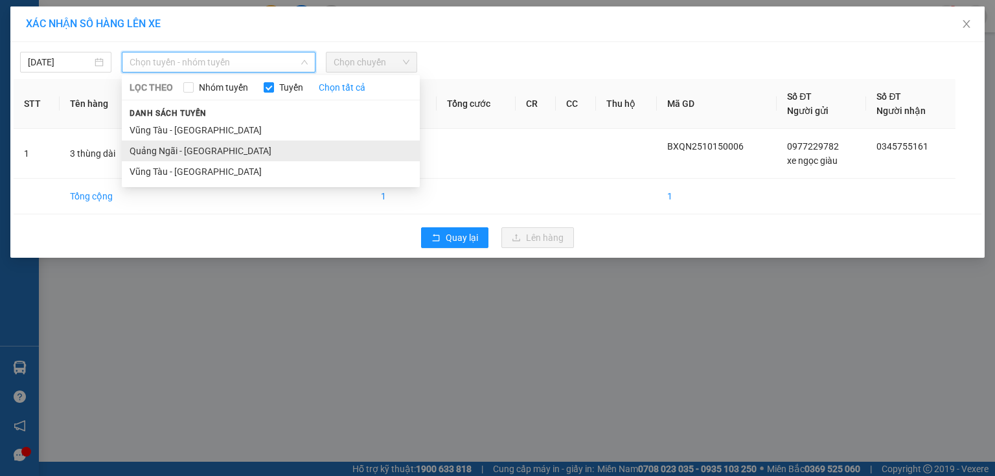
click at [238, 146] on li "Quảng Ngãi - [GEOGRAPHIC_DATA]" at bounding box center [271, 151] width 298 height 21
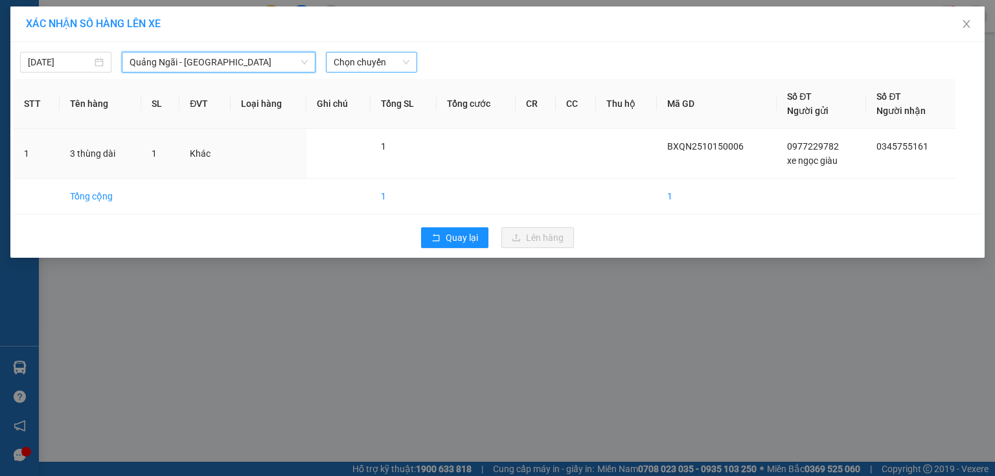
click at [385, 70] on span "Chọn chuyến" at bounding box center [372, 61] width 76 height 19
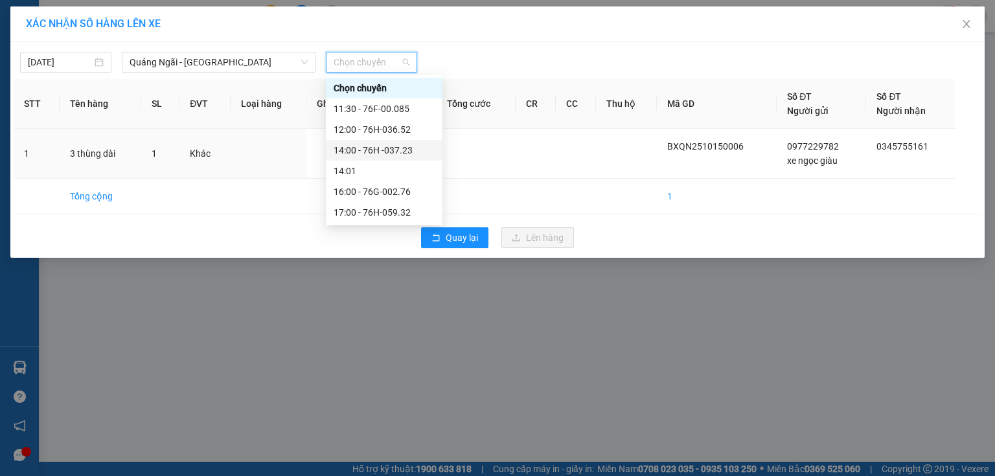
click at [417, 146] on div "14:00 - 76H -037.23" at bounding box center [384, 150] width 101 height 14
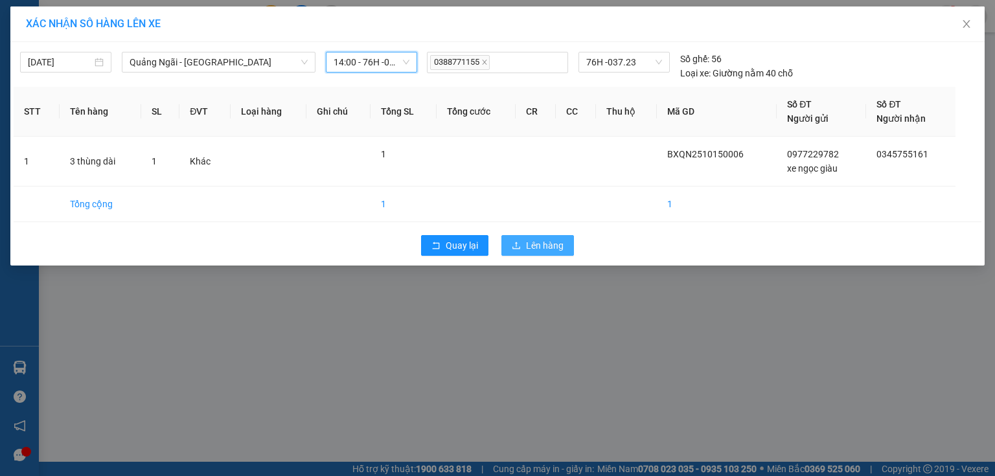
click at [557, 248] on span "Lên hàng" at bounding box center [545, 245] width 38 height 14
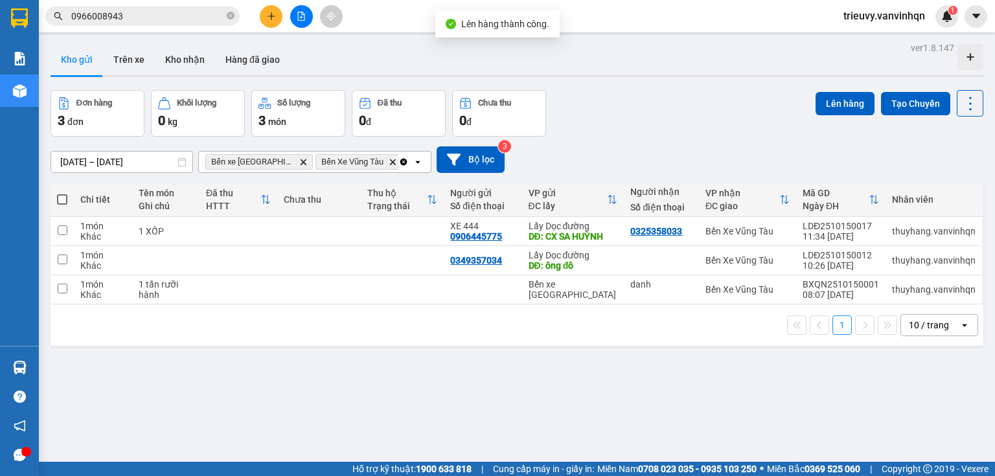
click at [588, 119] on div "Đơn hàng 3 đơn Khối lượng 0 kg Số lượng 3 món Đã thu 0 đ Chưa thu 0 đ Lên hàng …" at bounding box center [517, 113] width 933 height 47
click at [300, 21] on button at bounding box center [301, 16] width 23 height 23
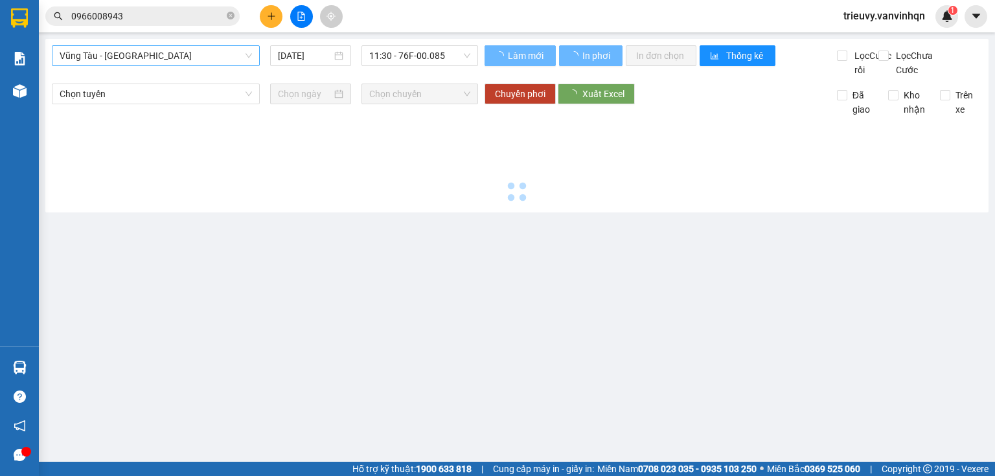
click at [220, 56] on span "Vũng Tàu - [GEOGRAPHIC_DATA]" at bounding box center [156, 55] width 192 height 19
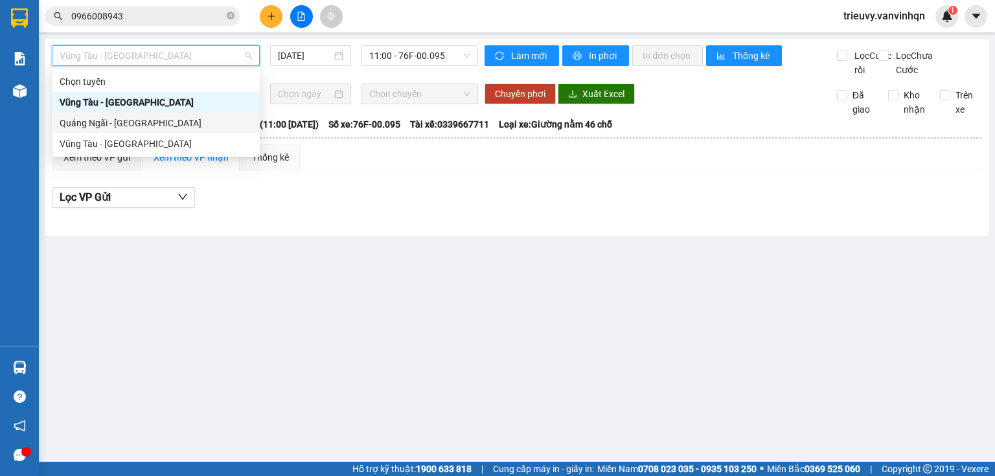
click at [141, 127] on div "Quảng Ngãi - [GEOGRAPHIC_DATA]" at bounding box center [156, 123] width 192 height 14
type input "[DATE]"
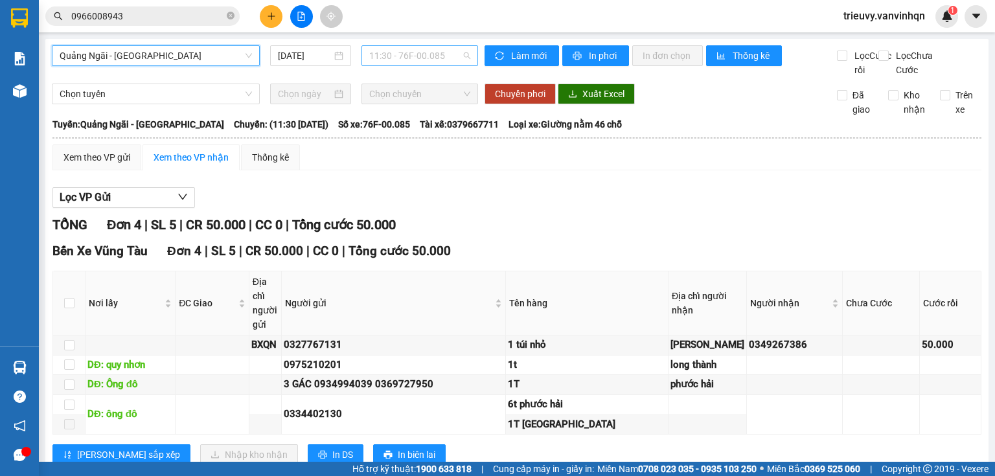
click at [441, 56] on span "11:30 - 76F-00.085" at bounding box center [420, 55] width 102 height 19
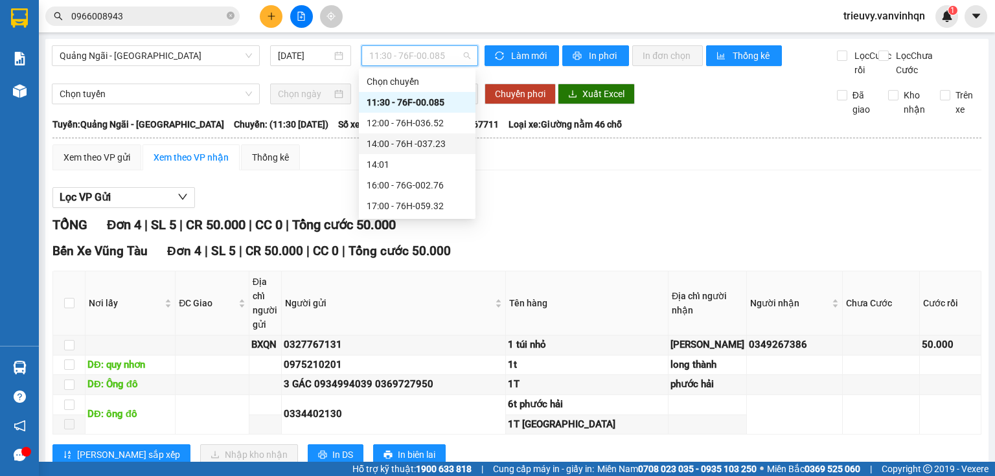
click at [432, 143] on div "14:00 - 76H -037.23" at bounding box center [417, 144] width 101 height 14
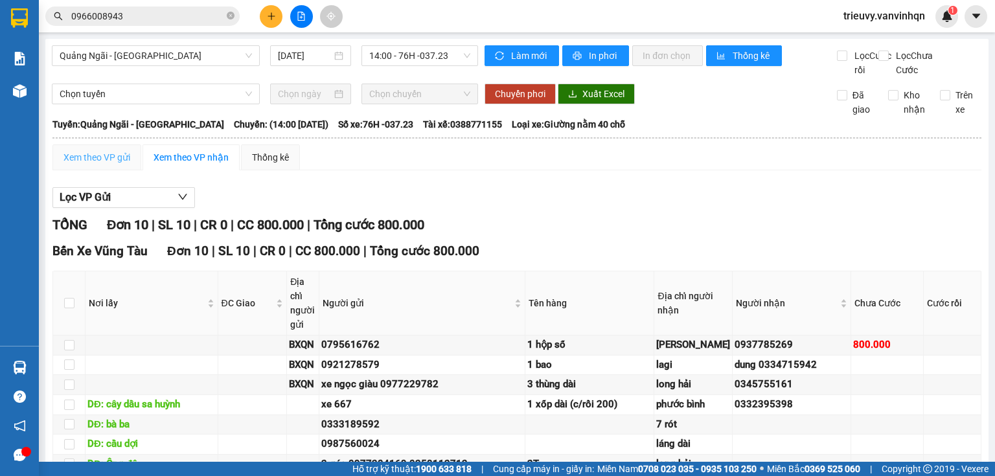
click at [112, 170] on div "Xem theo VP gửi" at bounding box center [96, 158] width 89 height 26
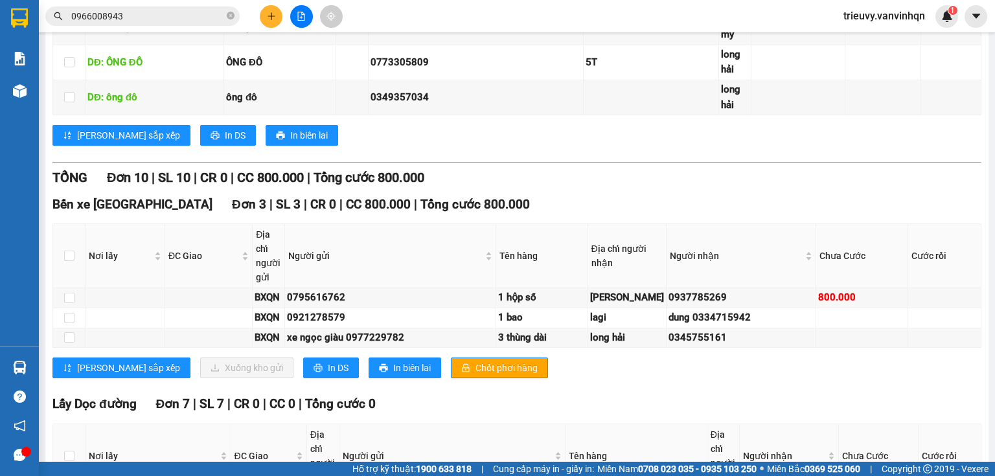
scroll to position [622, 0]
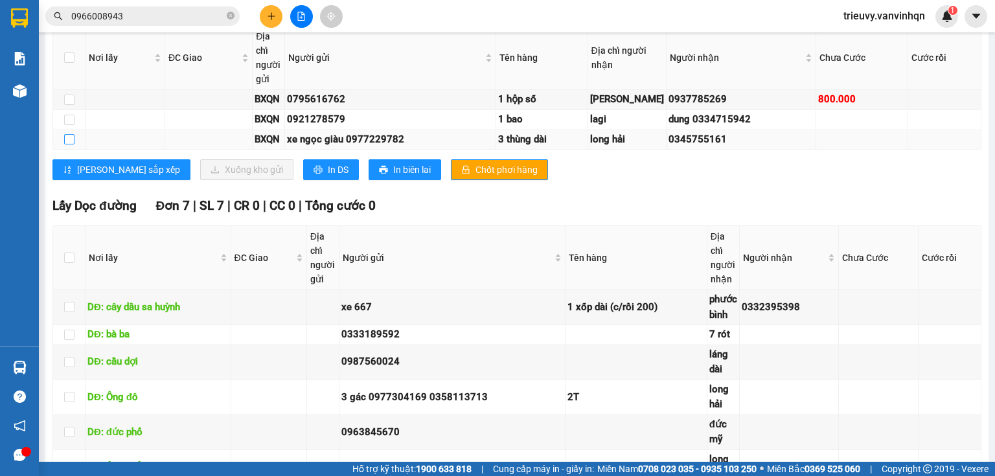
drag, startPoint x: 68, startPoint y: 178, endPoint x: 77, endPoint y: 183, distance: 10.1
click at [68, 145] on input "checkbox" at bounding box center [69, 139] width 10 height 10
checkbox input "true"
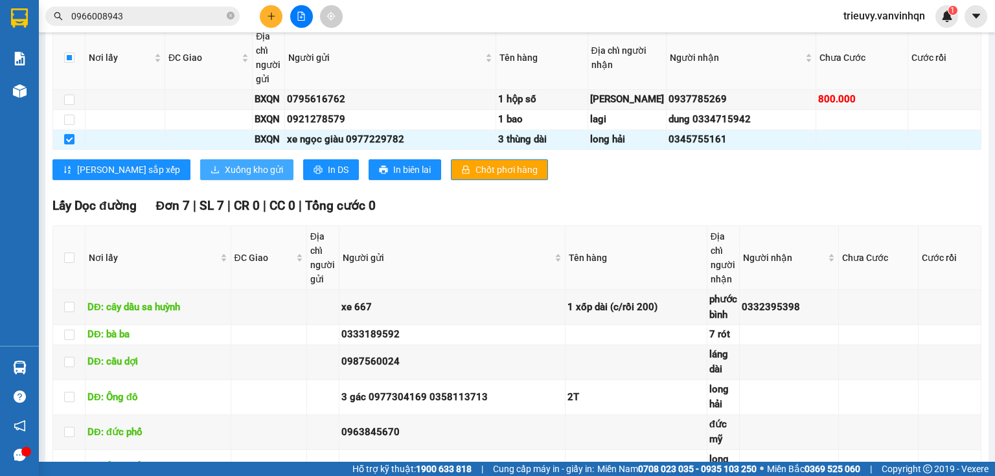
click at [225, 177] on span "Xuống kho gửi" at bounding box center [254, 170] width 58 height 14
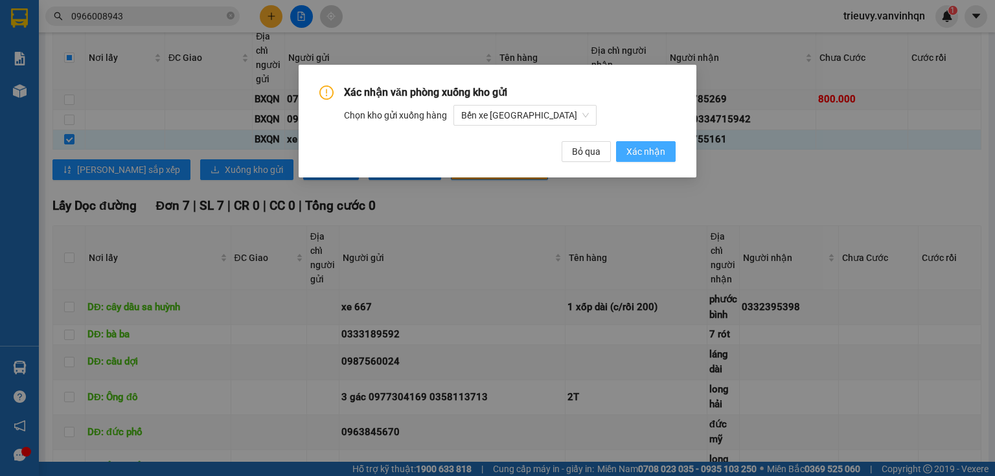
click at [666, 147] on span "Xác nhận" at bounding box center [646, 152] width 39 height 14
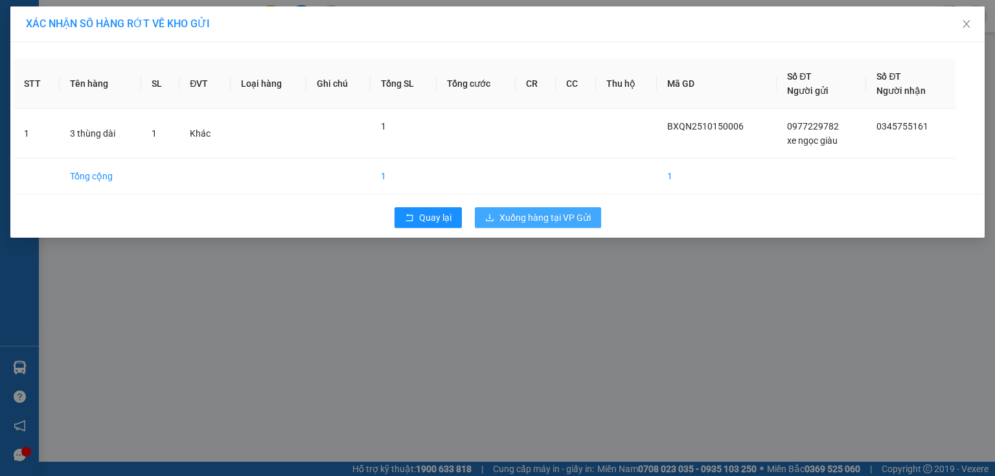
click at [588, 215] on span "Xuống hàng tại VP Gửi" at bounding box center [545, 218] width 91 height 14
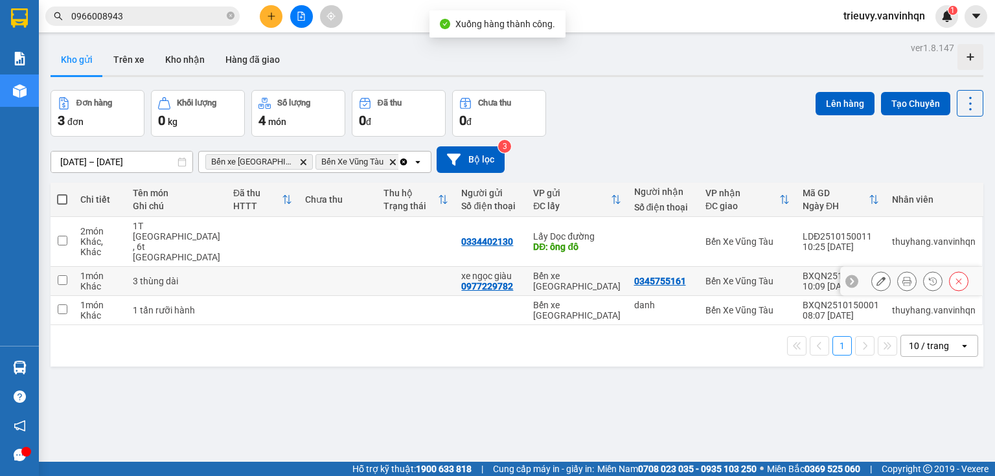
click at [163, 276] on div "3 thùng dài" at bounding box center [176, 281] width 87 height 10
checkbox input "true"
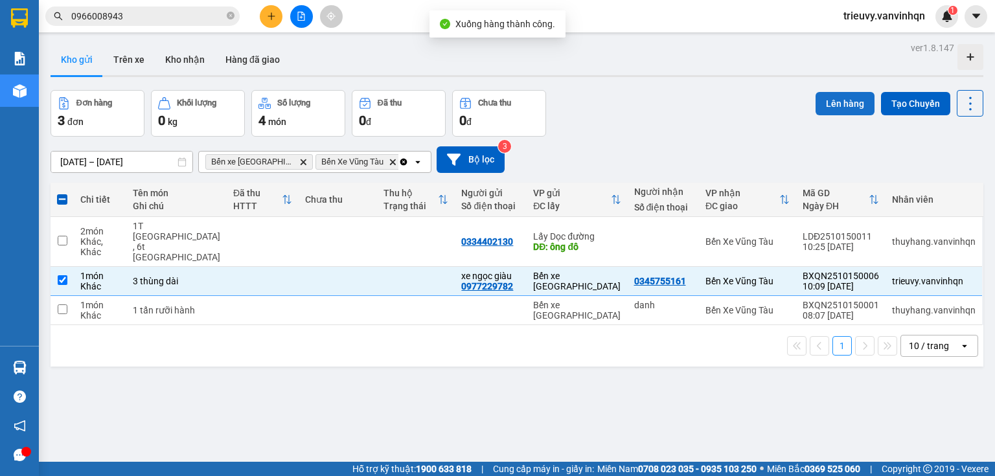
click at [847, 96] on button "Lên hàng" at bounding box center [845, 103] width 59 height 23
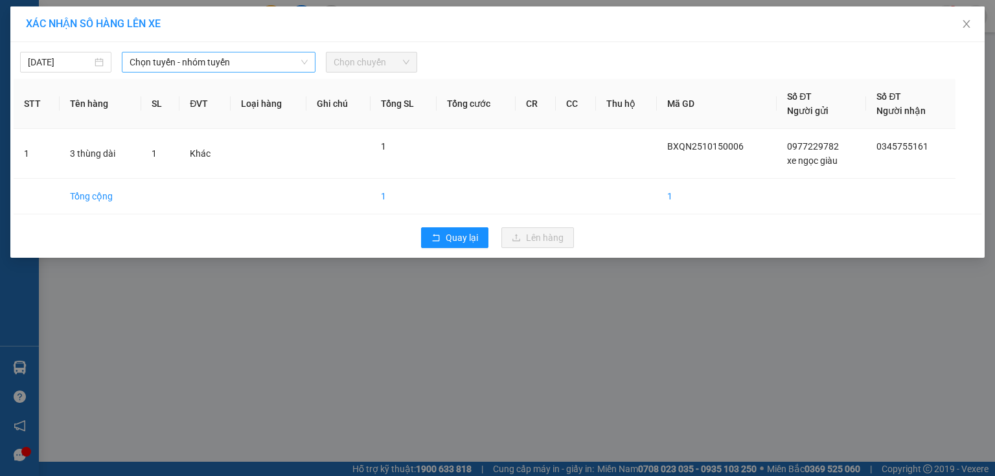
click at [272, 71] on span "Chọn tuyến - nhóm tuyến" at bounding box center [219, 61] width 178 height 19
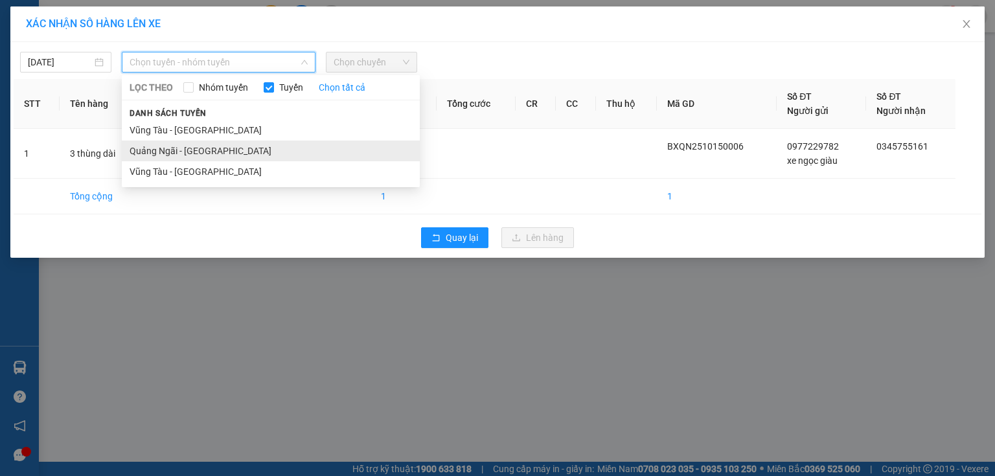
click at [197, 146] on li "Quảng Ngãi - [GEOGRAPHIC_DATA]" at bounding box center [271, 151] width 298 height 21
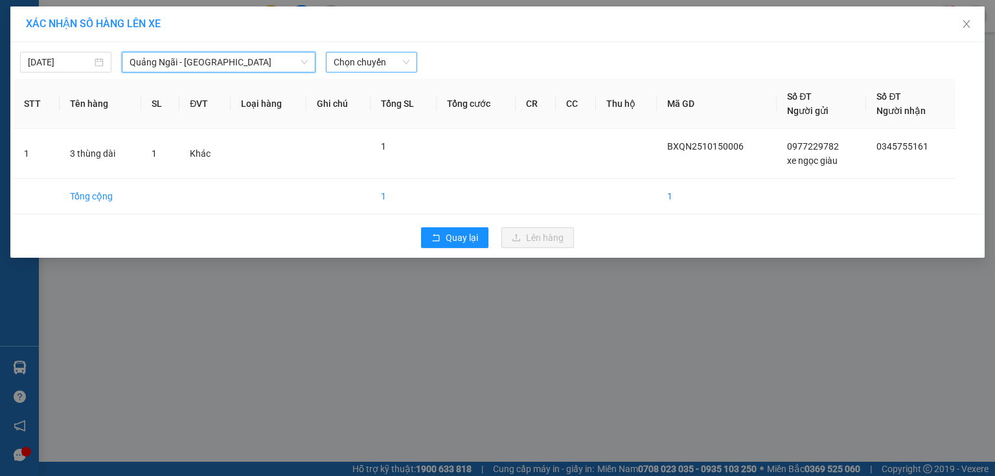
click at [399, 60] on span "Chọn chuyến" at bounding box center [372, 61] width 76 height 19
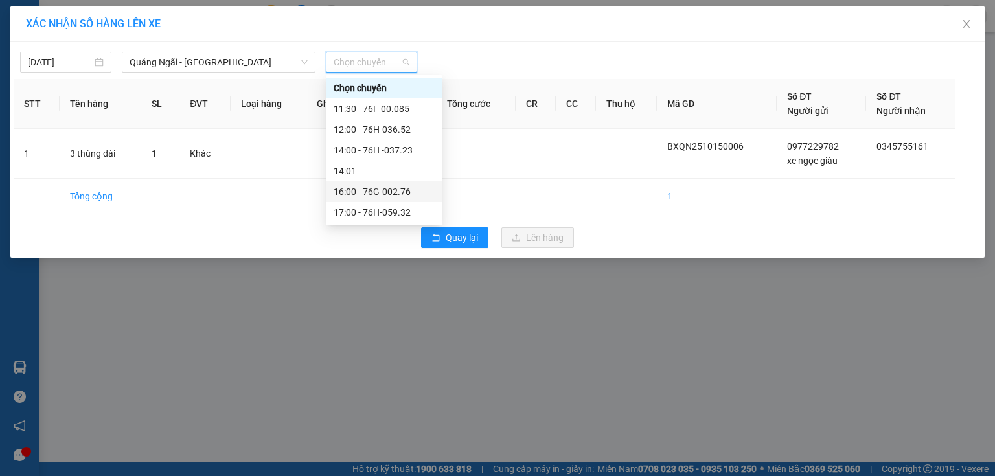
click at [399, 190] on div "16:00 - 76G-002.76" at bounding box center [384, 192] width 101 height 14
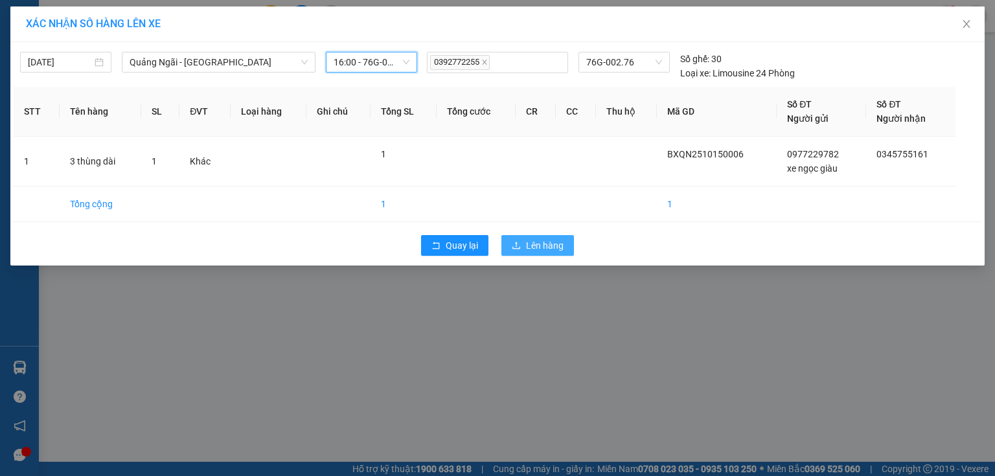
click at [529, 241] on span "Lên hàng" at bounding box center [545, 245] width 38 height 14
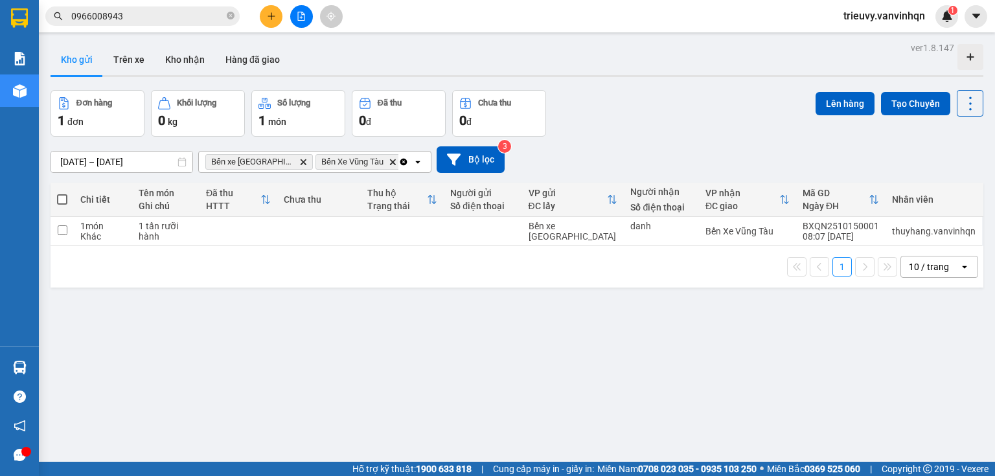
click at [265, 16] on button at bounding box center [271, 16] width 23 height 23
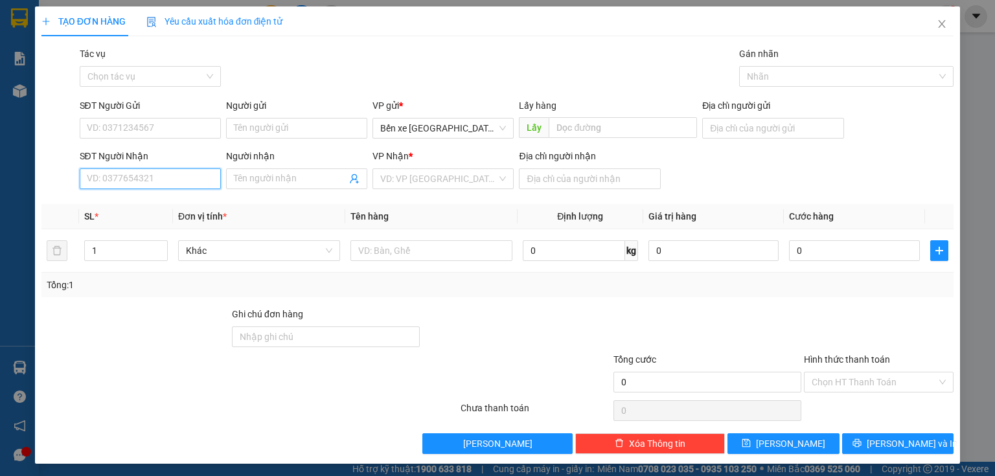
click at [178, 178] on input "SĐT Người Nhận" at bounding box center [150, 178] width 141 height 21
type input "0388036"
click at [177, 205] on div "0388036124" at bounding box center [149, 205] width 124 height 14
type input "BXQN"
type input "0388036124"
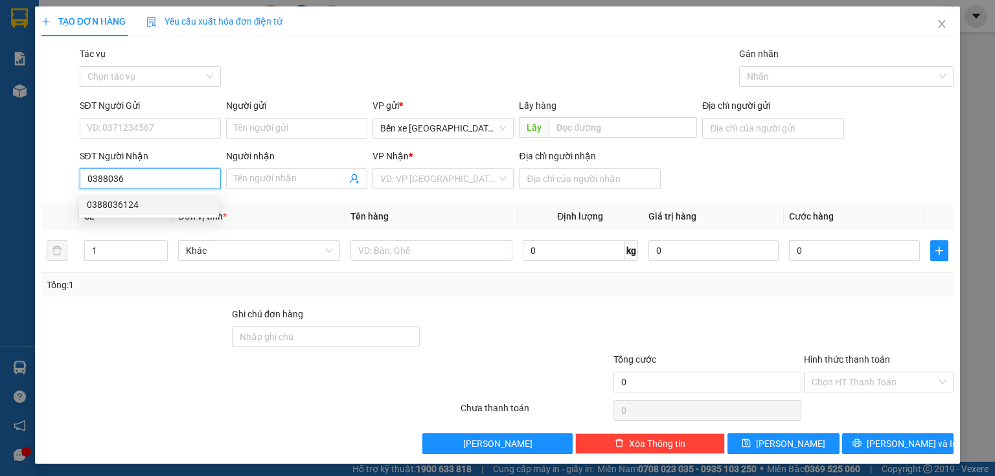
type input "vũng tàu"
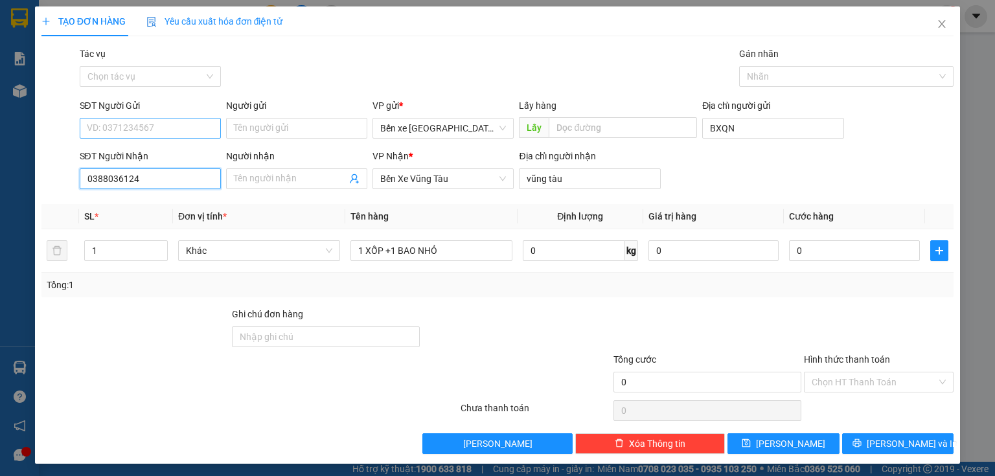
type input "0388036124"
click at [96, 132] on input "SĐT Người Gửi" at bounding box center [150, 128] width 141 height 21
click at [106, 123] on input "0974102917" at bounding box center [150, 128] width 141 height 21
type input "0974102917"
click at [109, 170] on input "0388036124" at bounding box center [150, 178] width 141 height 21
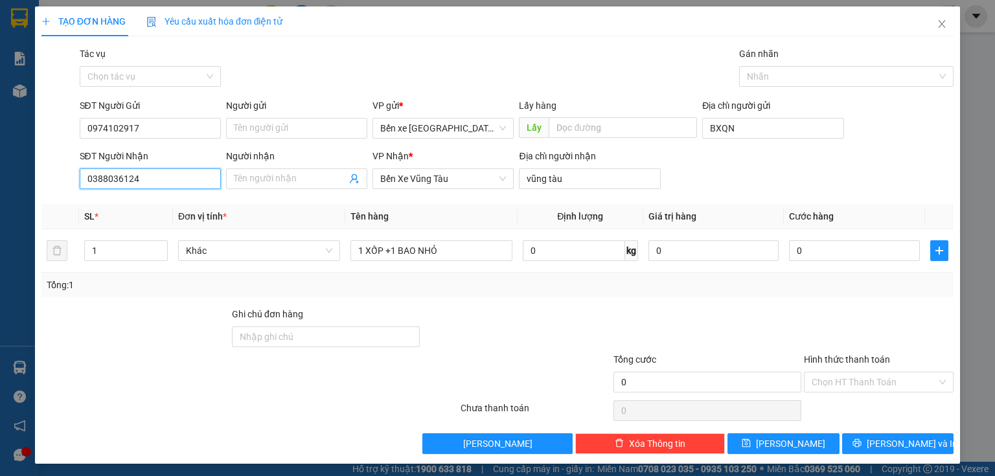
click at [119, 174] on input "0388036124" at bounding box center [150, 178] width 141 height 21
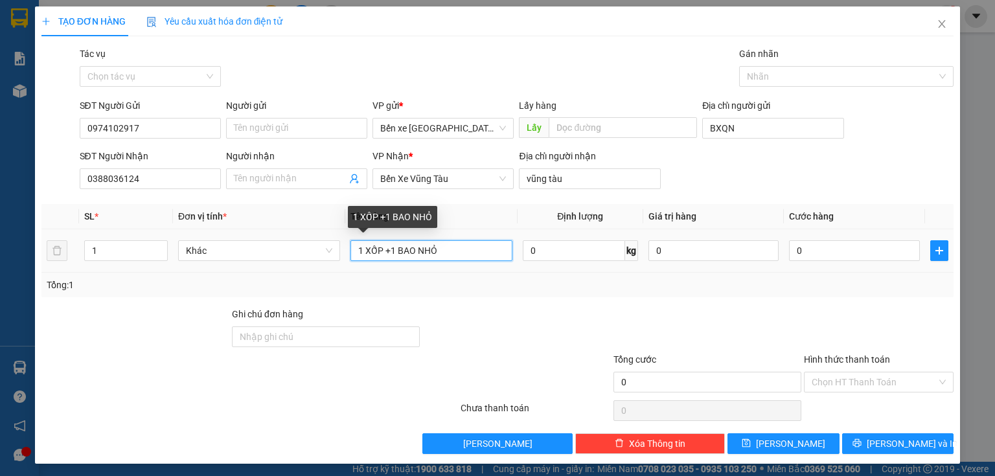
click at [458, 250] on input "1 XỐP +1 BAO NHỎ" at bounding box center [432, 250] width 162 height 21
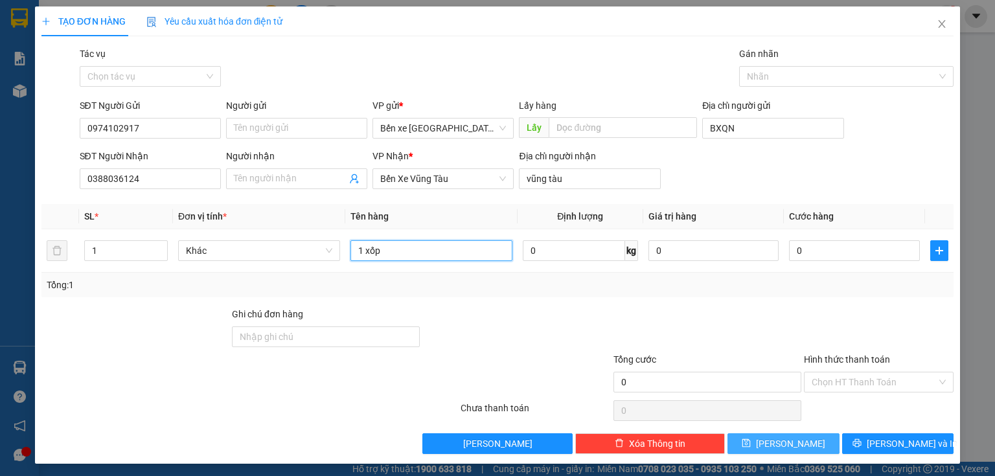
type input "1 xốp"
click at [808, 452] on button "[PERSON_NAME]" at bounding box center [784, 444] width 112 height 21
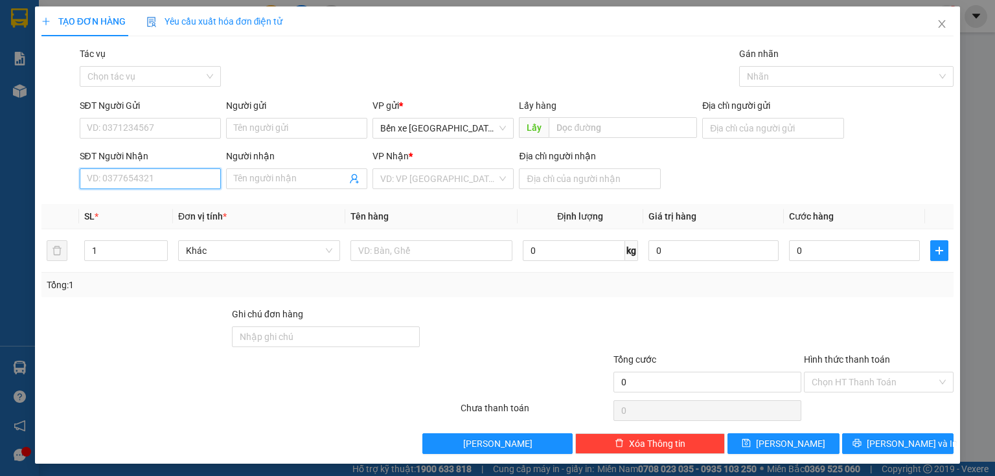
click at [187, 182] on input "SĐT Người Nhận" at bounding box center [150, 178] width 141 height 21
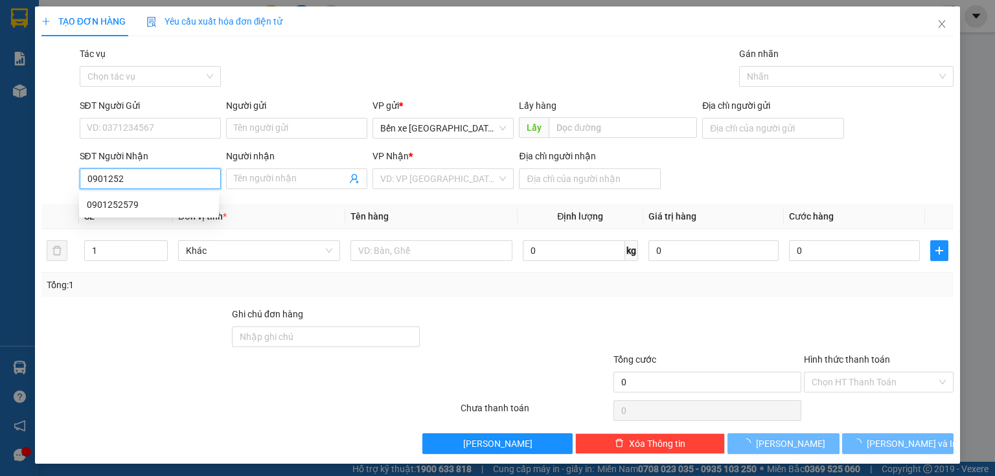
type input "09012525"
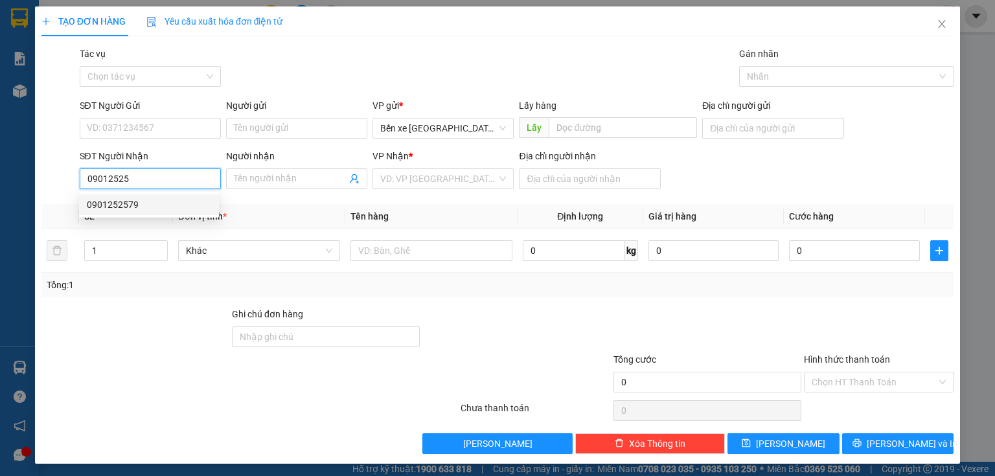
click at [181, 204] on div "0901252579" at bounding box center [149, 205] width 124 height 14
type input "BXQN"
type input "0901252579"
type input "ngã 3 mỹ xuân"
type input "100.000"
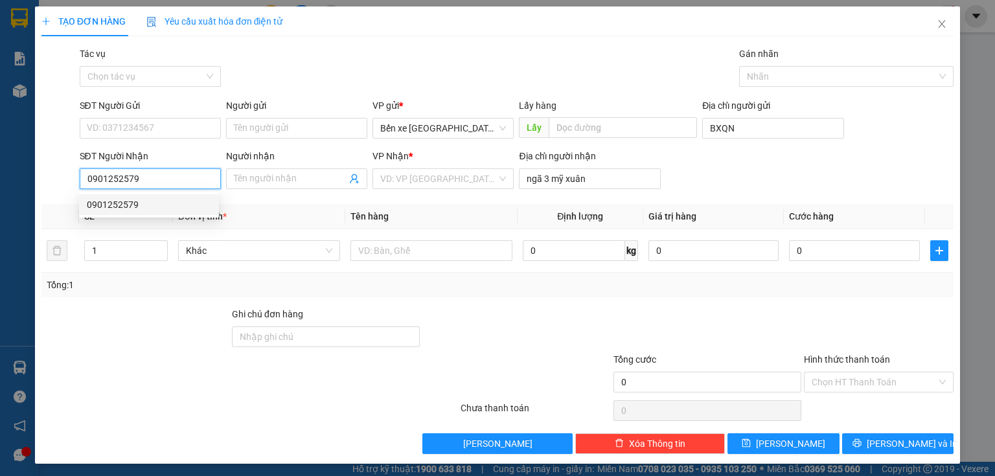
type input "100.000"
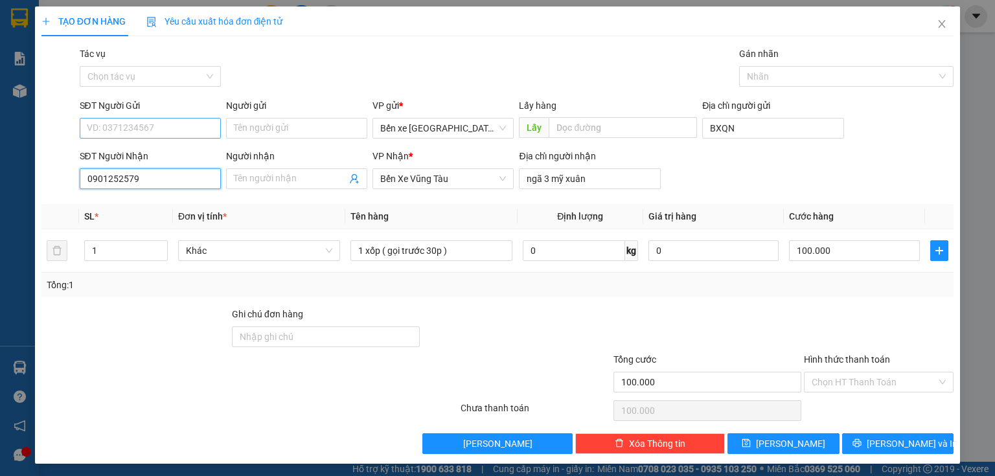
type input "0901252579"
click at [139, 127] on input "SĐT Người Gửi" at bounding box center [150, 128] width 141 height 21
click at [147, 152] on div "0967907819" at bounding box center [149, 154] width 124 height 14
type input "0967907819"
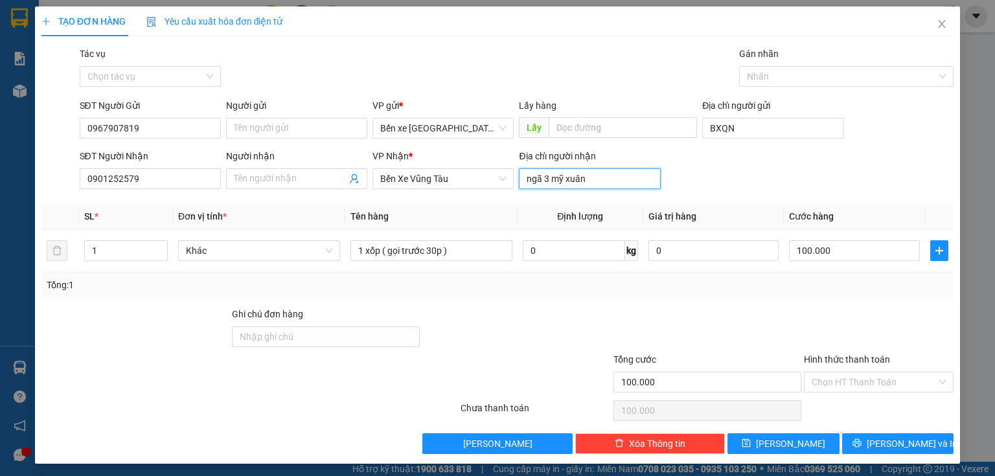
click at [594, 183] on input "ngã 3 mỹ xuân" at bounding box center [589, 178] width 141 height 21
type input "[GEOGRAPHIC_DATA]"
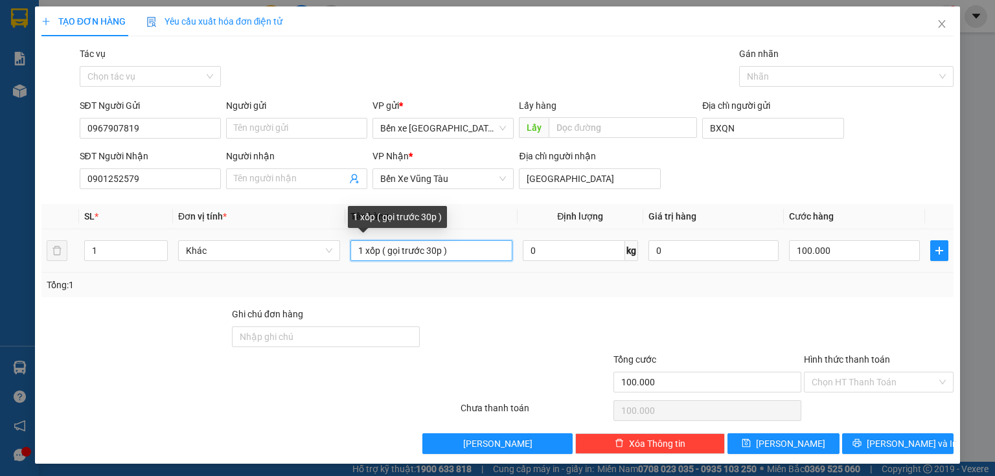
click at [478, 259] on input "1 xốp ( gọi trước 30p )" at bounding box center [432, 250] width 162 height 21
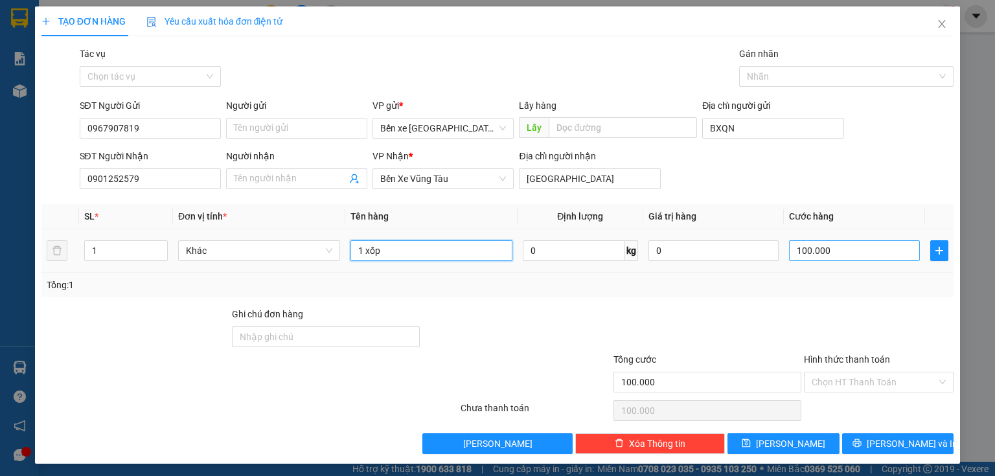
type input "1 xốp"
click at [834, 259] on input "100.000" at bounding box center [854, 250] width 131 height 21
type input "0"
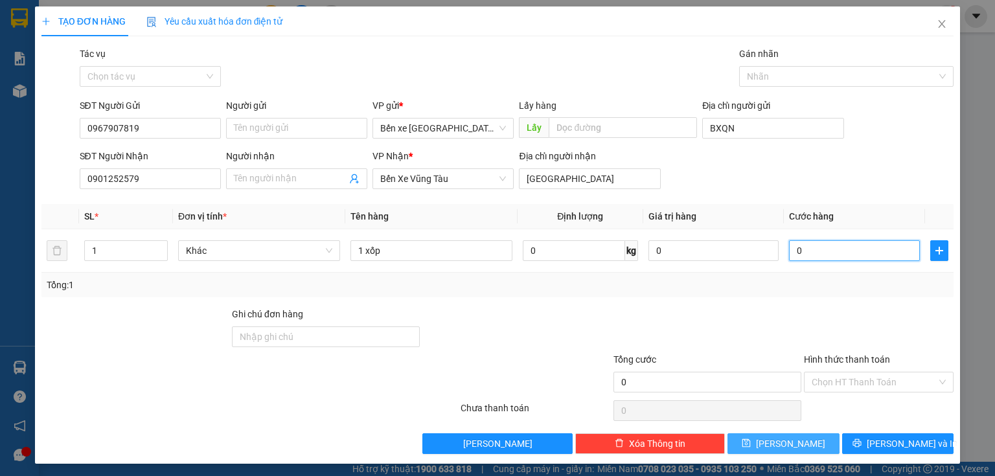
type input "0"
click at [816, 445] on button "[PERSON_NAME]" at bounding box center [784, 444] width 112 height 21
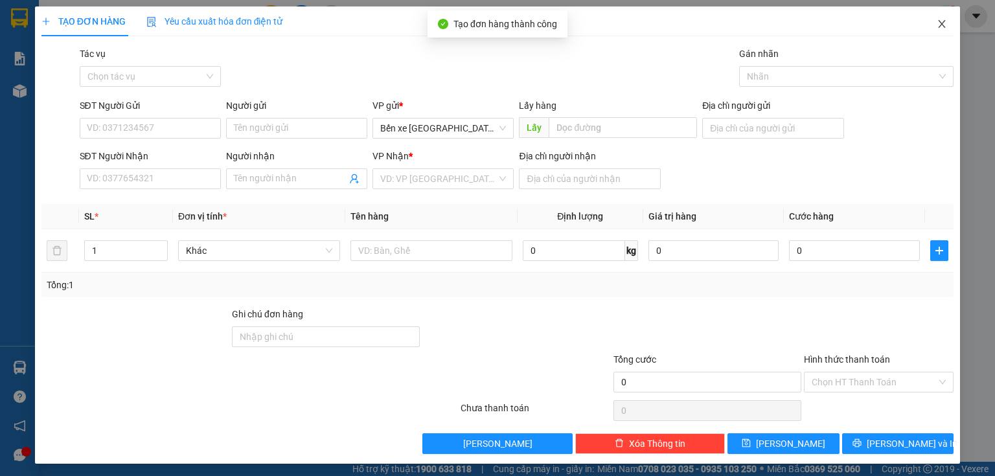
drag, startPoint x: 941, startPoint y: 19, endPoint x: 904, endPoint y: 0, distance: 41.7
click at [942, 17] on span "Close" at bounding box center [942, 24] width 36 height 36
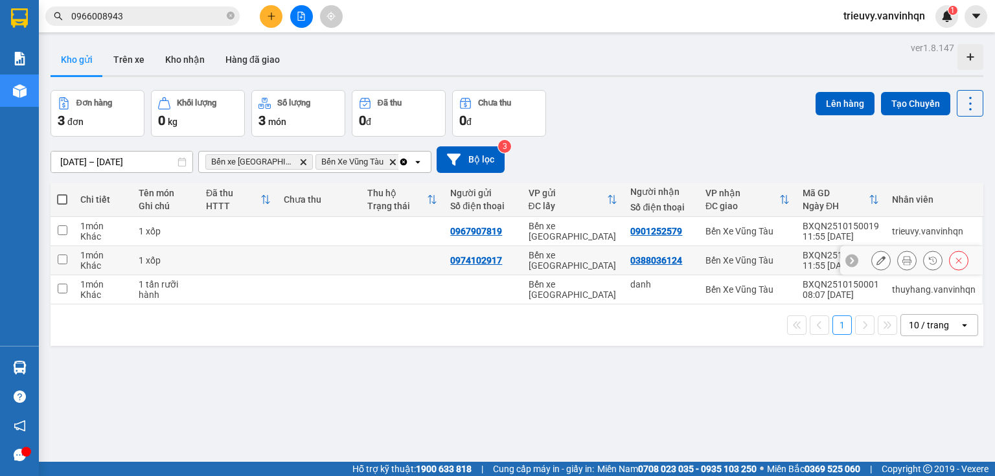
click at [817, 262] on div "11:55 15/10" at bounding box center [841, 266] width 76 height 10
checkbox input "true"
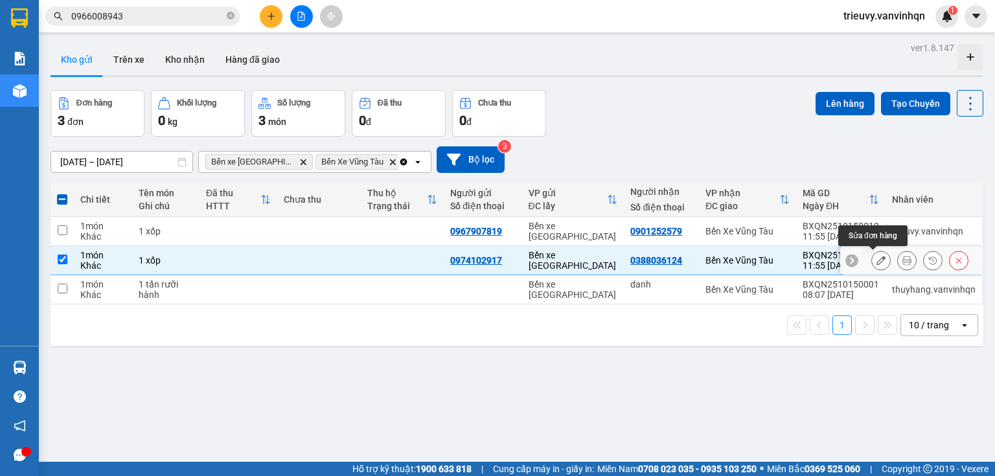
click at [877, 260] on icon at bounding box center [881, 260] width 9 height 9
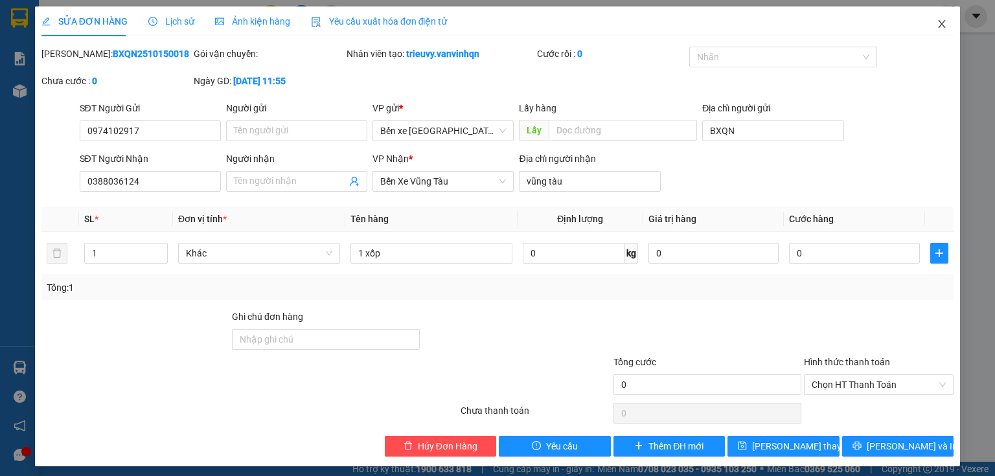
click at [939, 23] on icon "close" at bounding box center [942, 24] width 7 height 8
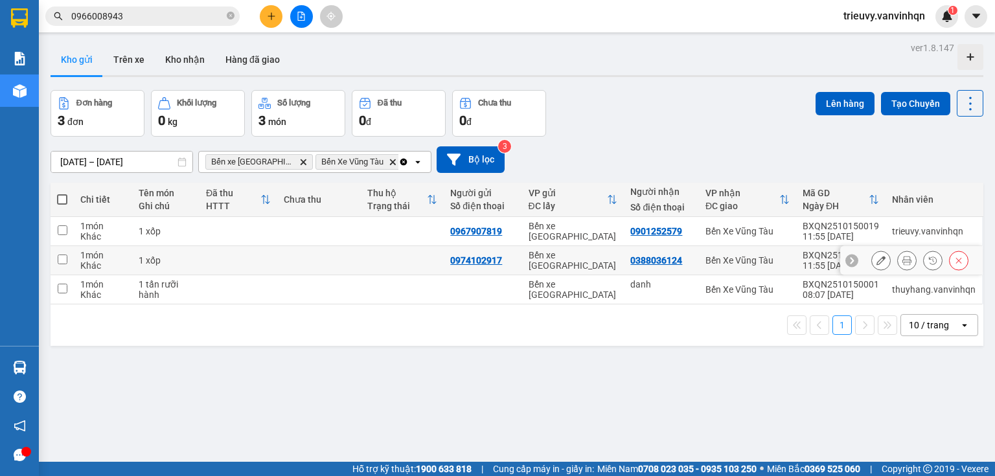
click at [604, 264] on div "Bến xe [GEOGRAPHIC_DATA]" at bounding box center [573, 260] width 89 height 21
checkbox input "true"
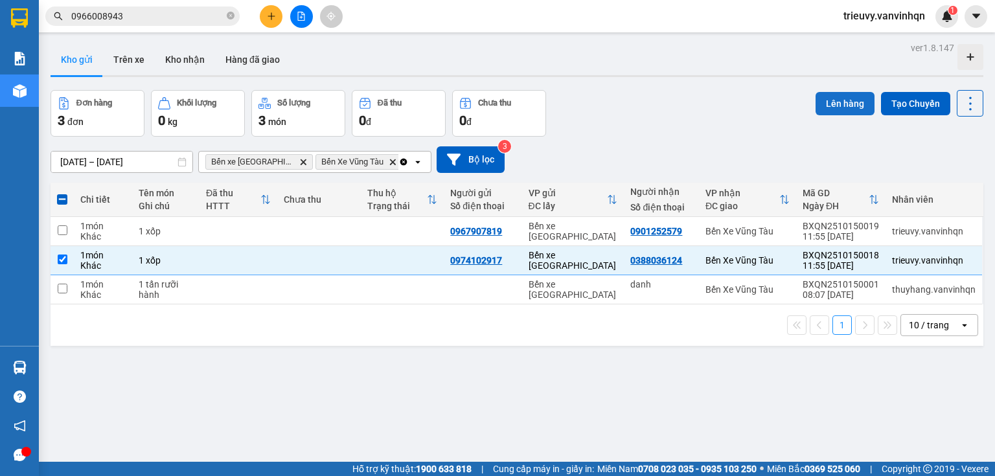
click at [842, 108] on button "Lên hàng" at bounding box center [845, 103] width 59 height 23
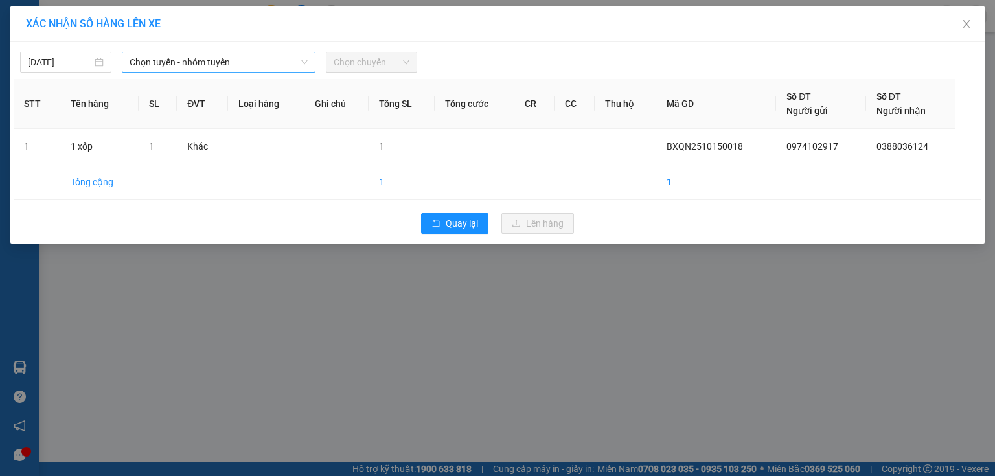
click at [249, 60] on span "Chọn tuyến - nhóm tuyến" at bounding box center [219, 61] width 178 height 19
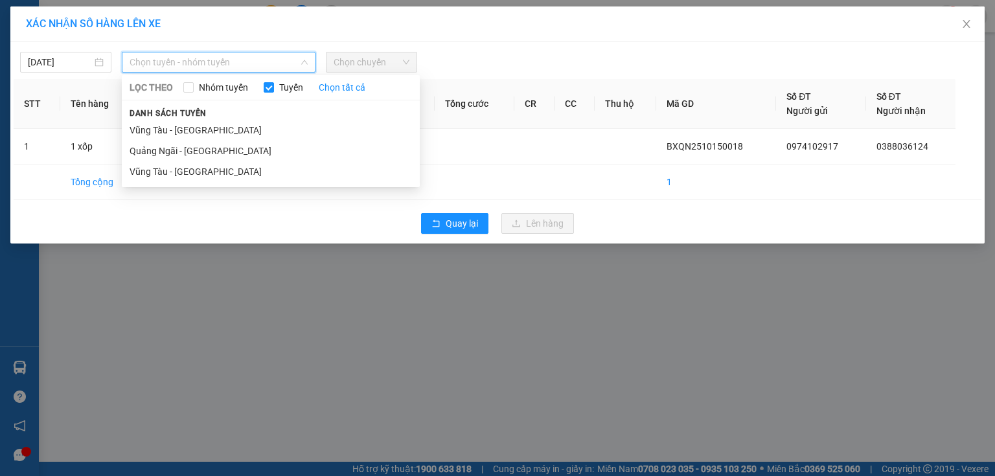
drag, startPoint x: 220, startPoint y: 156, endPoint x: 319, endPoint y: 105, distance: 110.7
click at [223, 153] on li "Quảng Ngãi - [GEOGRAPHIC_DATA]" at bounding box center [271, 151] width 298 height 21
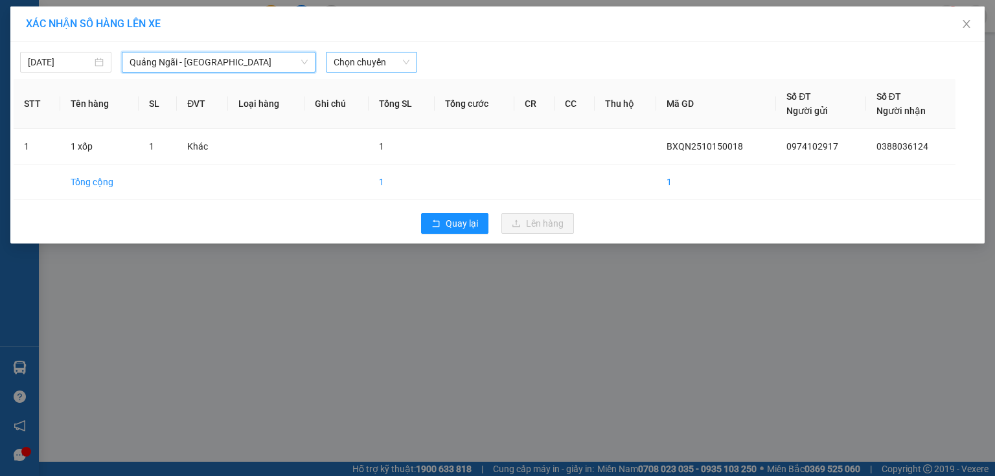
click at [368, 66] on span "Chọn chuyến" at bounding box center [372, 61] width 76 height 19
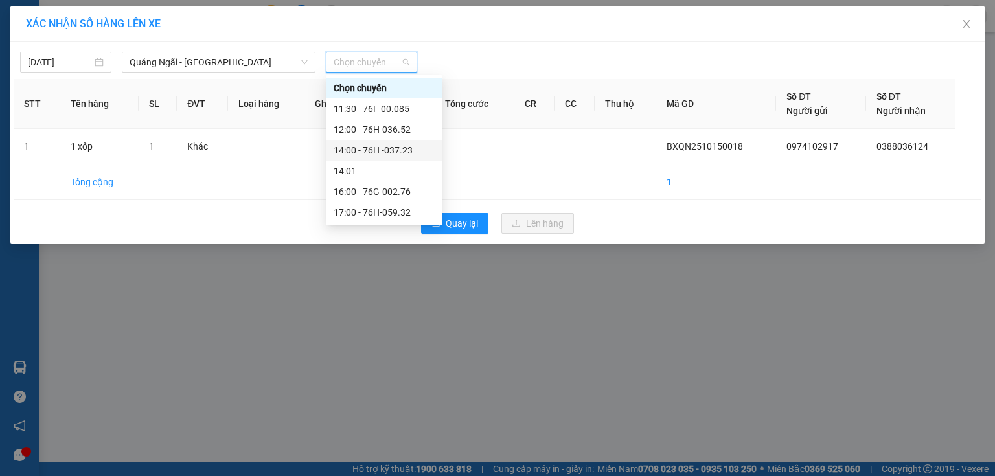
click at [396, 150] on div "14:00 - 76H -037.23" at bounding box center [384, 150] width 101 height 14
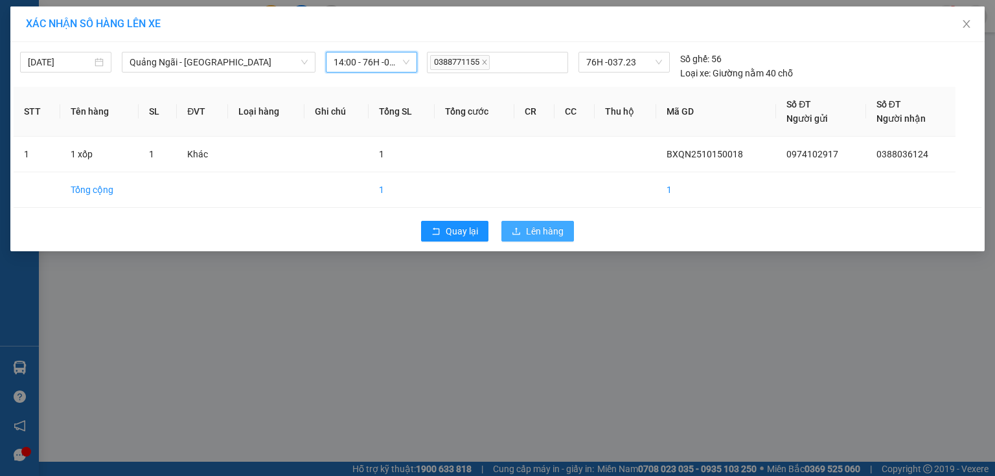
click at [511, 228] on button "Lên hàng" at bounding box center [538, 231] width 73 height 21
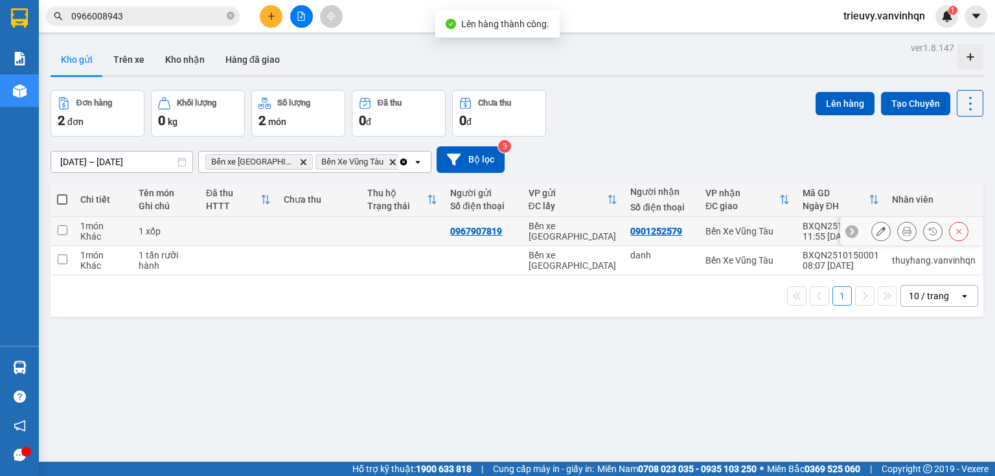
click at [194, 231] on td "1 xốp" at bounding box center [165, 231] width 67 height 29
checkbox input "true"
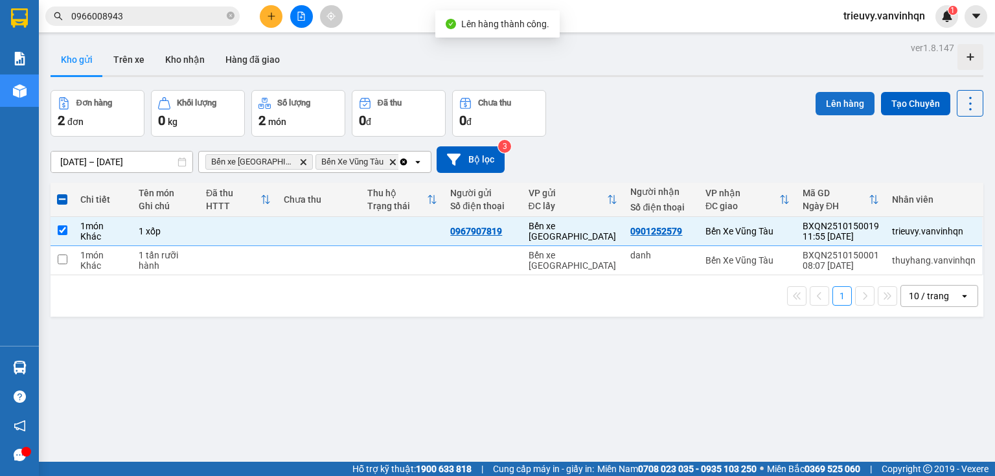
click at [840, 102] on button "Lên hàng" at bounding box center [845, 103] width 59 height 23
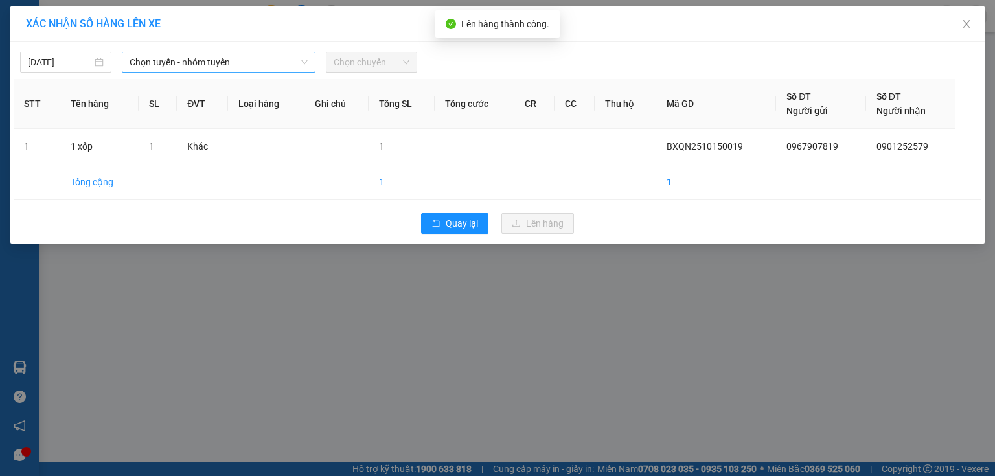
click at [204, 54] on span "Chọn tuyến - nhóm tuyến" at bounding box center [219, 61] width 178 height 19
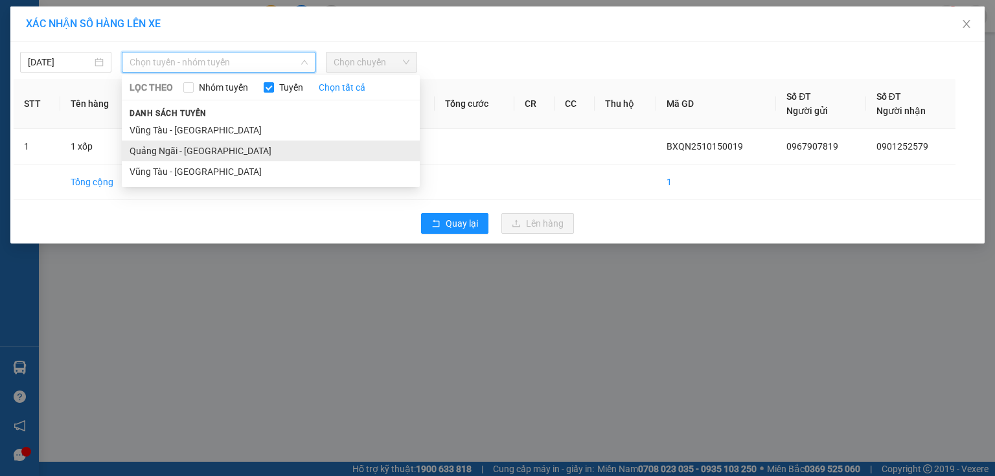
click at [191, 148] on li "Quảng Ngãi - [GEOGRAPHIC_DATA]" at bounding box center [271, 151] width 298 height 21
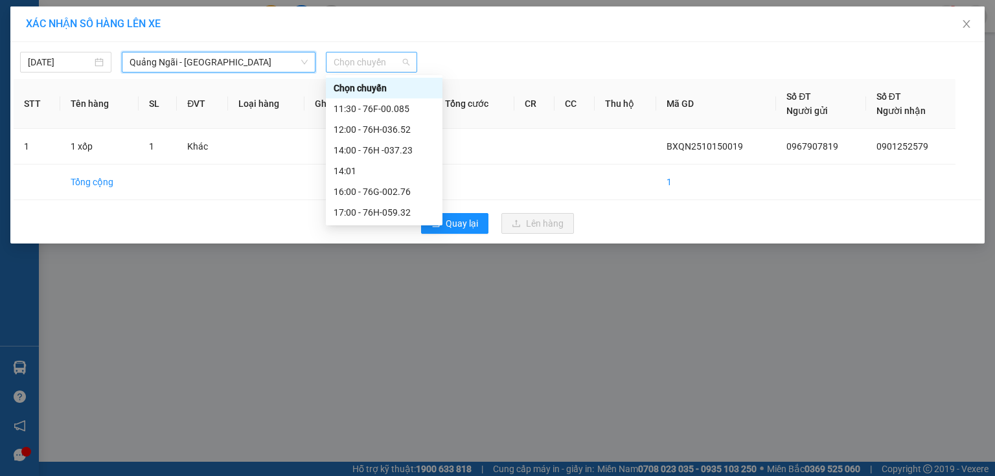
click at [366, 58] on span "Chọn chuyến" at bounding box center [372, 61] width 76 height 19
click at [410, 189] on div "16:00 - 76G-002.76" at bounding box center [384, 192] width 101 height 14
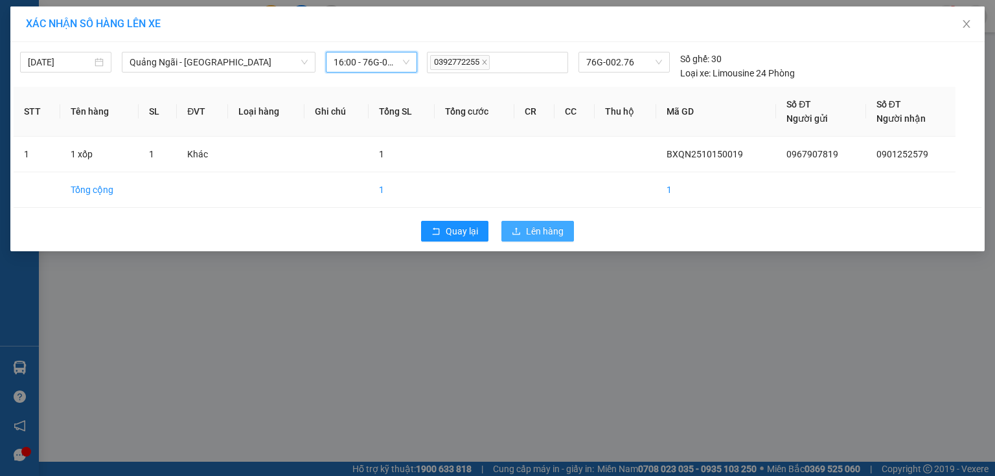
click at [530, 229] on span "Lên hàng" at bounding box center [545, 231] width 38 height 14
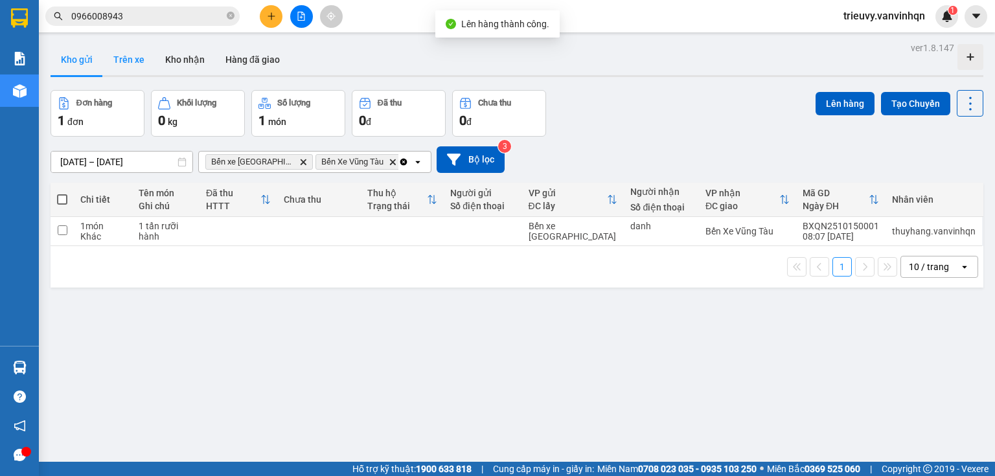
click at [137, 65] on button "Trên xe" at bounding box center [129, 59] width 52 height 31
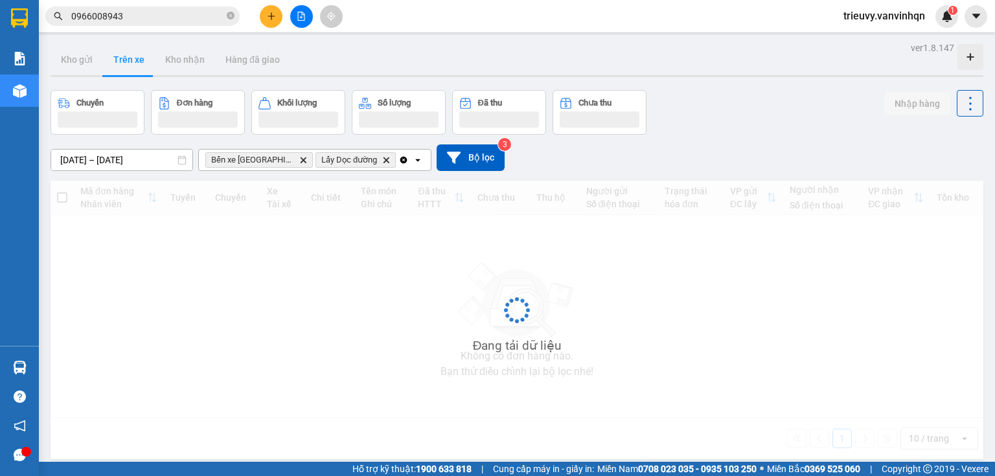
click at [86, 76] on div at bounding box center [517, 76] width 933 height 2
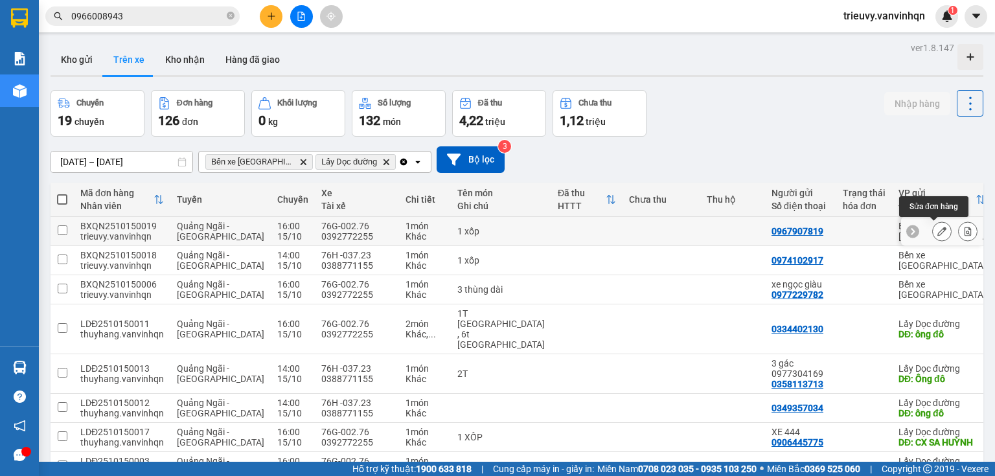
click at [938, 229] on icon at bounding box center [942, 231] width 9 height 9
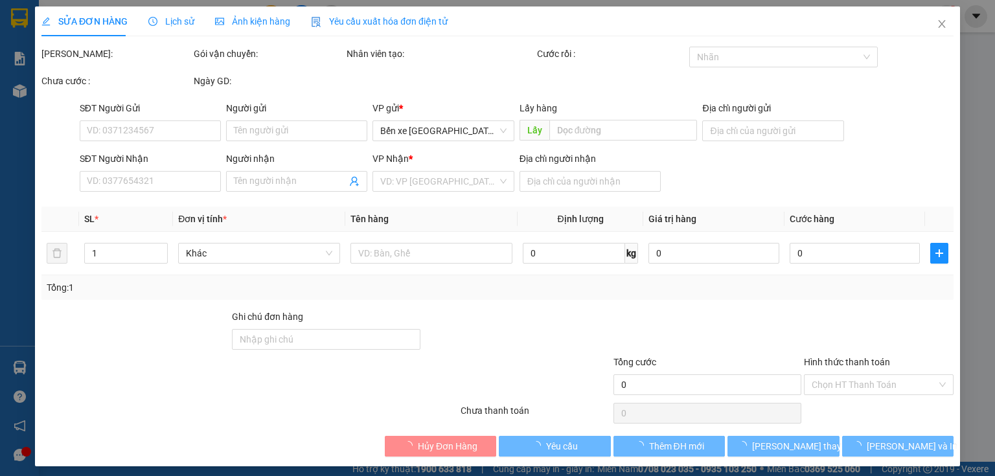
type input "0967907819"
type input "BXQN"
type input "0901252579"
type input "[GEOGRAPHIC_DATA]"
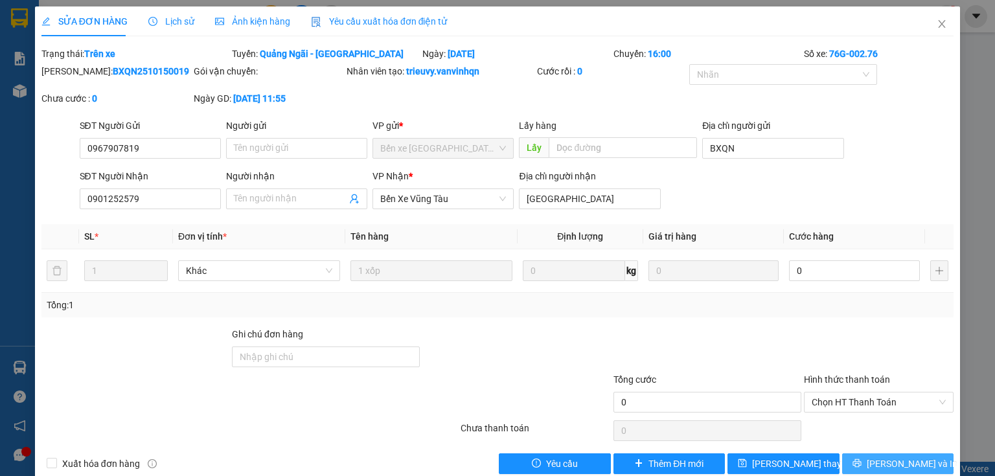
click at [908, 462] on span "[PERSON_NAME] và In" at bounding box center [912, 464] width 91 height 14
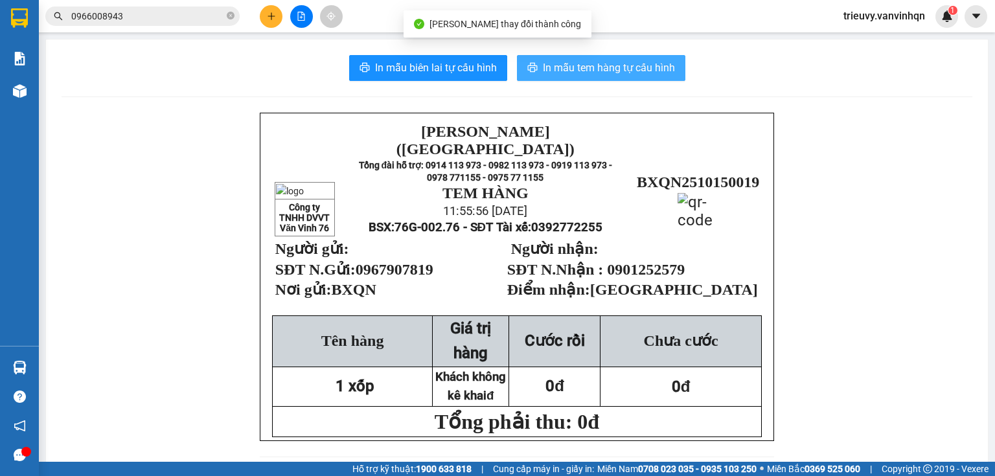
click at [586, 67] on span "In mẫu tem hàng tự cấu hình" at bounding box center [609, 68] width 132 height 16
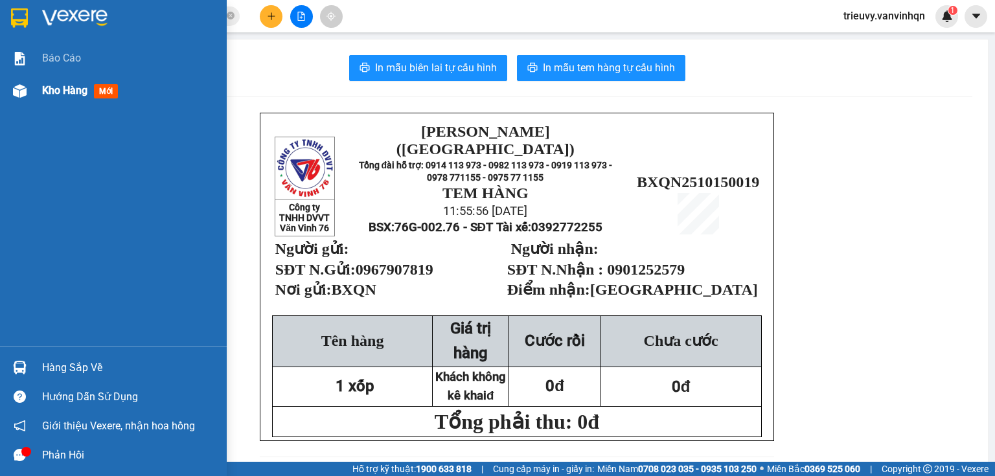
click at [57, 95] on span "Kho hàng" at bounding box center [64, 90] width 45 height 12
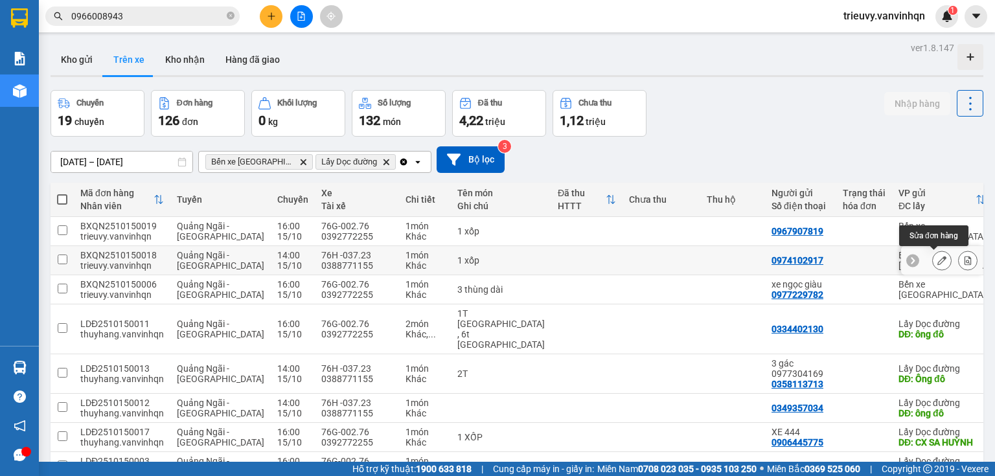
click at [938, 262] on icon at bounding box center [942, 260] width 9 height 9
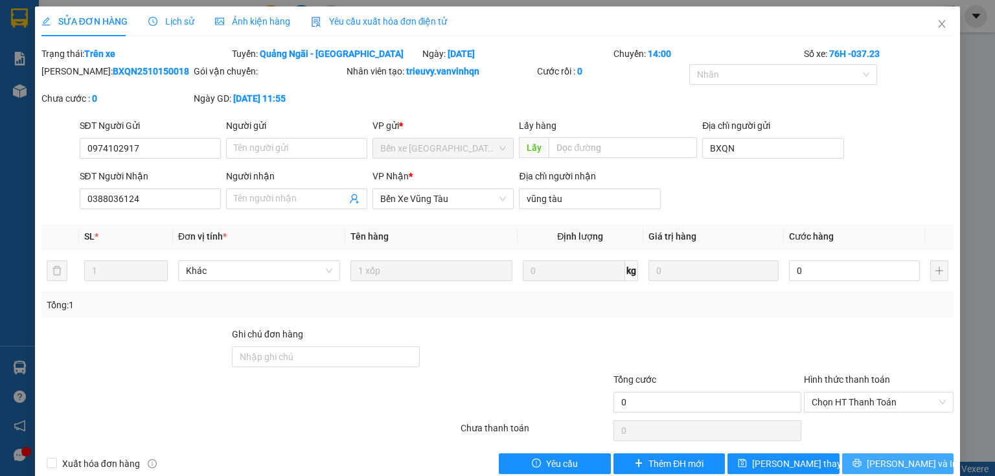
click at [910, 467] on span "[PERSON_NAME] và In" at bounding box center [912, 464] width 91 height 14
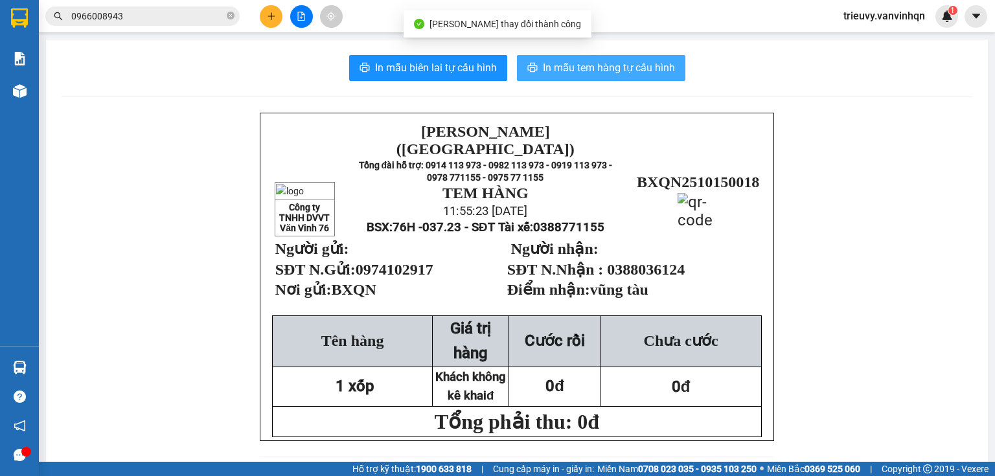
click at [624, 66] on span "In mẫu tem hàng tự cấu hình" at bounding box center [609, 68] width 132 height 16
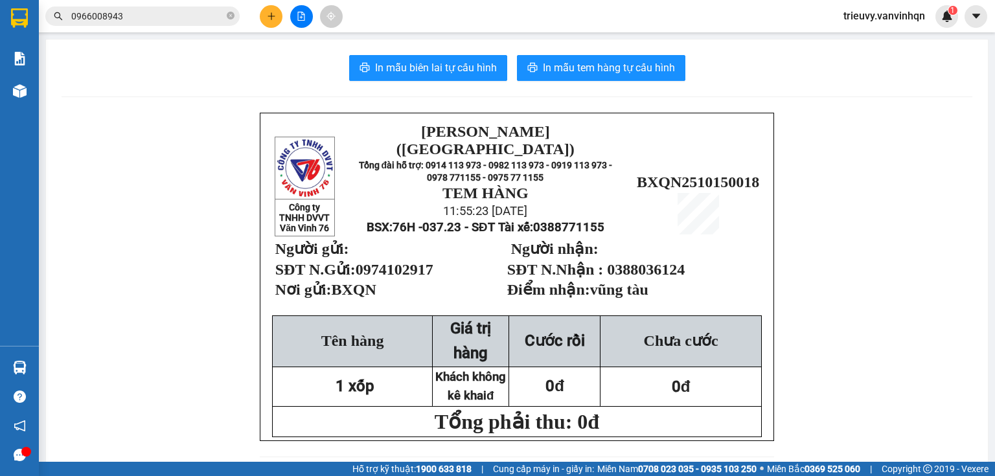
scroll to position [78, 0]
click at [303, 23] on button at bounding box center [301, 16] width 23 height 23
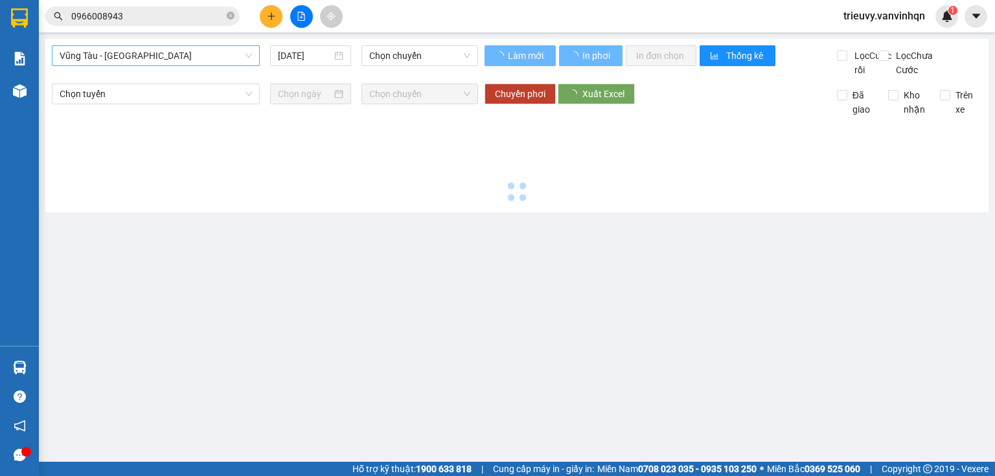
click at [177, 62] on span "Vũng Tàu - [GEOGRAPHIC_DATA]" at bounding box center [156, 55] width 192 height 19
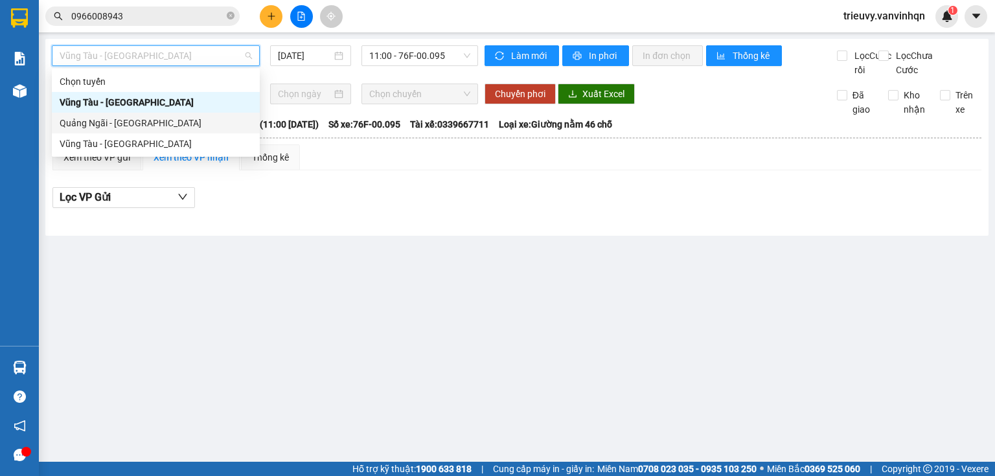
click at [104, 132] on div "Quảng Ngãi - [GEOGRAPHIC_DATA]" at bounding box center [156, 123] width 208 height 21
type input "[DATE]"
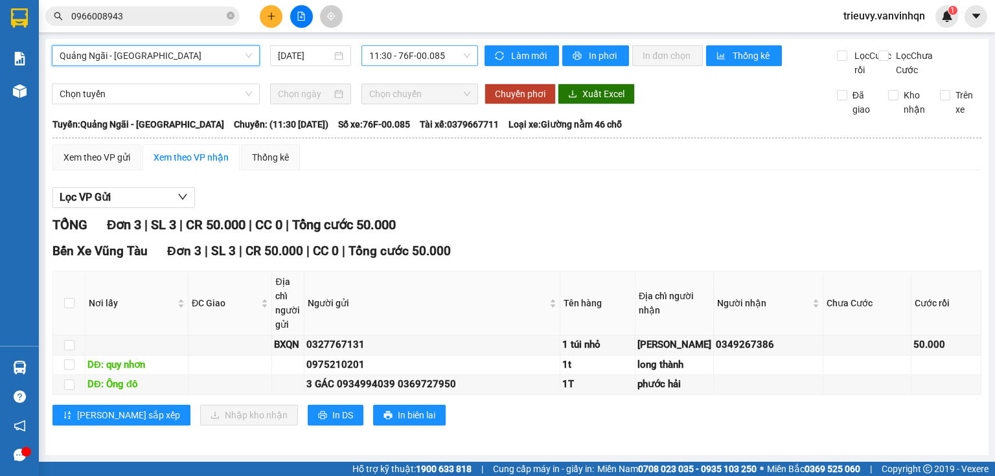
click at [412, 61] on span "11:30 - 76F-00.085" at bounding box center [420, 55] width 102 height 19
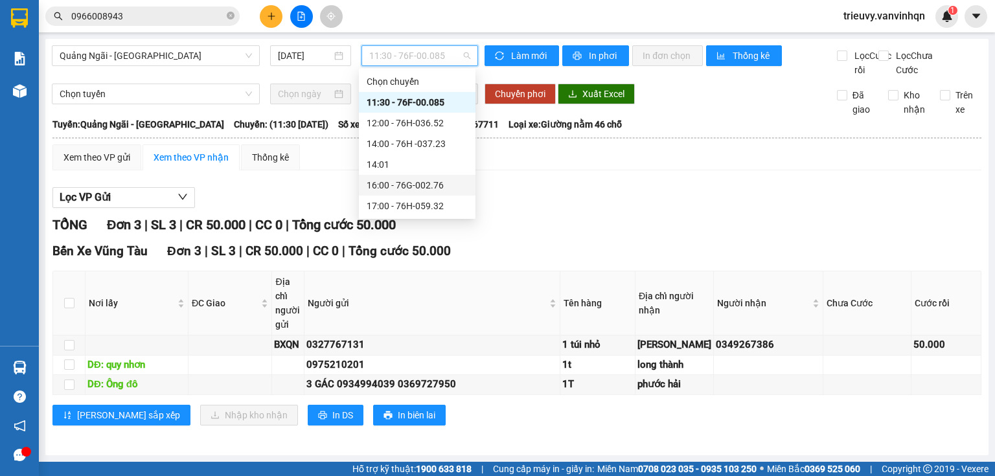
click at [441, 189] on div "16:00 - 76G-002.76" at bounding box center [417, 185] width 101 height 14
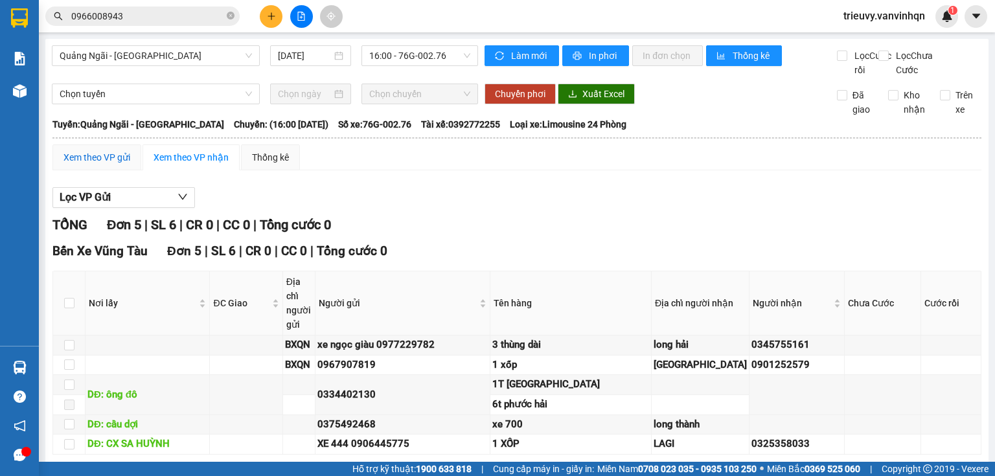
click at [80, 165] on div "Xem theo VP gửi" at bounding box center [97, 157] width 67 height 14
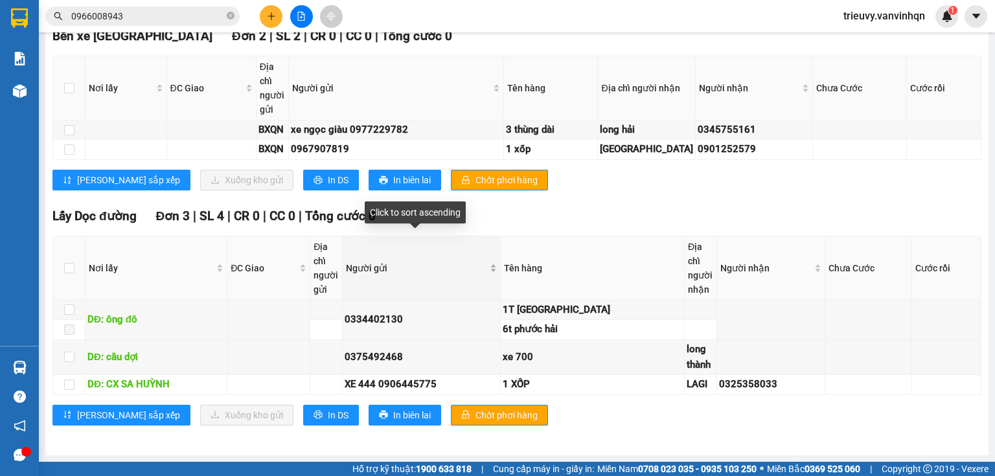
scroll to position [498, 0]
click at [67, 125] on input "checkbox" at bounding box center [69, 130] width 10 height 10
checkbox input "true"
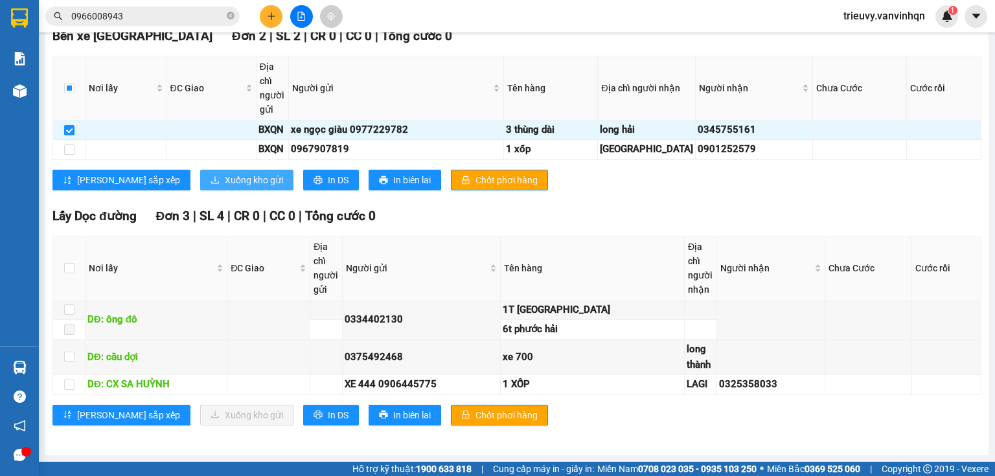
click at [200, 177] on button "Xuống kho gửi" at bounding box center [246, 180] width 93 height 21
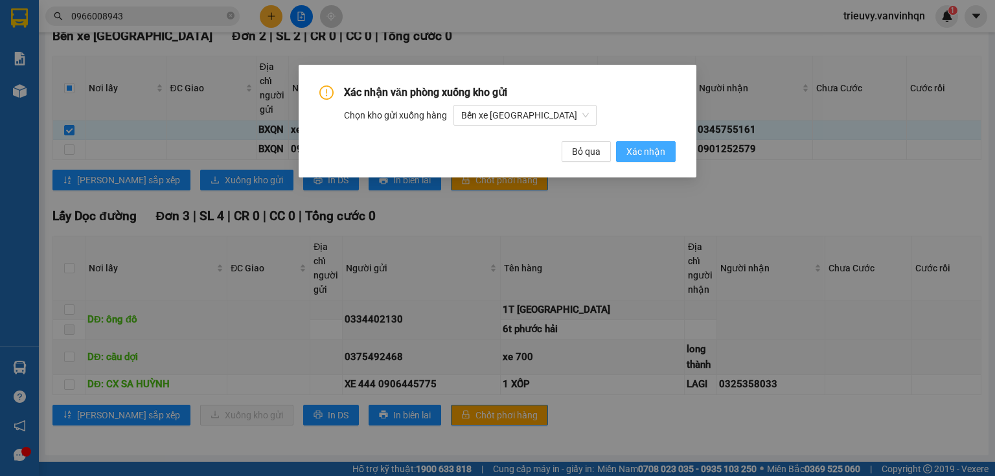
click at [646, 148] on span "Xác nhận" at bounding box center [646, 152] width 39 height 14
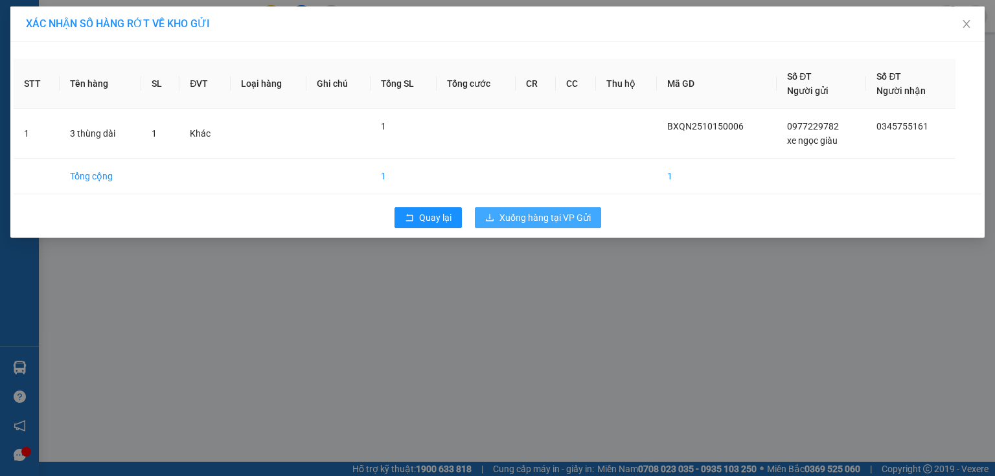
click at [524, 218] on span "Xuống hàng tại VP Gửi" at bounding box center [545, 218] width 91 height 14
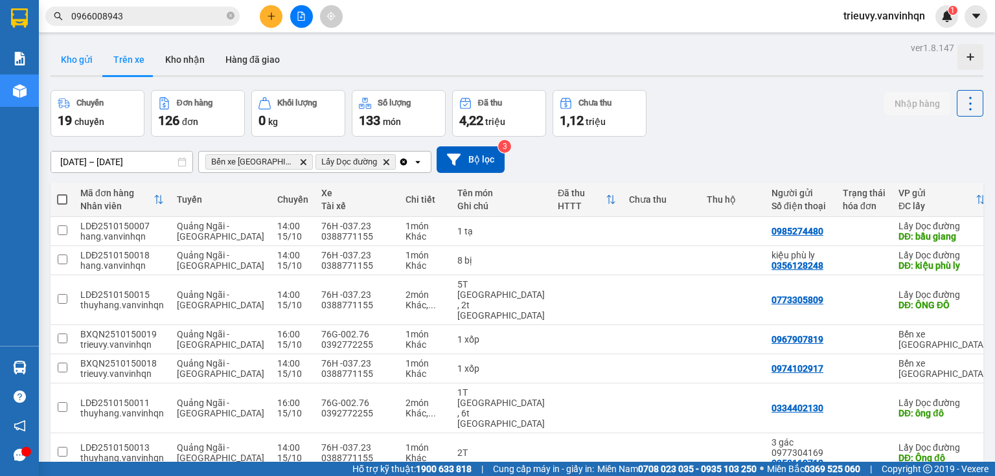
click at [84, 51] on button "Kho gửi" at bounding box center [77, 59] width 52 height 31
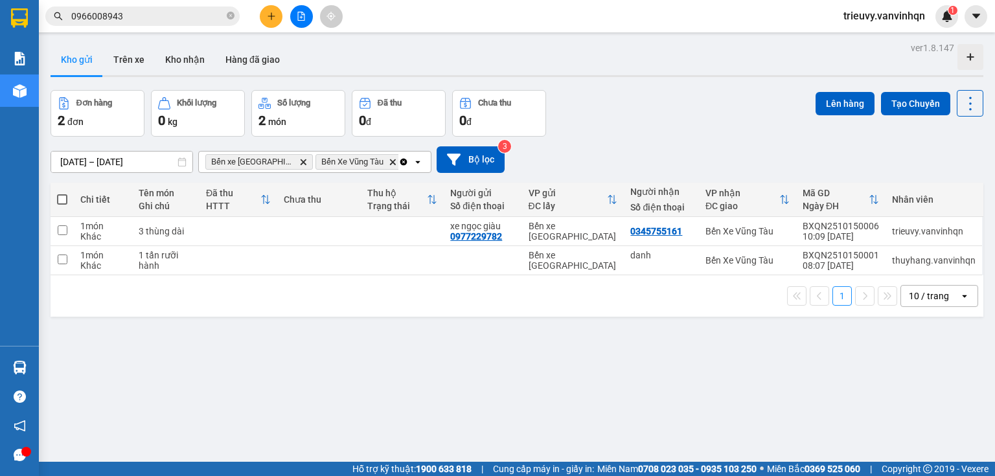
click at [249, 217] on td at bounding box center [239, 231] width 78 height 29
checkbox input "true"
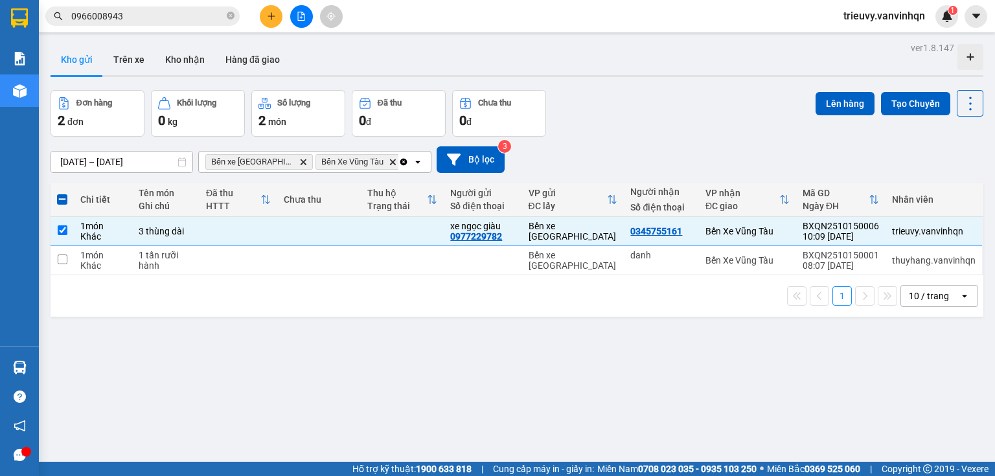
click at [842, 117] on div "Lên hàng Tạo Chuyến" at bounding box center [900, 113] width 168 height 47
click at [841, 111] on button "Lên hàng" at bounding box center [845, 103] width 59 height 23
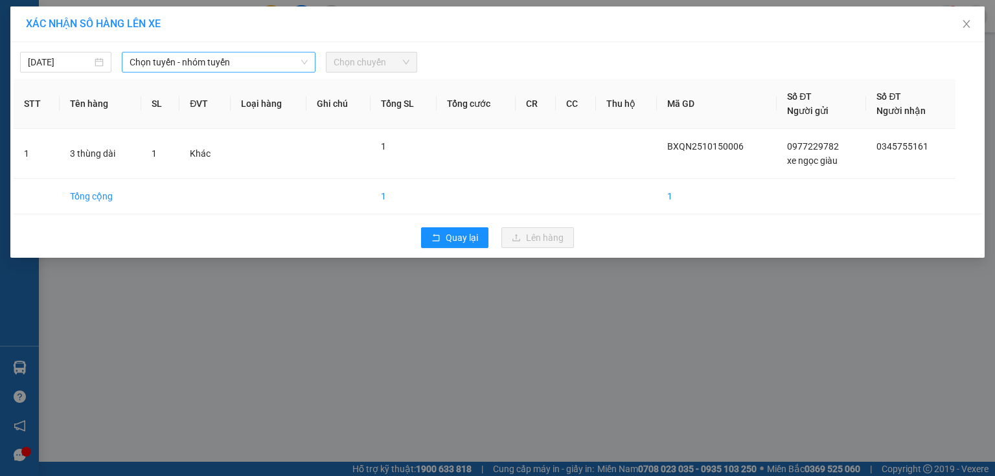
click at [262, 62] on span "Chọn tuyến - nhóm tuyến" at bounding box center [219, 61] width 178 height 19
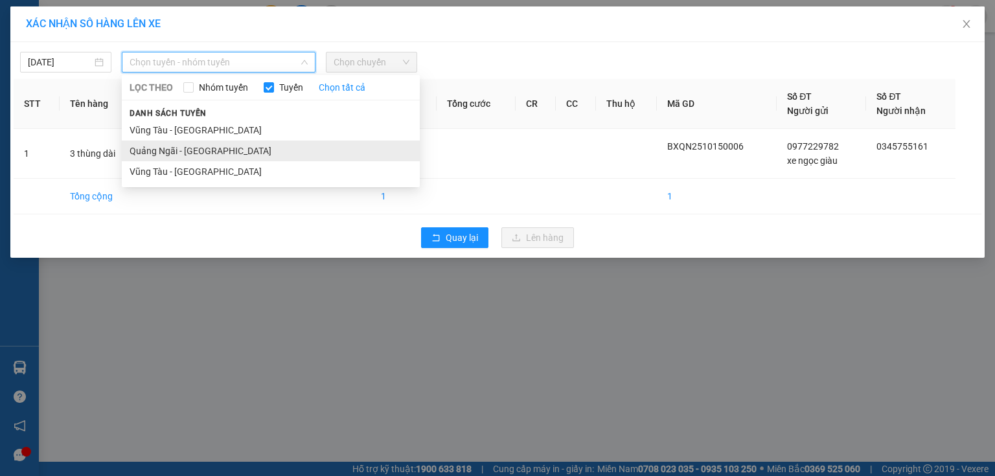
click at [207, 150] on li "Quảng Ngãi - [GEOGRAPHIC_DATA]" at bounding box center [271, 151] width 298 height 21
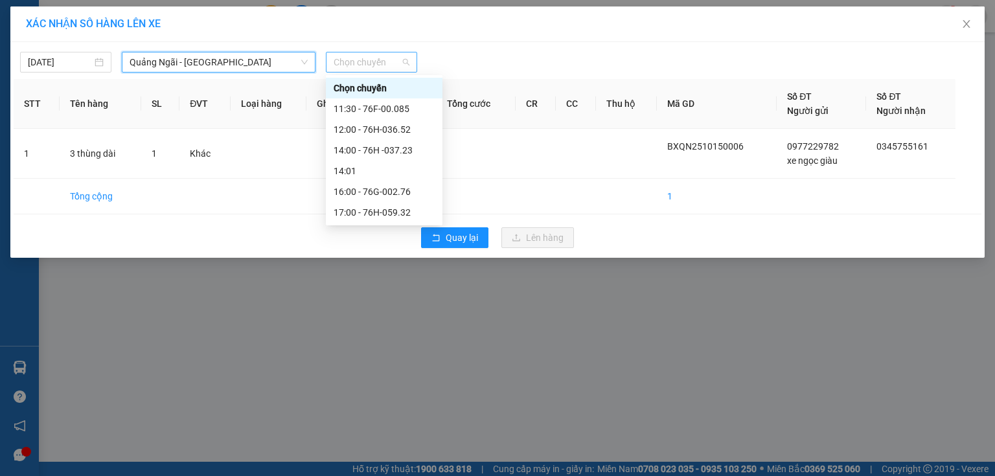
click at [342, 64] on span "Chọn chuyến" at bounding box center [372, 61] width 76 height 19
click at [373, 105] on div "11:30 - 76F-00.085" at bounding box center [384, 109] width 101 height 14
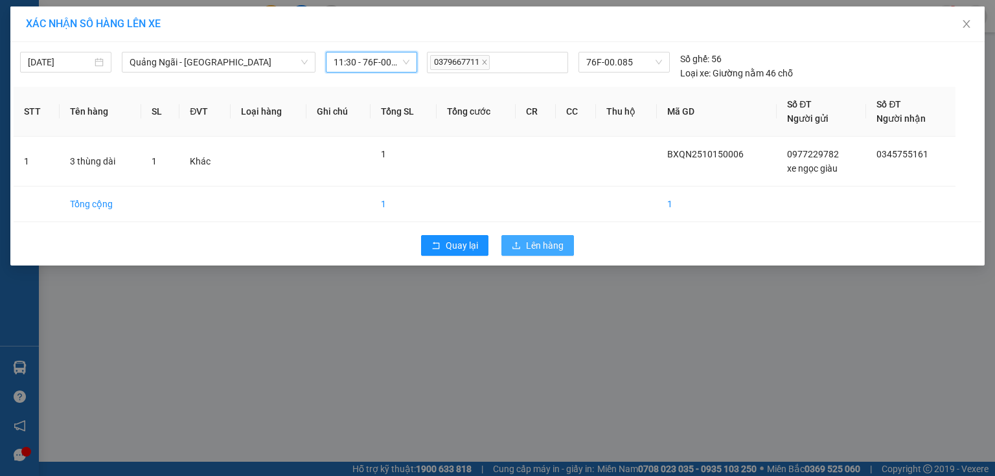
click at [522, 251] on button "Lên hàng" at bounding box center [538, 245] width 73 height 21
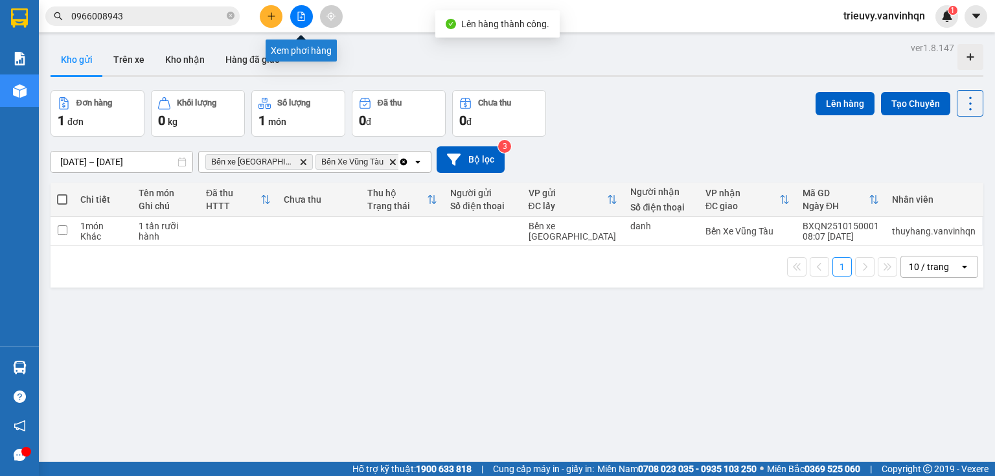
click at [306, 21] on button at bounding box center [301, 16] width 23 height 23
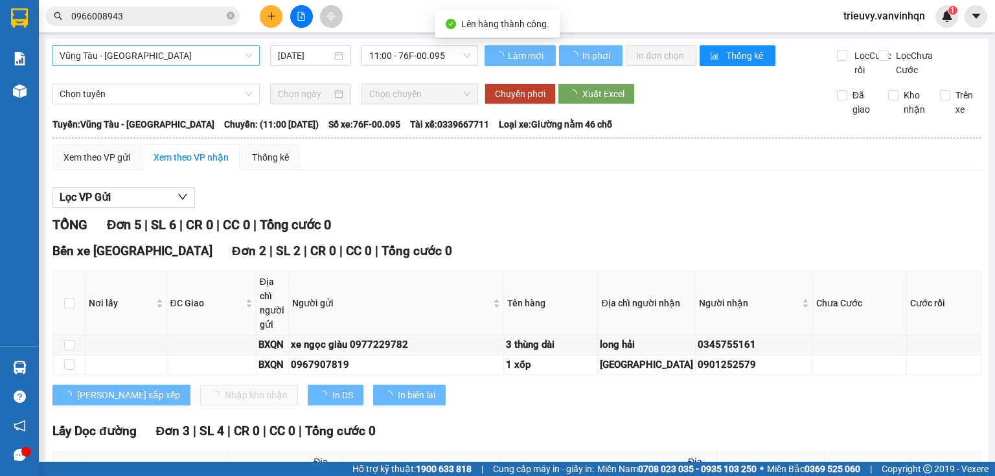
click at [196, 47] on span "Vũng Tàu - [GEOGRAPHIC_DATA]" at bounding box center [156, 55] width 192 height 19
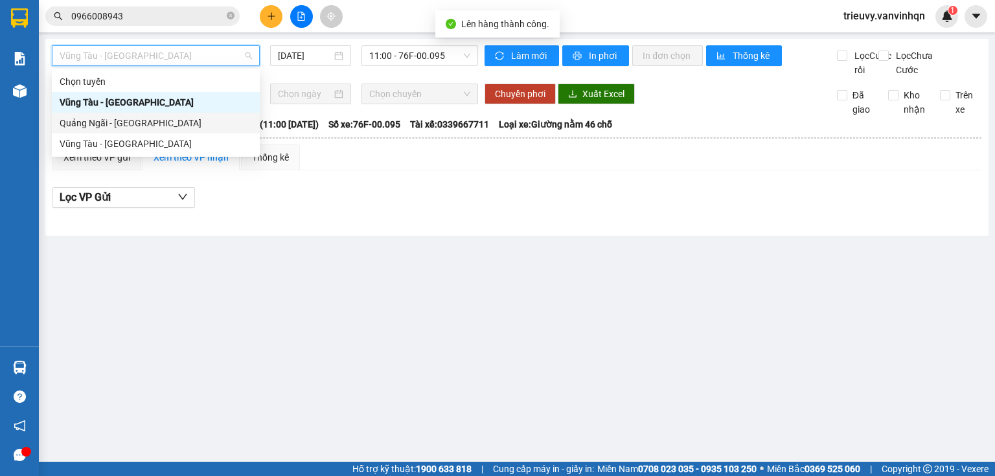
click at [171, 126] on div "Quảng Ngãi - [GEOGRAPHIC_DATA]" at bounding box center [156, 123] width 192 height 14
type input "[DATE]"
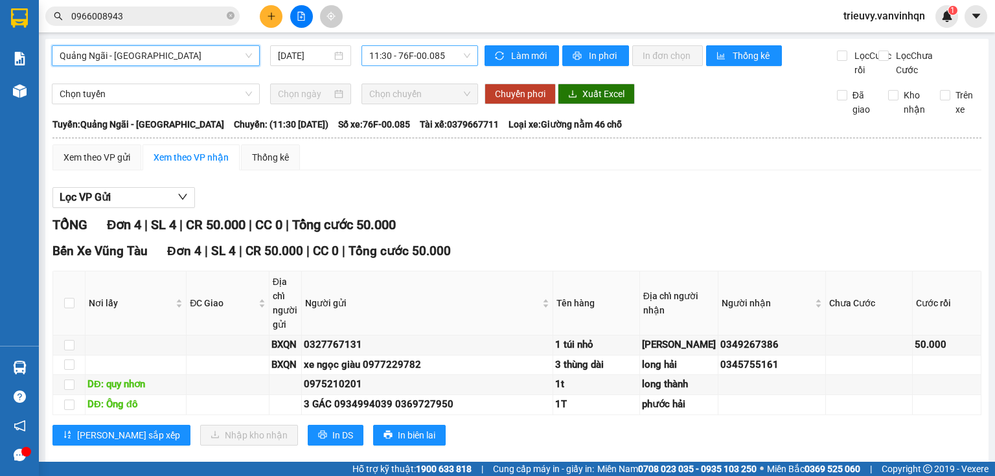
click at [462, 59] on span "11:30 - 76F-00.085" at bounding box center [420, 55] width 102 height 19
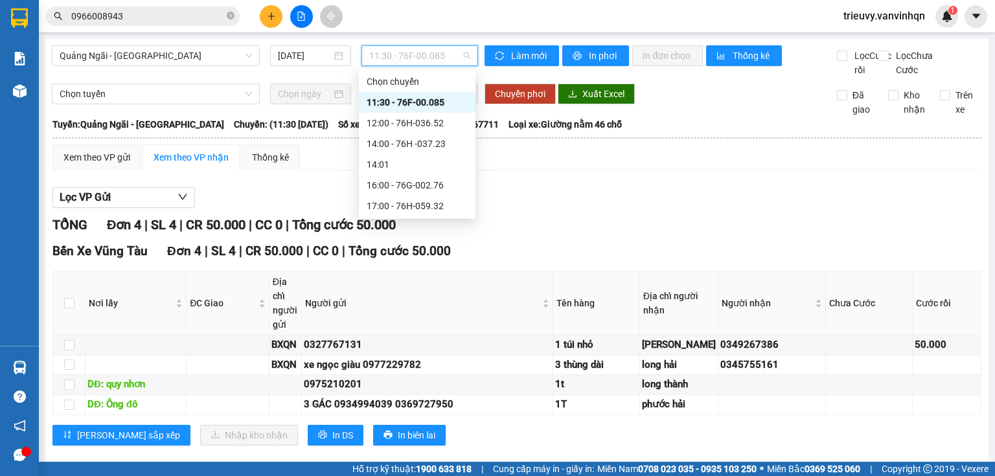
click at [452, 99] on div "11:30 - 76F-00.085" at bounding box center [417, 102] width 101 height 14
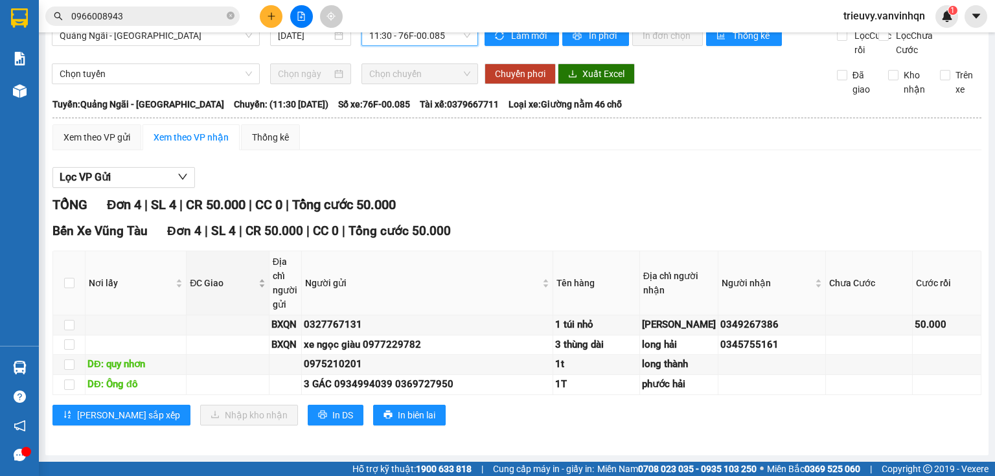
scroll to position [109, 0]
click at [332, 412] on span "In DS" at bounding box center [342, 415] width 21 height 14
click at [332, 417] on span "In DS" at bounding box center [342, 415] width 21 height 14
